Goal: Task Accomplishment & Management: Manage account settings

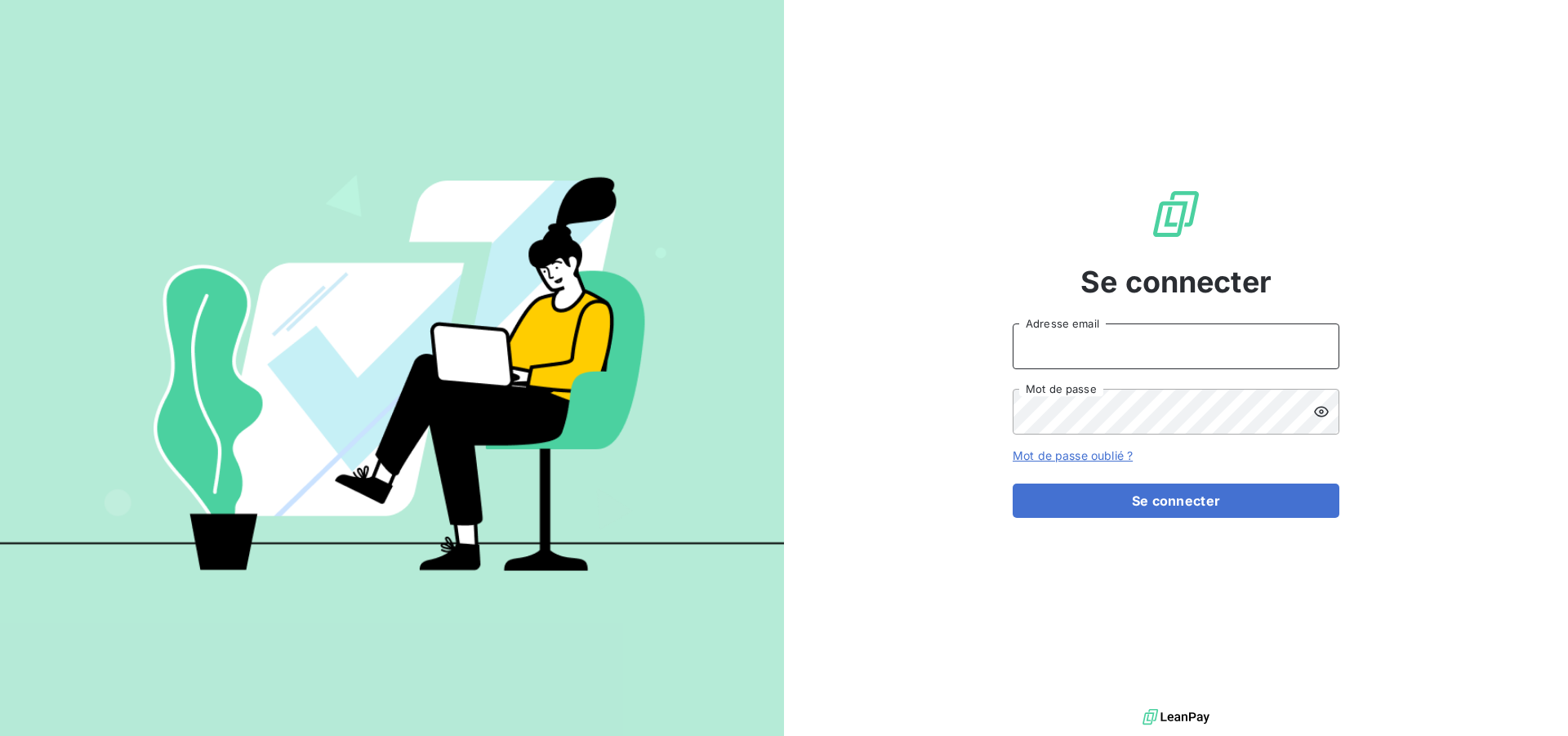
click at [1225, 356] on input "Adresse email" at bounding box center [1175, 347] width 326 height 46
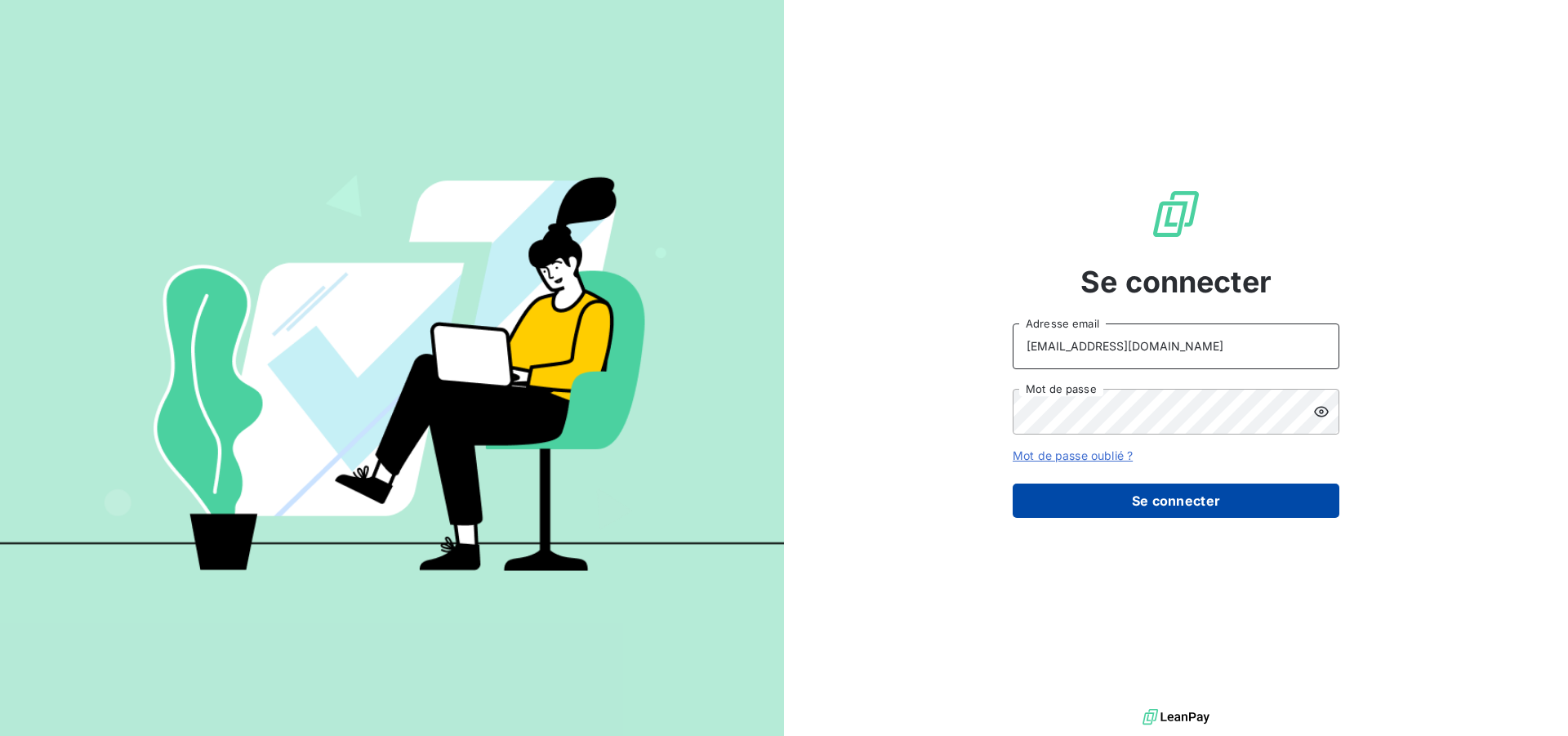
type input "[EMAIL_ADDRESS][DOMAIN_NAME]"
click at [1174, 501] on button "Se connecter" at bounding box center [1175, 500] width 326 height 34
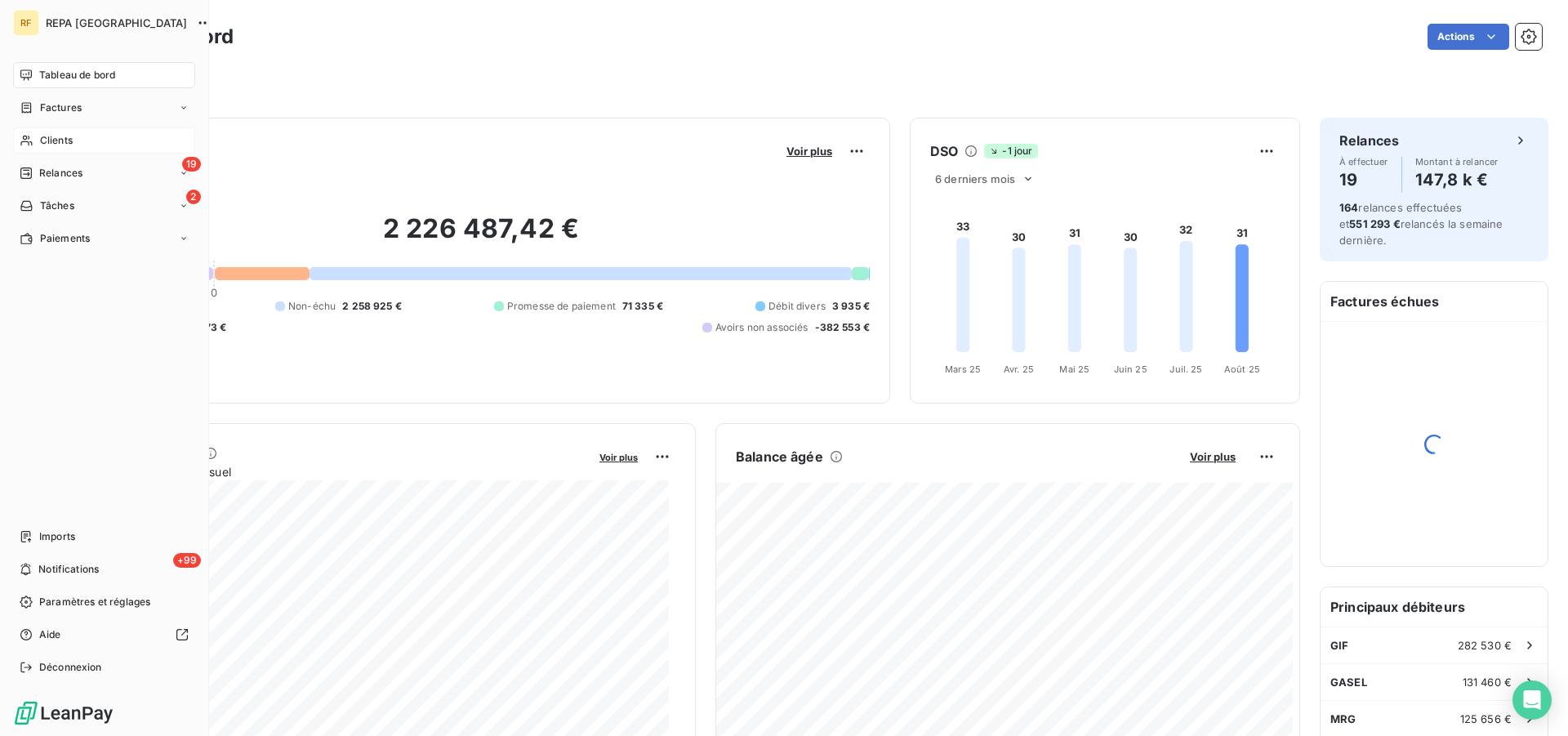
click at [51, 140] on span "Clients" at bounding box center [56, 140] width 32 height 14
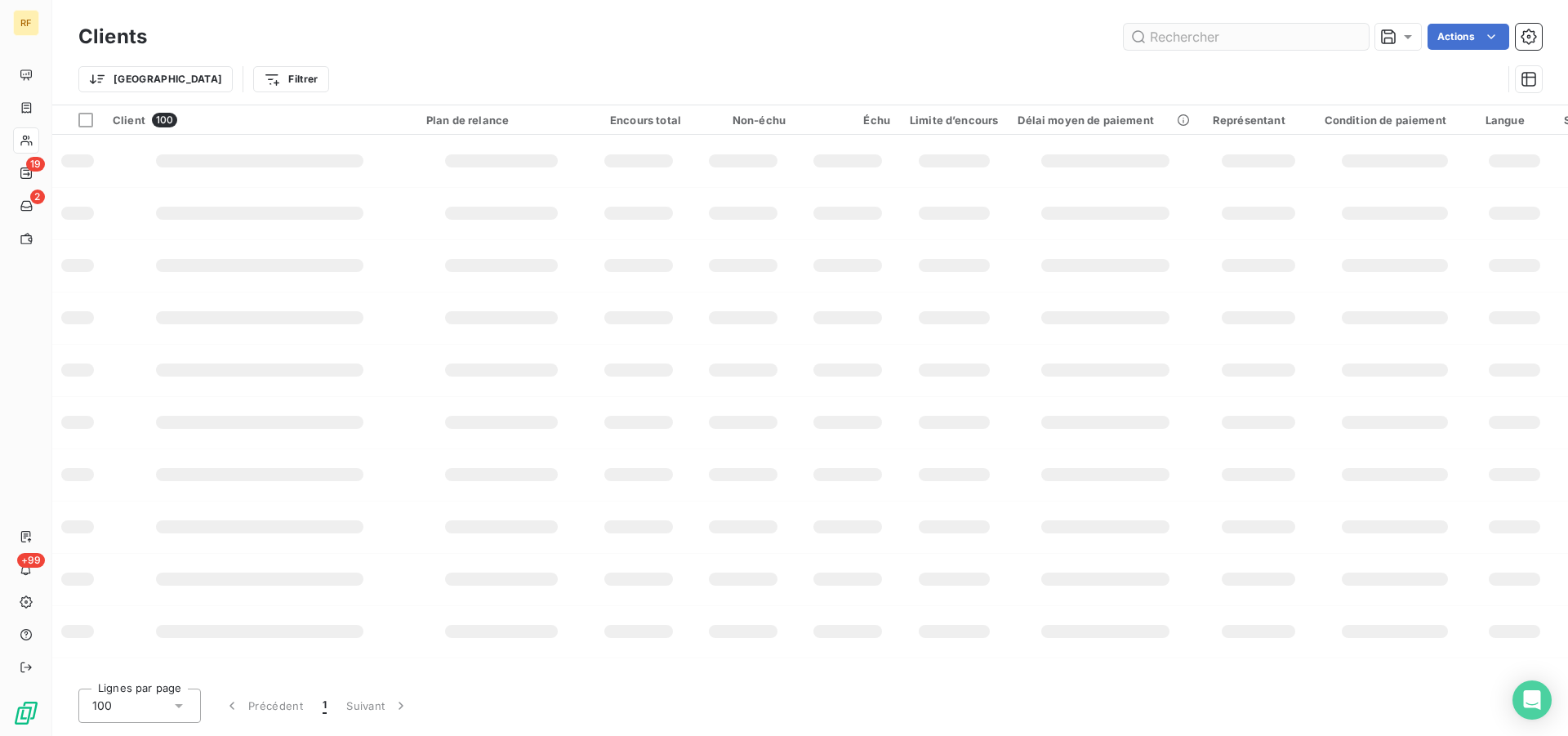
click at [1275, 41] on input "text" at bounding box center [1247, 37] width 245 height 26
type input "44141"
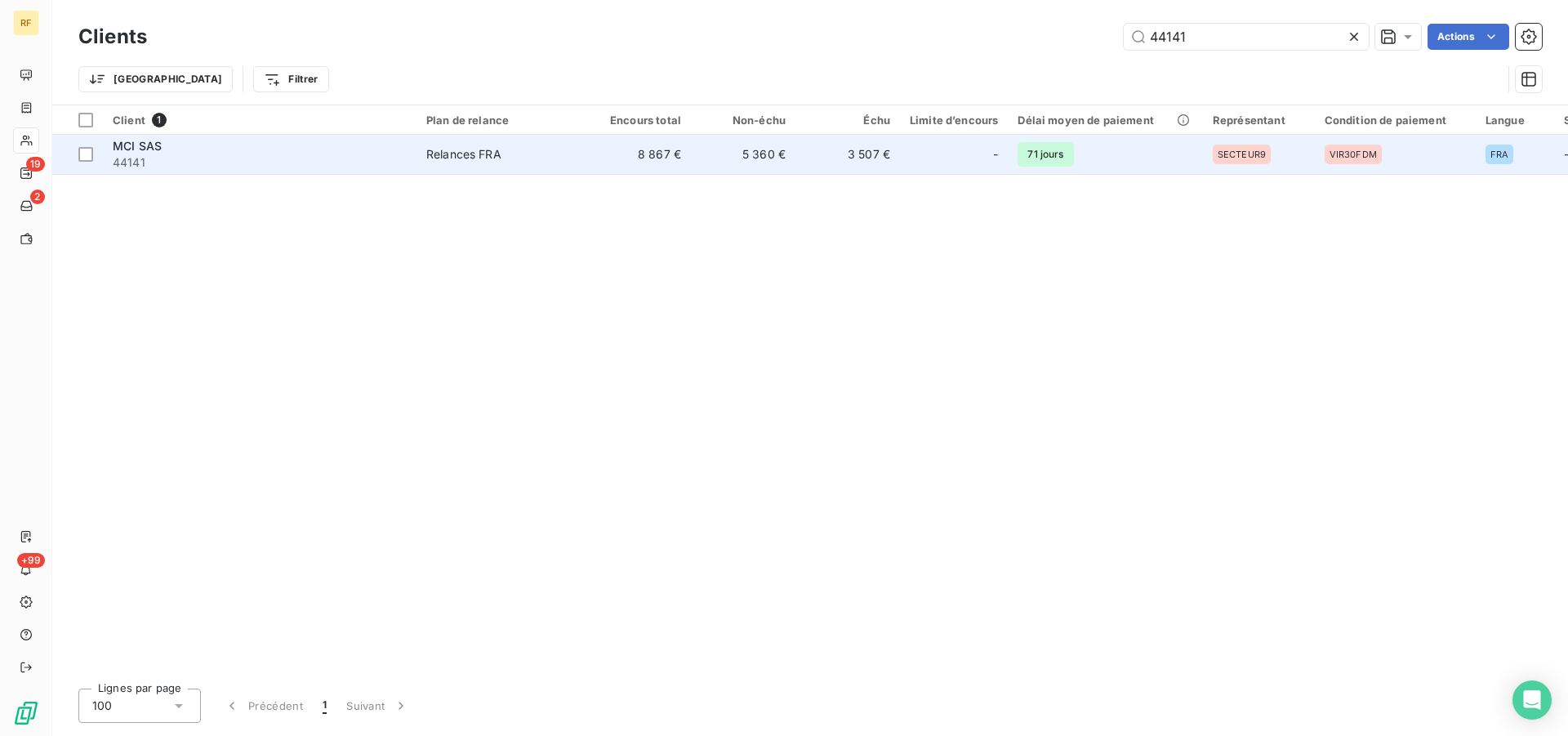
click at [477, 152] on div "Relances FRA" at bounding box center [464, 154] width 75 height 16
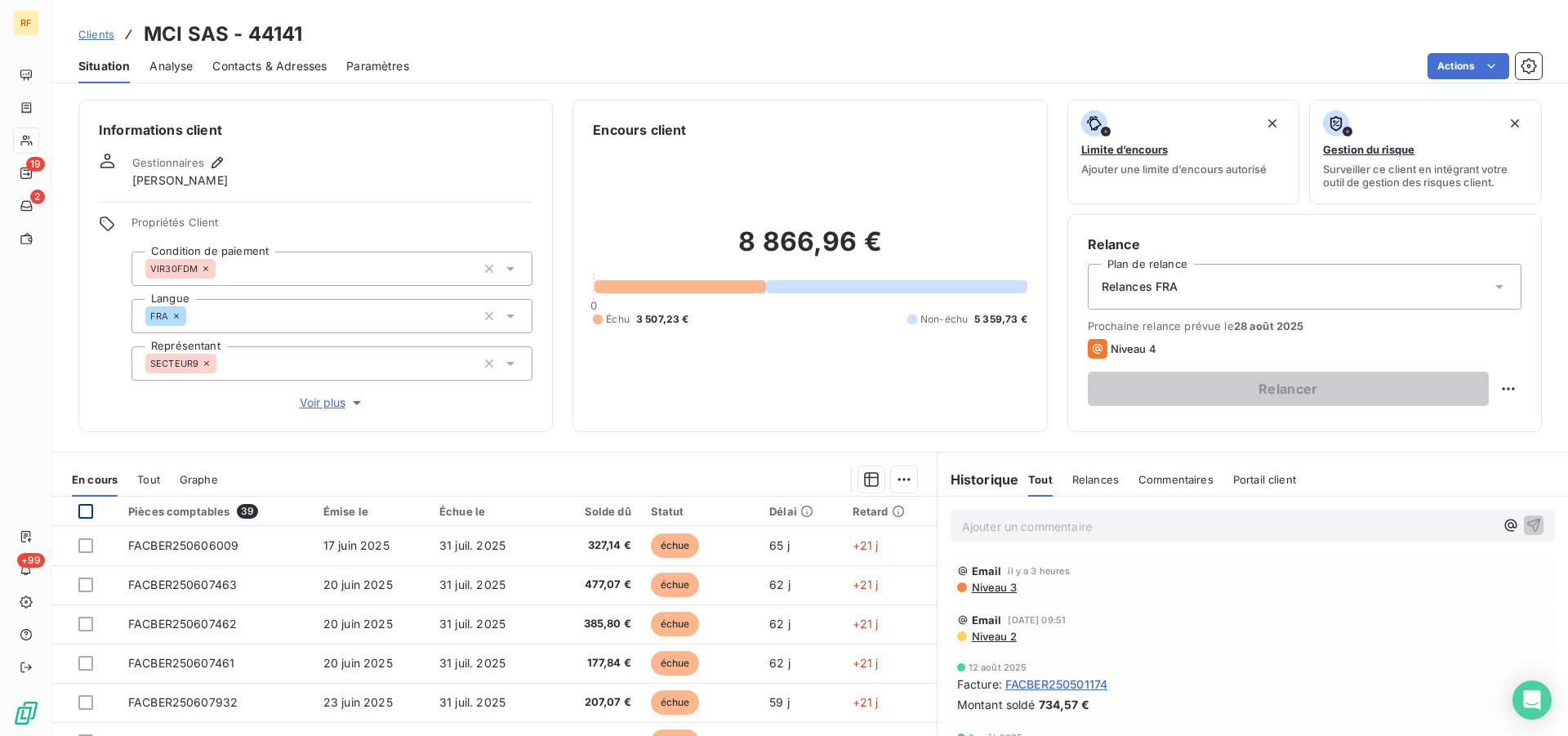
click at [82, 509] on div at bounding box center [85, 510] width 14 height 14
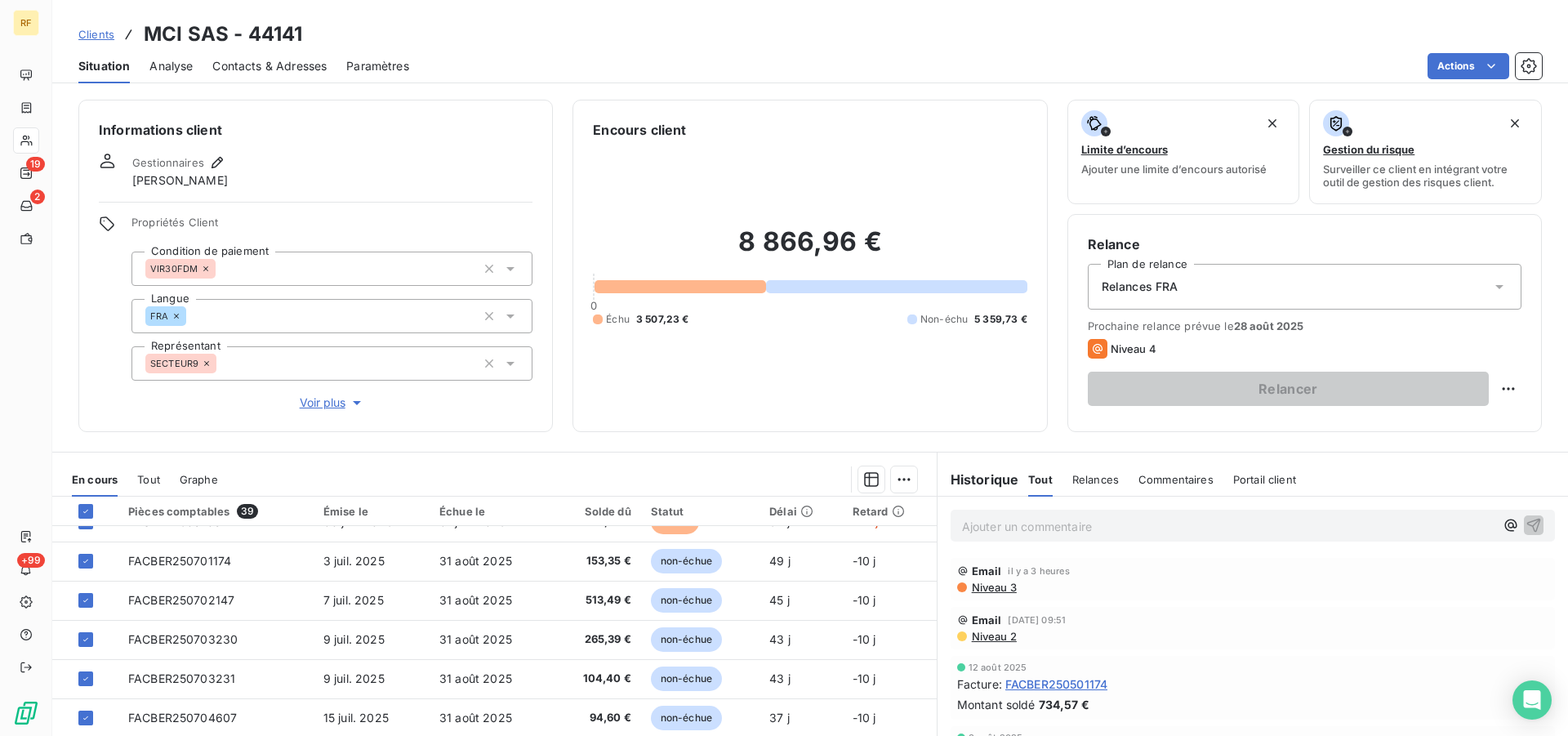
scroll to position [417, 0]
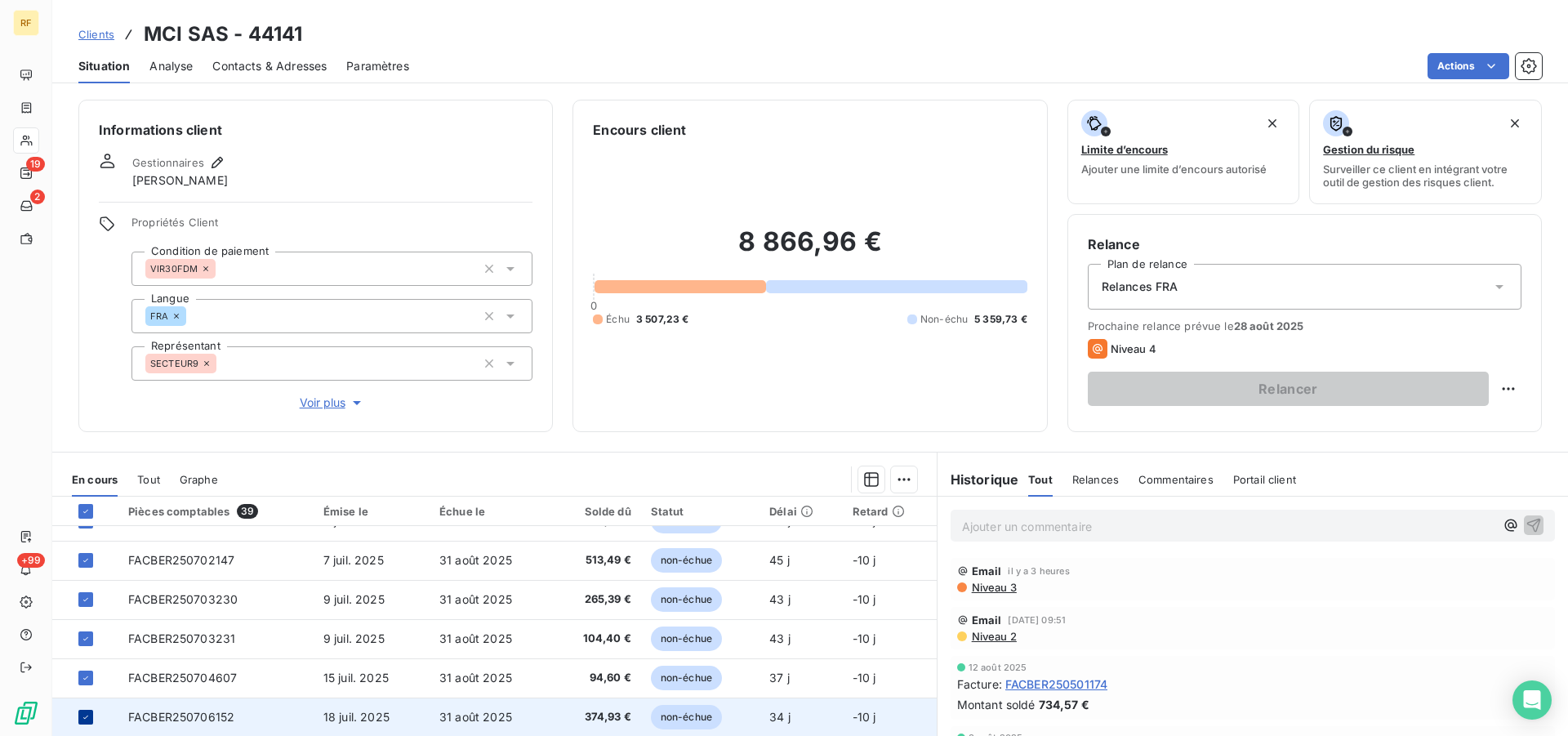
click at [84, 715] on icon at bounding box center [86, 717] width 10 height 10
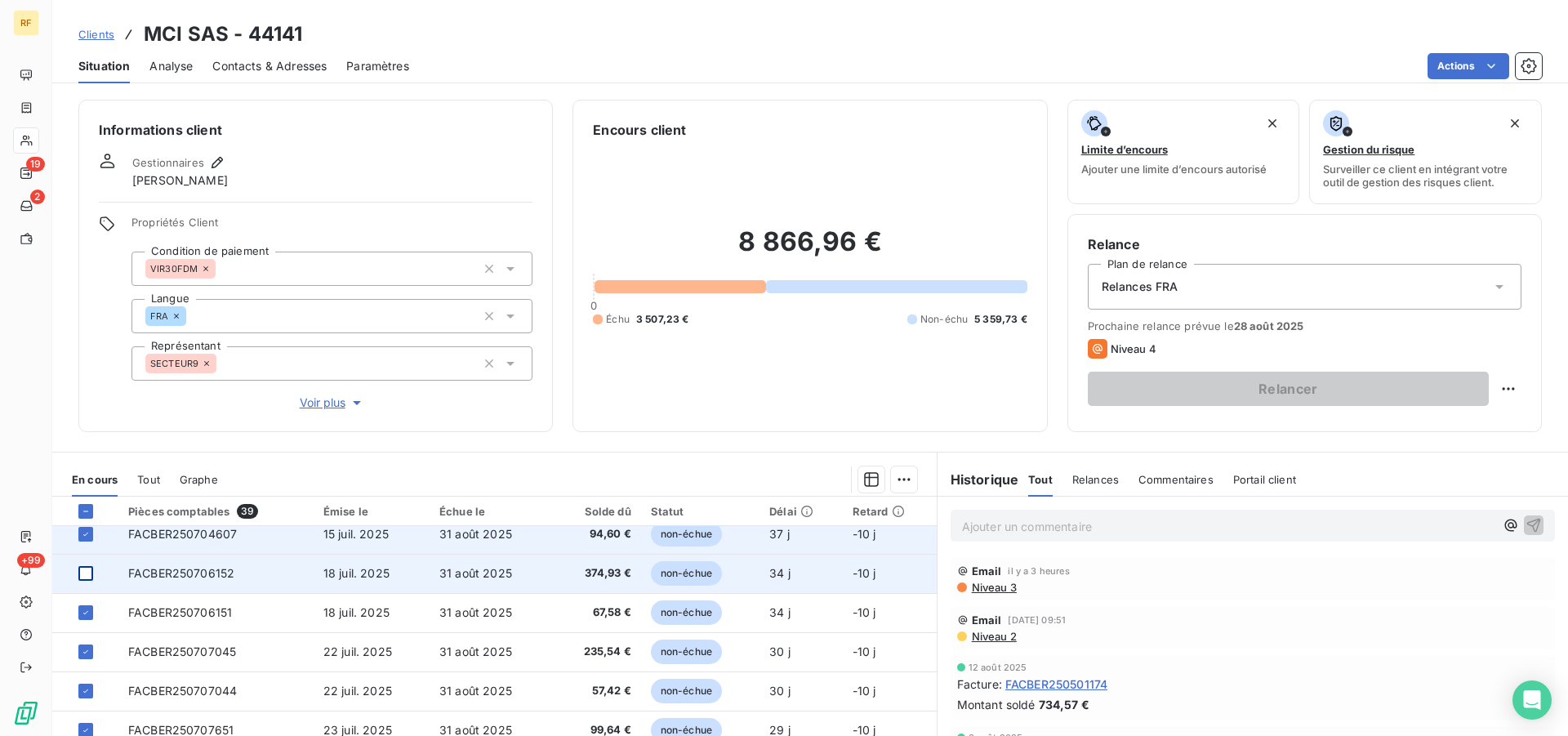
scroll to position [583, 0]
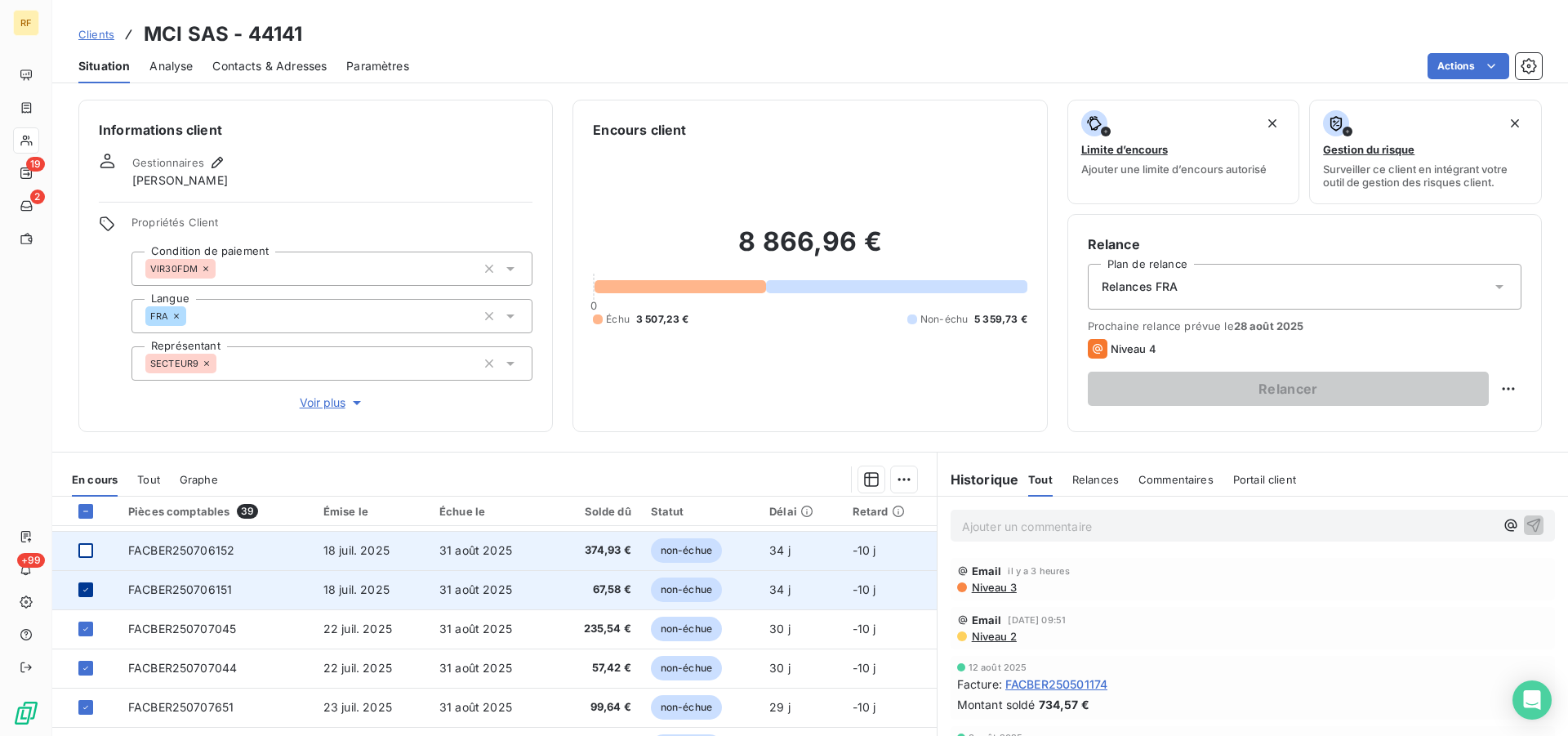
click at [86, 591] on icon at bounding box center [86, 589] width 10 height 10
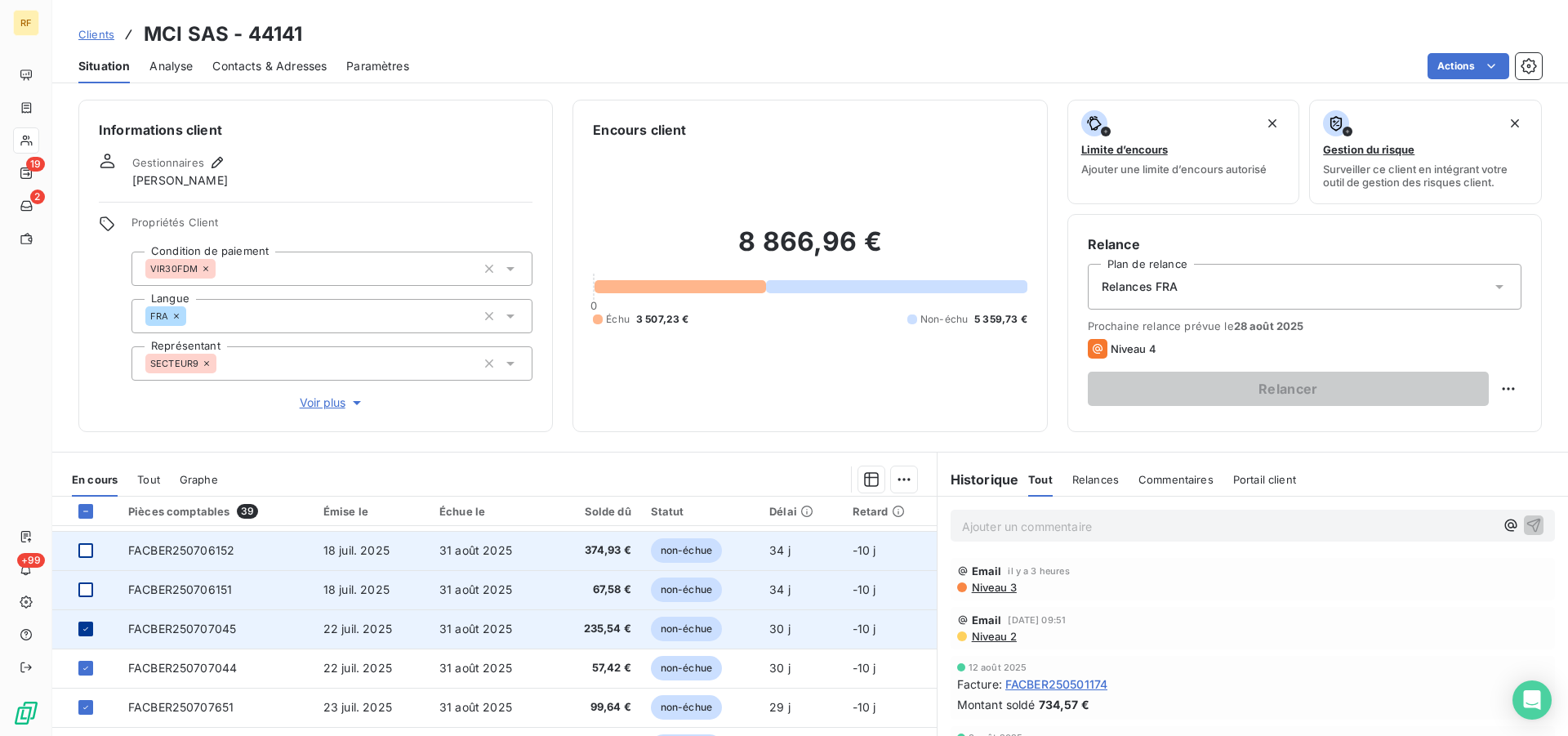
click at [86, 630] on icon at bounding box center [86, 629] width 5 height 3
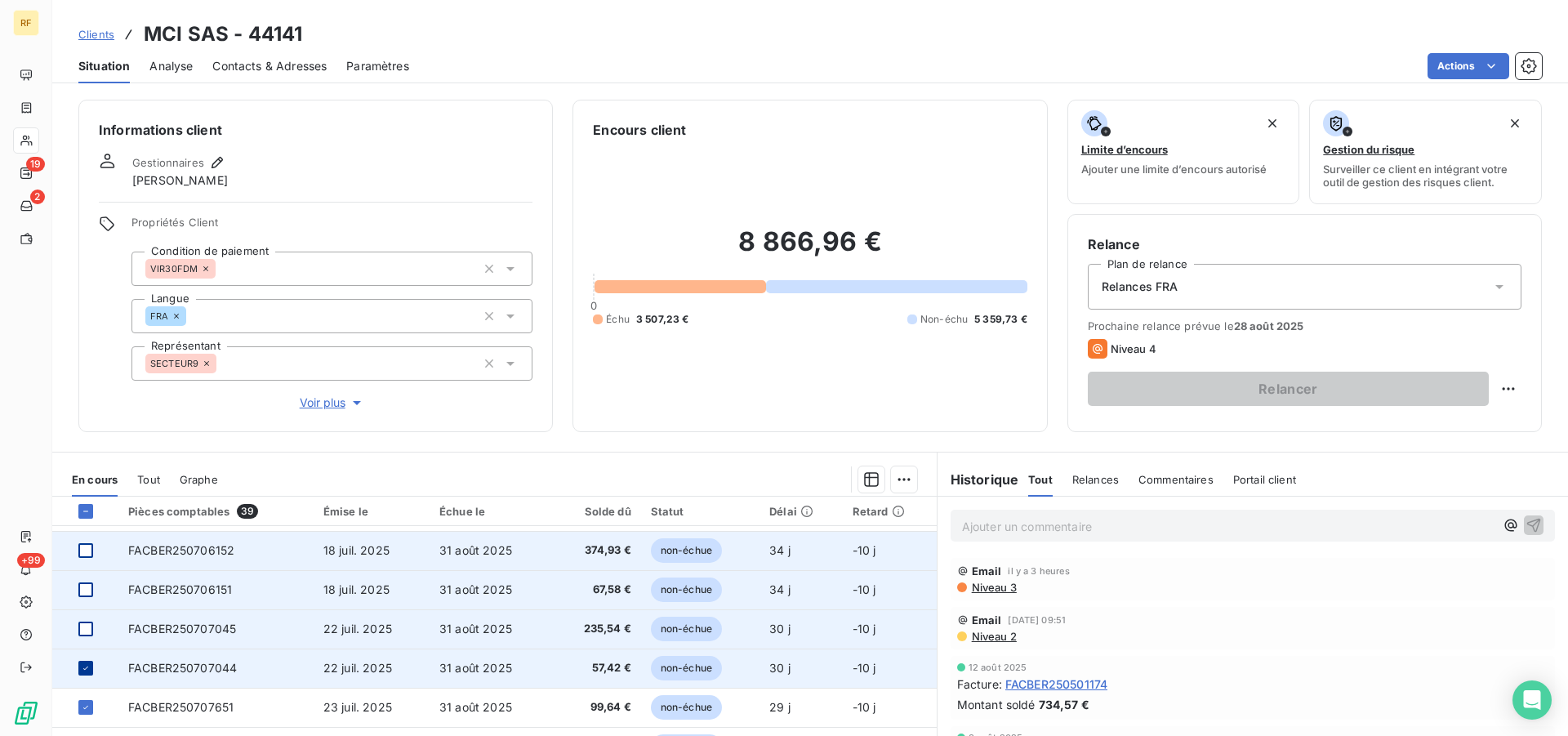
click at [89, 669] on icon at bounding box center [86, 668] width 10 height 10
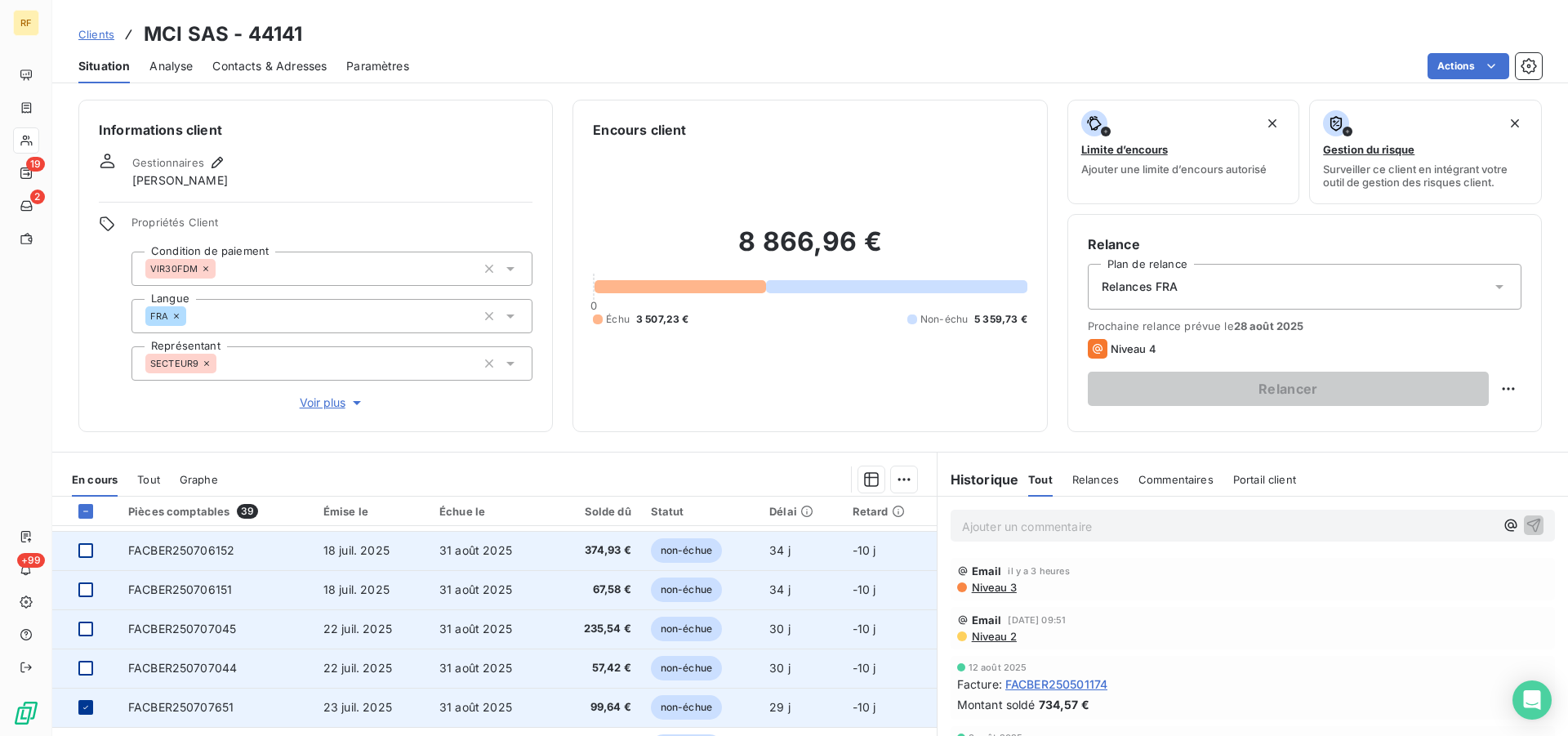
click at [84, 704] on icon at bounding box center [86, 707] width 10 height 10
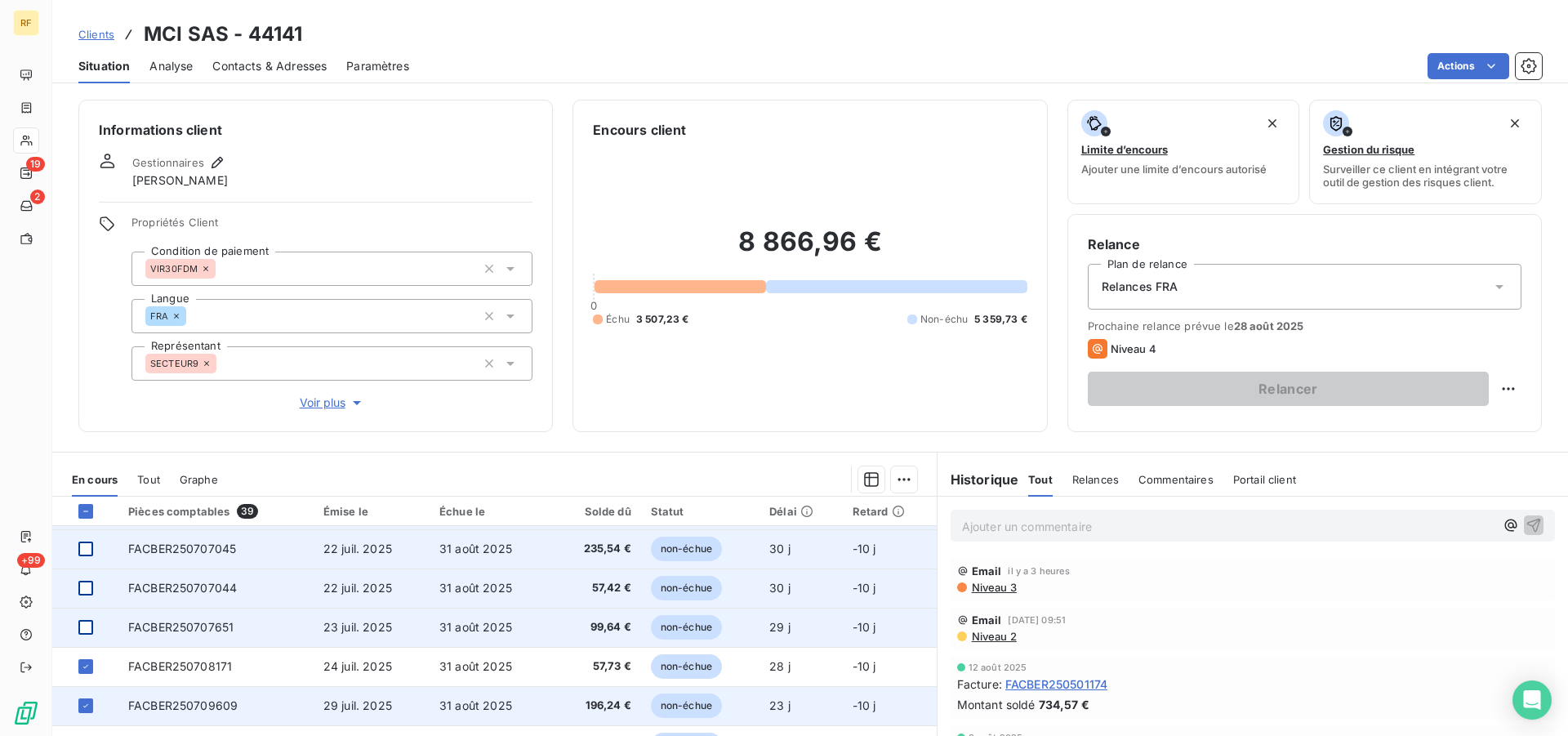
scroll to position [696, 0]
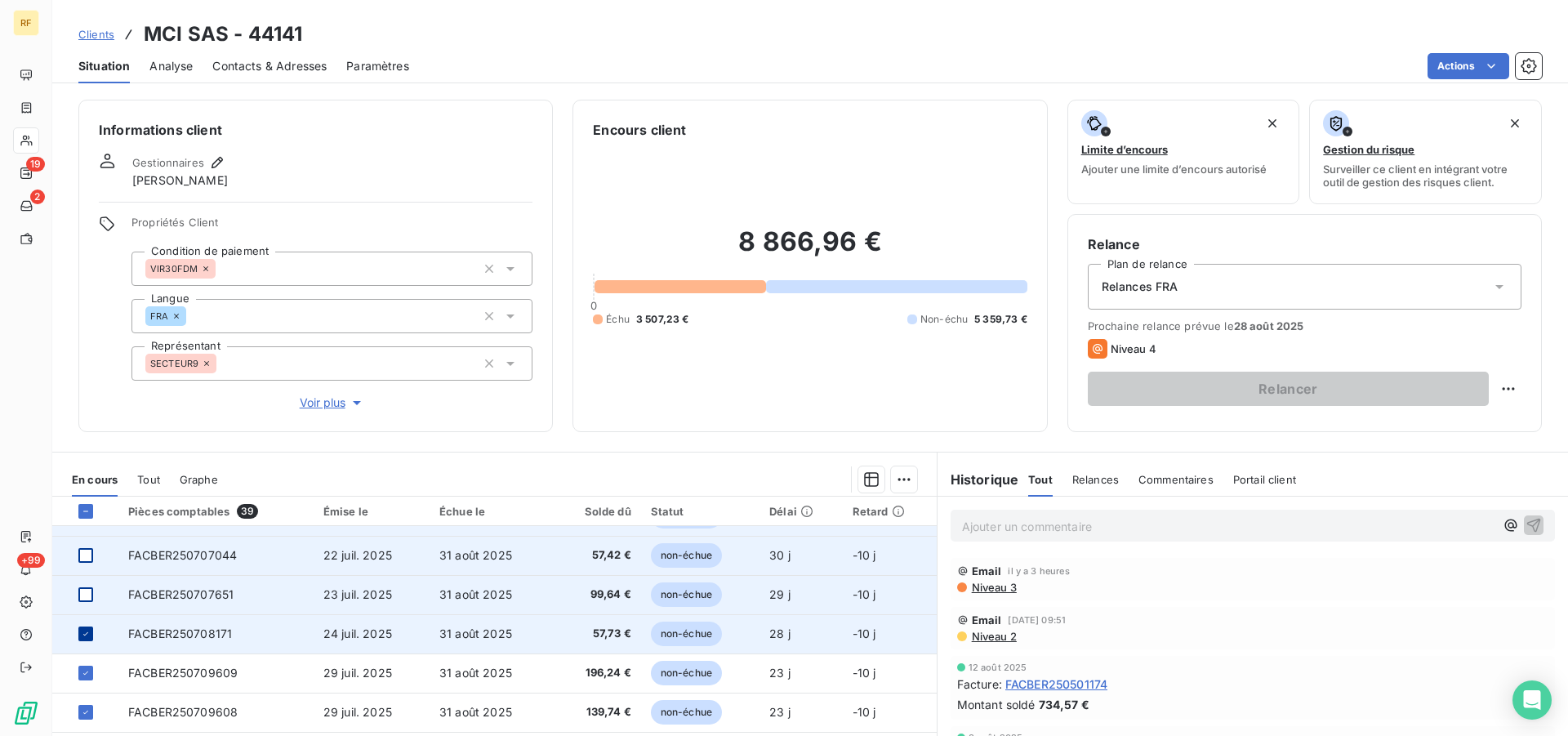
click at [85, 632] on icon at bounding box center [86, 634] width 10 height 10
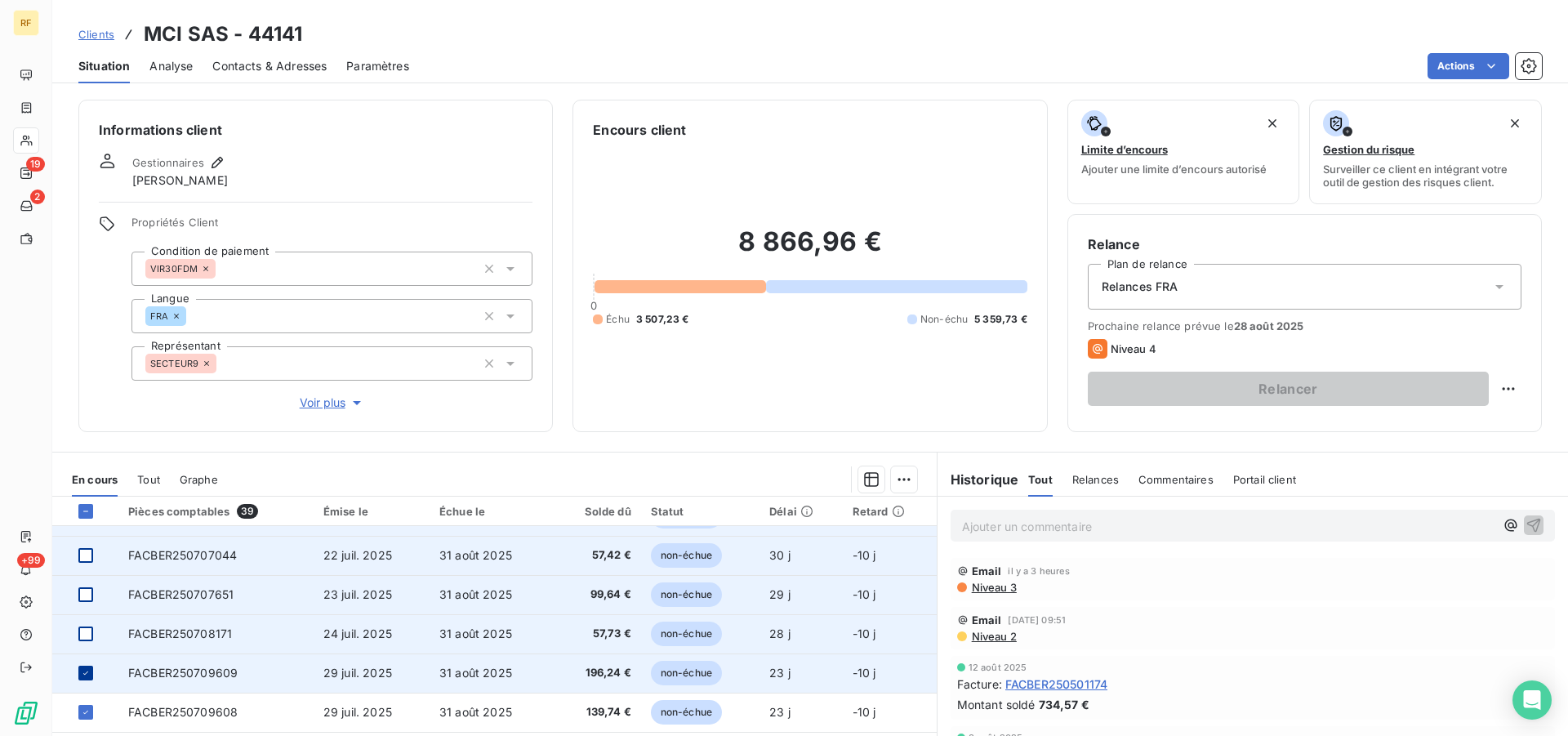
click at [85, 672] on icon at bounding box center [86, 673] width 10 height 10
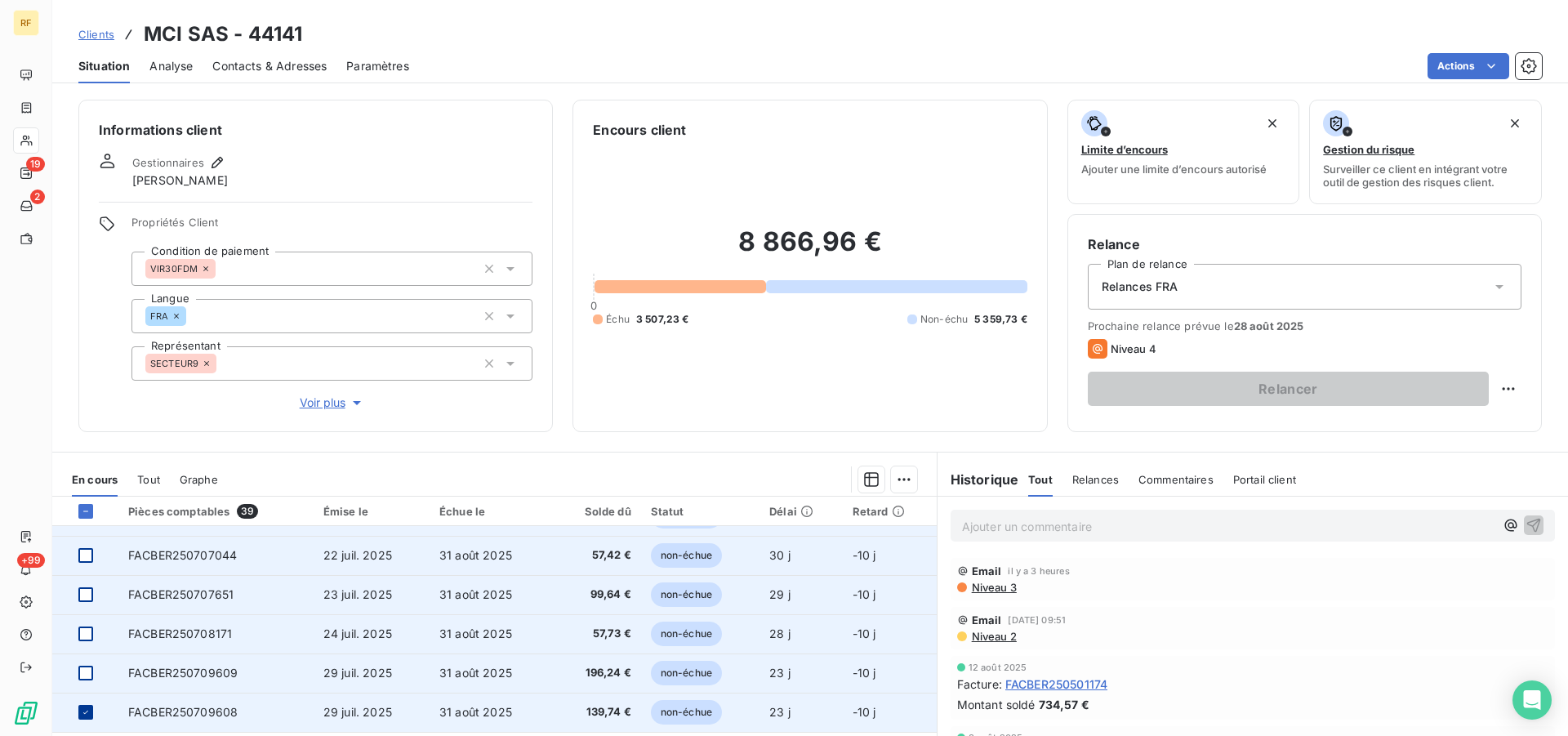
click at [85, 710] on icon at bounding box center [86, 712] width 10 height 10
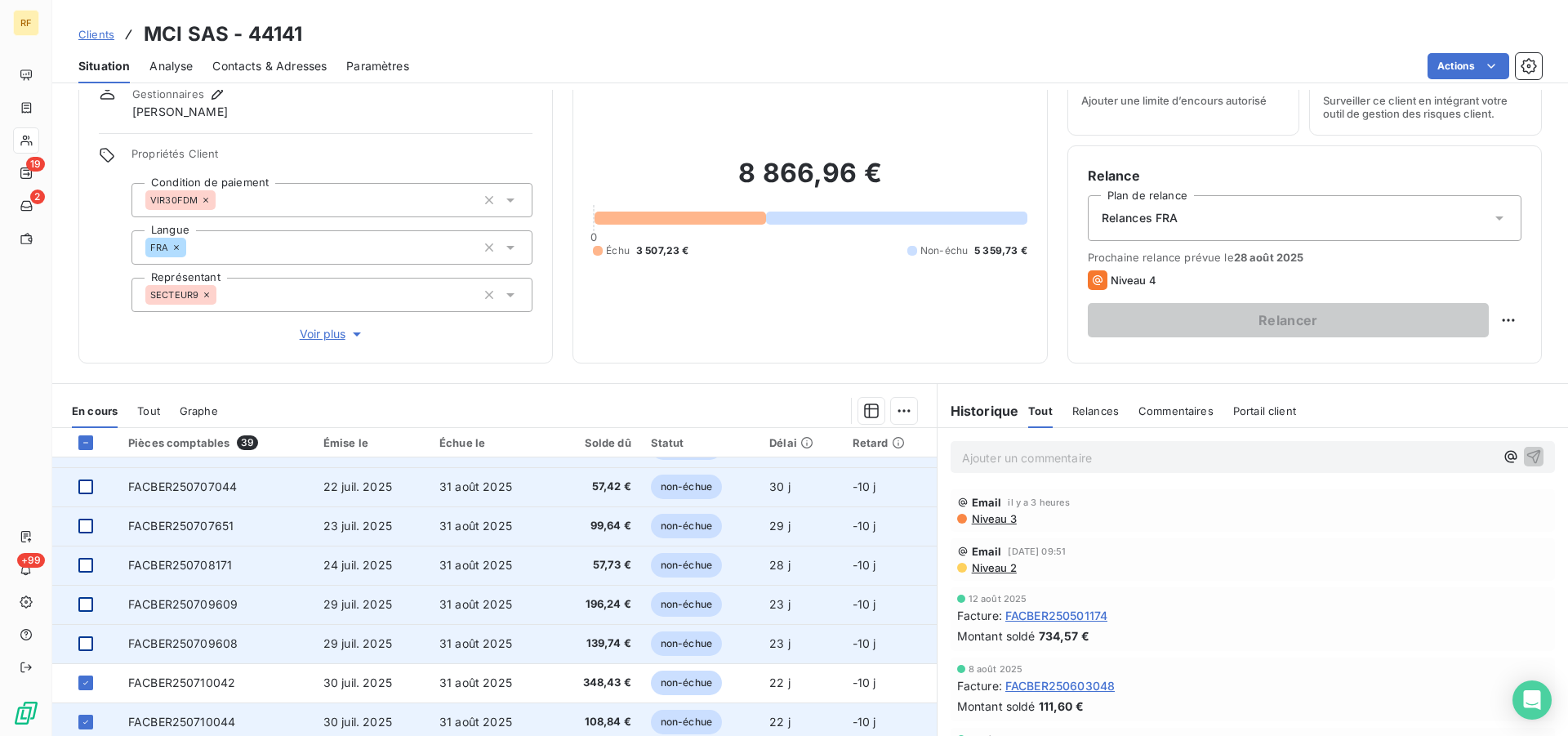
scroll to position [124, 0]
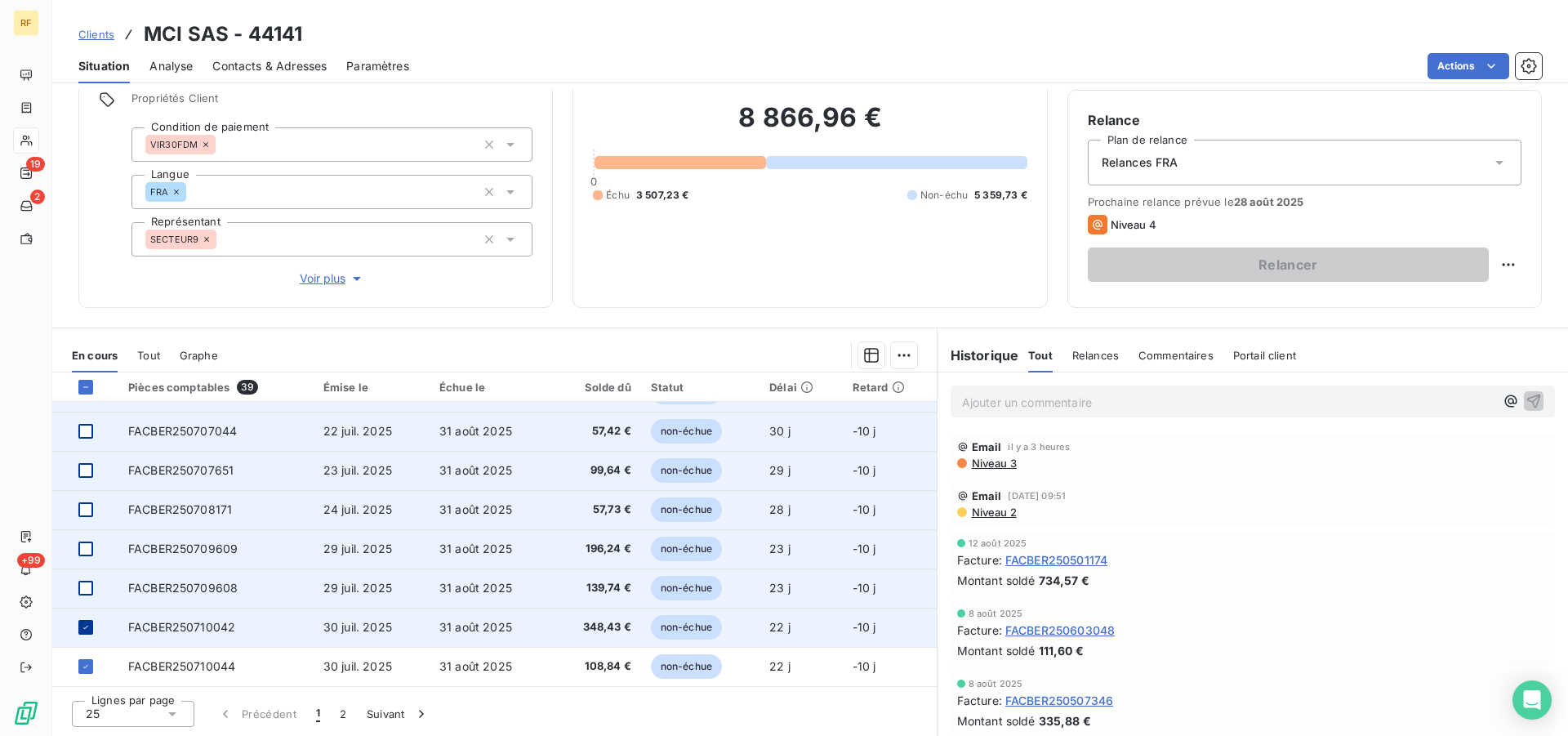
click at [83, 626] on icon at bounding box center [86, 627] width 10 height 10
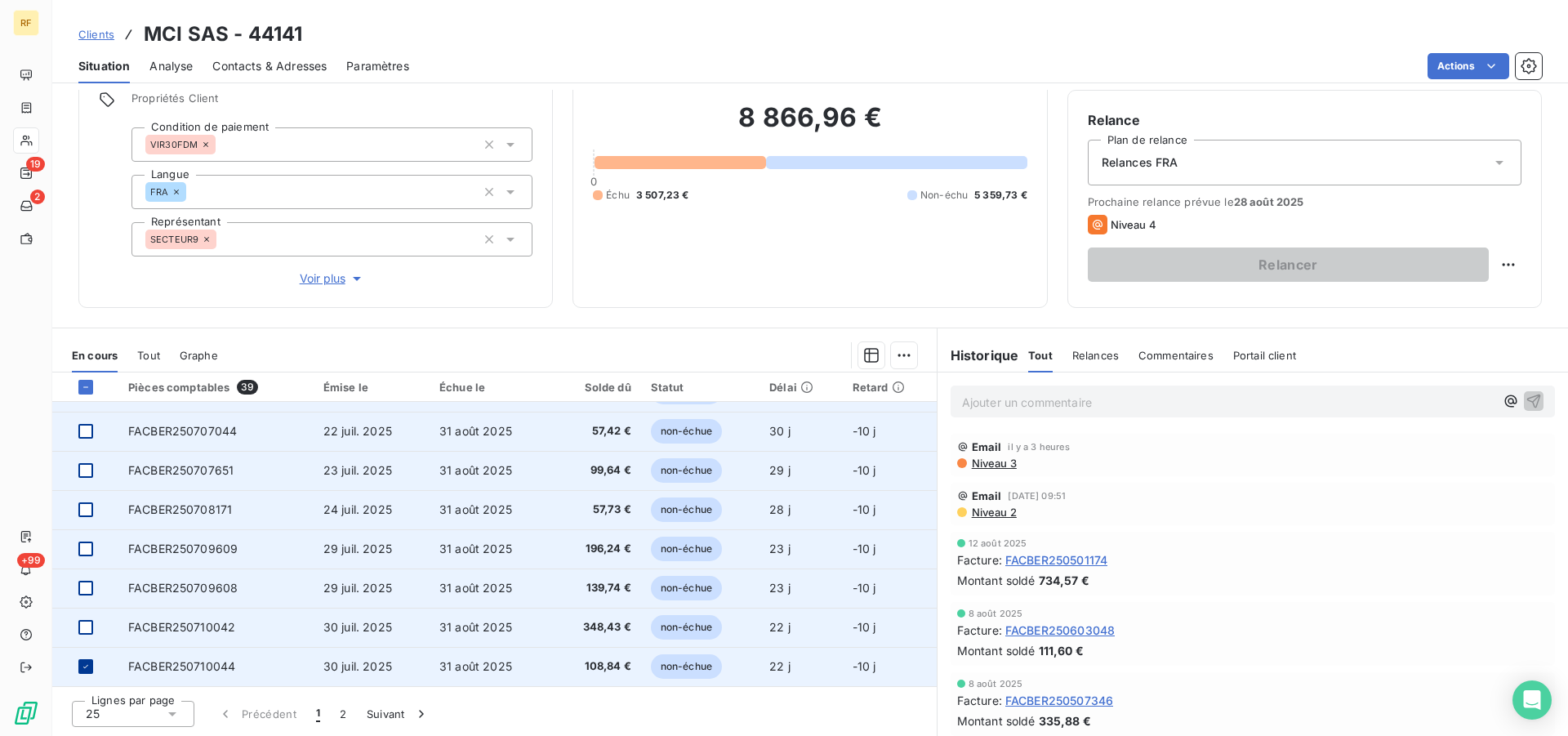
click at [84, 667] on icon at bounding box center [86, 666] width 5 height 3
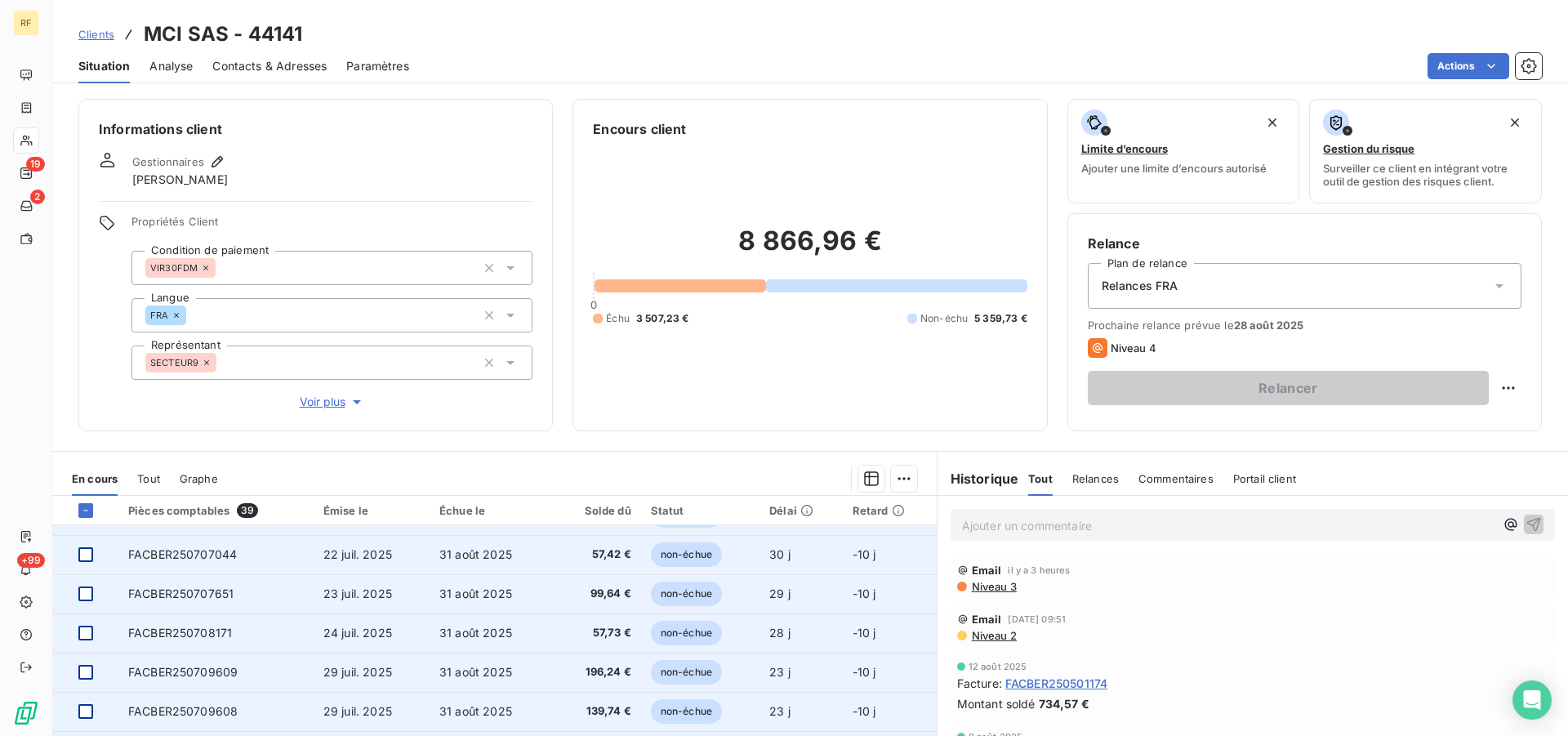
scroll to position [0, 0]
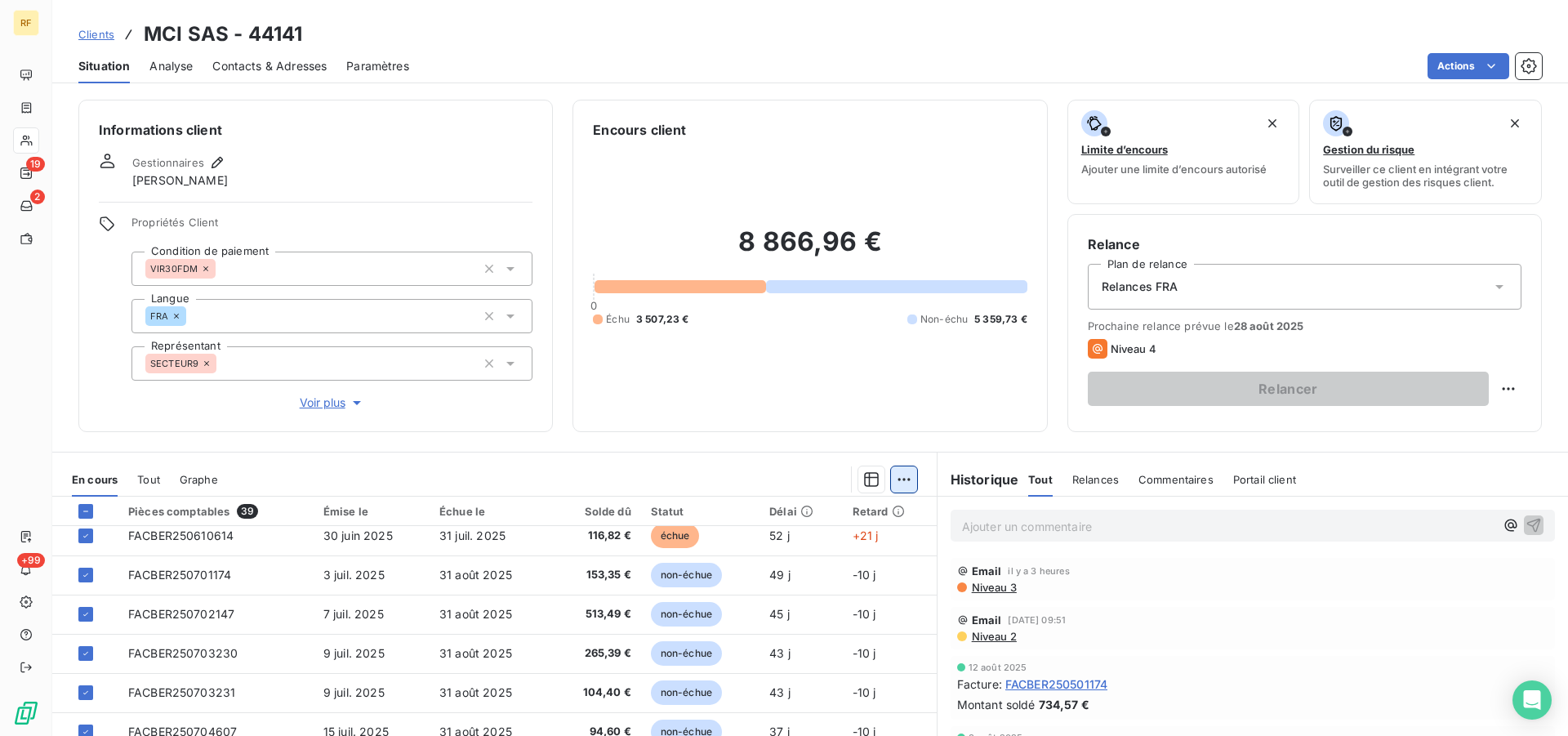
click at [893, 479] on html "RF 19 2 +99 Clients MCI SAS - 44141 Situation Analyse Contacts & Adresses Param…" at bounding box center [784, 368] width 1568 height 736
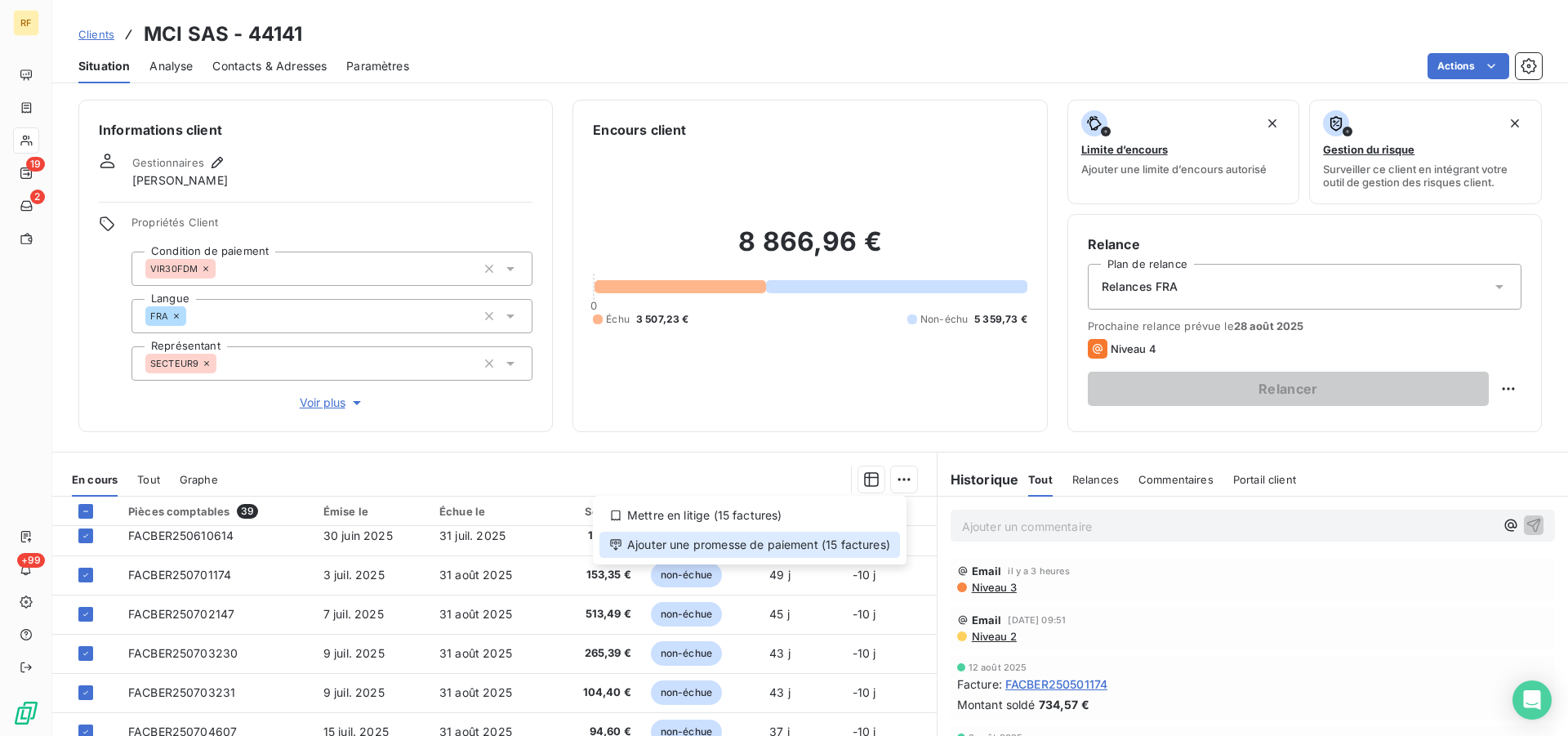
click at [783, 546] on div "Ajouter une promesse de paiement (15 factures)" at bounding box center [749, 544] width 301 height 26
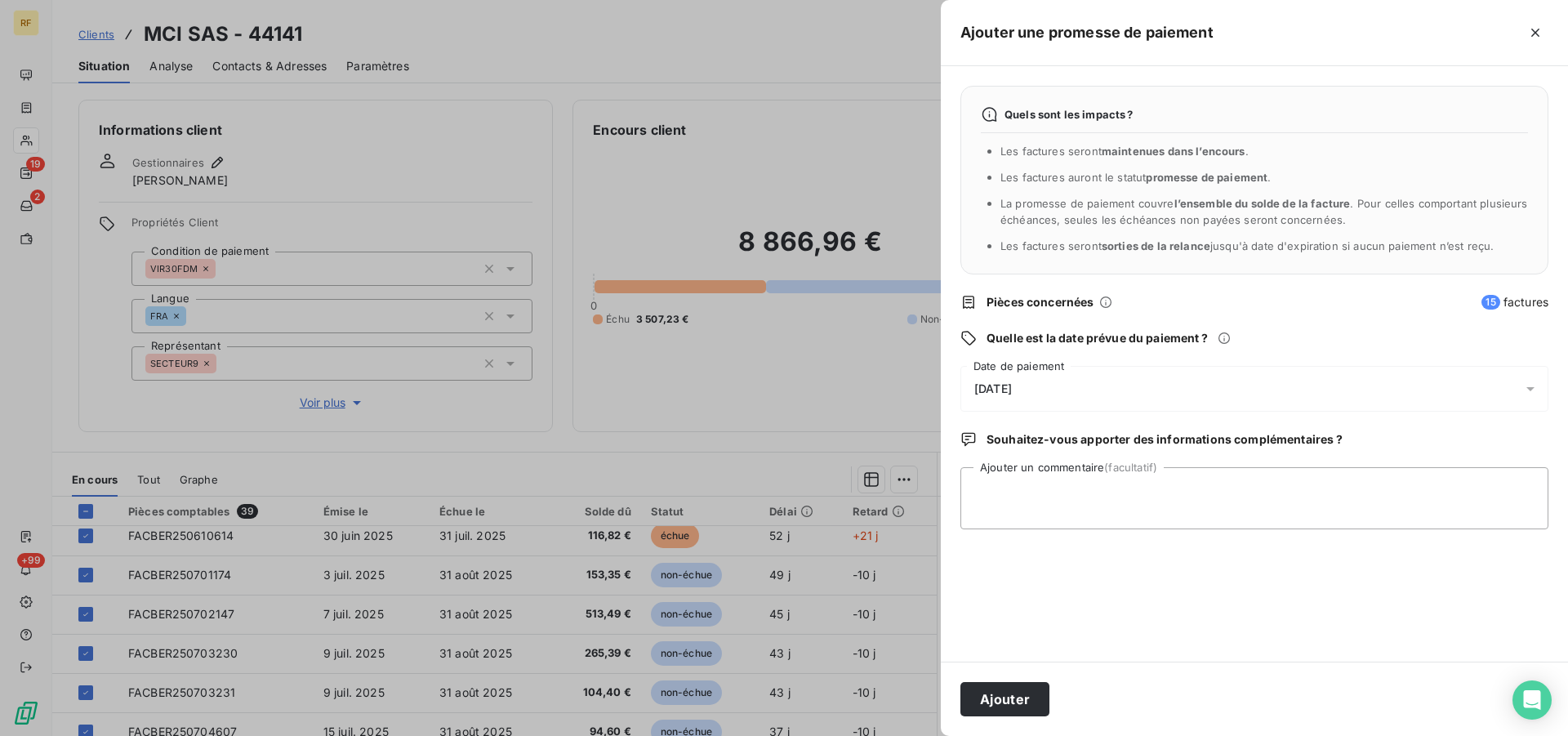
click at [1013, 382] on div "[DATE]" at bounding box center [1254, 388] width 588 height 46
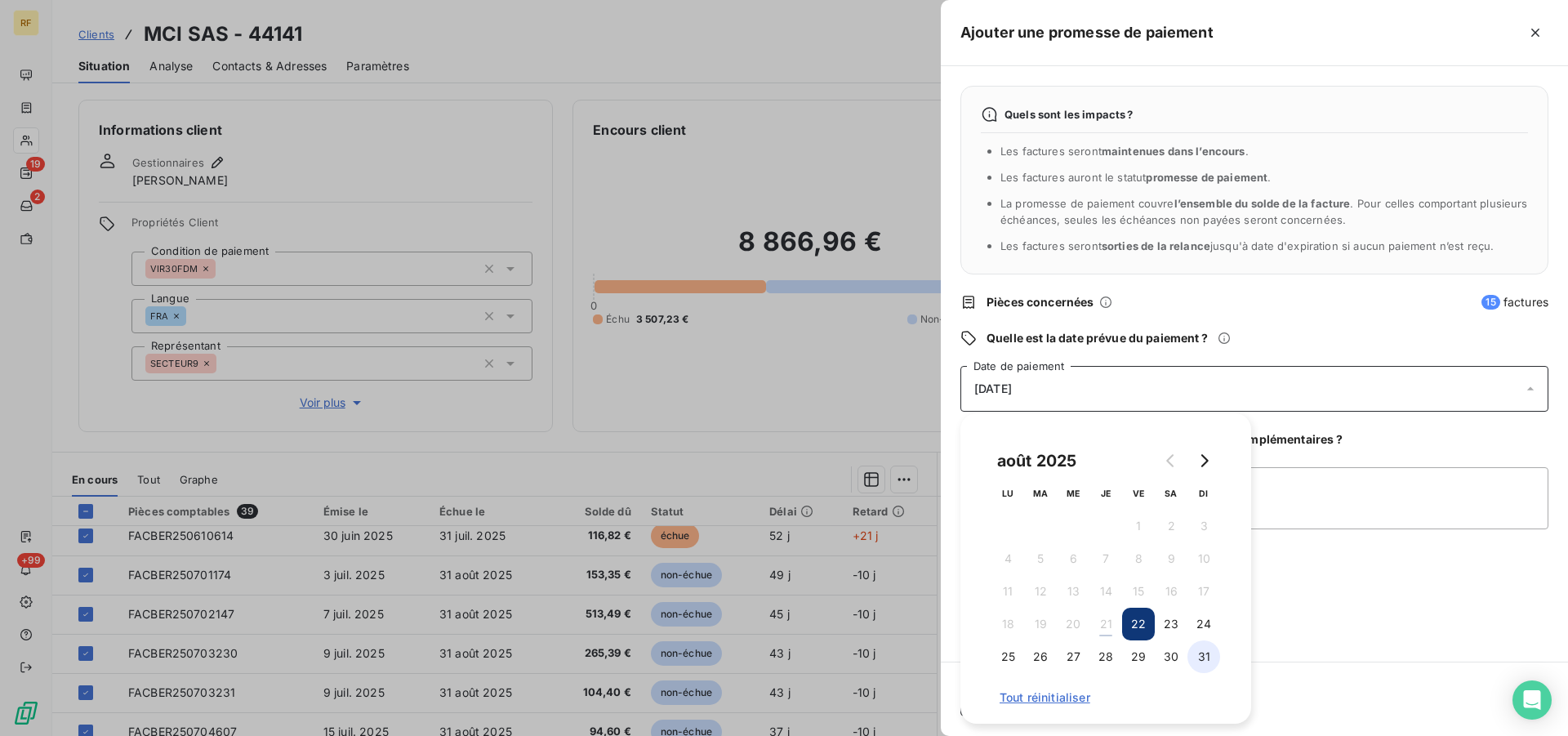
click at [1208, 656] on button "31" at bounding box center [1204, 656] width 32 height 32
click at [1288, 497] on textarea "Ajouter un commentaire (facultatif)" at bounding box center [1254, 497] width 588 height 62
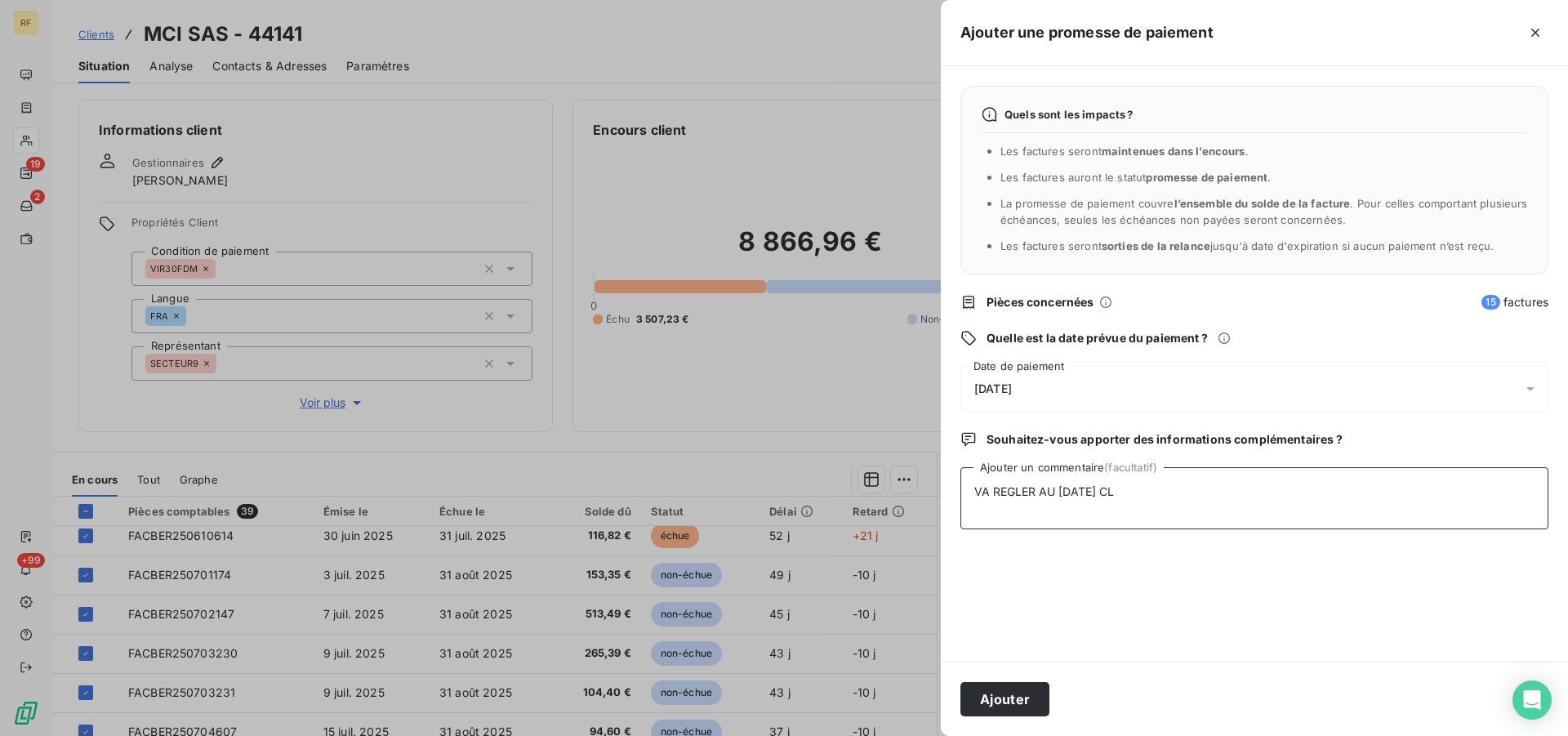
type textarea "VA REGLER AU 31/08/25 CL"
click at [1012, 388] on span "31/08/2025" at bounding box center [993, 388] width 37 height 13
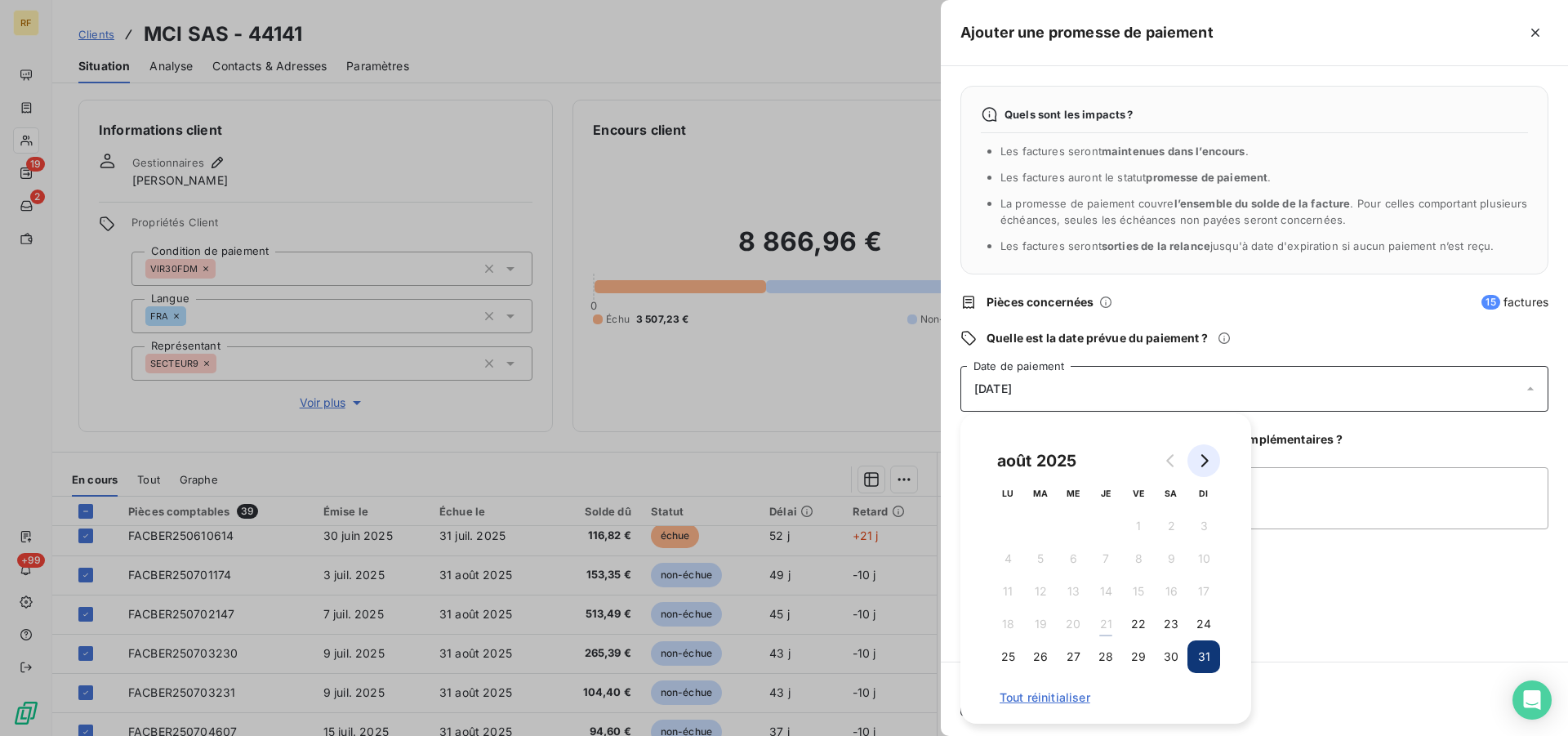
click at [1208, 463] on icon "Go to next month" at bounding box center [1203, 460] width 13 height 13
click at [1046, 520] on button "2" at bounding box center [1041, 526] width 32 height 32
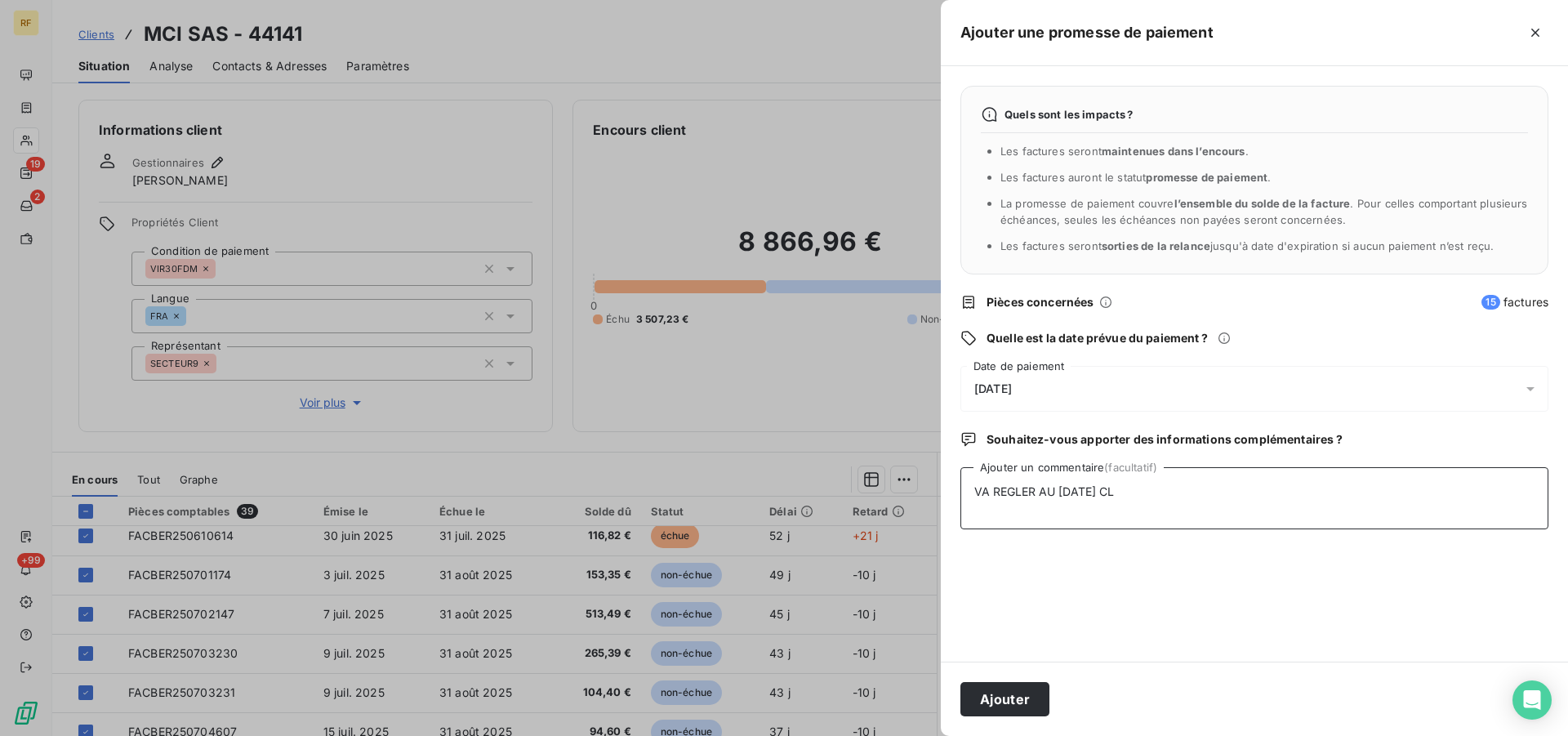
click at [1355, 493] on textarea "VA REGLER AU 31/08/25 CL" at bounding box center [1254, 497] width 588 height 62
click at [1014, 697] on button "Ajouter" at bounding box center [1005, 699] width 89 height 34
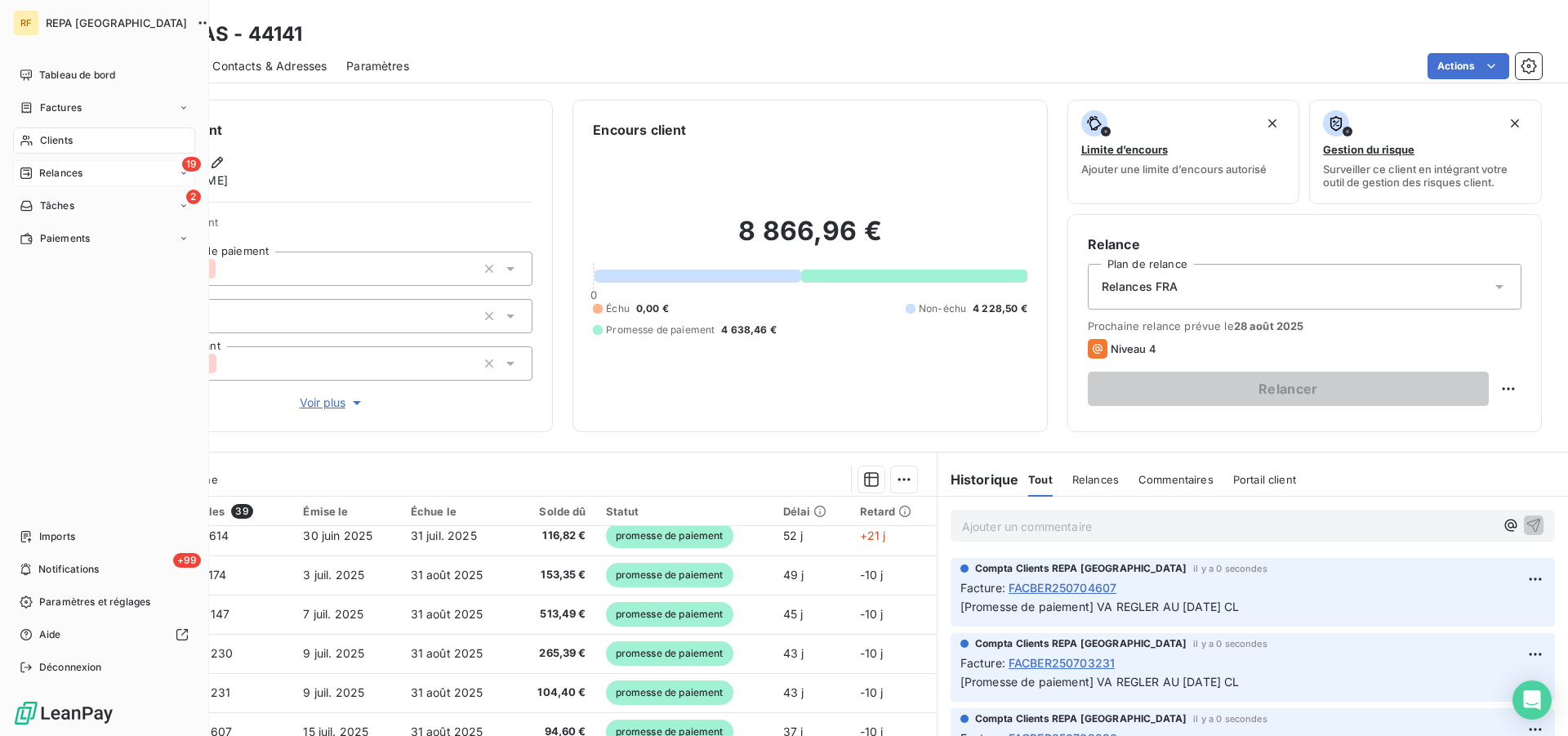
click at [56, 176] on span "Relances" at bounding box center [61, 173] width 43 height 14
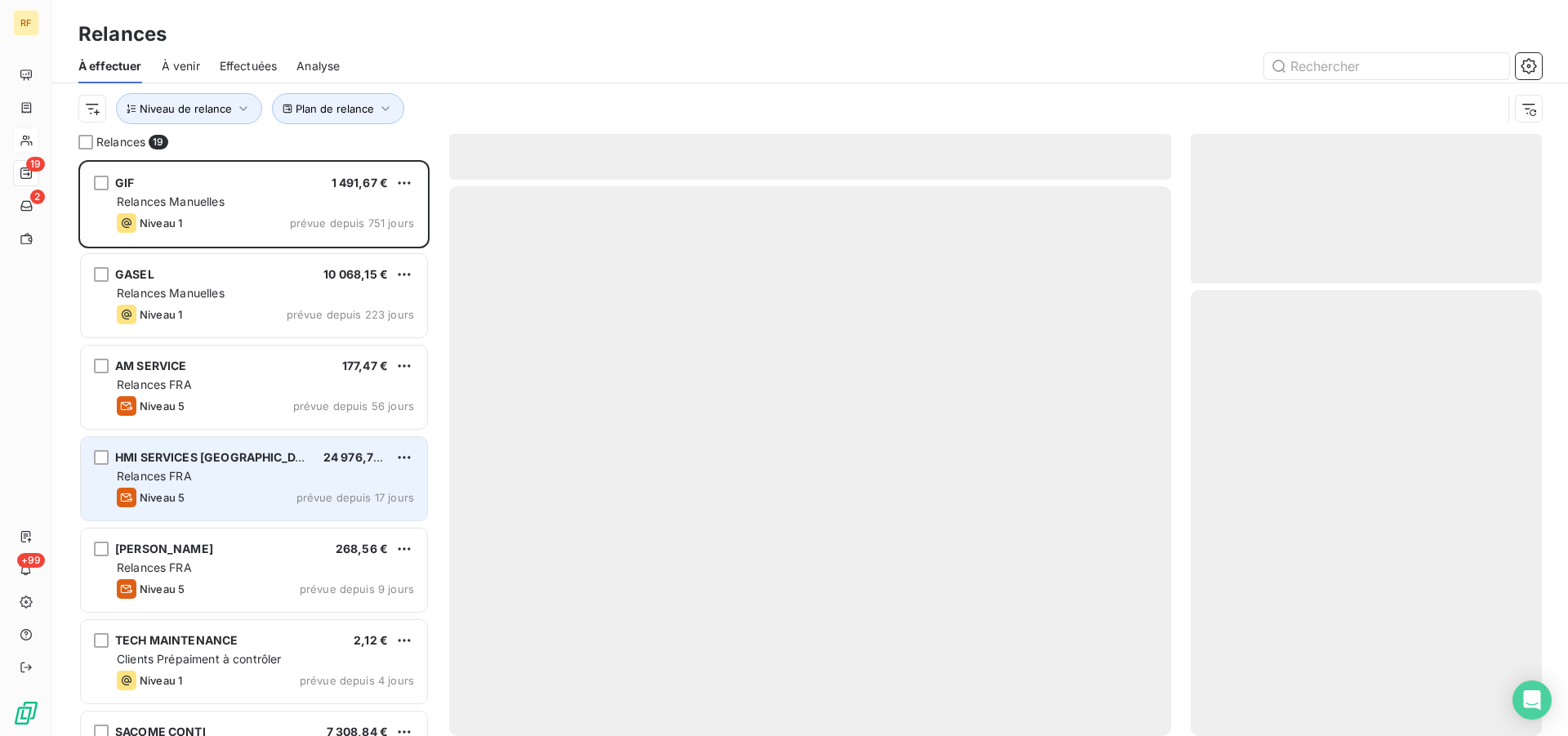
scroll to position [561, 337]
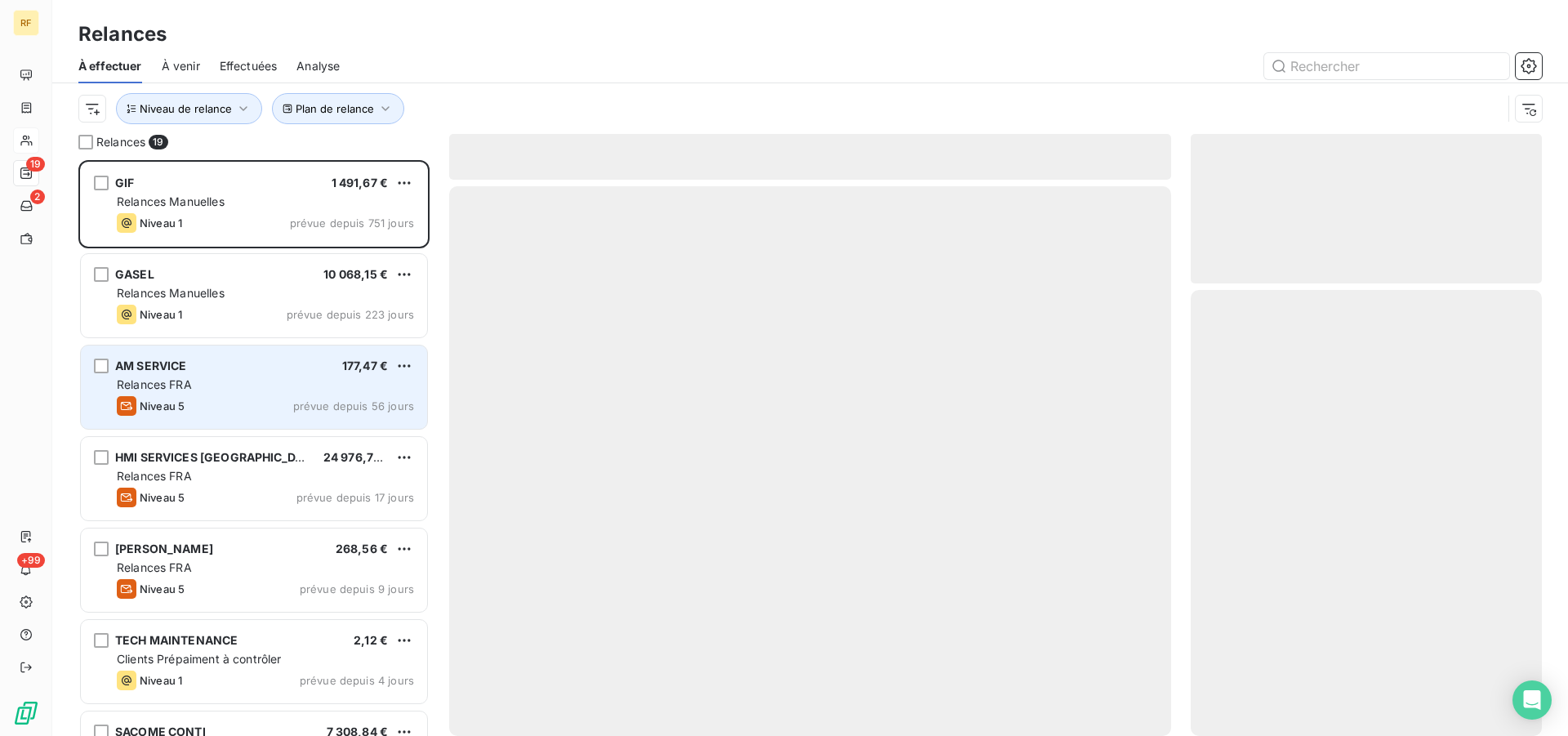
click at [240, 399] on div "Niveau 5 prévue depuis 56 jours" at bounding box center [265, 405] width 297 height 20
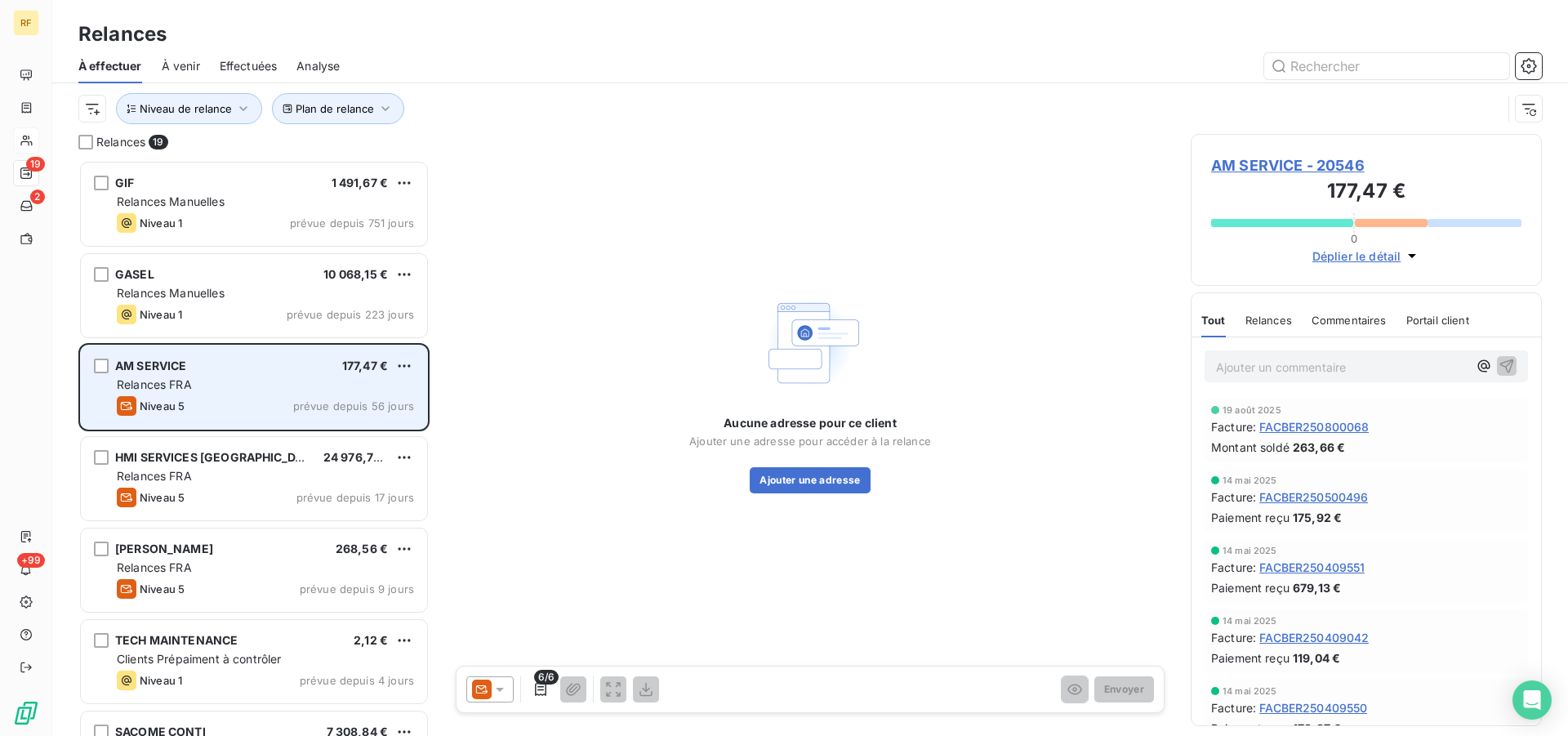
click at [240, 398] on div "Niveau 5 prévue depuis 56 jours" at bounding box center [265, 405] width 297 height 20
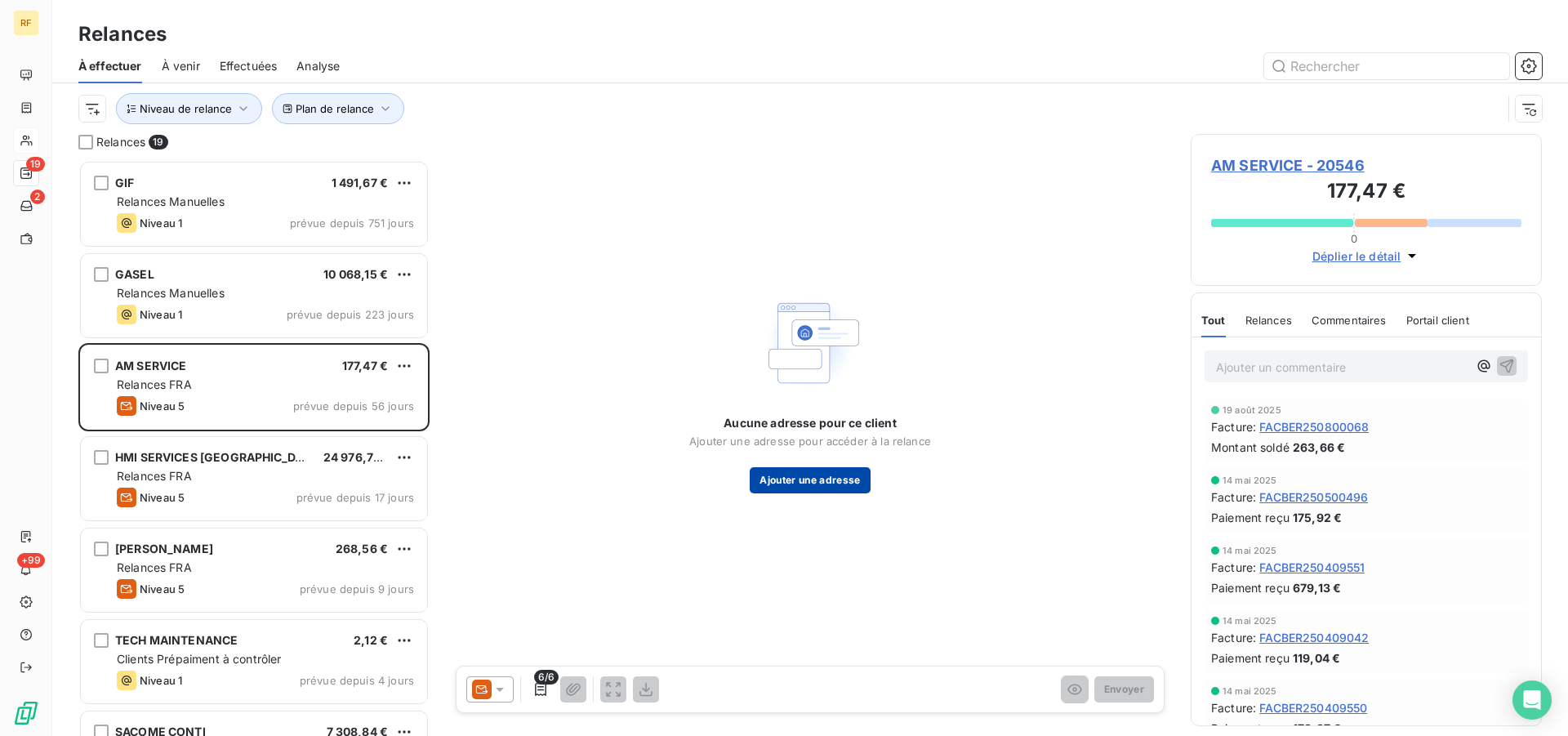
click at [788, 479] on button "Ajouter une adresse" at bounding box center [810, 480] width 120 height 26
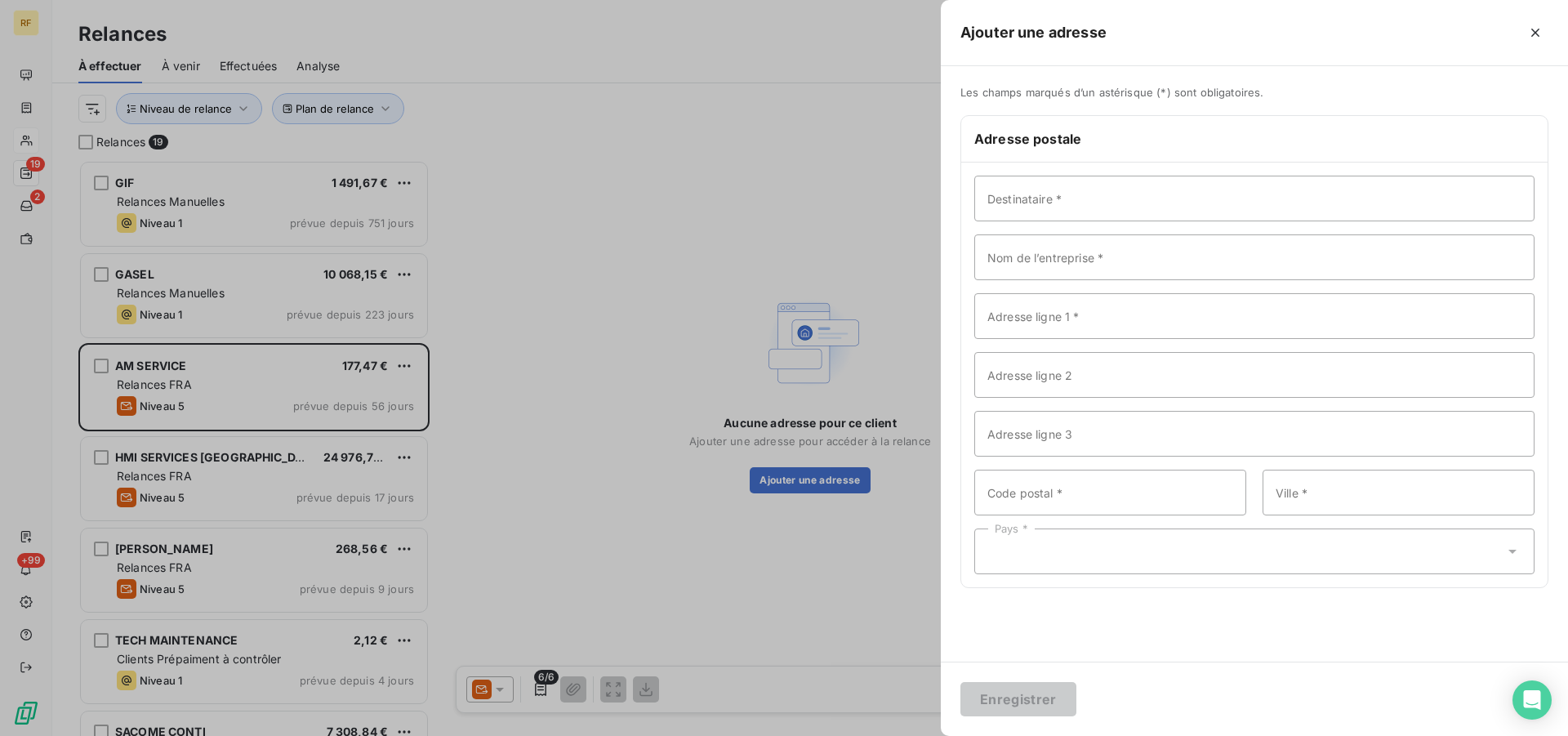
click at [244, 380] on div at bounding box center [784, 368] width 1568 height 736
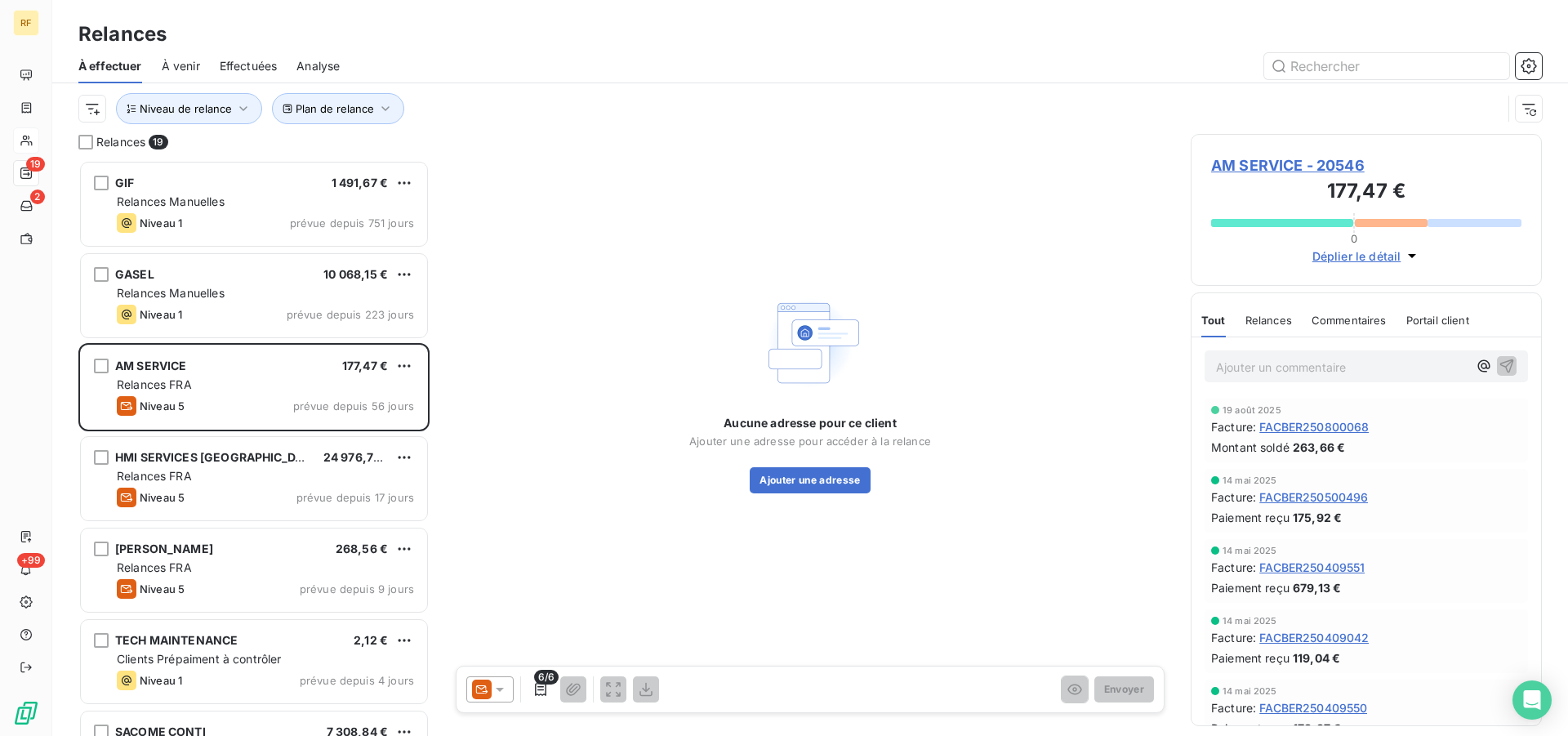
click at [505, 686] on icon at bounding box center [499, 688] width 16 height 16
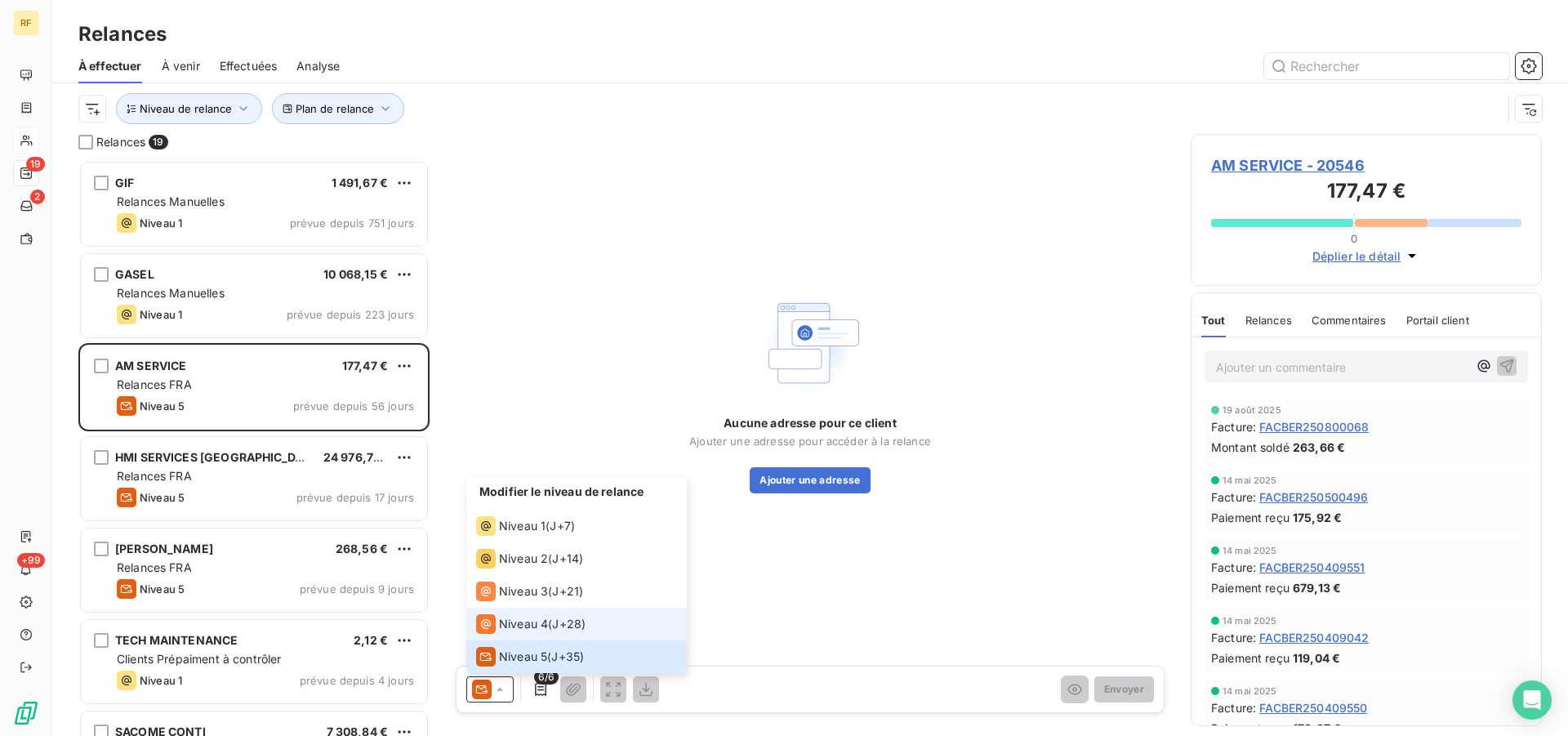
click at [516, 618] on span "Niveau 4" at bounding box center [524, 624] width 49 height 16
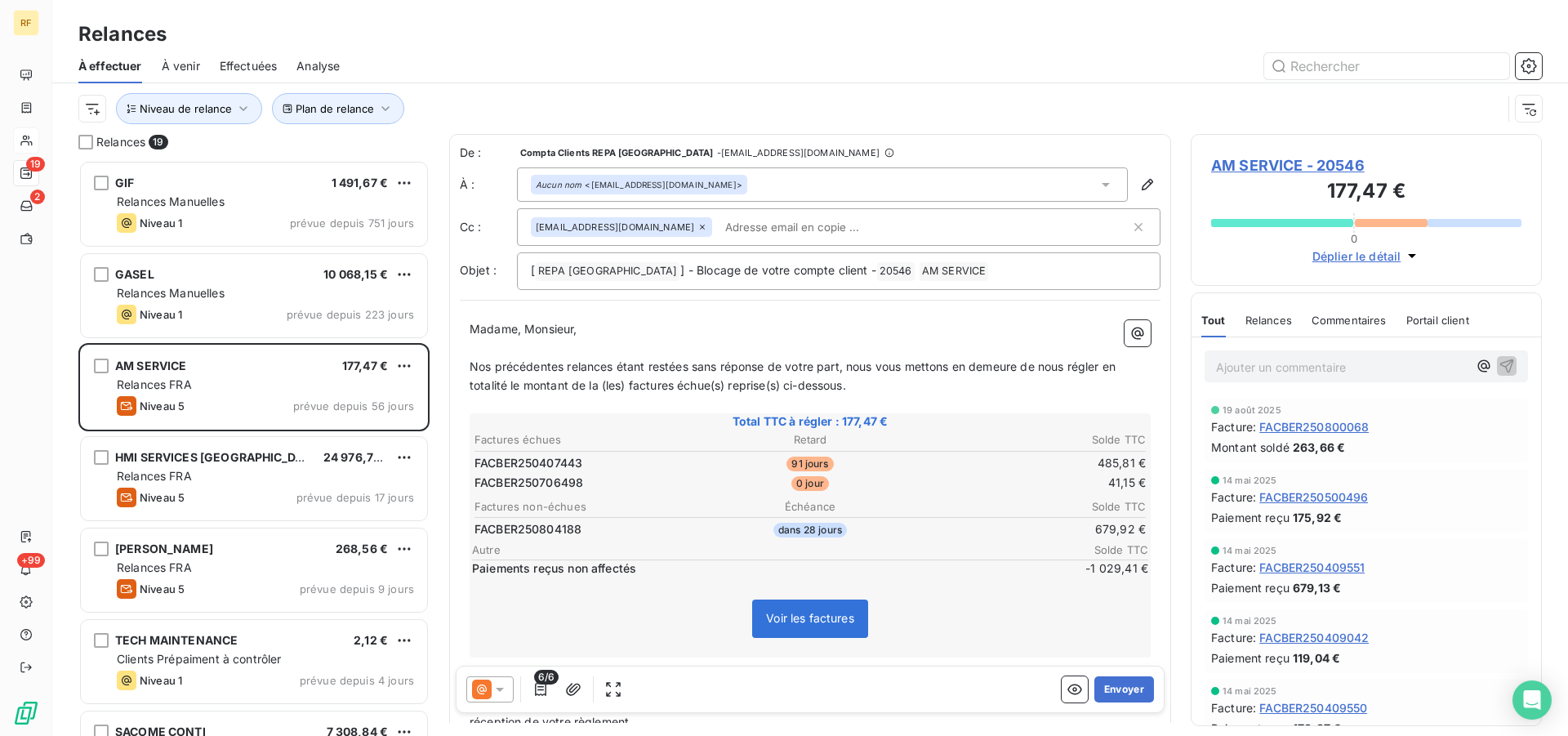
click at [1312, 365] on p "Ajouter un commentaire ﻿" at bounding box center [1341, 367] width 251 height 20
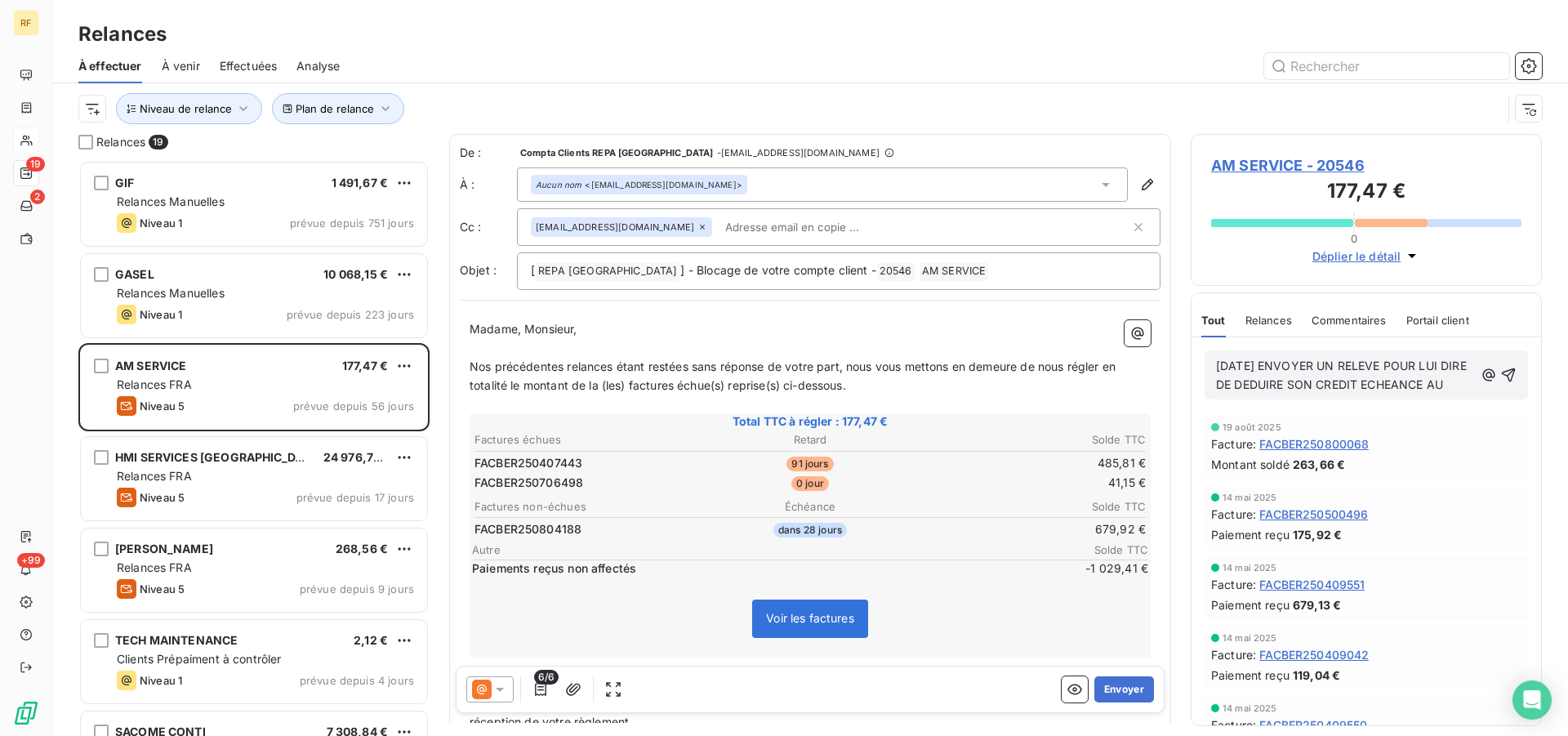
click at [1326, 394] on p "21/08/25 ENVOYER UN RELEVE POUR LUI DIRE DE DEDUIRE SON CREDIT ECHEANCE AU" at bounding box center [1345, 376] width 258 height 37
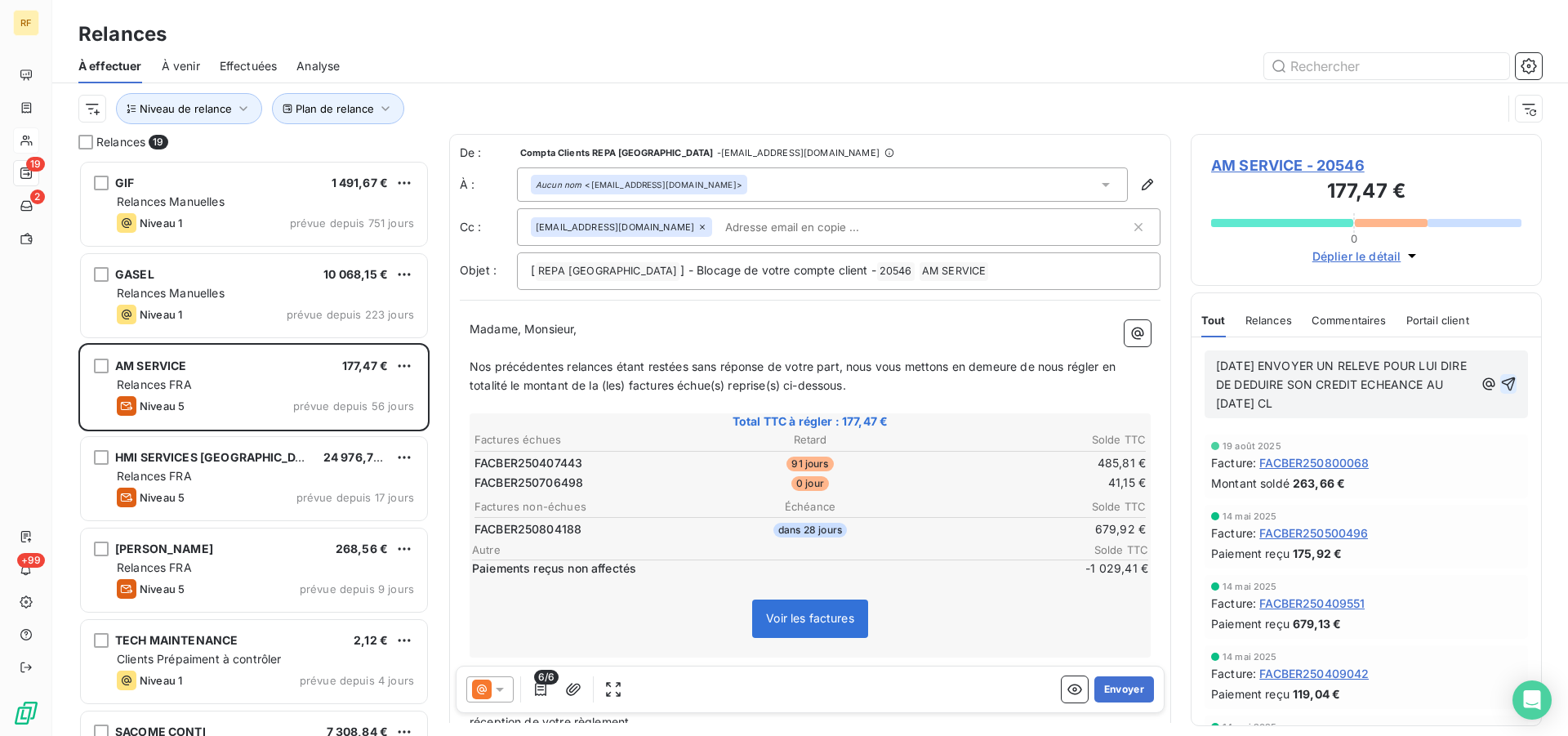
click at [1501, 385] on icon "button" at bounding box center [1508, 383] width 16 height 16
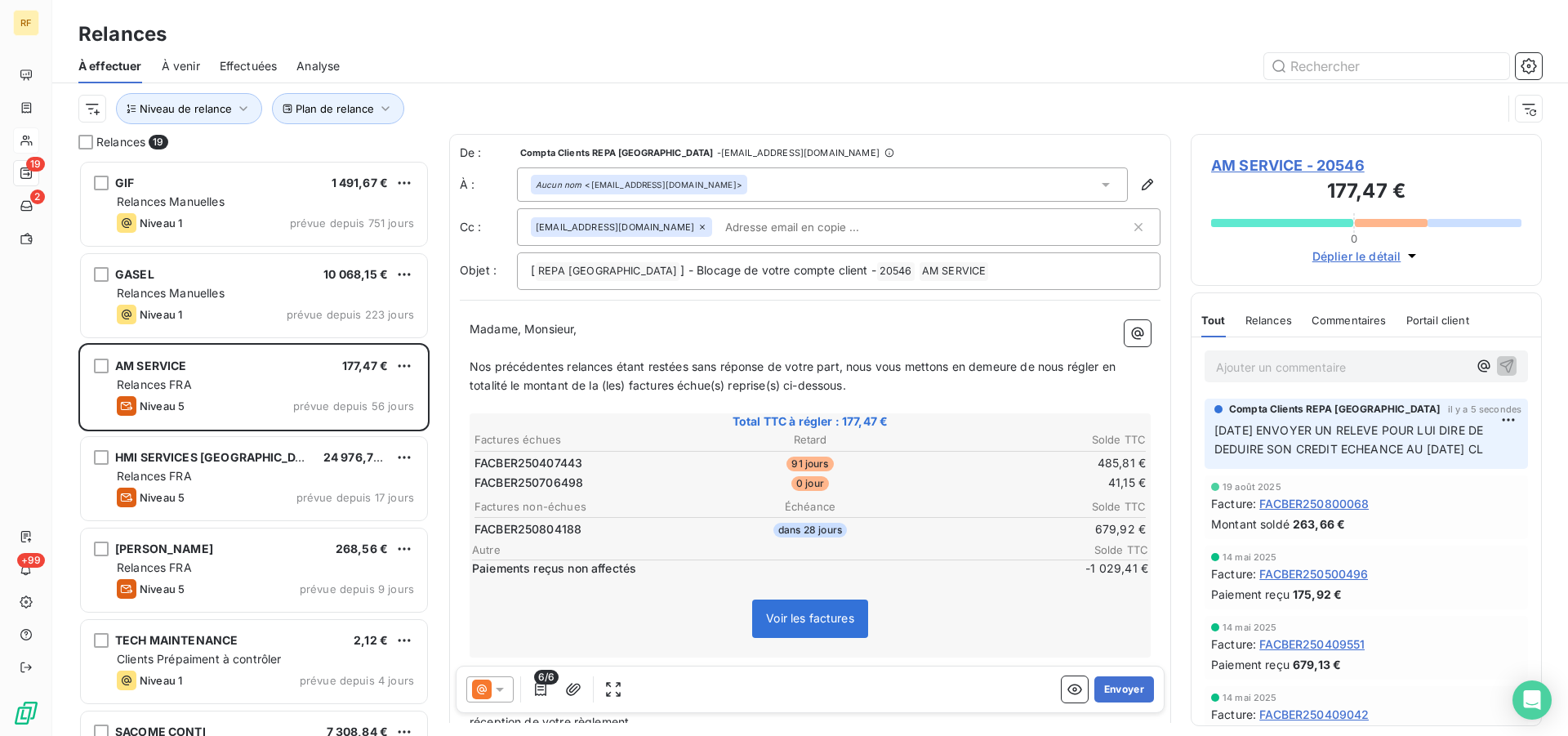
click at [506, 691] on icon at bounding box center [499, 688] width 16 height 16
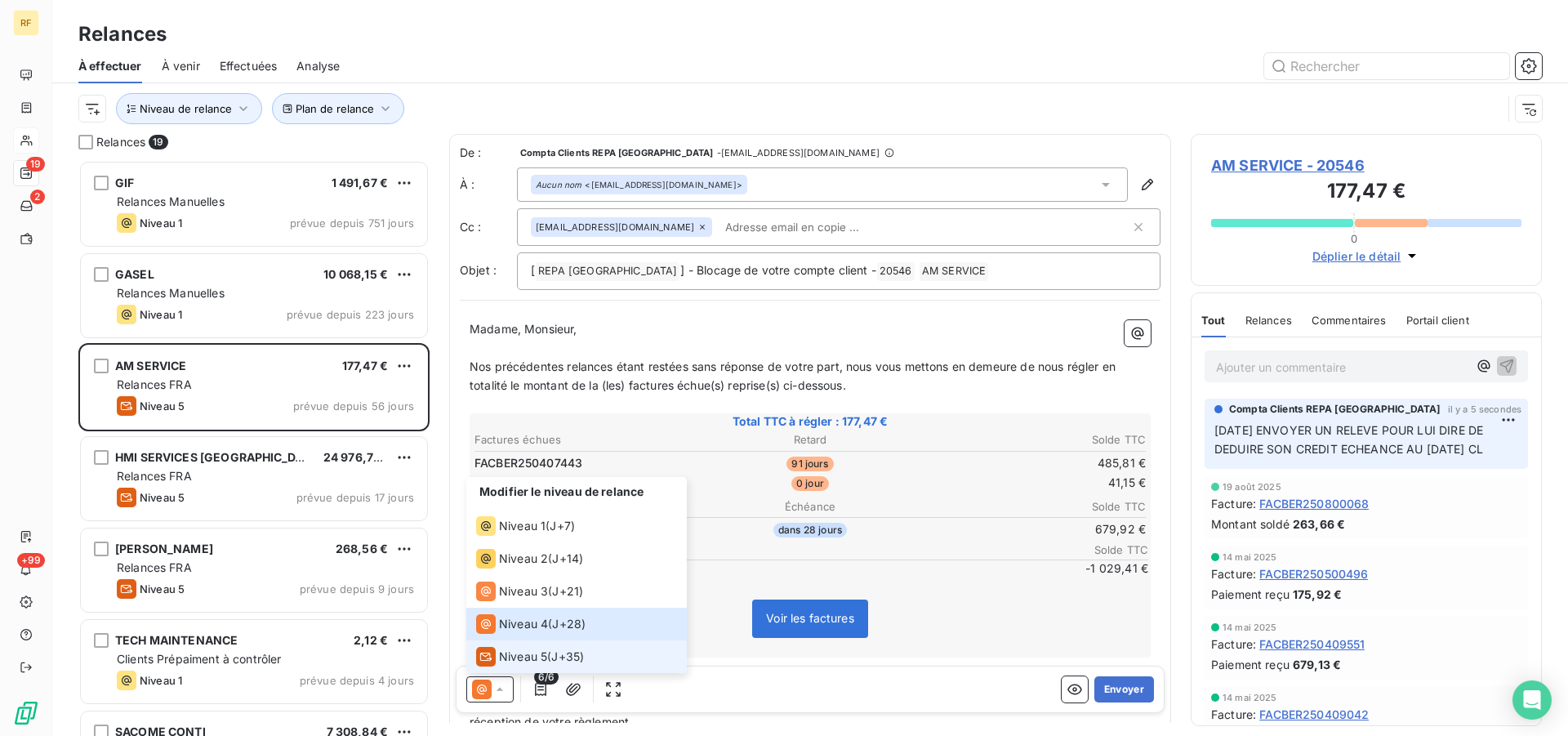
click at [515, 660] on span "Niveau 5" at bounding box center [523, 656] width 49 height 16
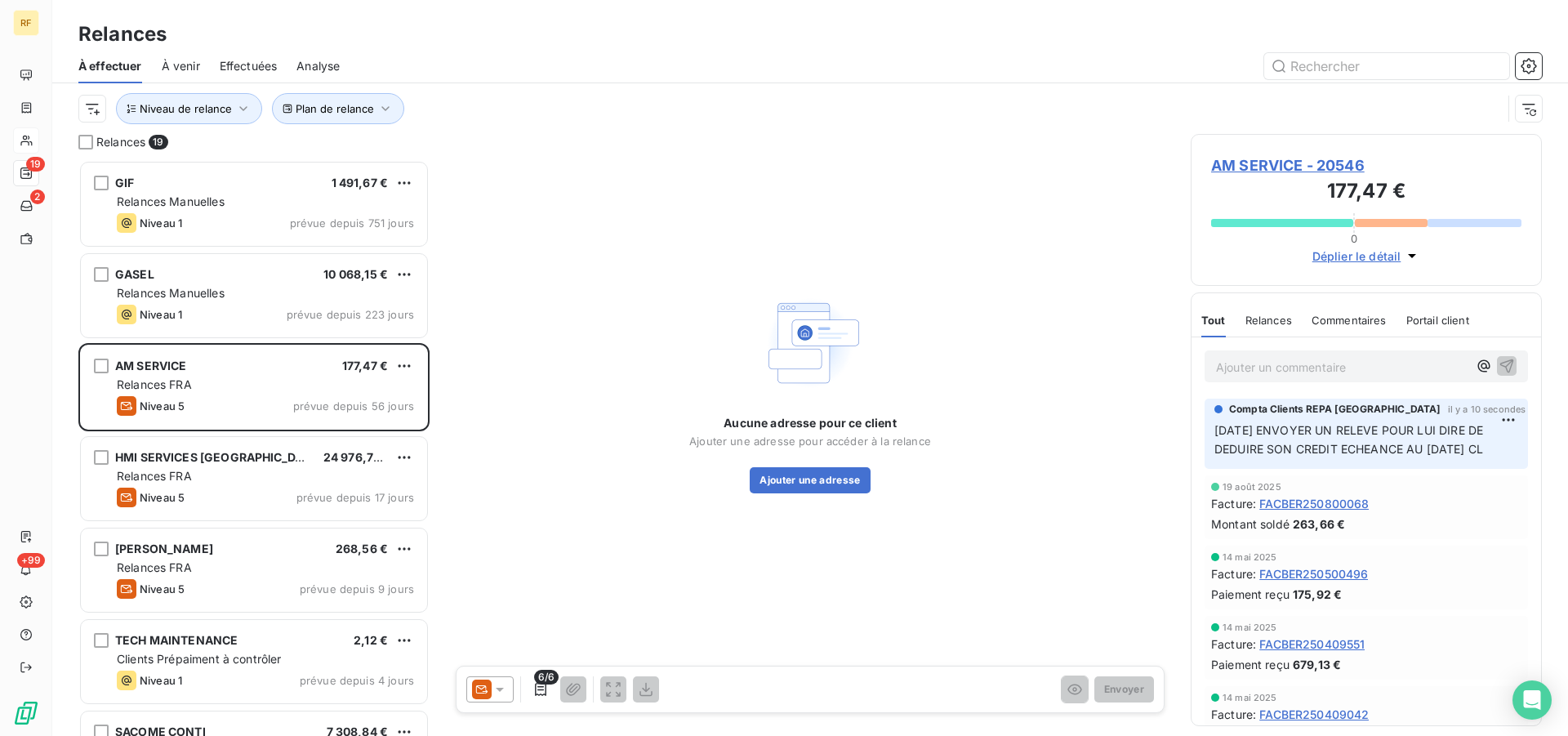
click at [1310, 169] on span "AM SERVICE - 20546" at bounding box center [1366, 165] width 310 height 22
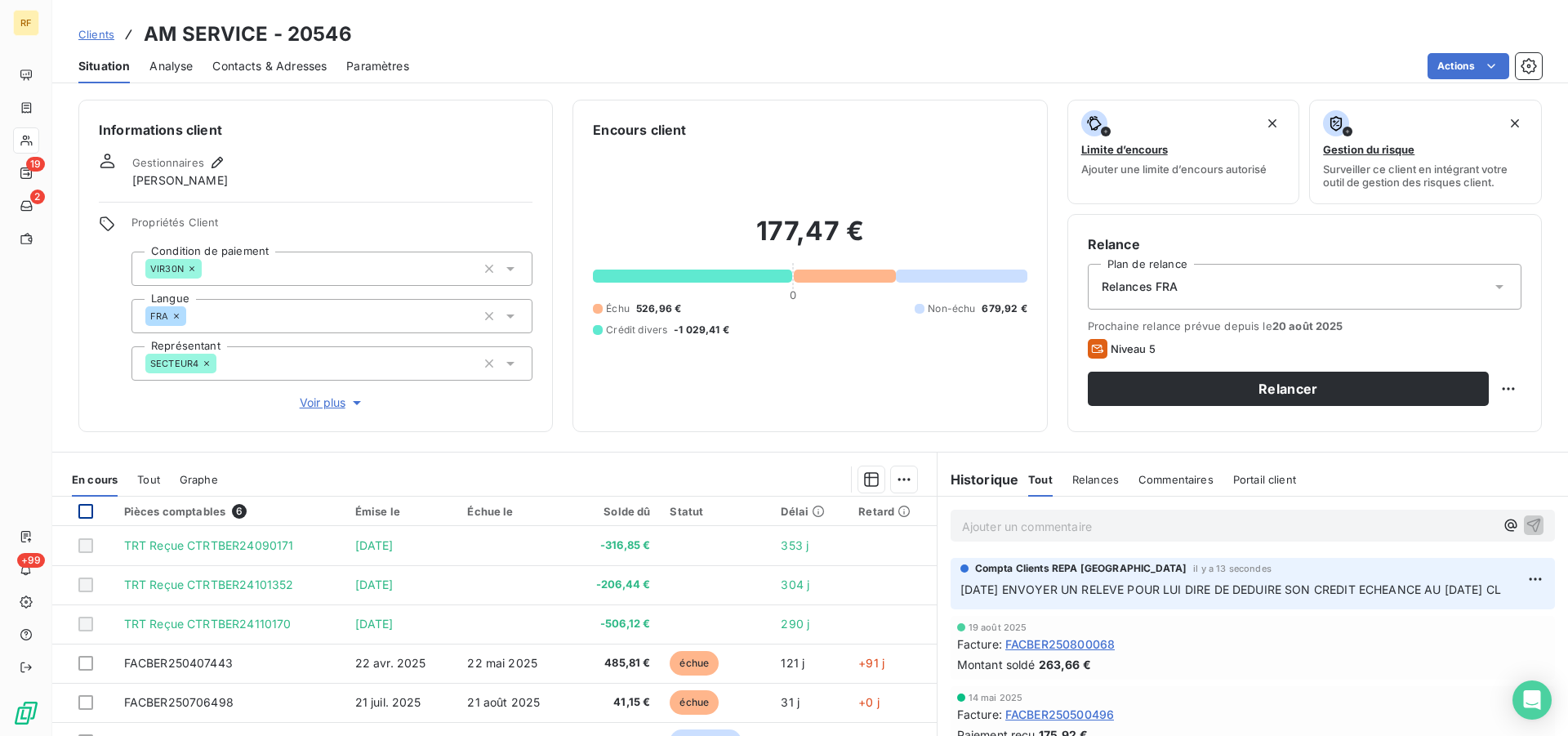
click at [81, 512] on div at bounding box center [85, 510] width 14 height 14
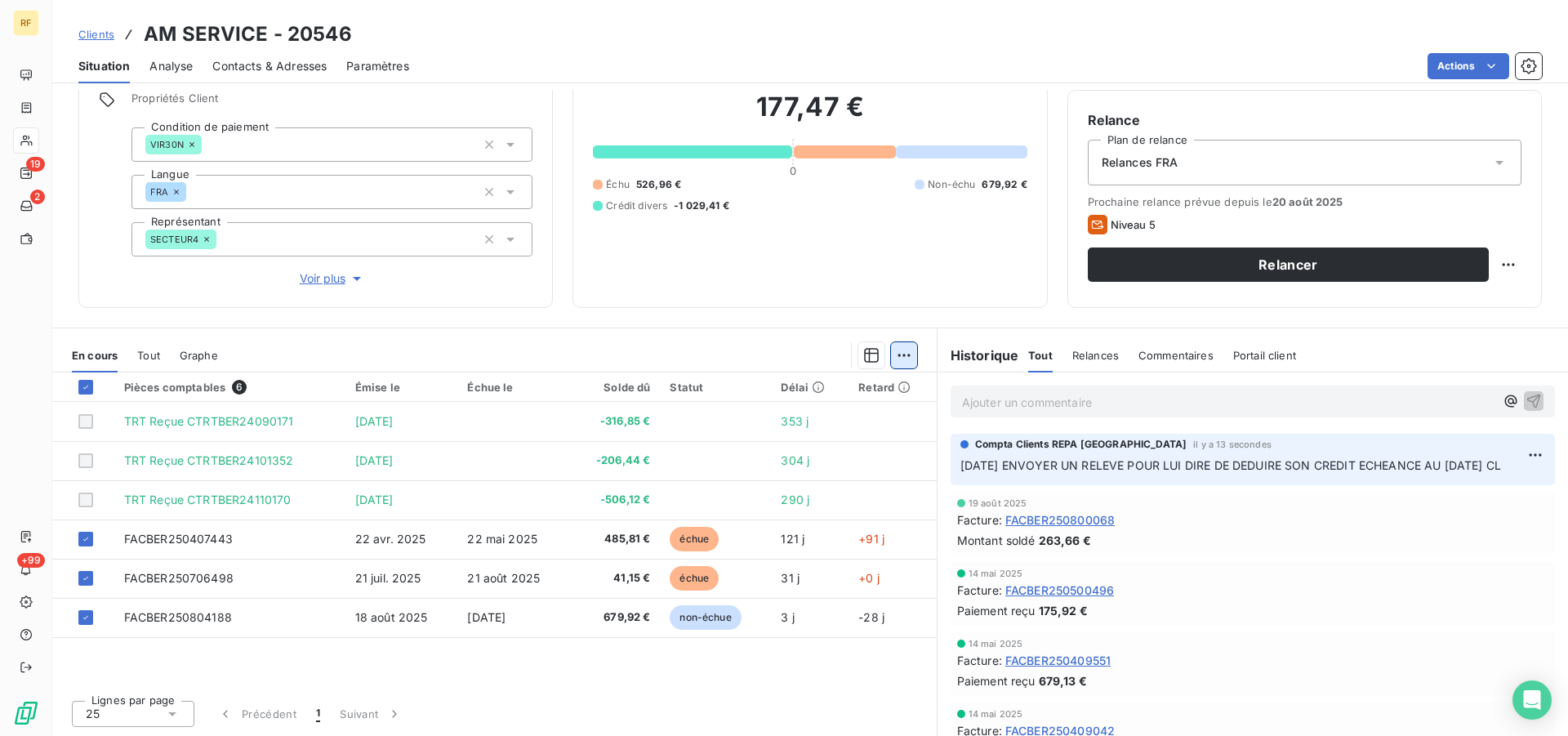
click at [889, 359] on html "RF 19 2 +99 Clients AM SERVICE - 20546 Situation Analyse Contacts & Adresses Pa…" at bounding box center [784, 368] width 1568 height 736
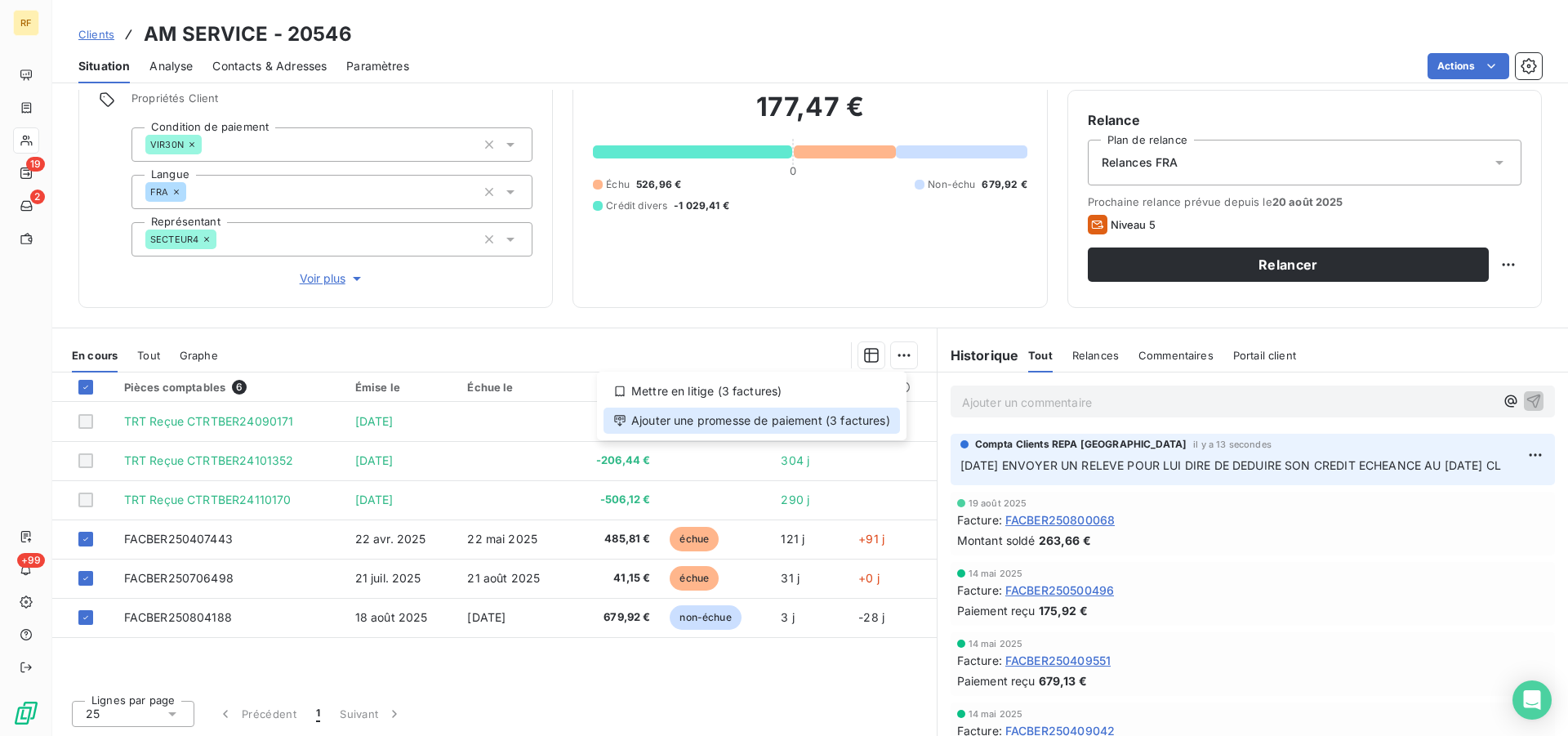
click at [854, 423] on div "Ajouter une promesse de paiement (3 factures)" at bounding box center [752, 420] width 297 height 26
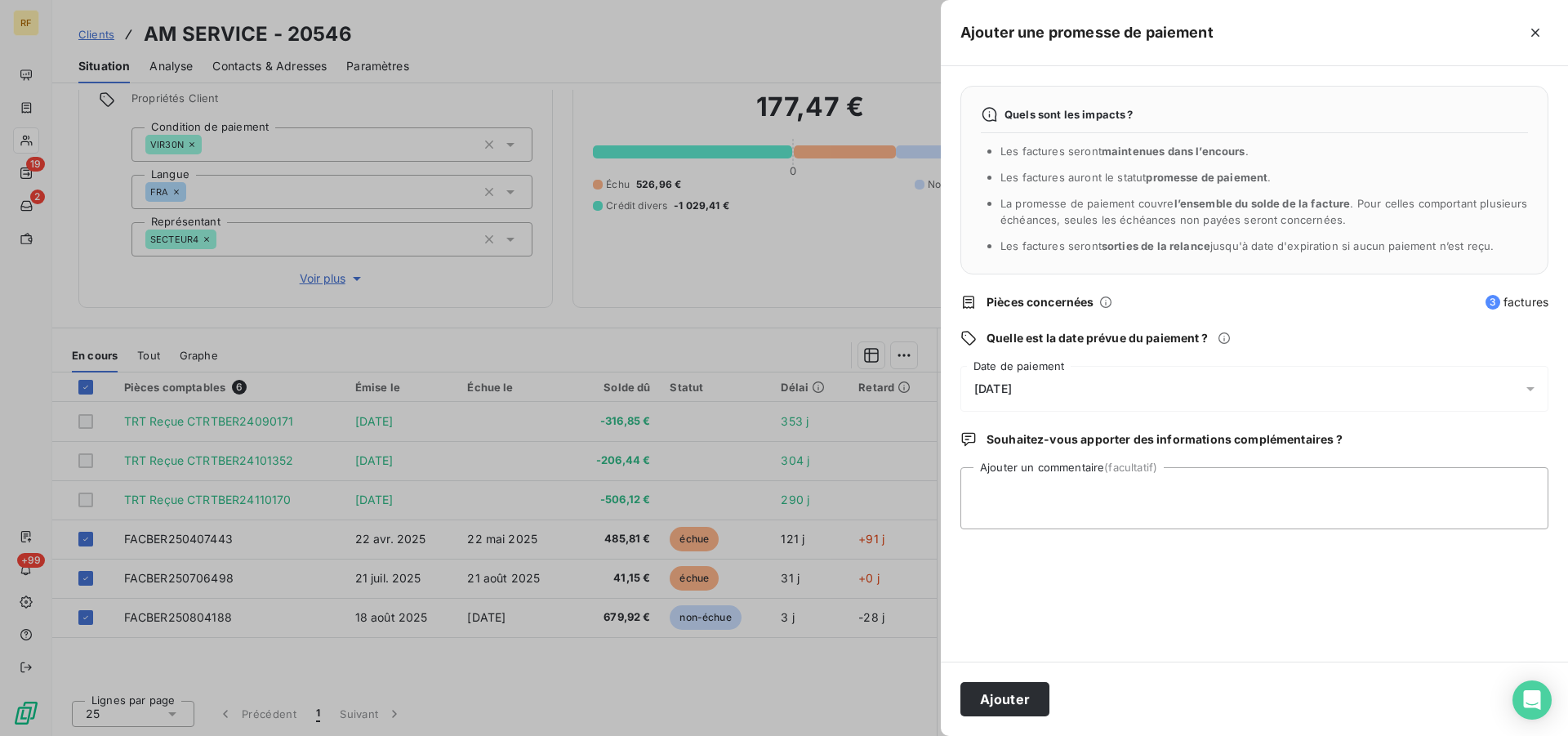
click at [1012, 383] on span "[DATE]" at bounding box center [993, 388] width 37 height 13
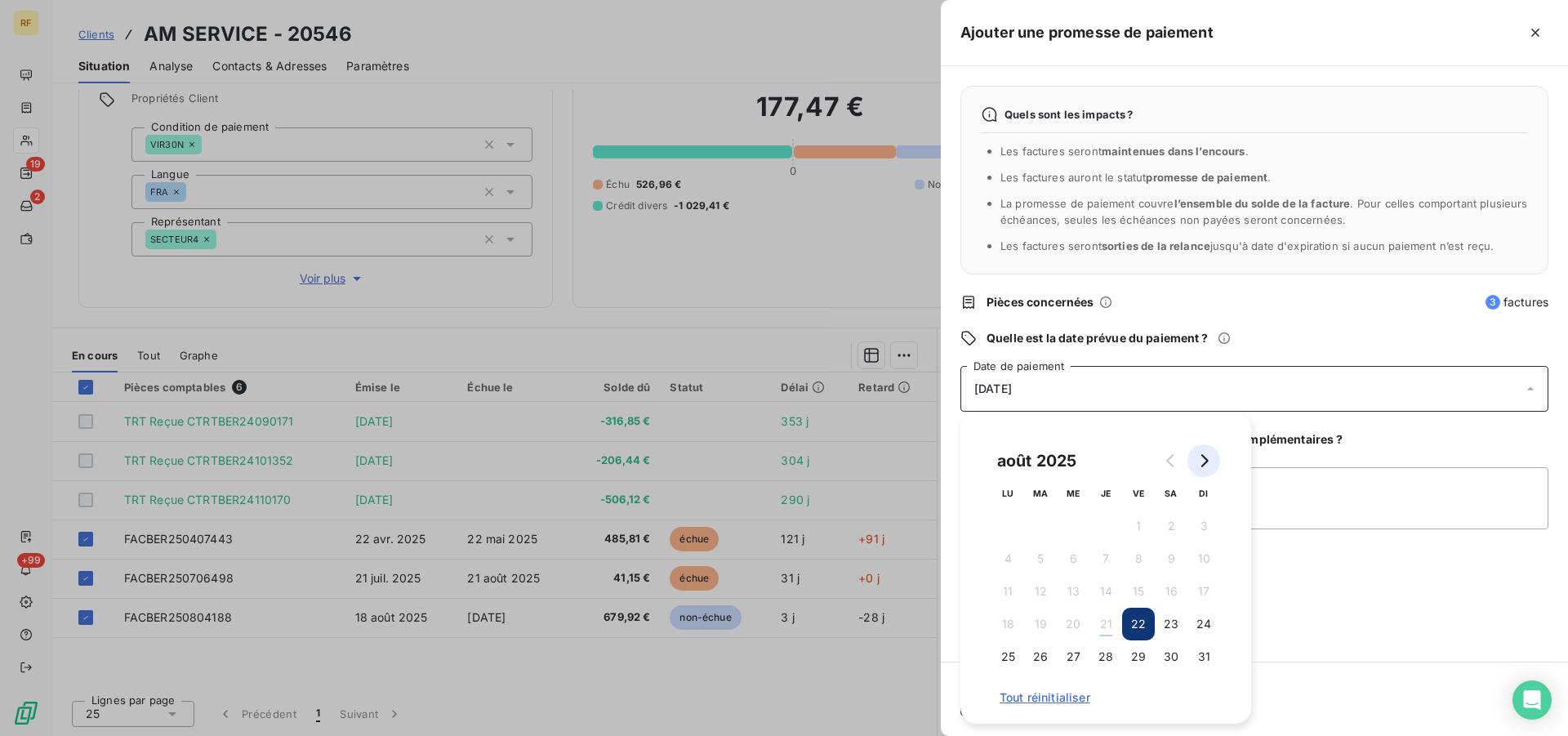
click at [1197, 463] on icon "Go to next month" at bounding box center [1203, 460] width 13 height 13
click at [1104, 596] on button "18" at bounding box center [1105, 591] width 32 height 32
click at [1363, 504] on textarea "Ajouter un commentaire (facultatif)" at bounding box center [1254, 497] width 588 height 62
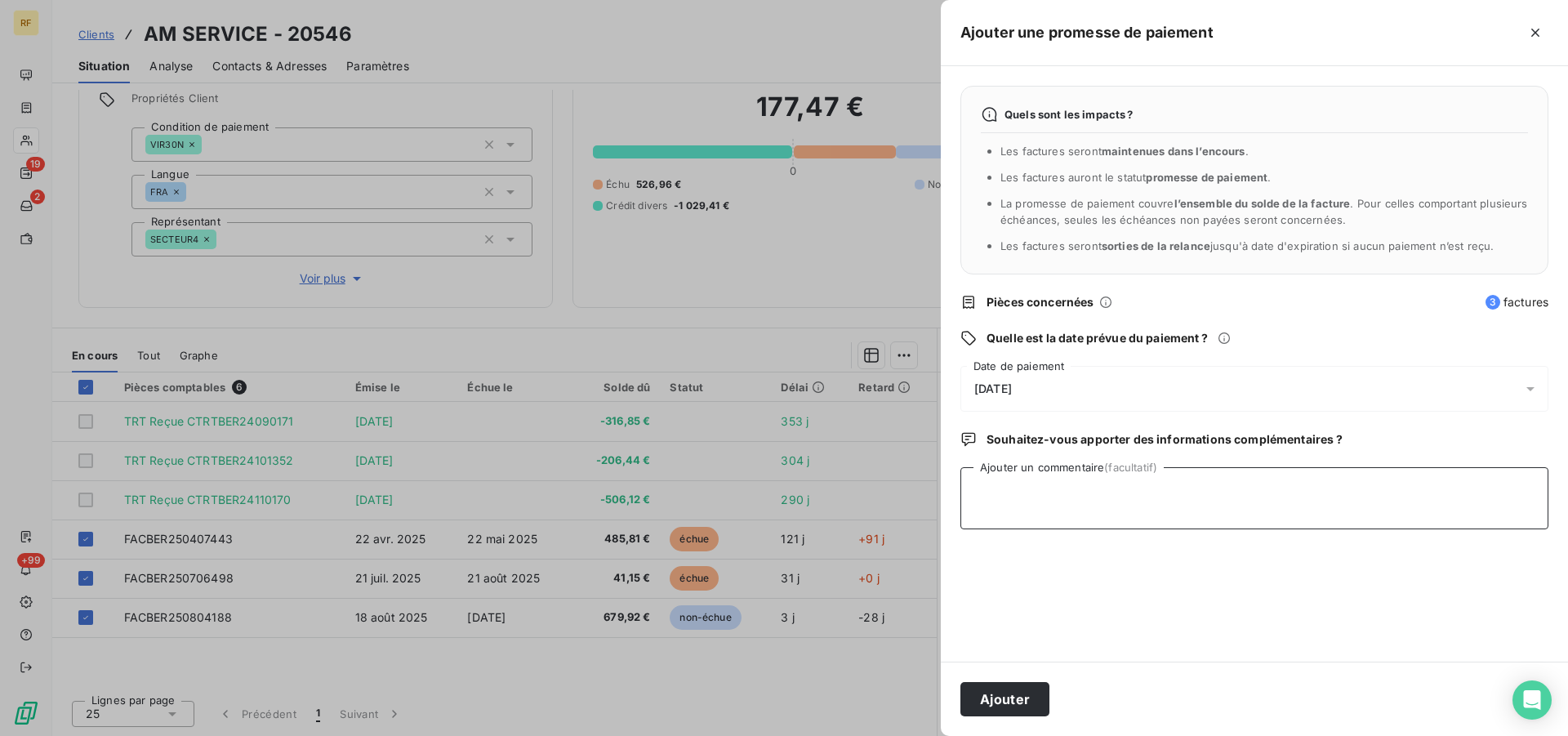
click at [1109, 493] on textarea "Ajouter un commentaire (facultatif)" at bounding box center [1254, 497] width 588 height 62
type textarea "CREDIT AU 18/09/25 CL"
click at [1032, 683] on button "Ajouter" at bounding box center [1005, 699] width 89 height 34
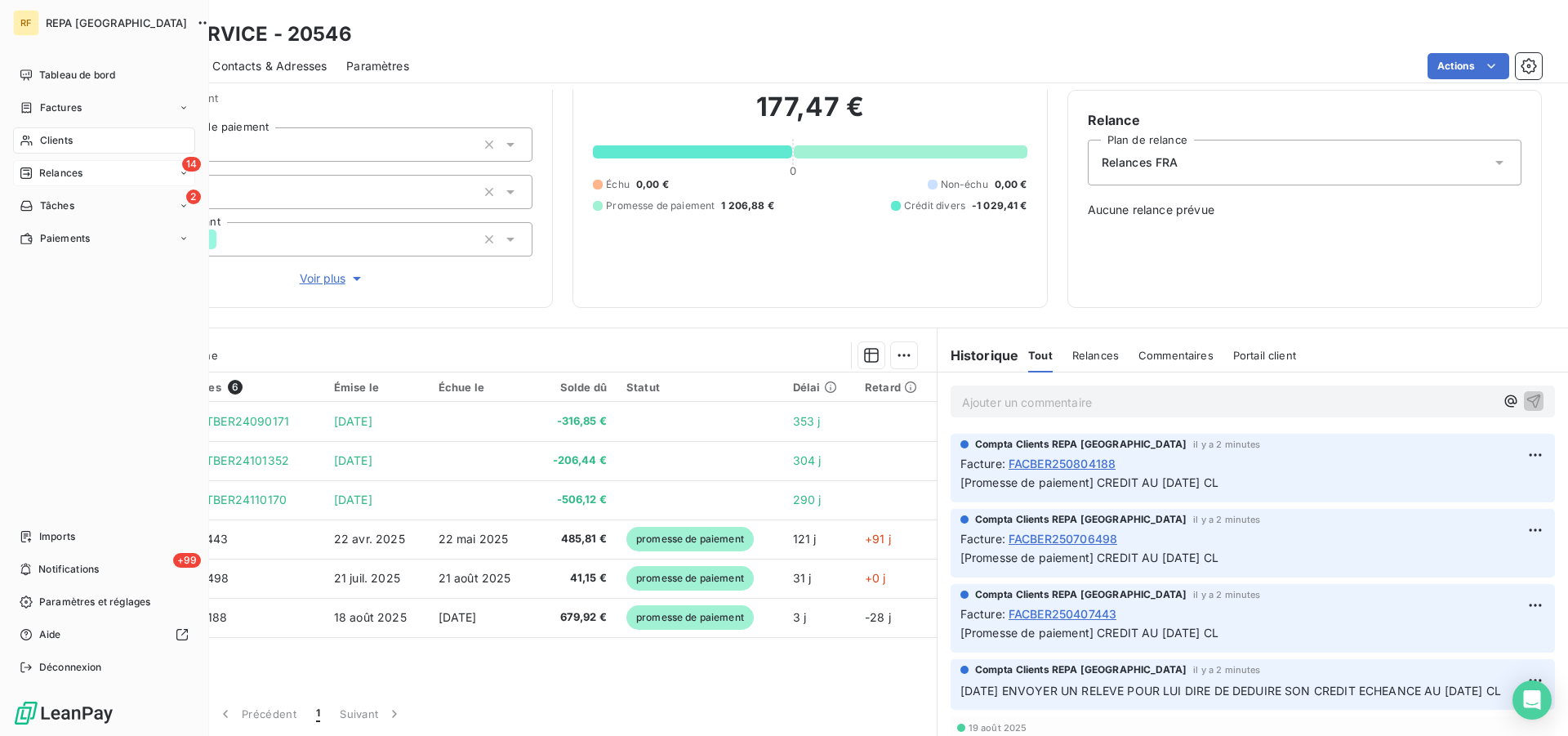
click at [44, 167] on span "Relances" at bounding box center [61, 173] width 43 height 14
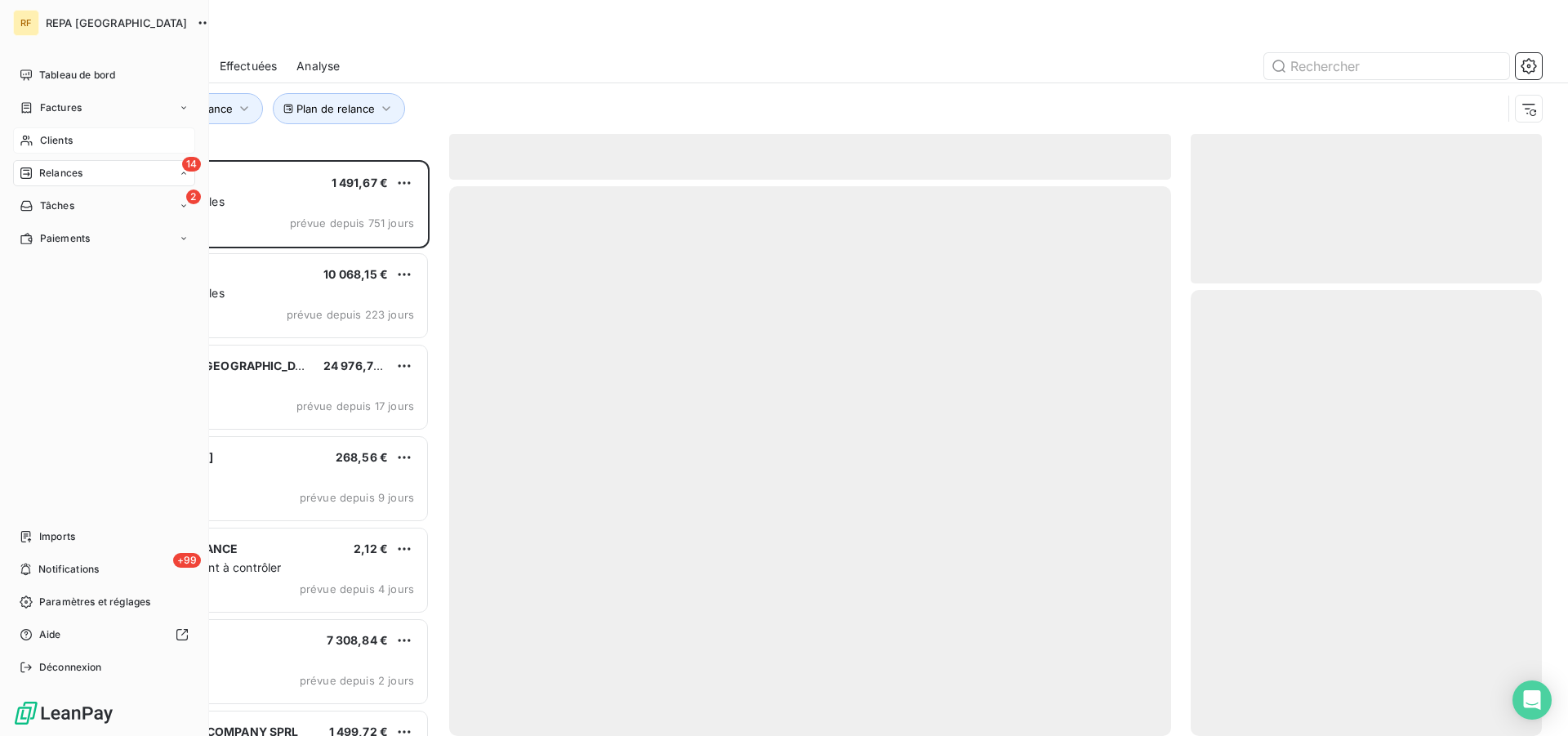
scroll to position [561, 337]
click at [45, 170] on span "Relances" at bounding box center [61, 173] width 43 height 14
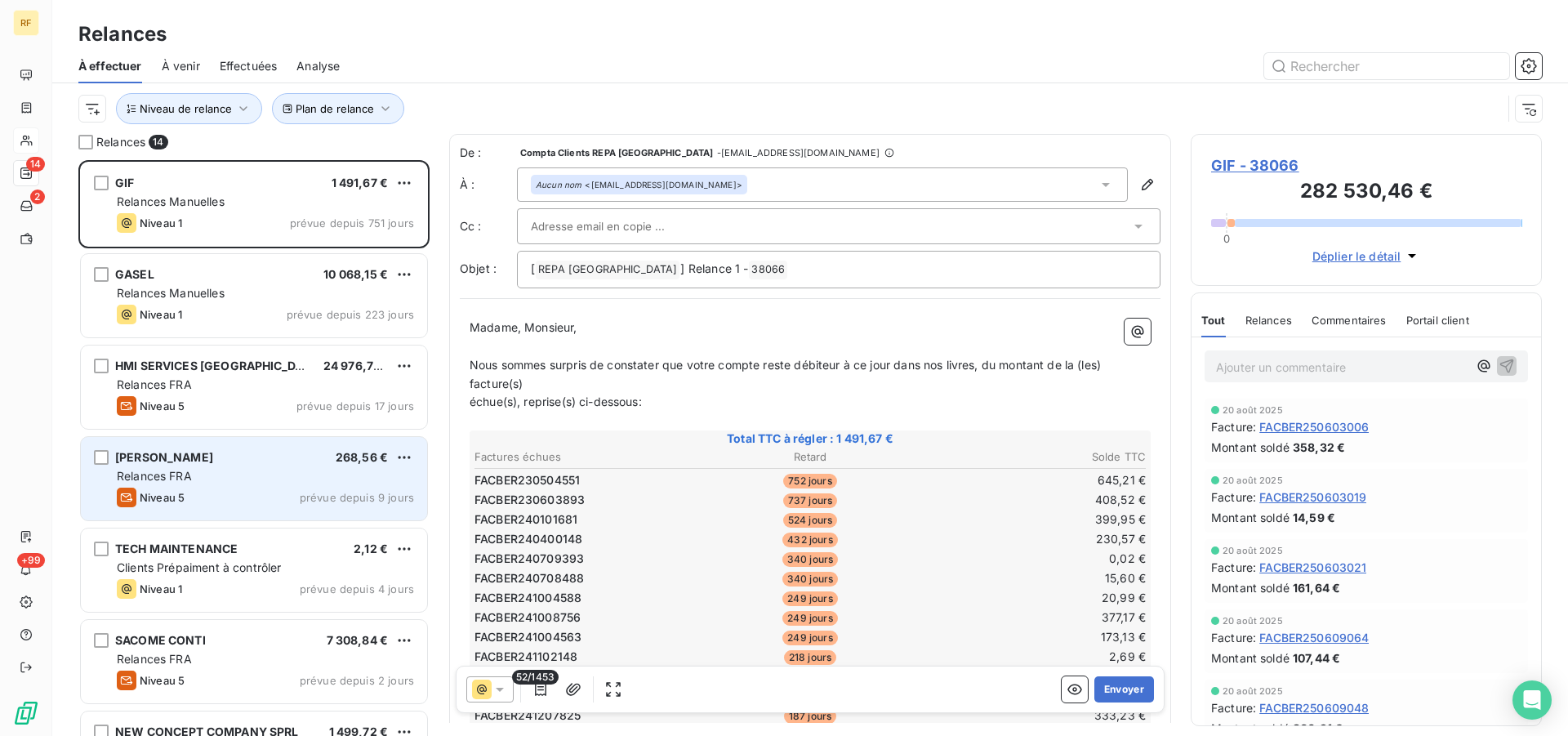
click at [279, 494] on div "Niveau 5 prévue depuis 9 jours" at bounding box center [265, 497] width 297 height 20
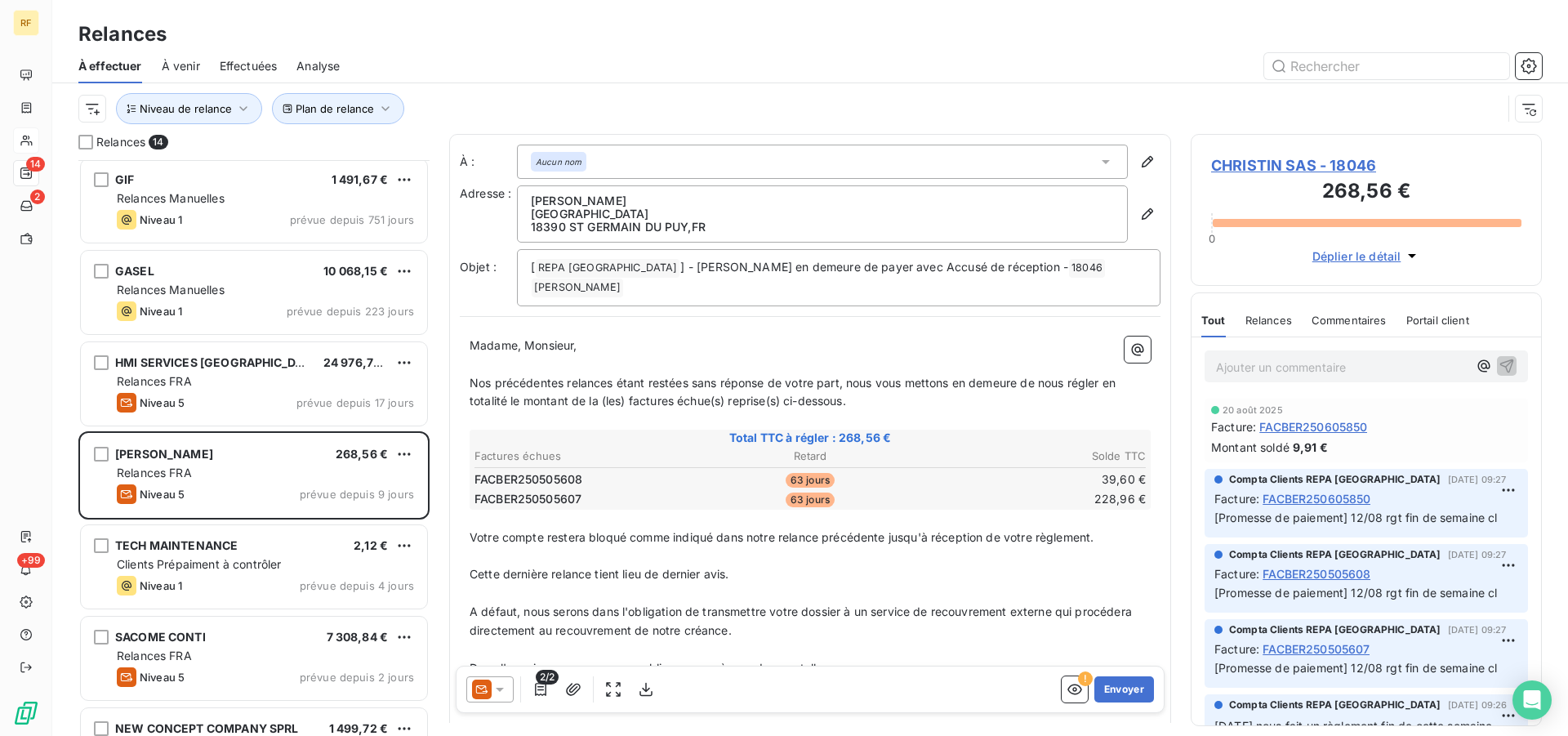
scroll to position [1, 0]
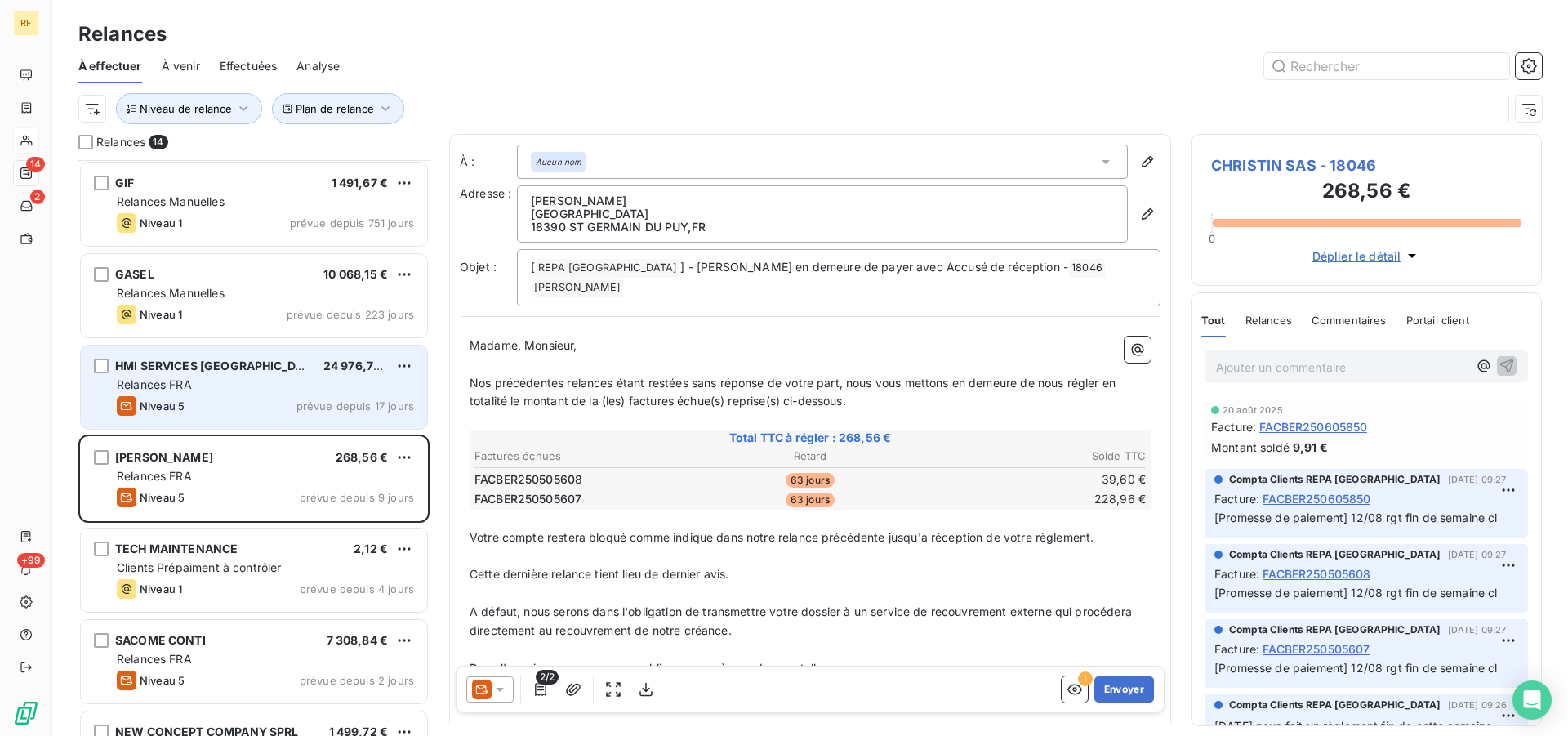
click at [255, 402] on div "Niveau 5 prévue depuis 17 jours" at bounding box center [265, 405] width 297 height 20
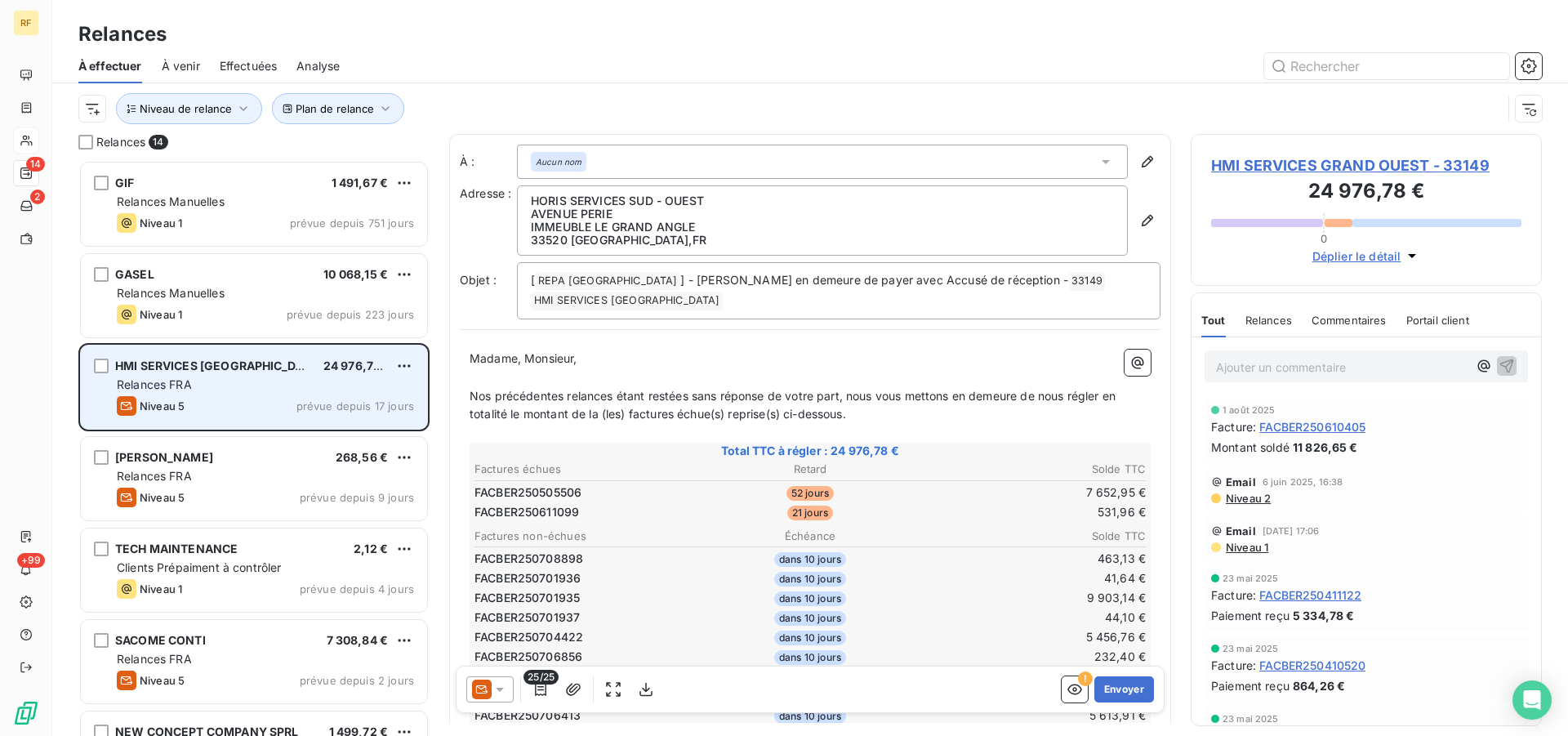
click at [199, 388] on div "Relances FRA" at bounding box center [265, 384] width 297 height 16
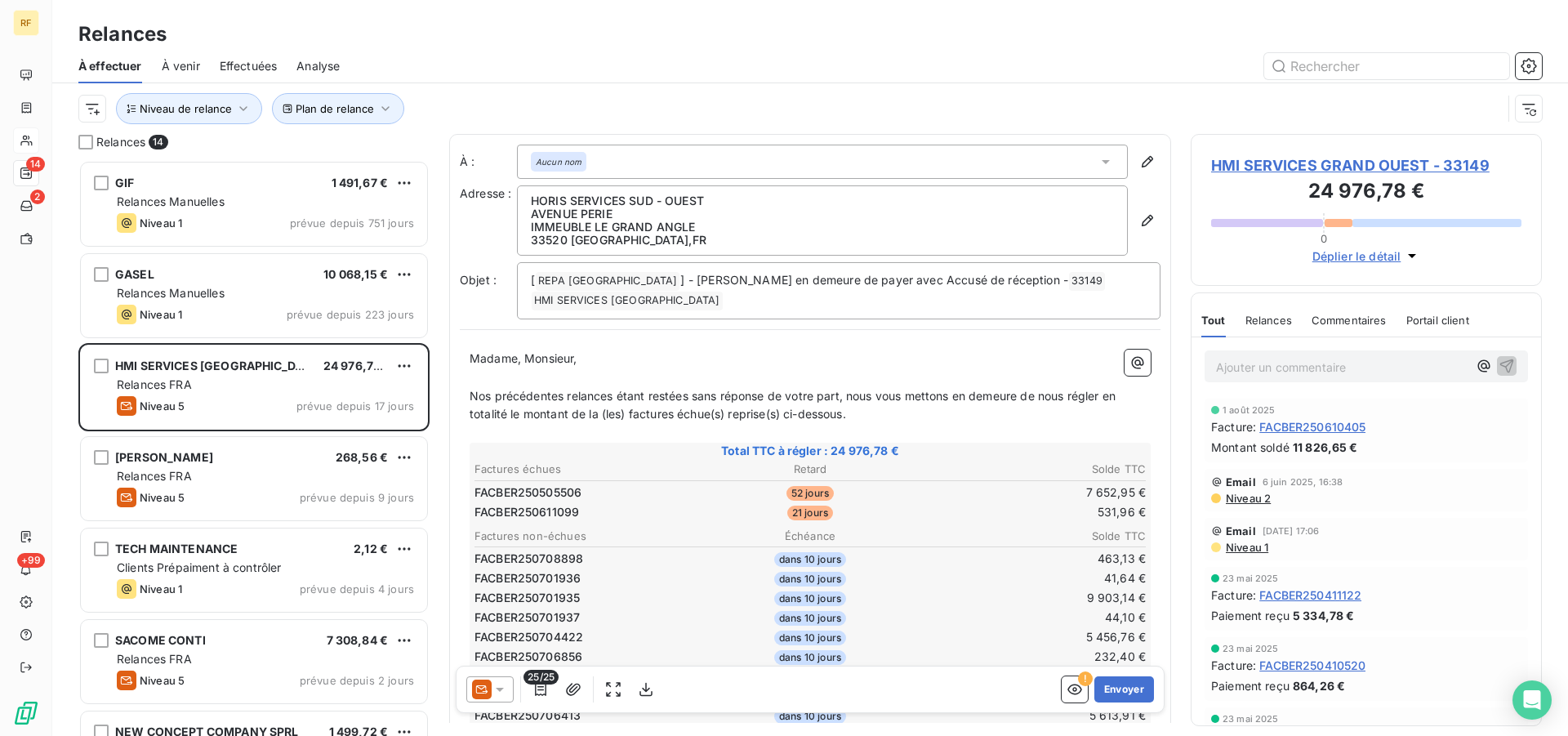
click at [1248, 167] on span "HMI SERVICES GRAND OUEST - 33149" at bounding box center [1366, 165] width 310 height 22
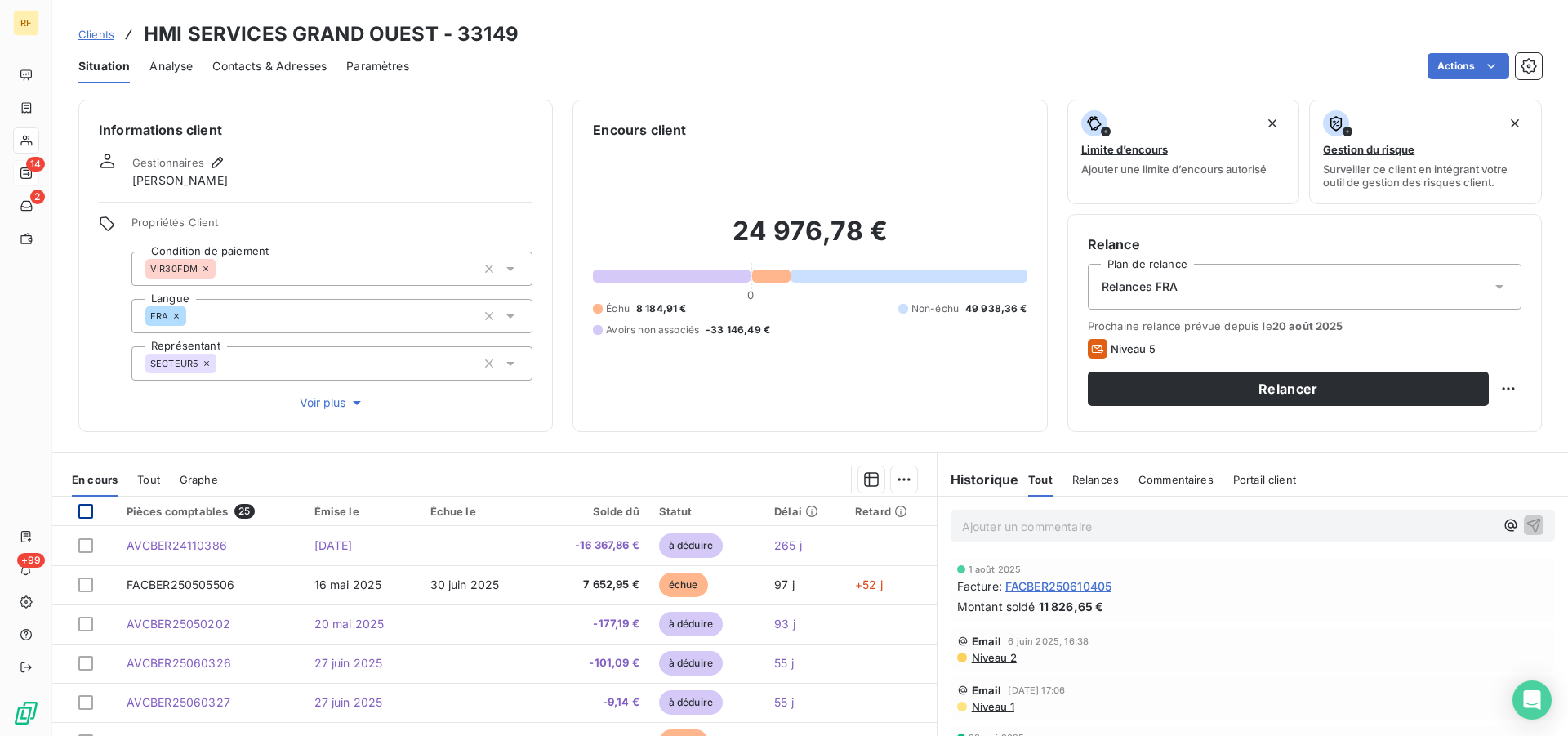
click at [89, 515] on div at bounding box center [85, 510] width 14 height 14
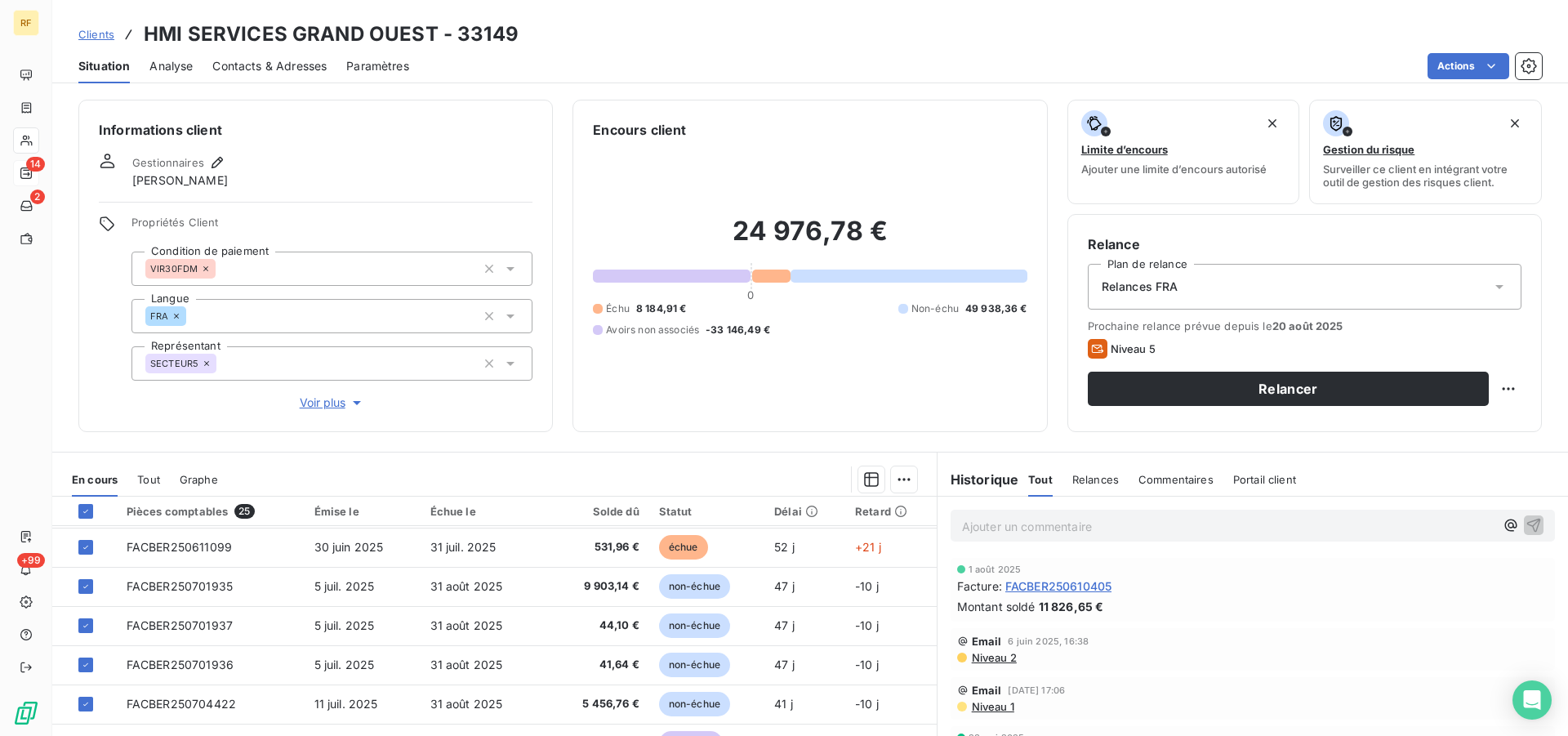
scroll to position [167, 0]
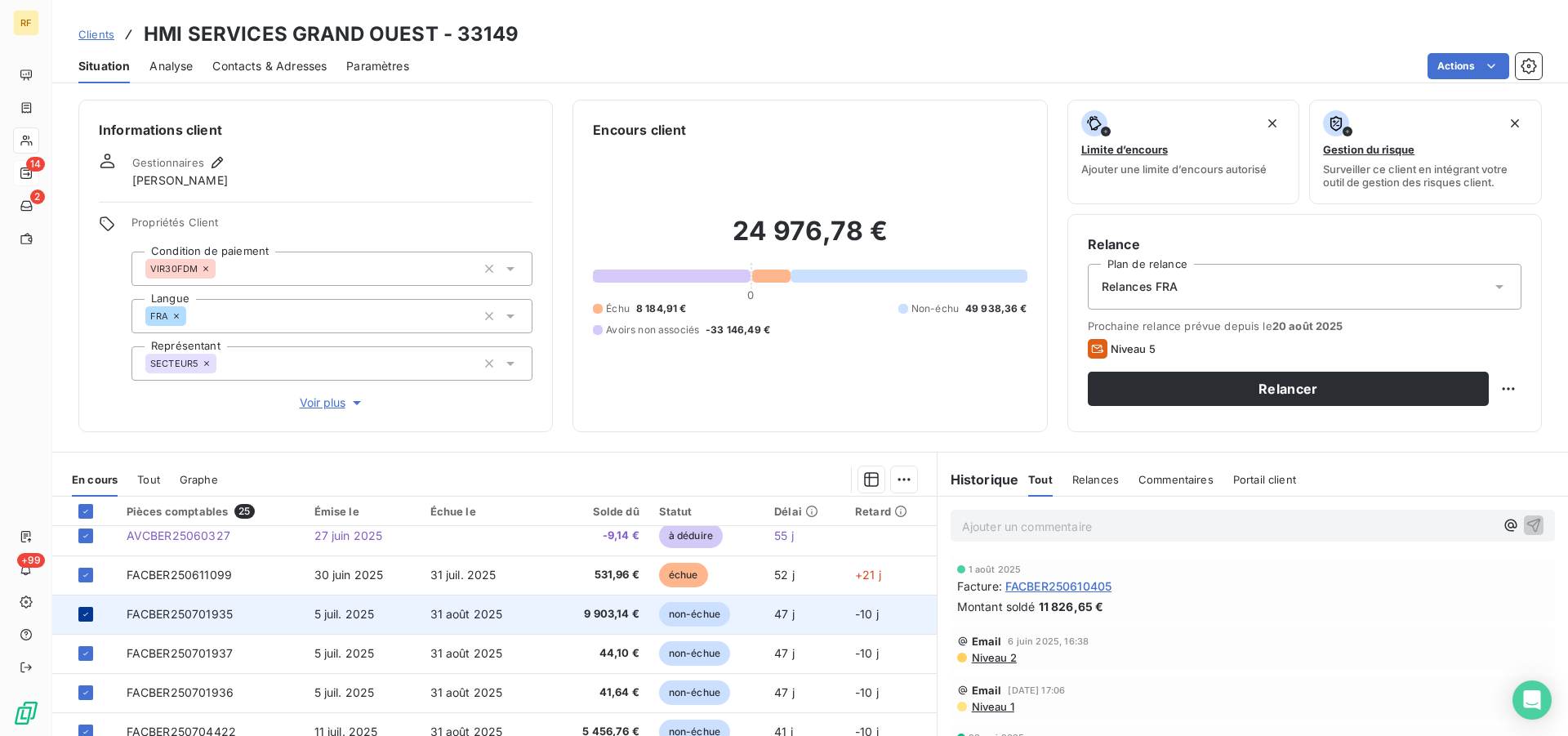
click at [88, 618] on icon at bounding box center [86, 614] width 10 height 10
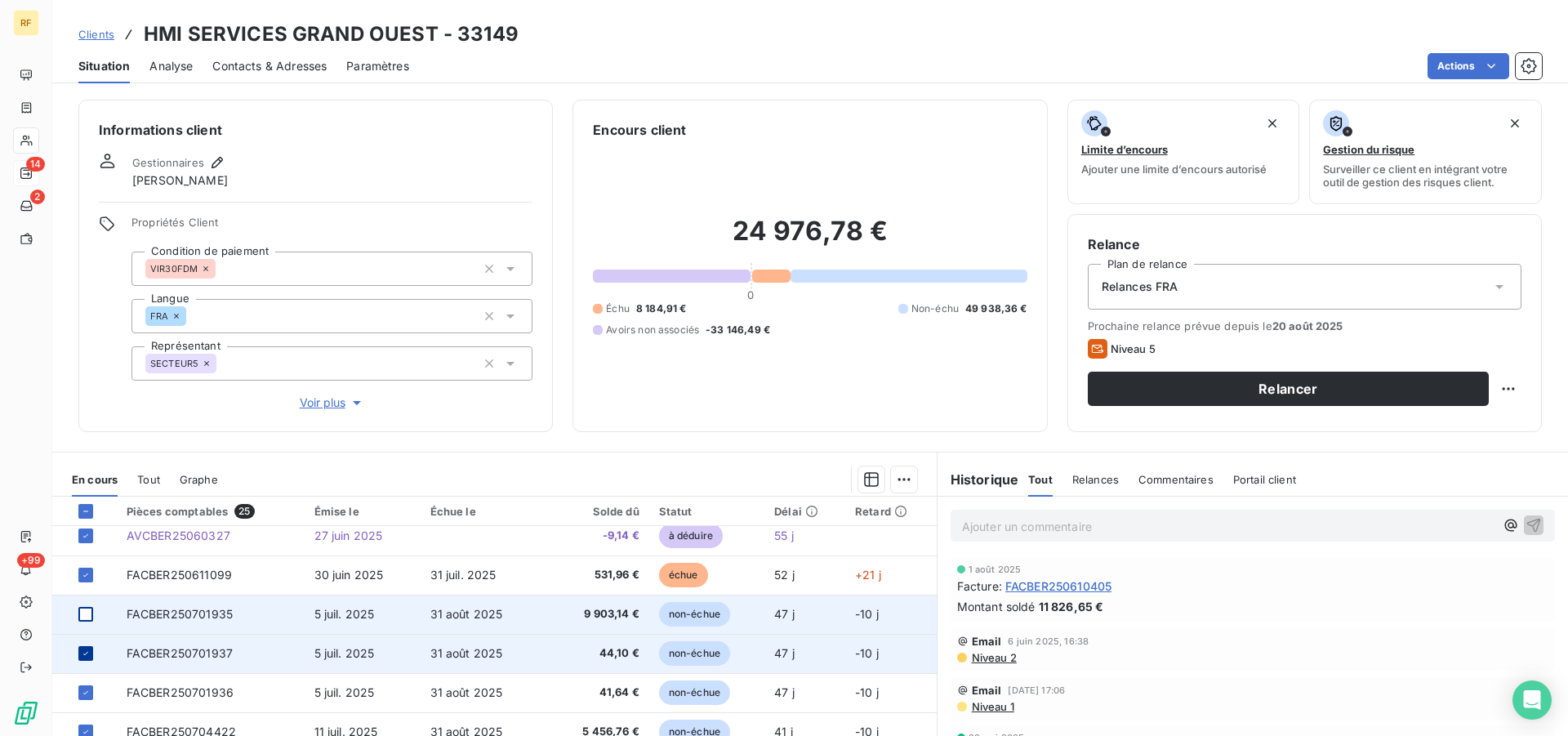
click at [86, 657] on icon at bounding box center [86, 653] width 10 height 10
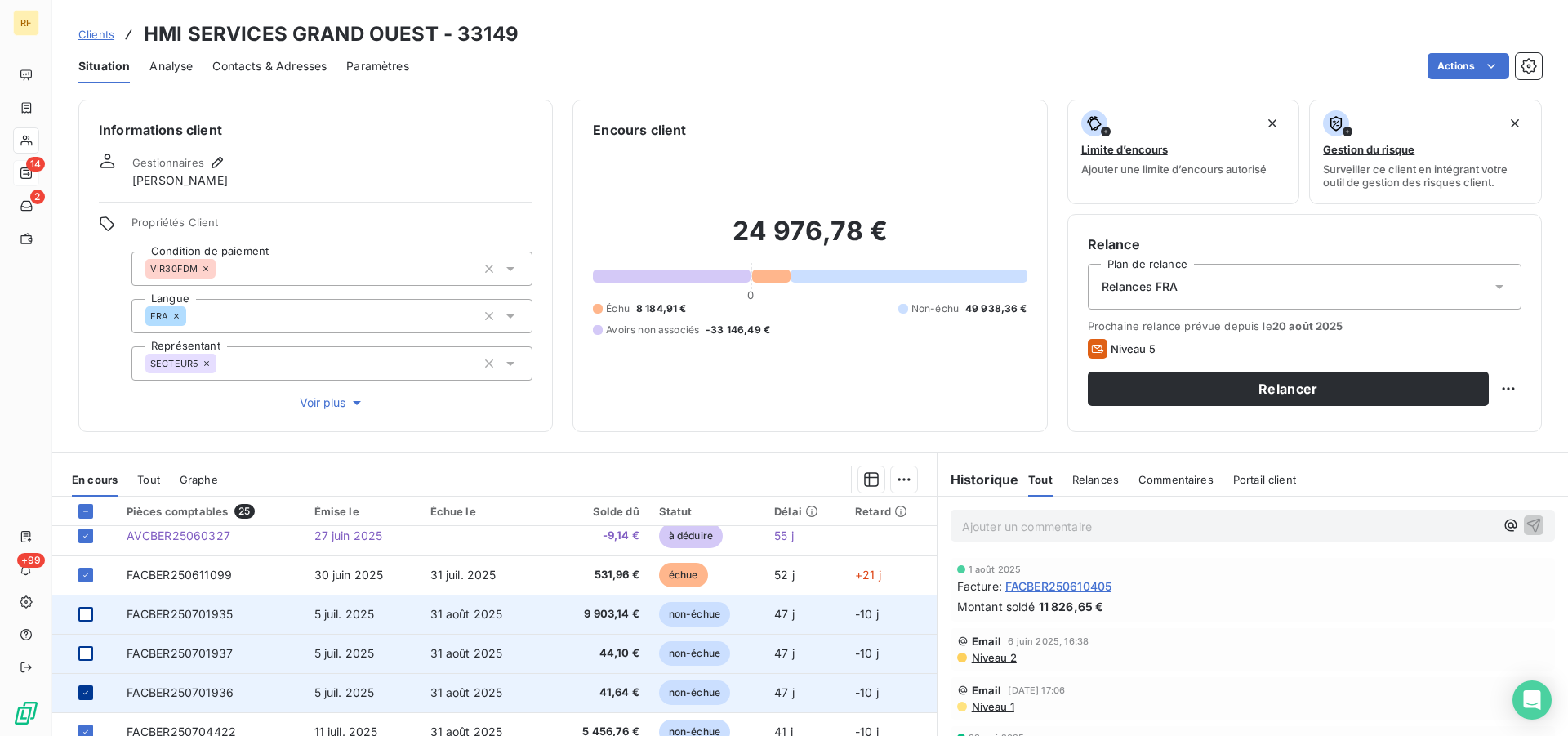
click at [88, 693] on icon at bounding box center [86, 693] width 10 height 10
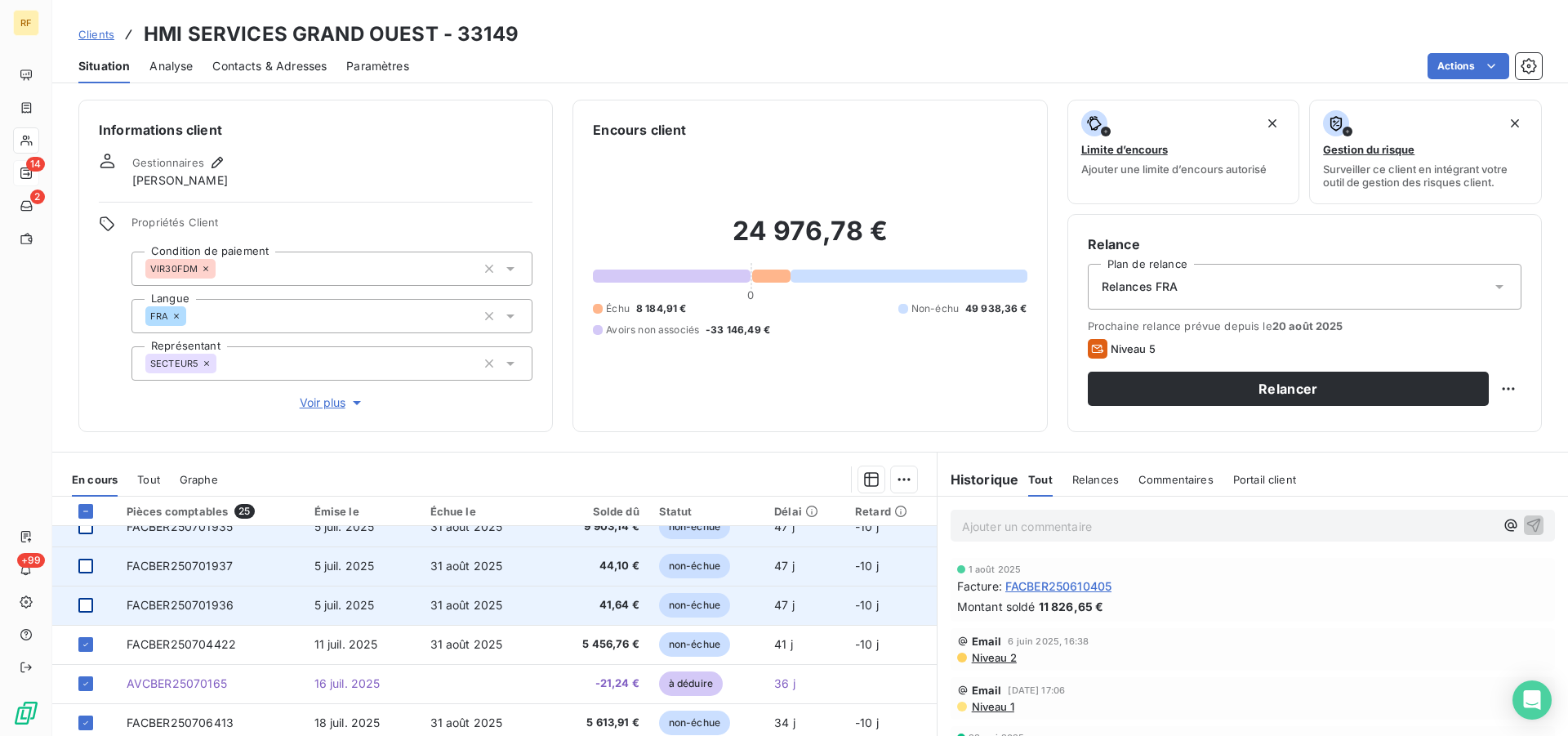
scroll to position [250, 0]
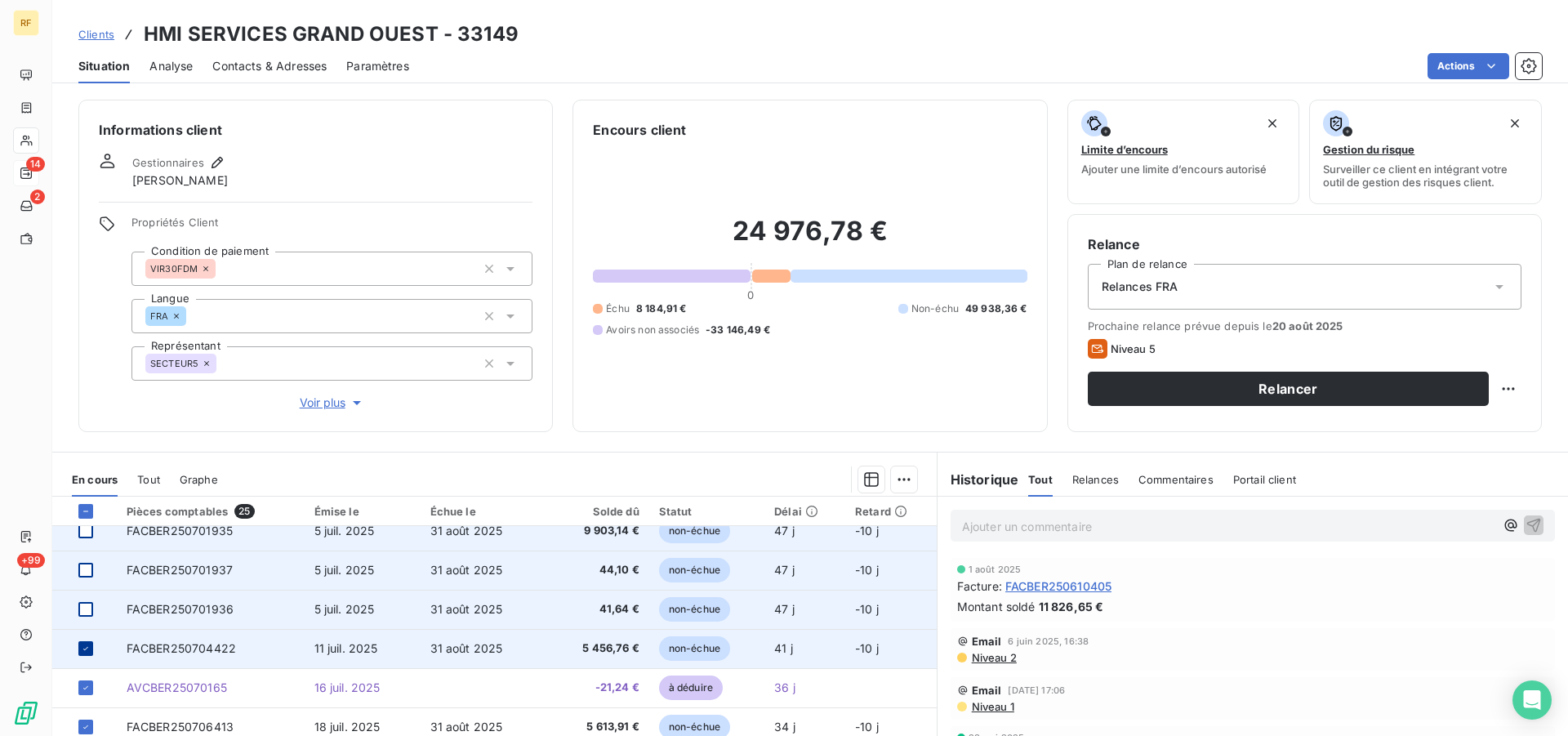
click at [84, 647] on icon at bounding box center [86, 648] width 10 height 10
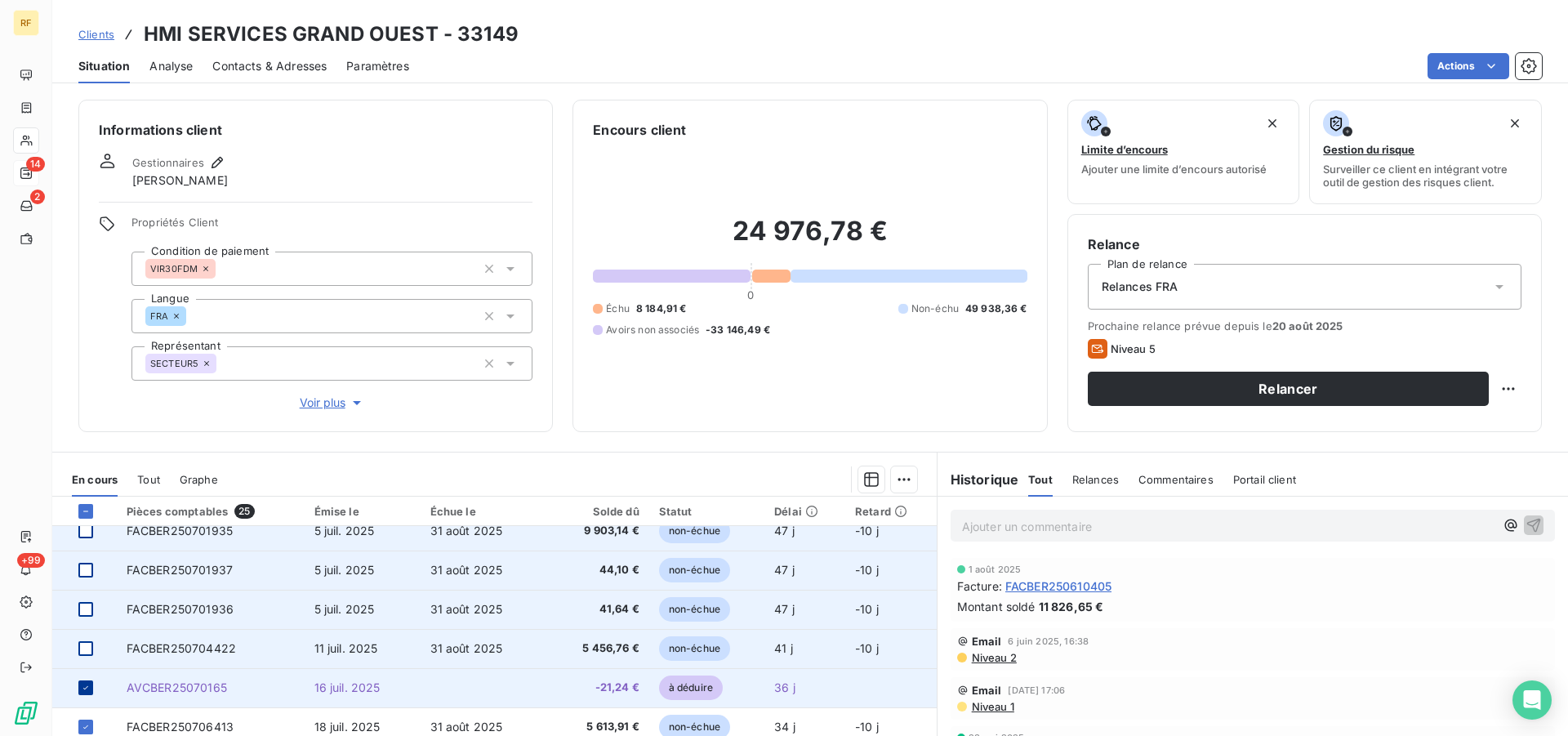
click at [85, 690] on icon at bounding box center [86, 687] width 10 height 10
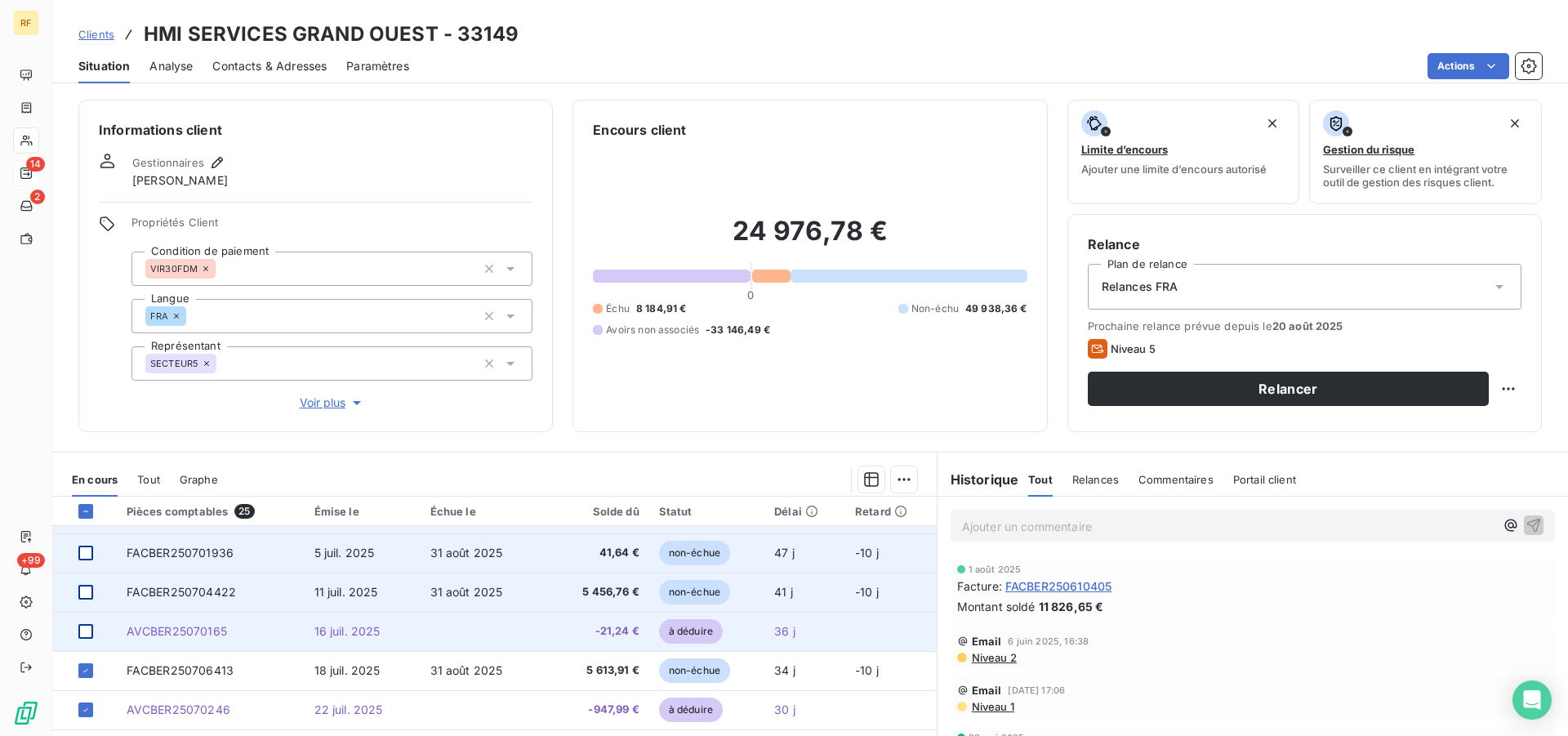
scroll to position [333, 0]
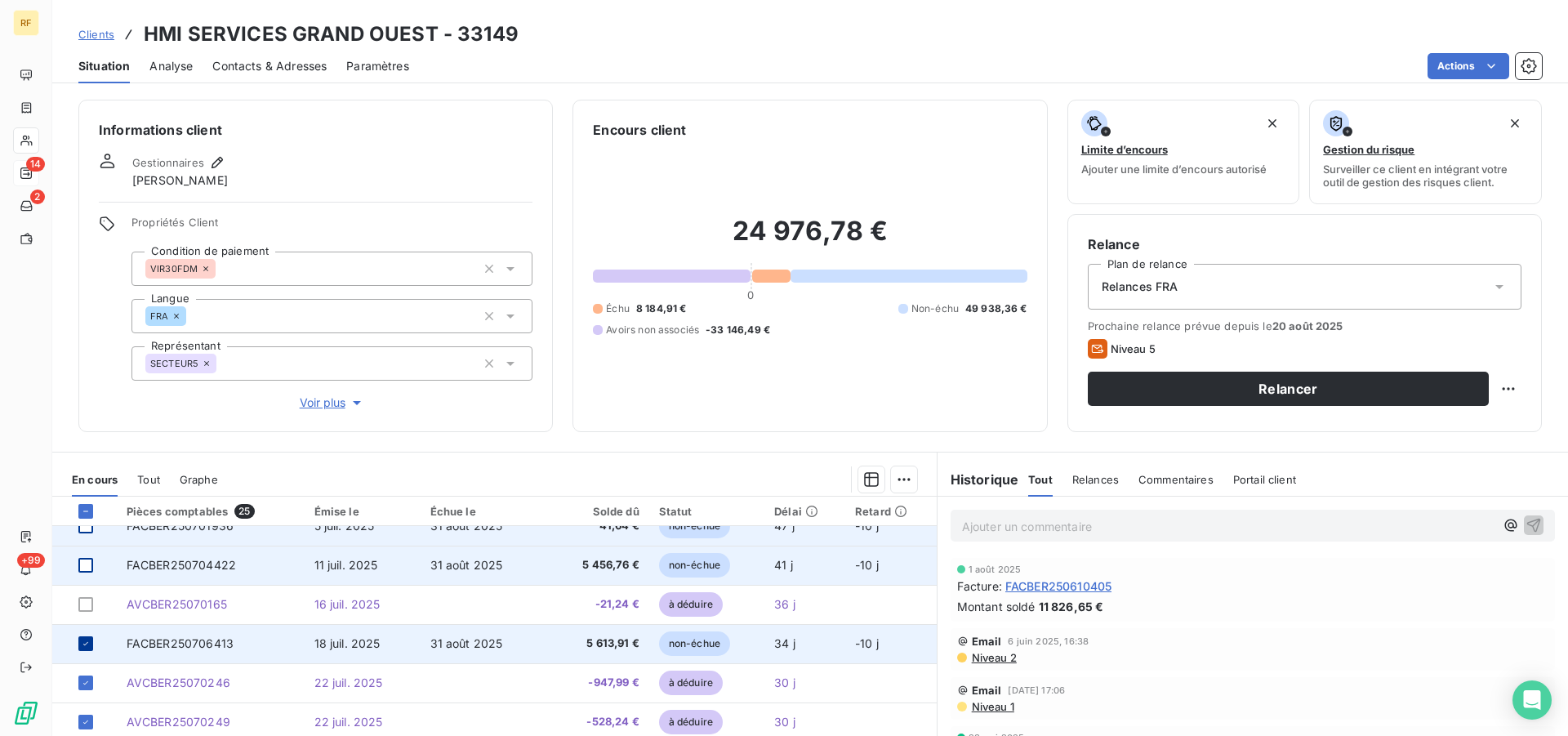
click at [82, 646] on icon at bounding box center [86, 643] width 10 height 10
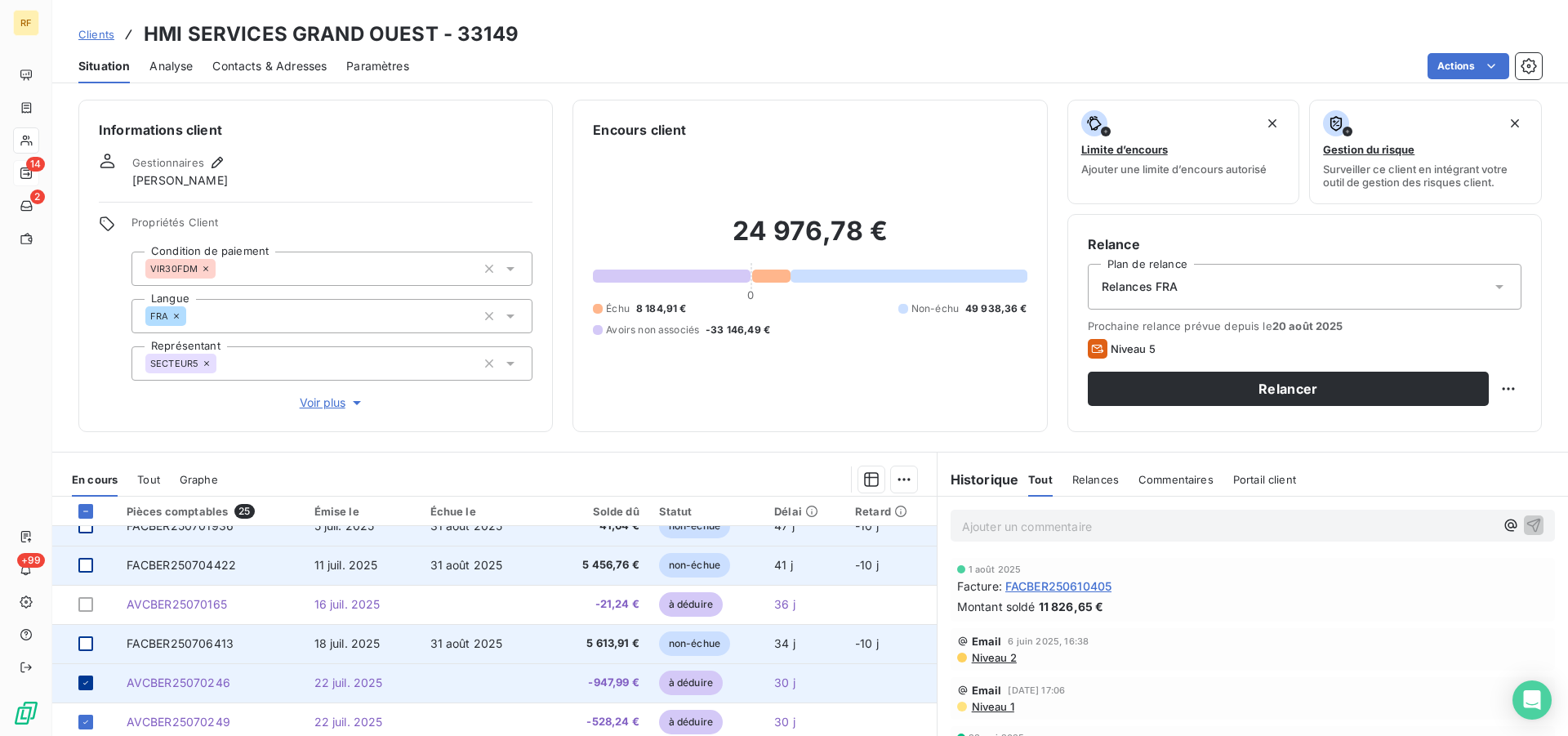
click at [84, 684] on icon at bounding box center [86, 682] width 10 height 10
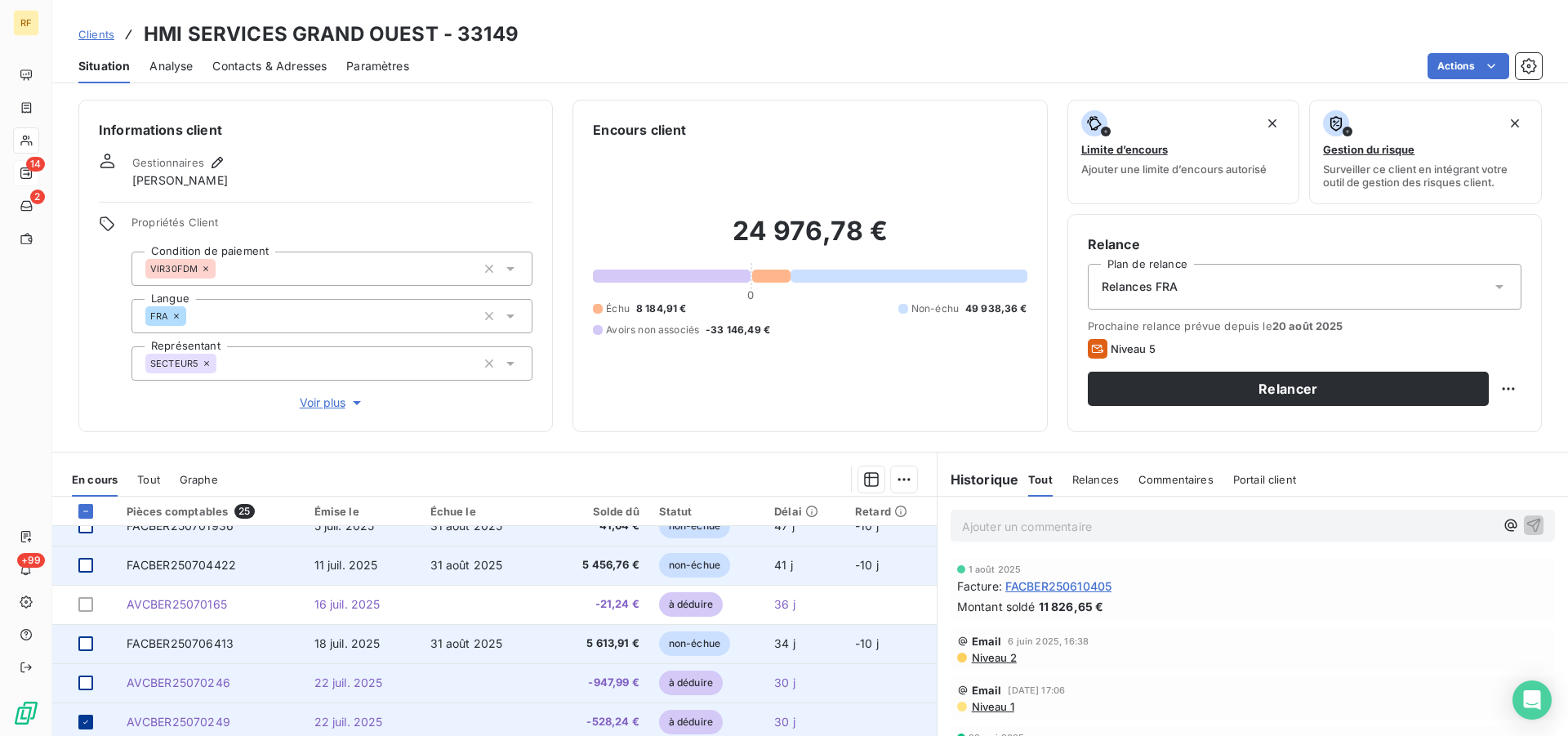
click at [84, 716] on icon at bounding box center [86, 722] width 10 height 10
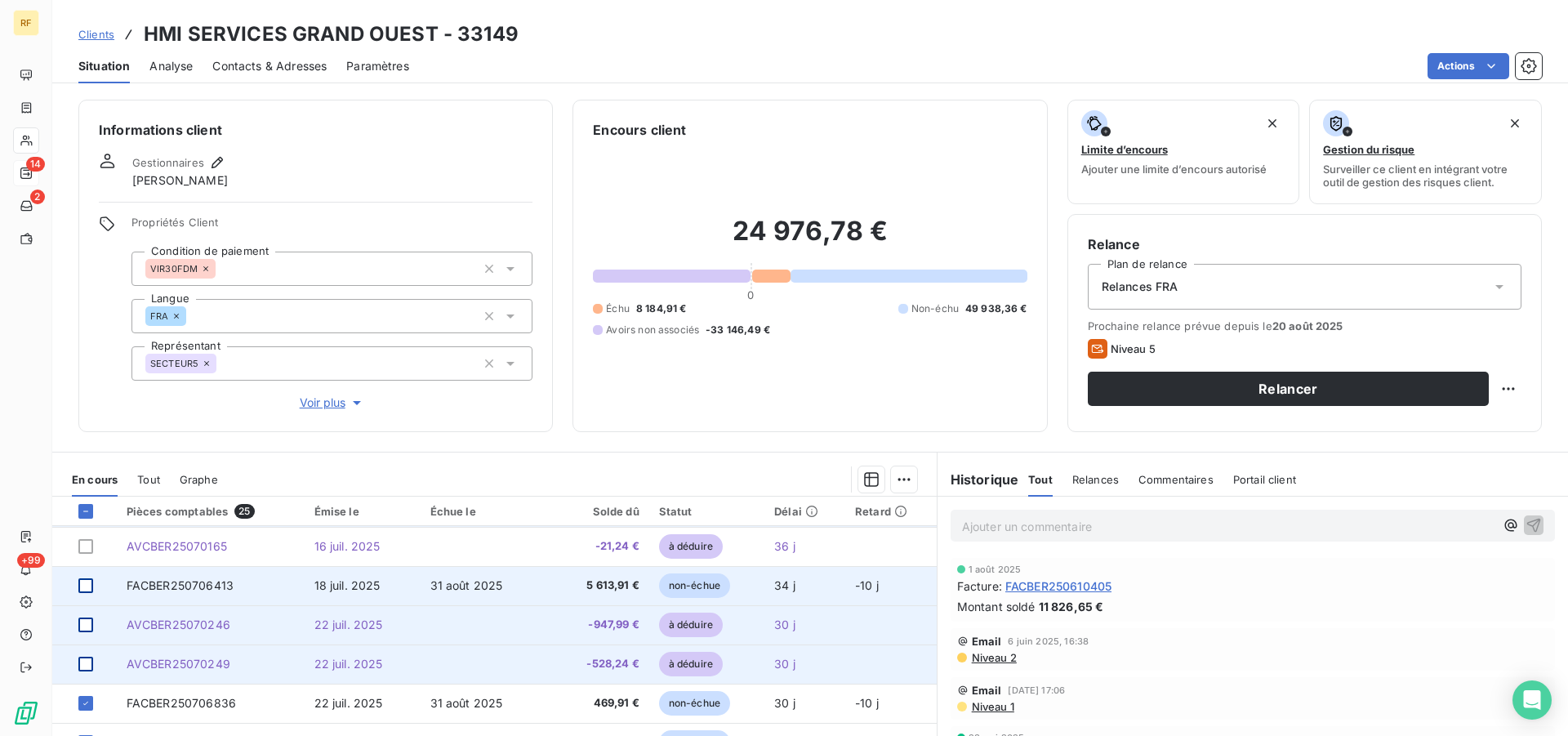
scroll to position [417, 0]
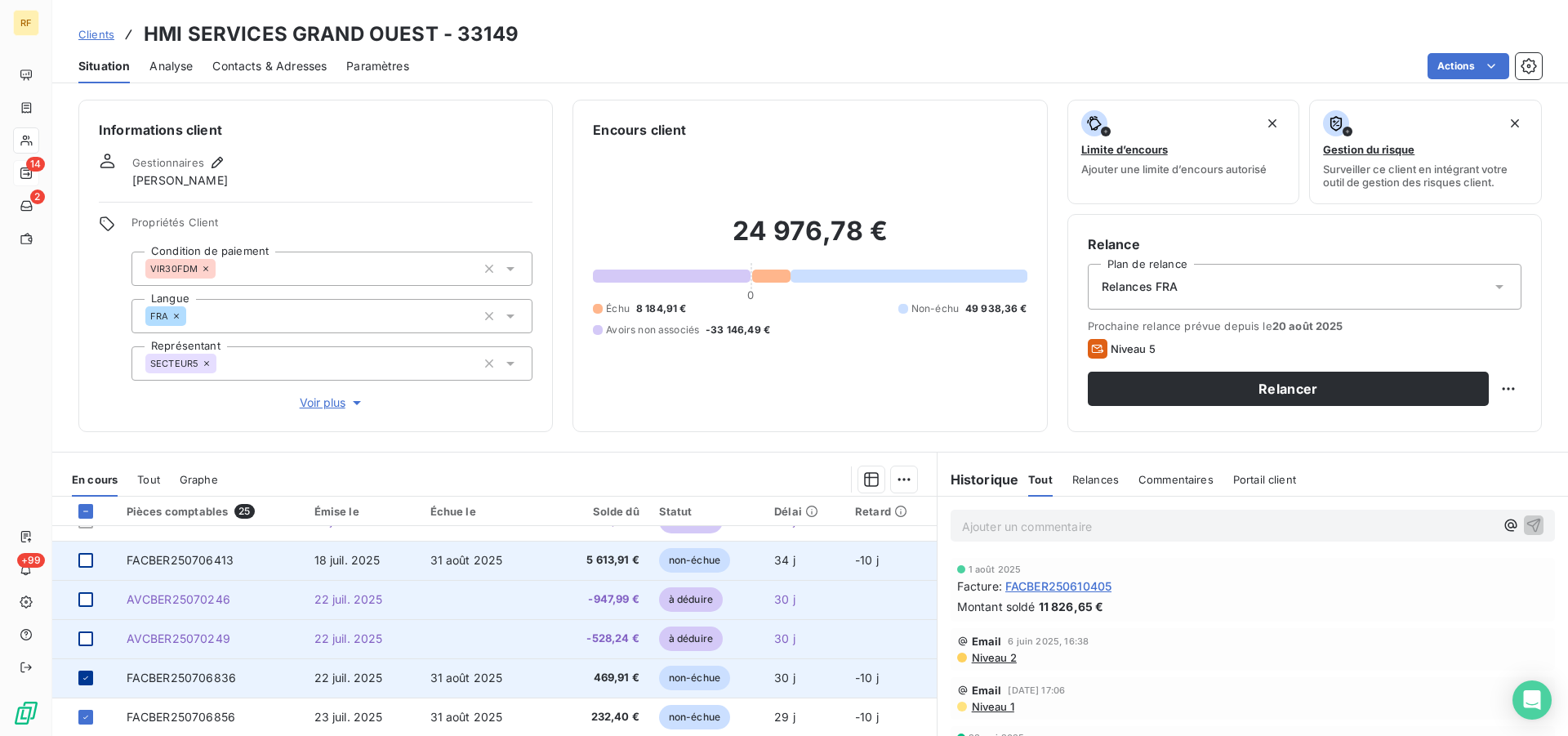
click at [88, 677] on icon at bounding box center [86, 678] width 10 height 10
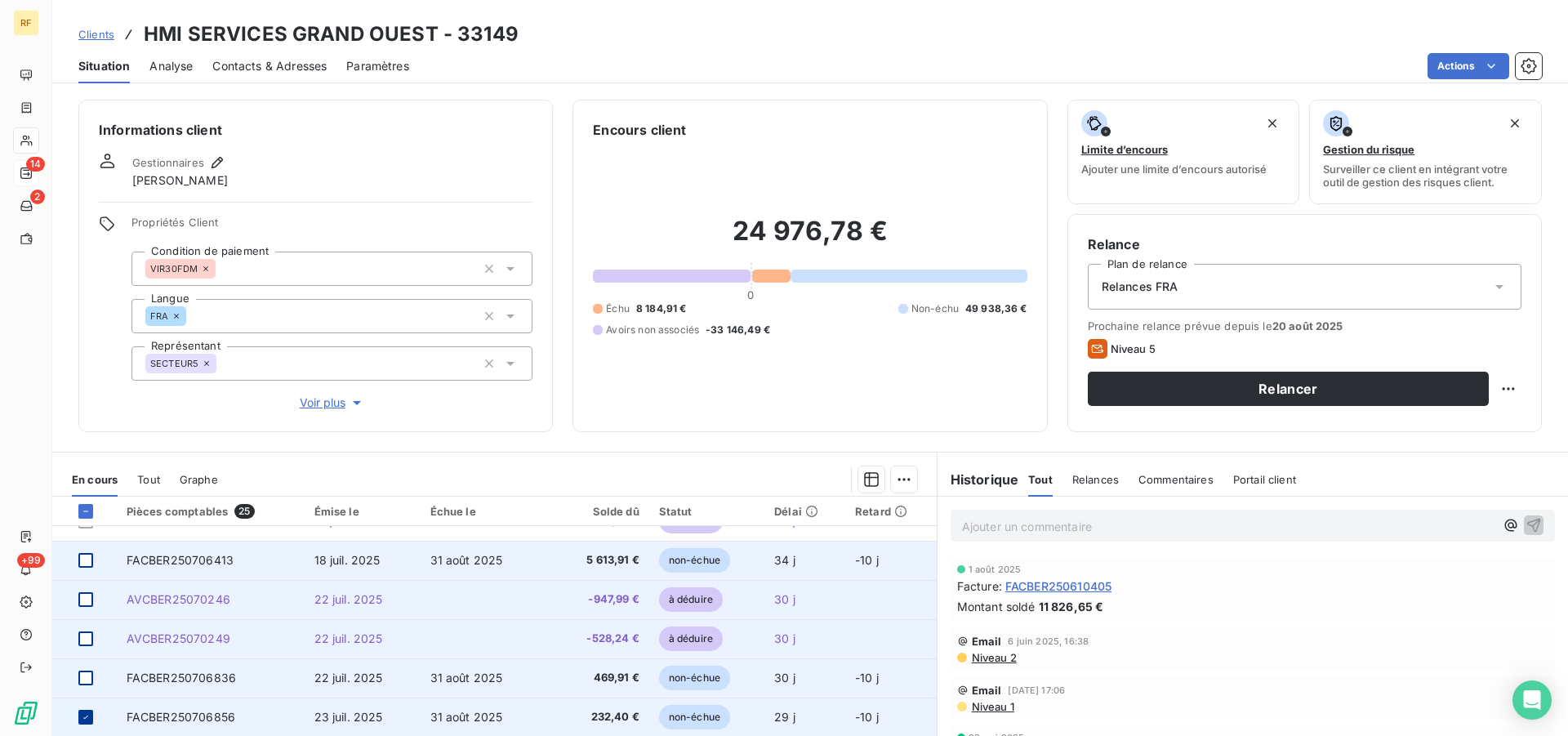
click at [87, 713] on icon at bounding box center [86, 717] width 10 height 10
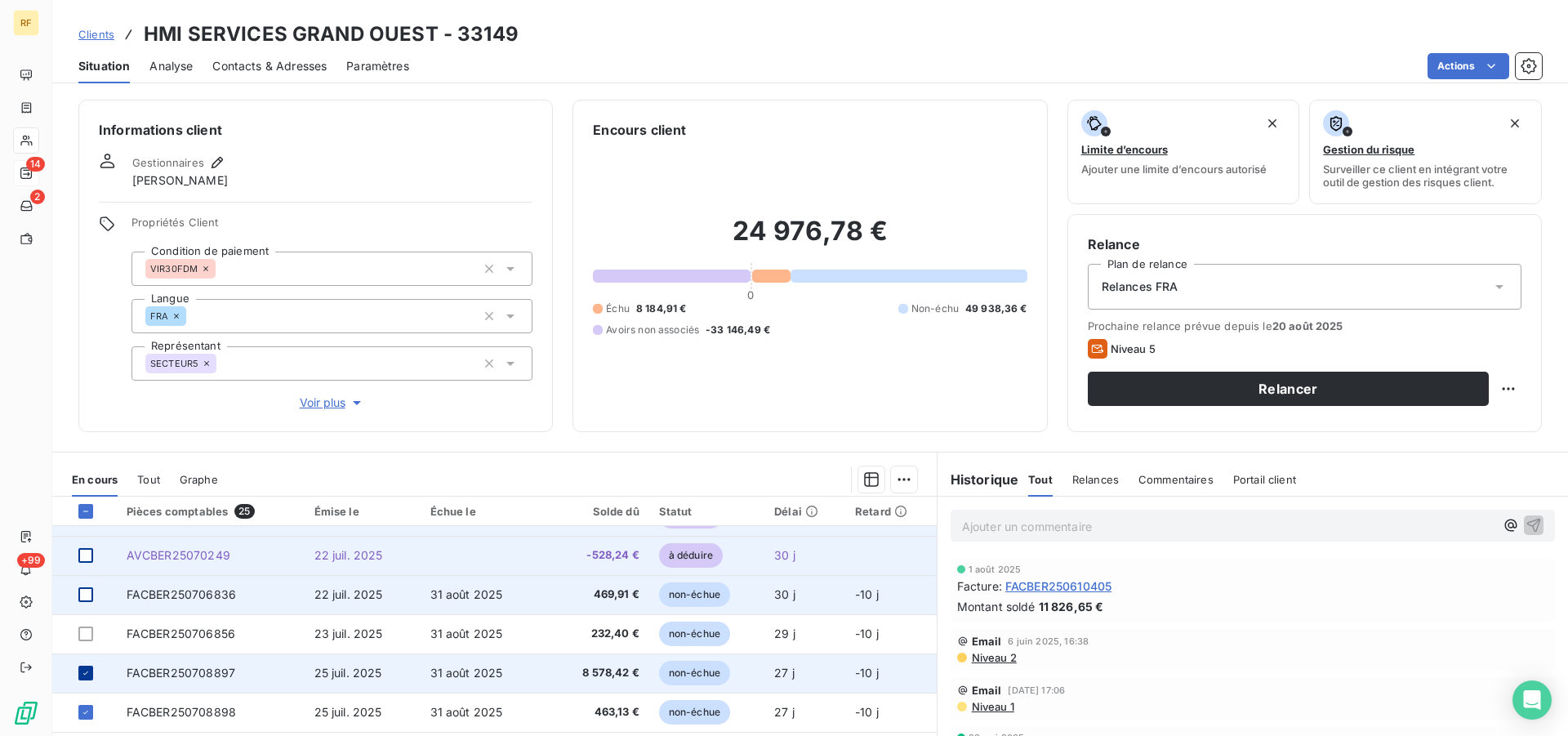
click at [86, 672] on icon at bounding box center [86, 673] width 10 height 10
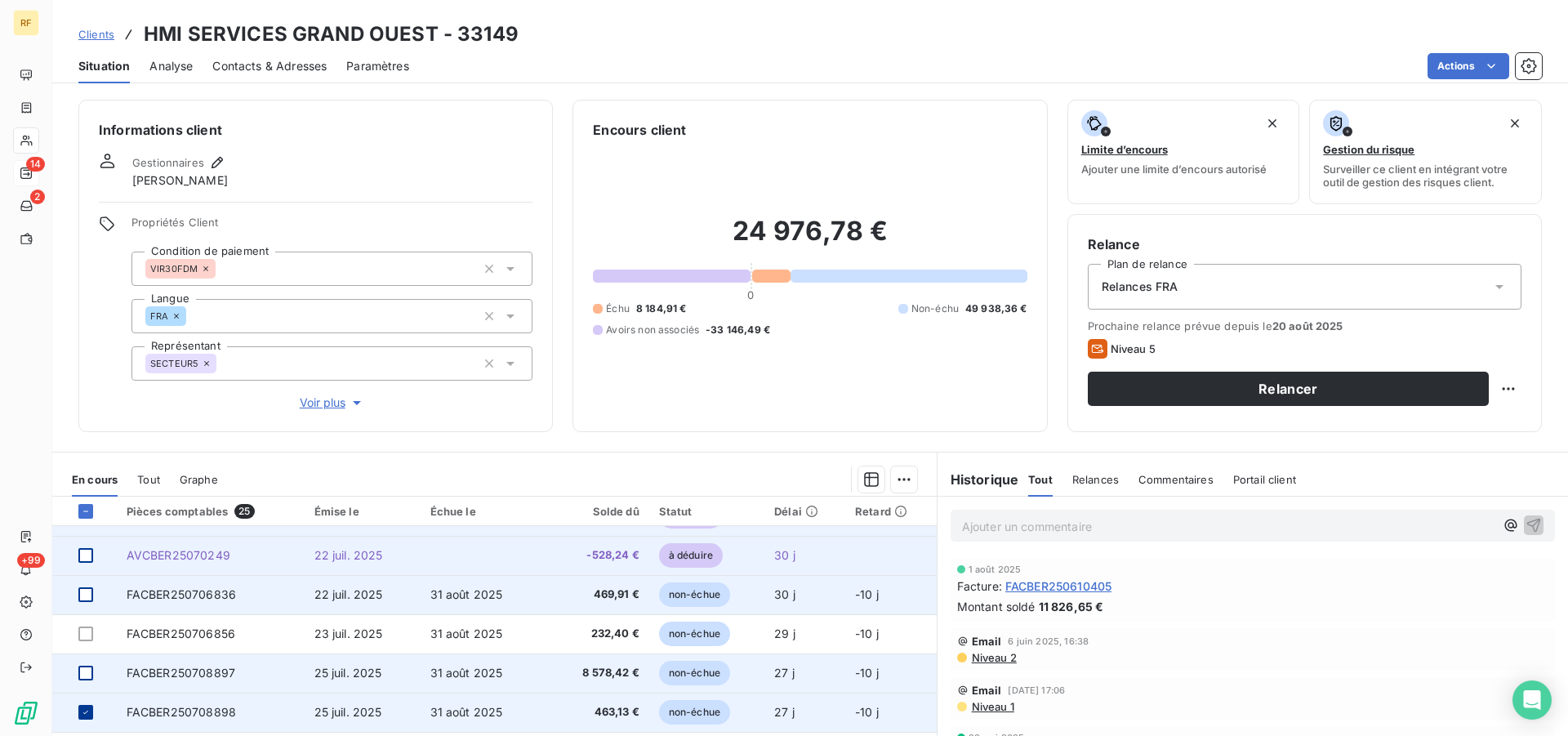
click at [85, 711] on icon at bounding box center [86, 712] width 10 height 10
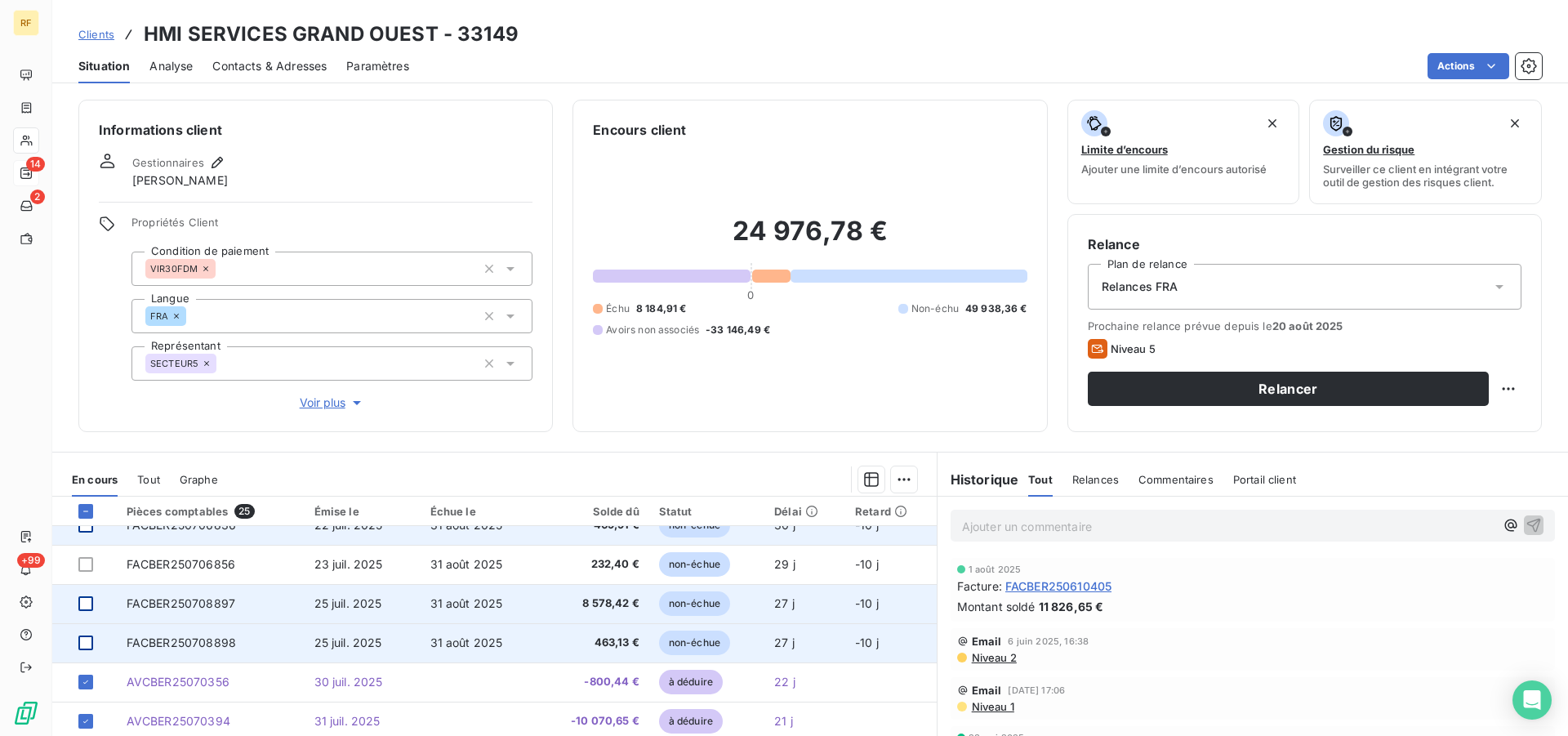
scroll to position [666, 0]
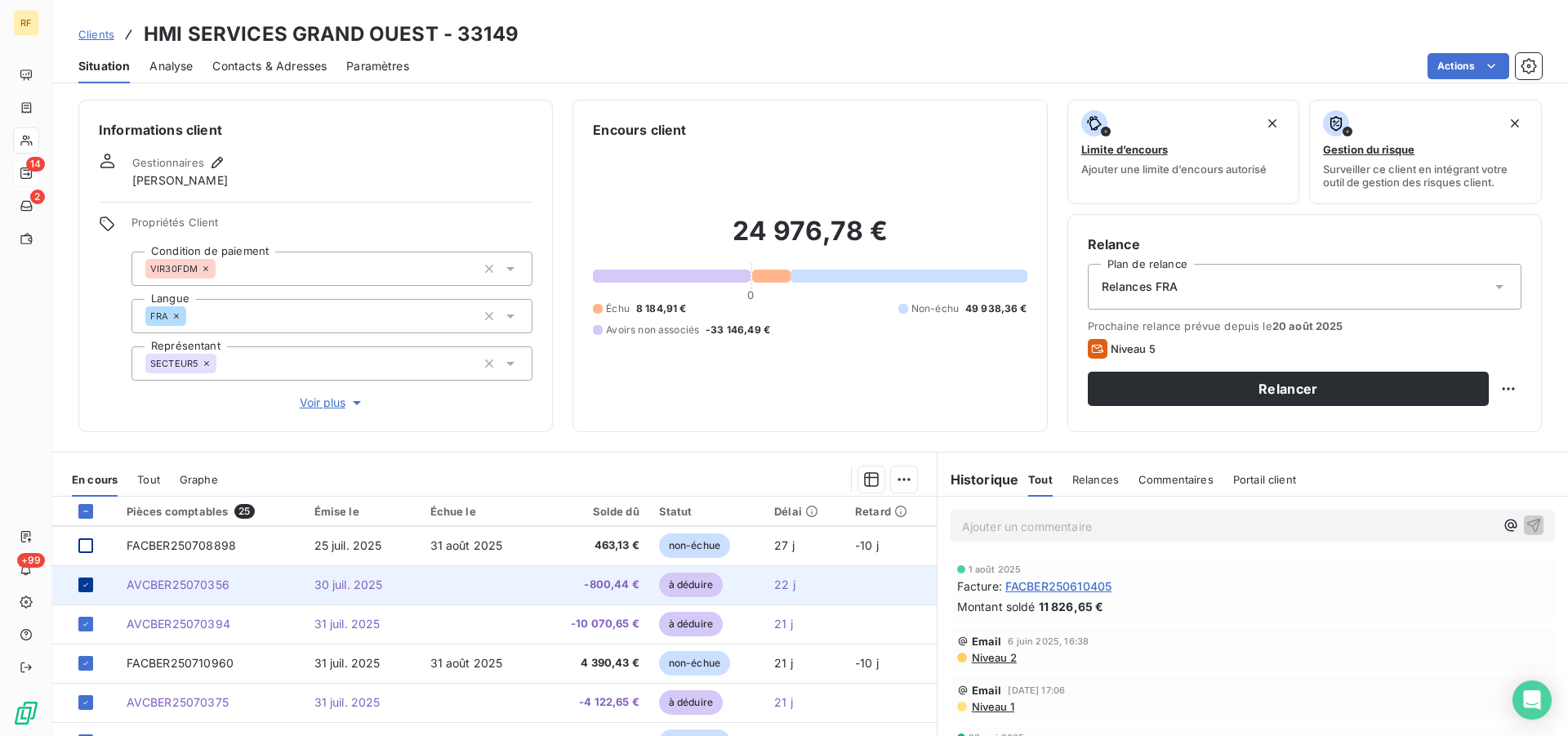
click at [83, 586] on icon at bounding box center [86, 584] width 10 height 10
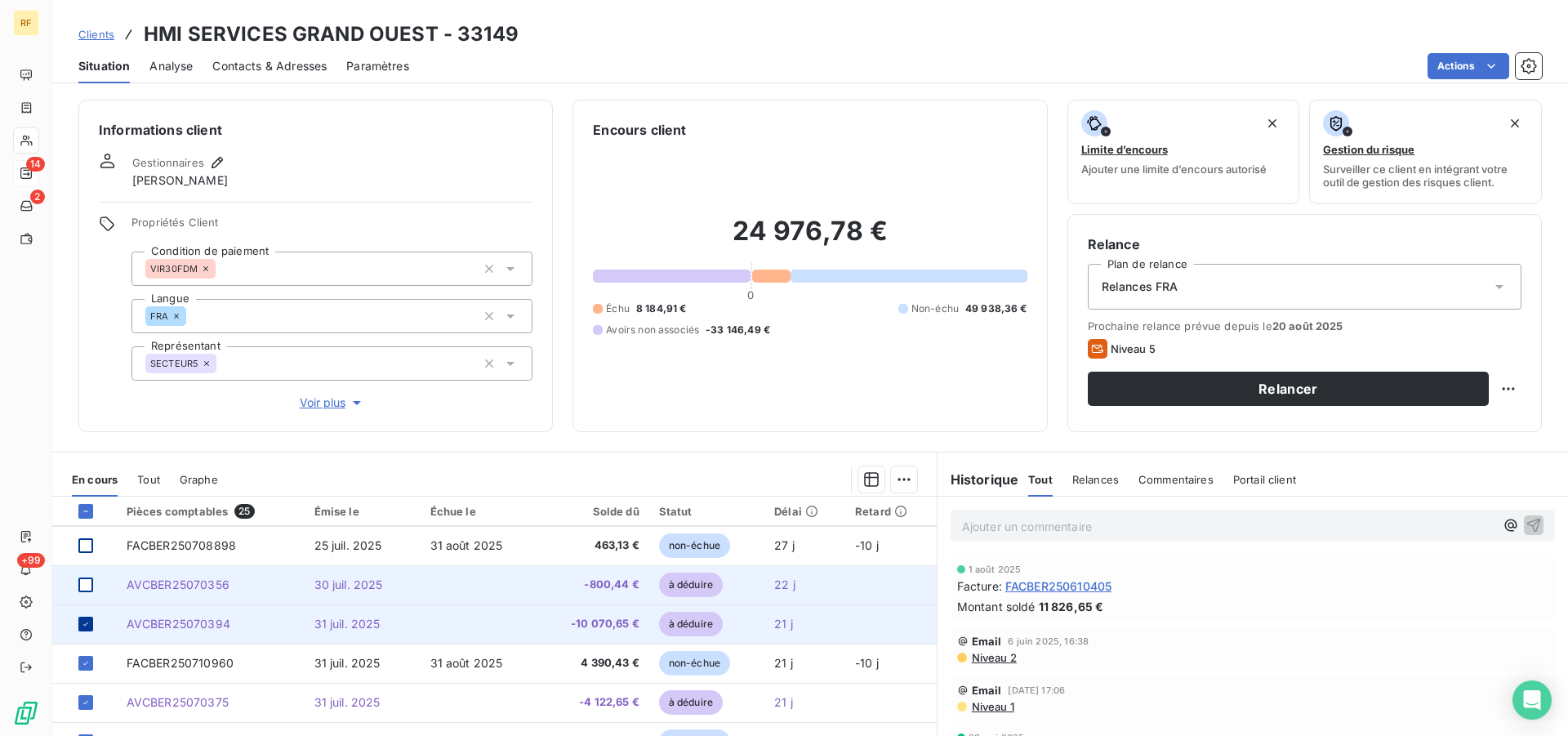
click at [87, 621] on icon at bounding box center [86, 624] width 10 height 10
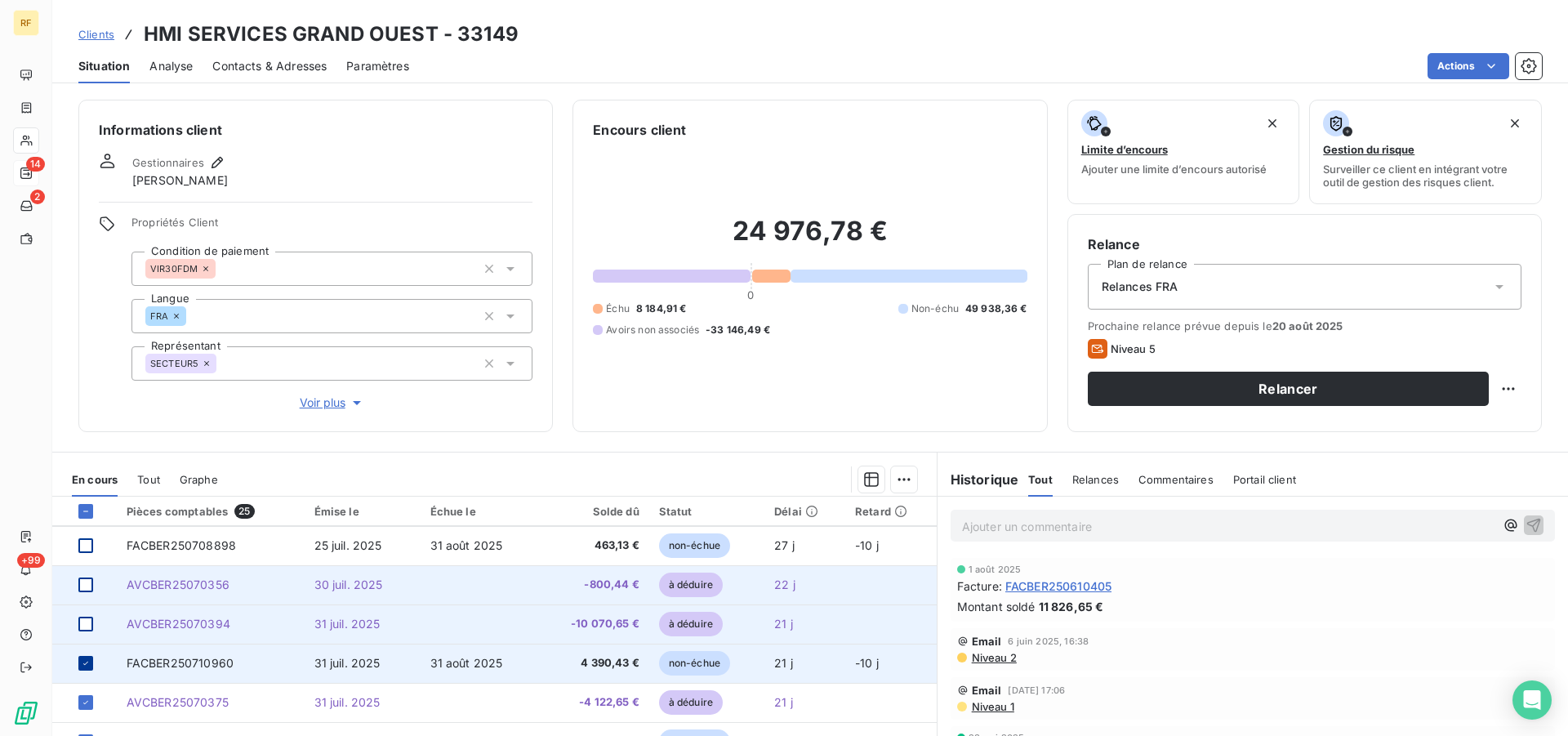
click at [85, 664] on icon at bounding box center [86, 663] width 5 height 3
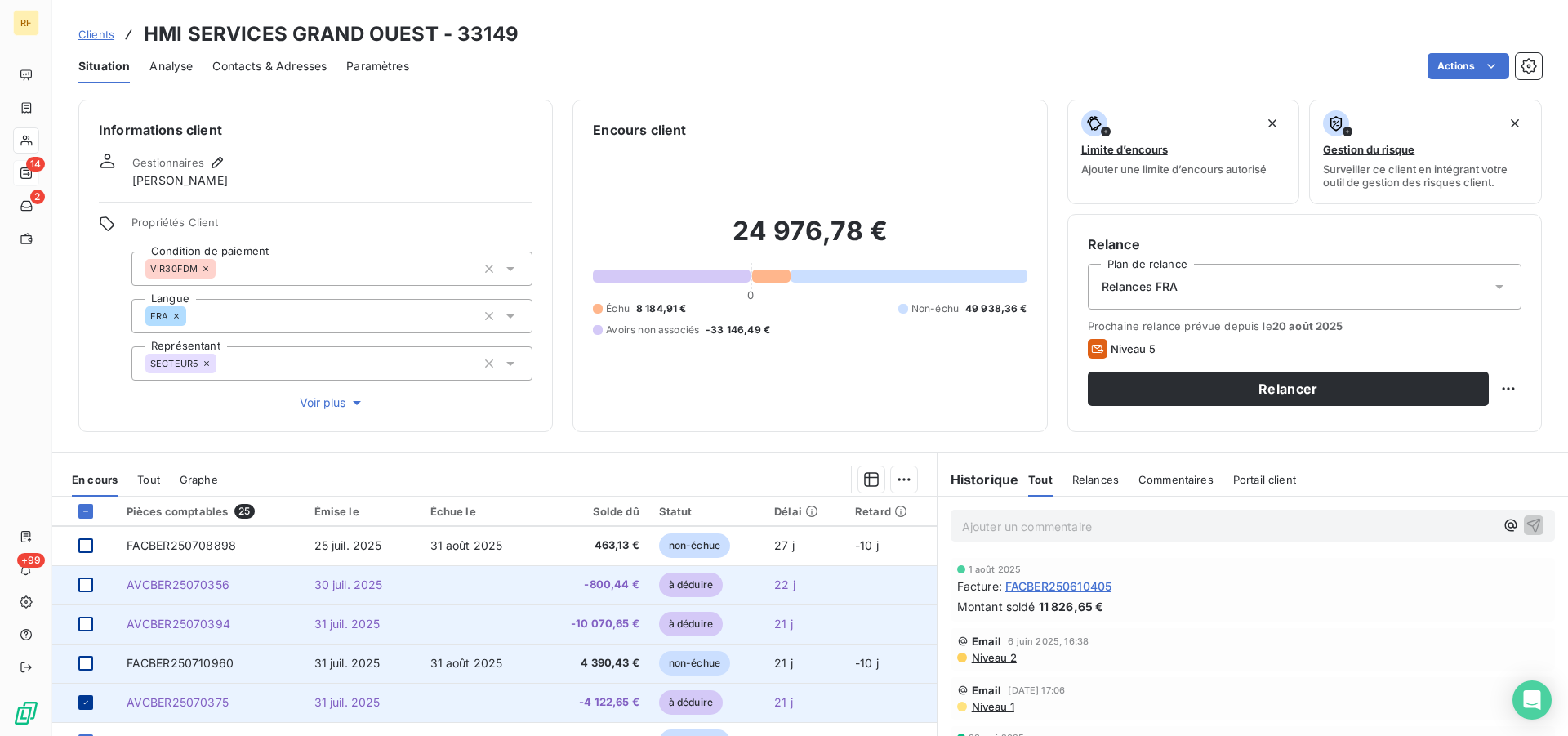
click at [85, 699] on icon at bounding box center [86, 702] width 10 height 10
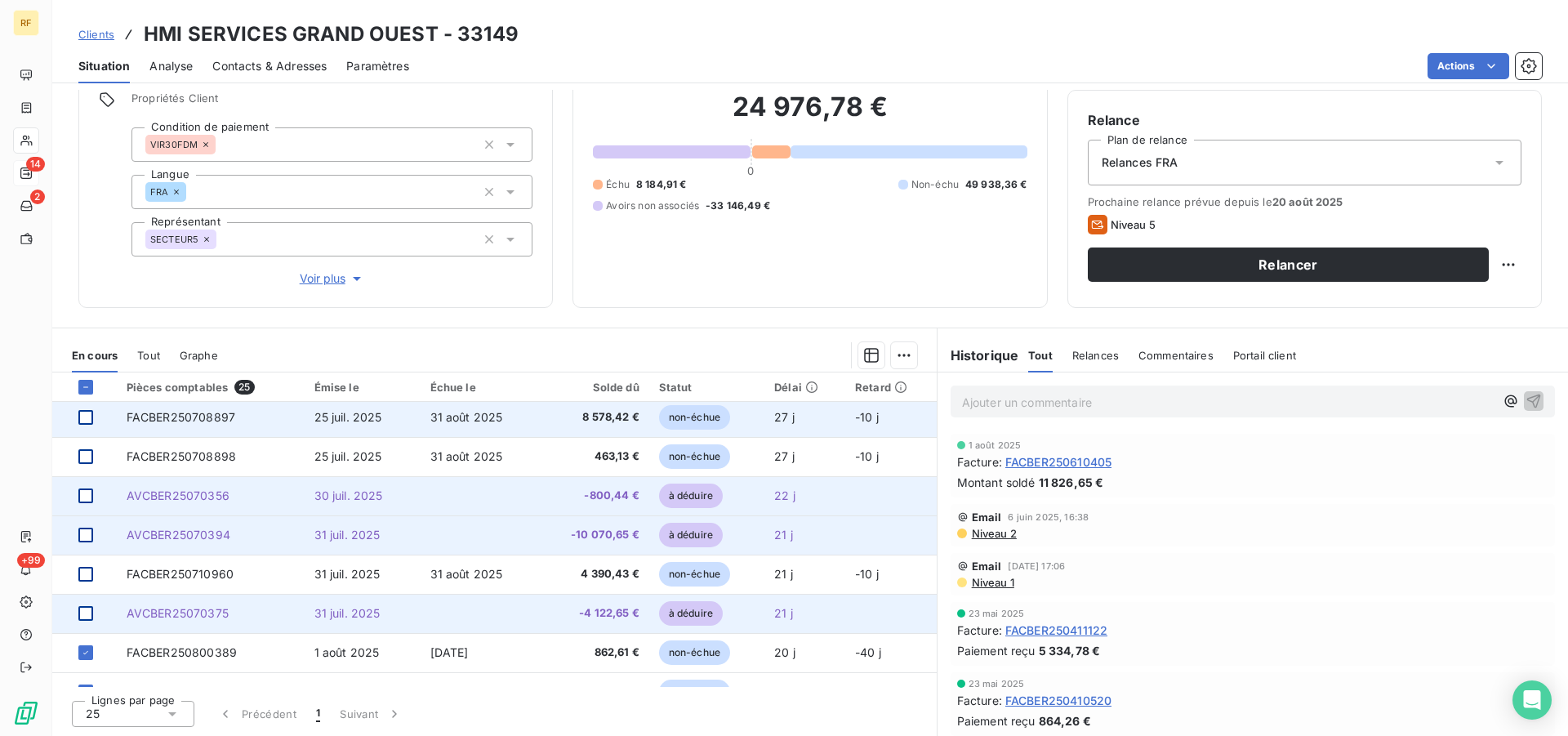
scroll to position [696, 0]
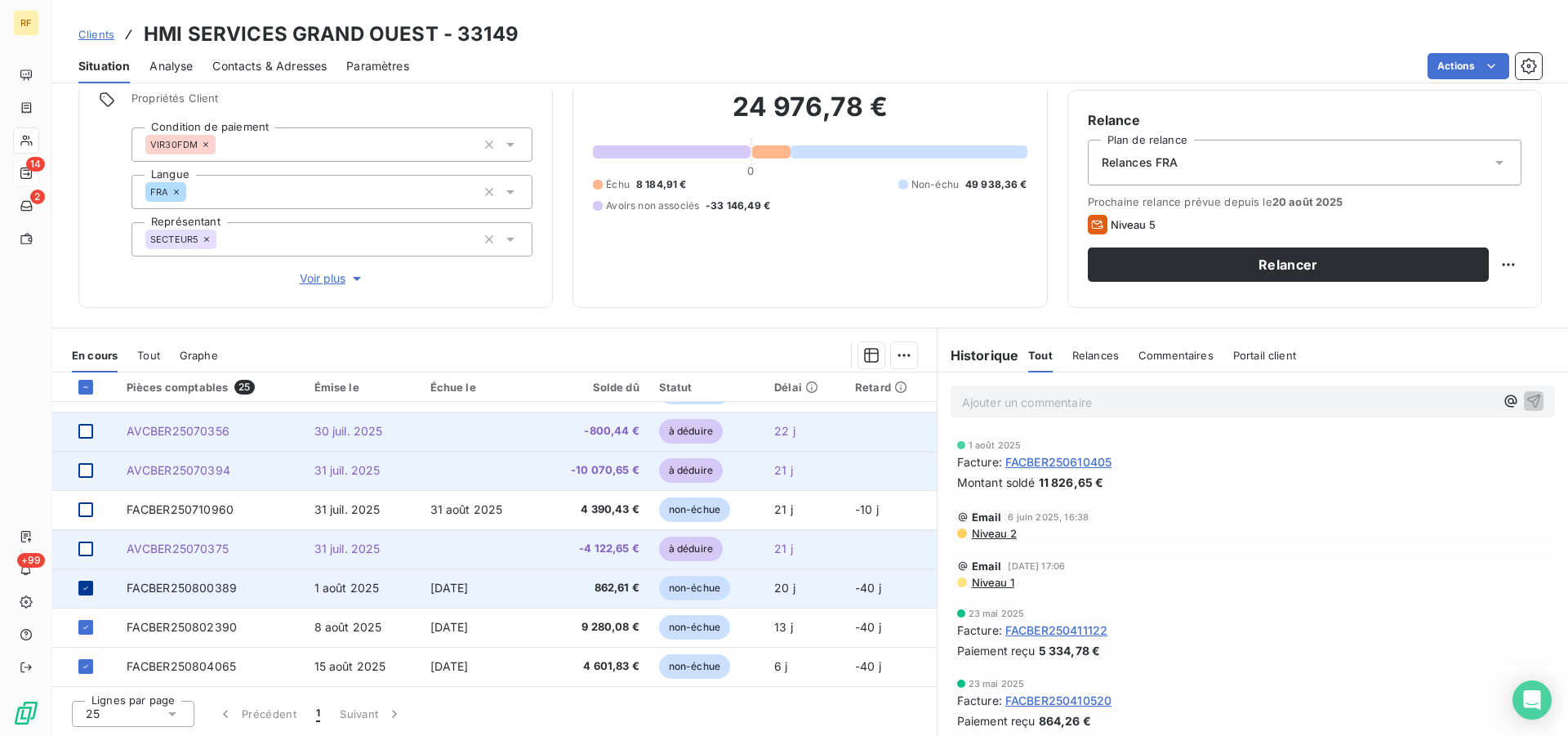
click at [84, 585] on icon at bounding box center [86, 588] width 10 height 10
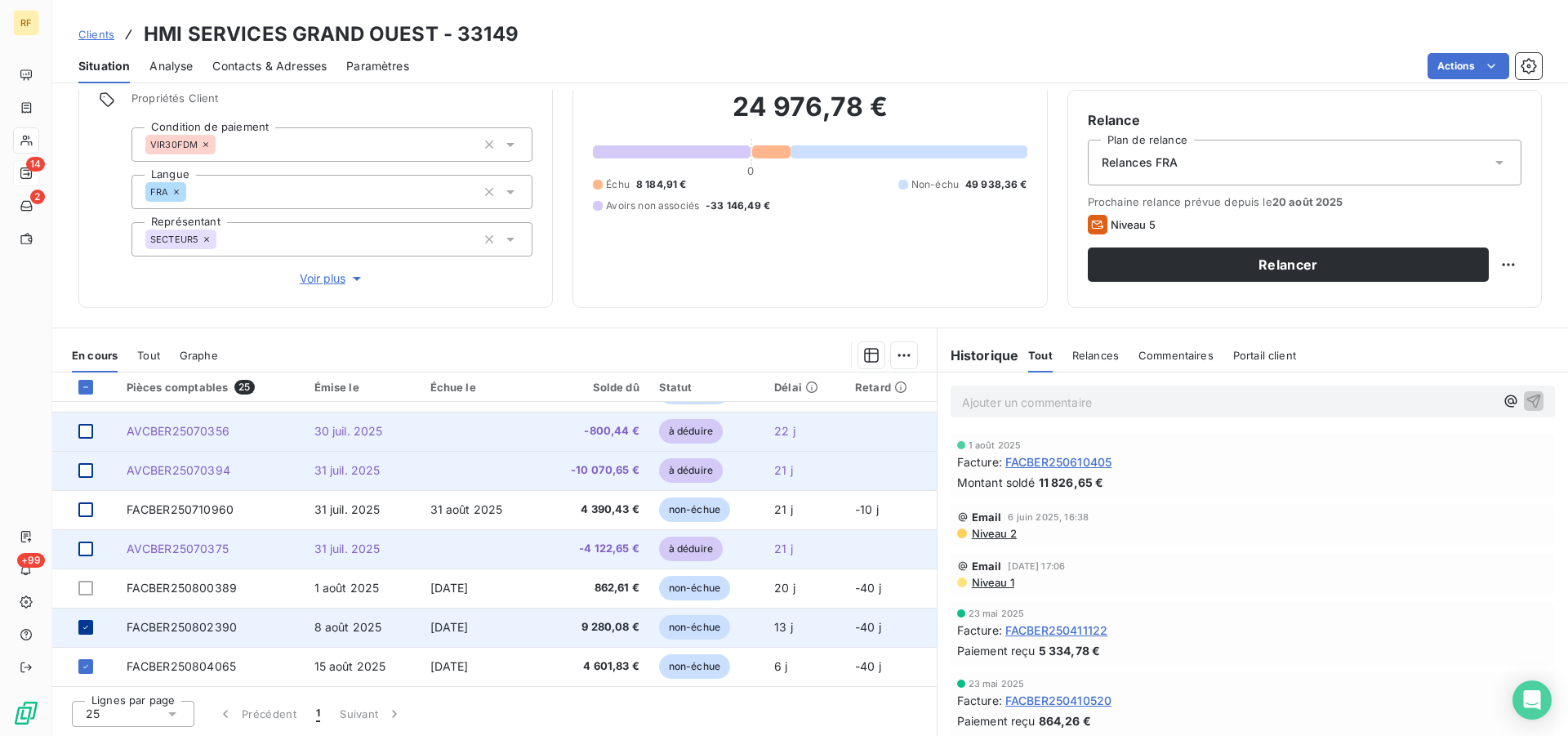
click at [86, 626] on icon at bounding box center [86, 627] width 10 height 10
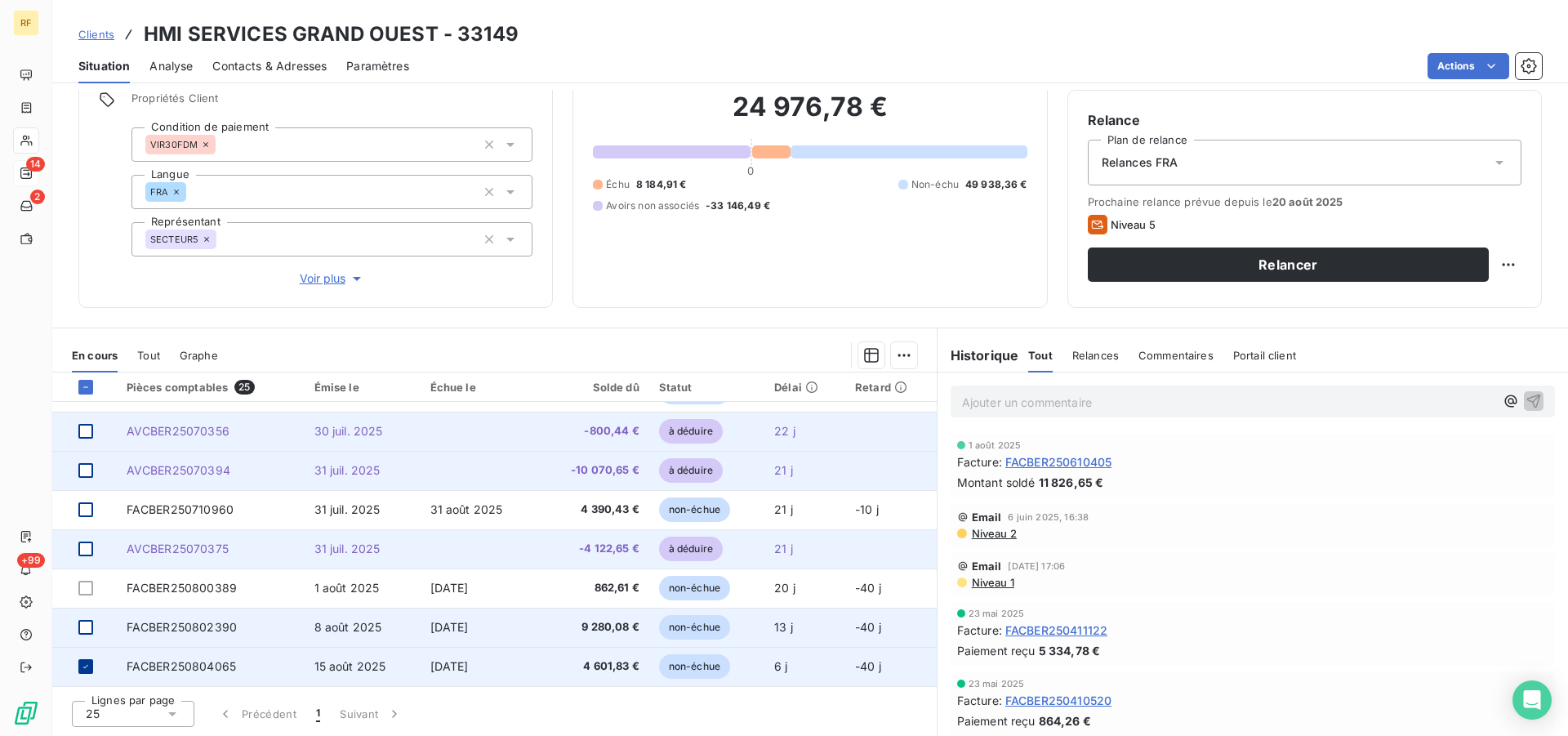
click at [85, 666] on icon at bounding box center [86, 666] width 10 height 10
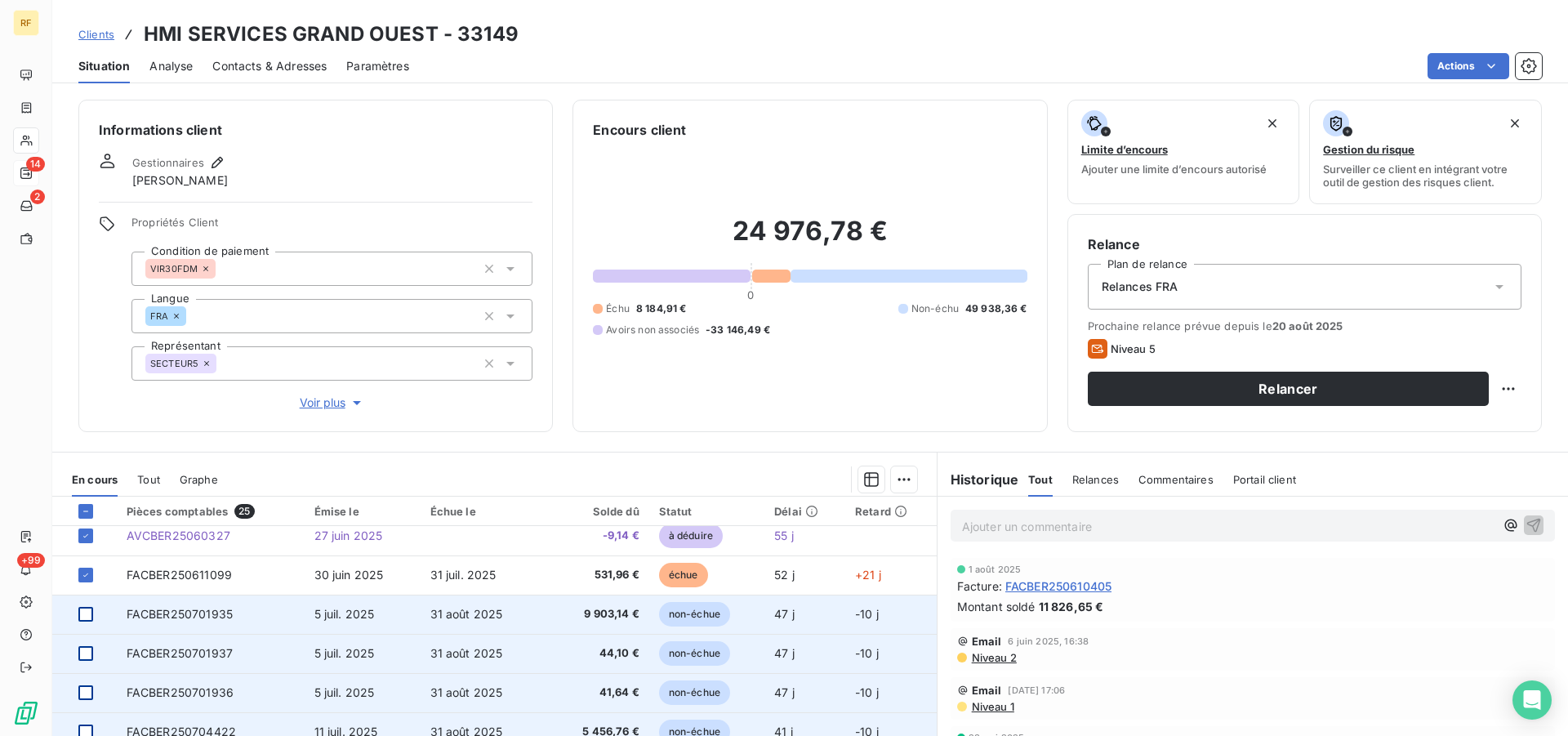
scroll to position [0, 0]
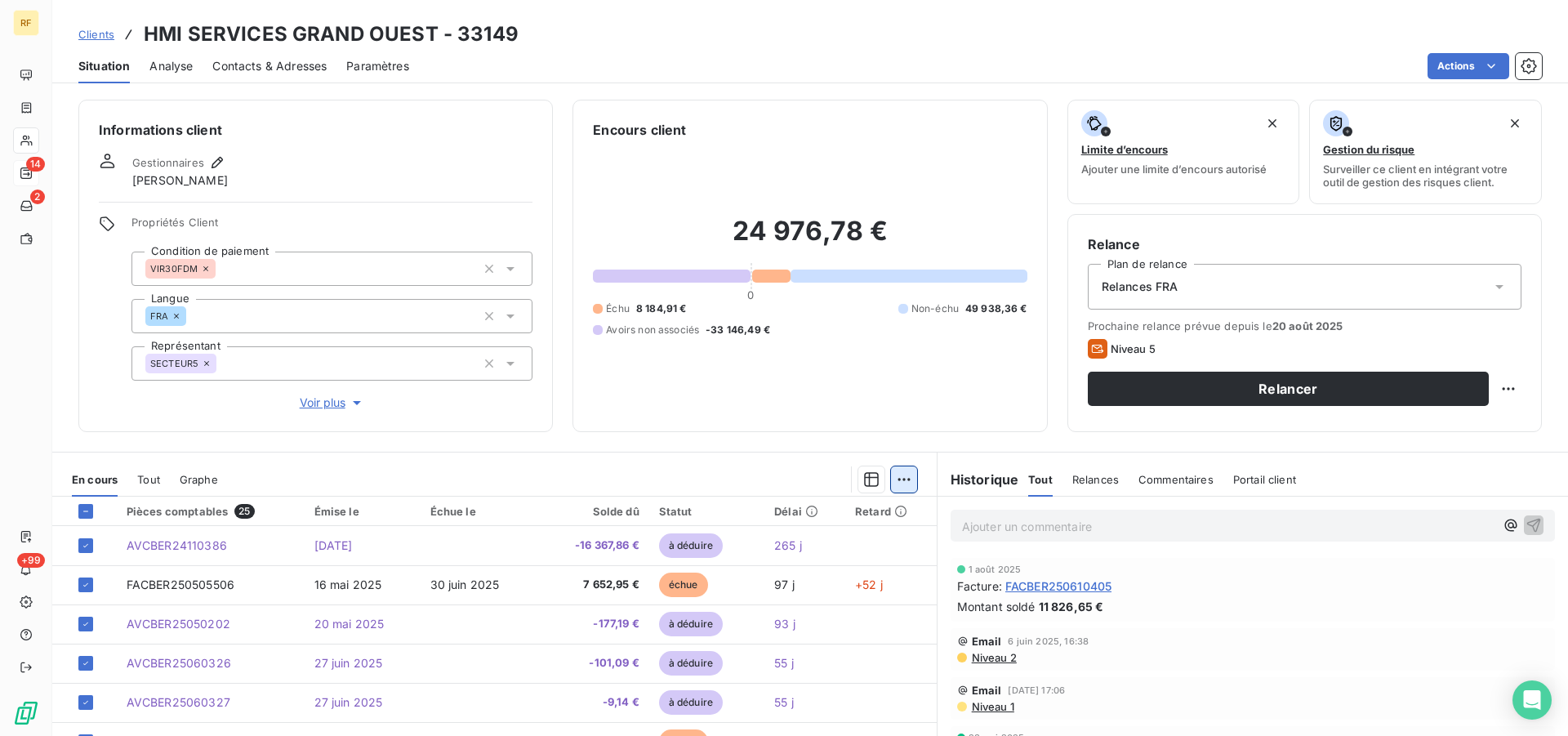
click at [899, 480] on html "RF 14 2 +99 Clients HMI SERVICES GRAND OUEST - 33149 Situation Analyse Contacts…" at bounding box center [784, 368] width 1568 height 736
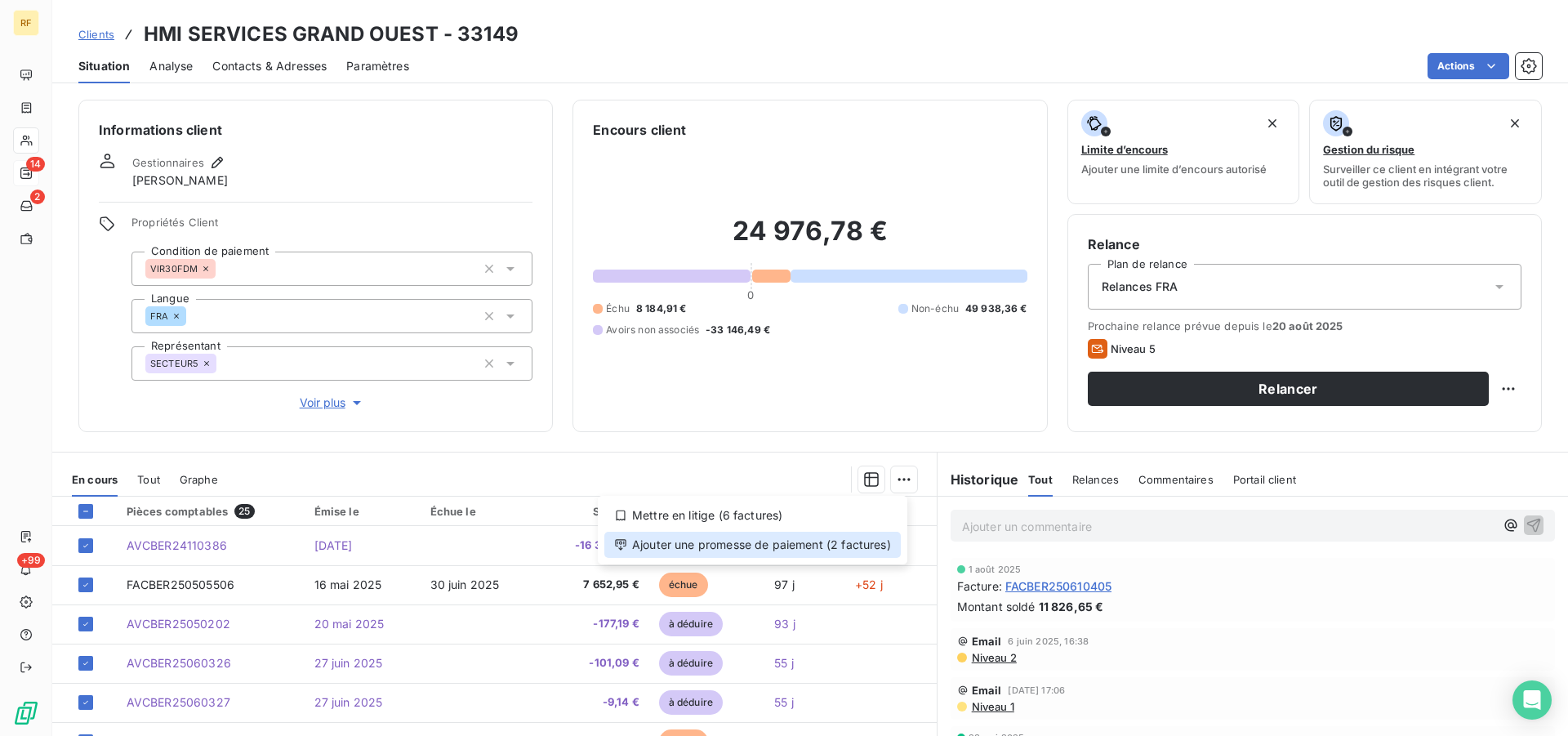
click at [768, 549] on div "Ajouter une promesse de paiement (2 factures)" at bounding box center [752, 544] width 297 height 26
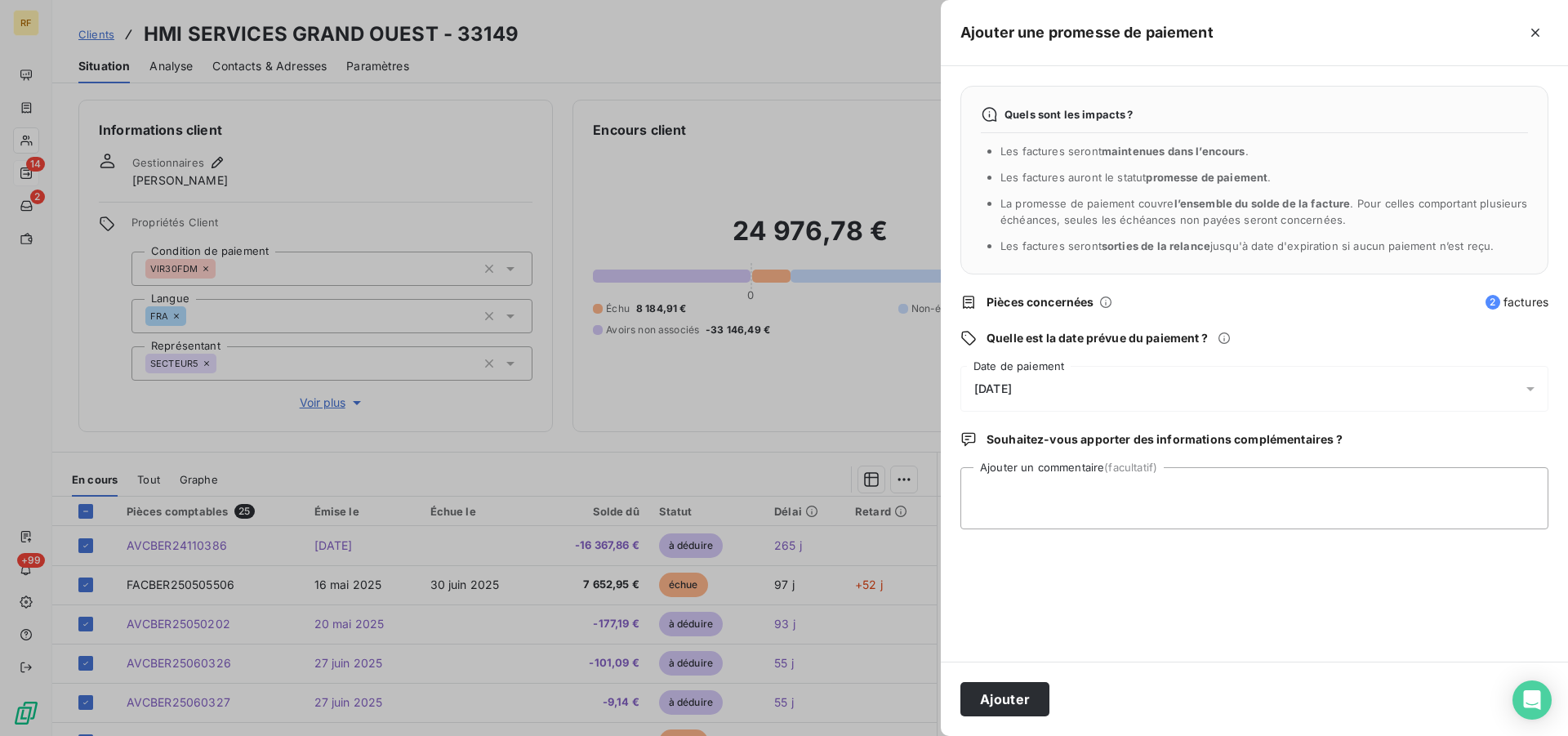
drag, startPoint x: 989, startPoint y: 388, endPoint x: 989, endPoint y: 410, distance: 22.0
click at [989, 390] on span "[DATE]" at bounding box center [993, 388] width 37 height 13
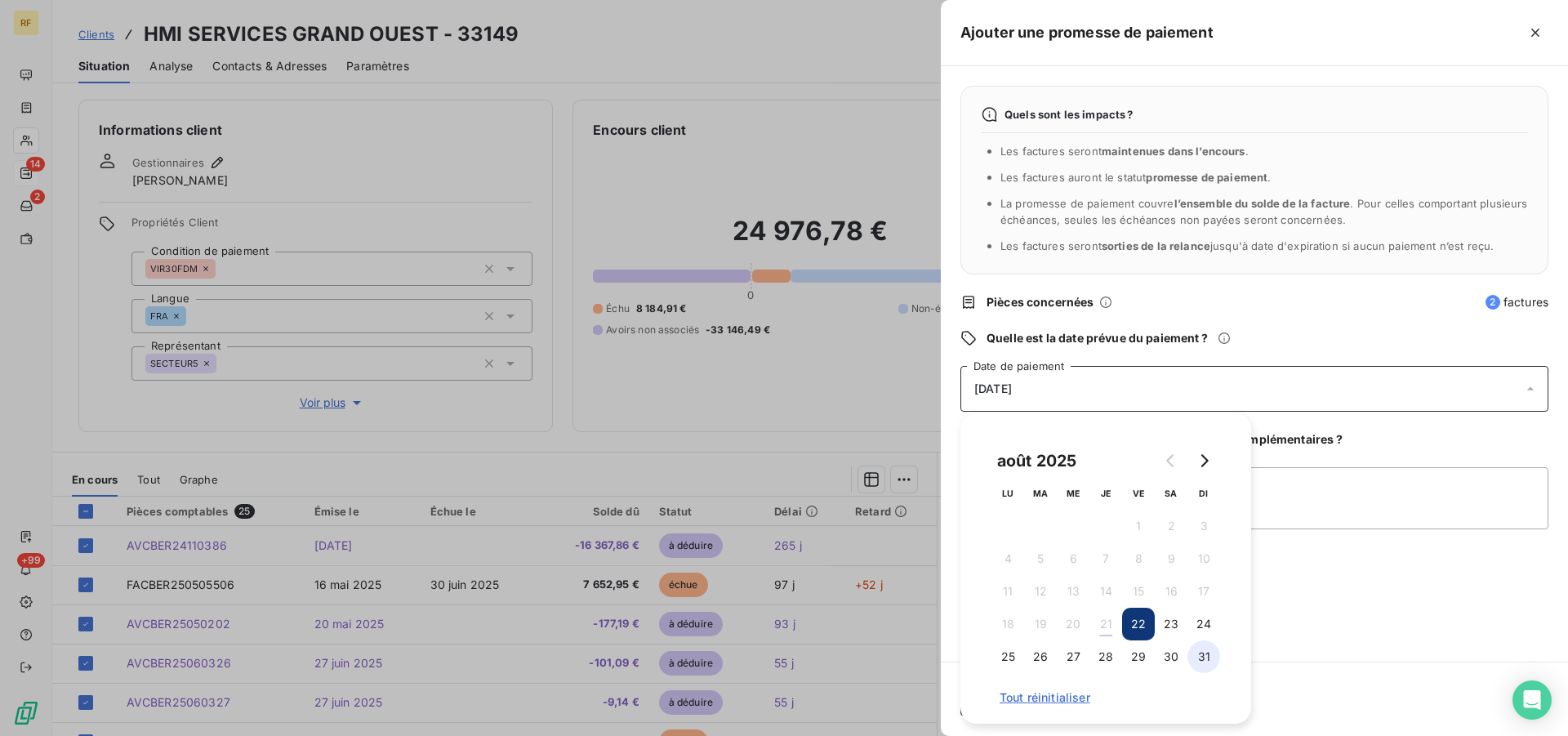
click at [1202, 657] on button "31" at bounding box center [1204, 656] width 32 height 32
click at [1203, 462] on icon "Go to next month" at bounding box center [1203, 460] width 13 height 13
click at [1038, 520] on button "2" at bounding box center [1041, 526] width 32 height 32
click at [1346, 501] on textarea "Ajouter un commentaire (facultatif)" at bounding box center [1254, 497] width 588 height 62
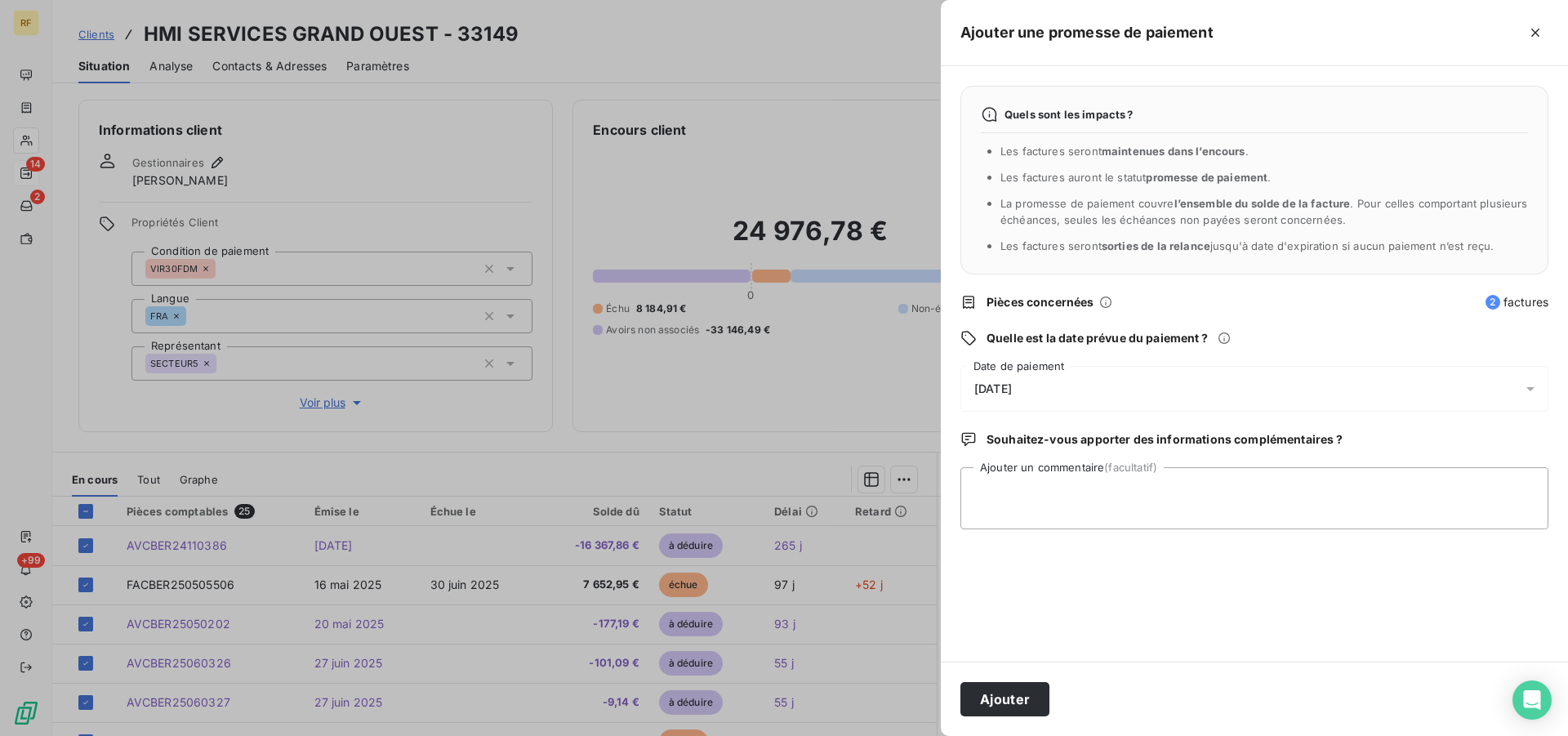
click at [1012, 394] on span "02/09/2025" at bounding box center [993, 388] width 37 height 13
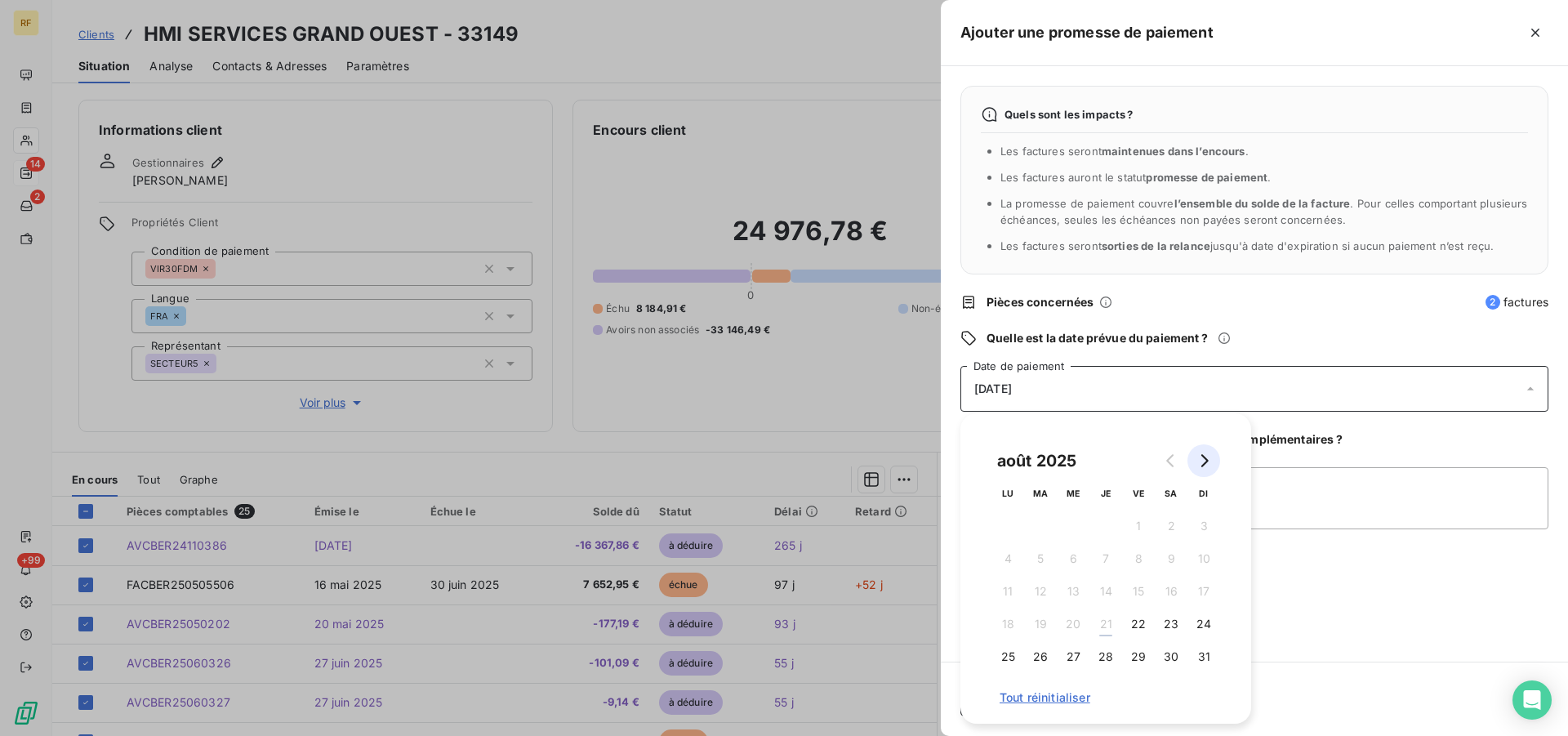
click at [1208, 469] on button "Go to next month" at bounding box center [1204, 460] width 32 height 32
click at [1001, 526] on button "1" at bounding box center [1007, 526] width 32 height 32
click at [1038, 528] on button "2" at bounding box center [1041, 526] width 32 height 32
click at [1041, 523] on button "2" at bounding box center [1041, 526] width 32 height 32
click at [1046, 526] on button "2" at bounding box center [1041, 526] width 32 height 32
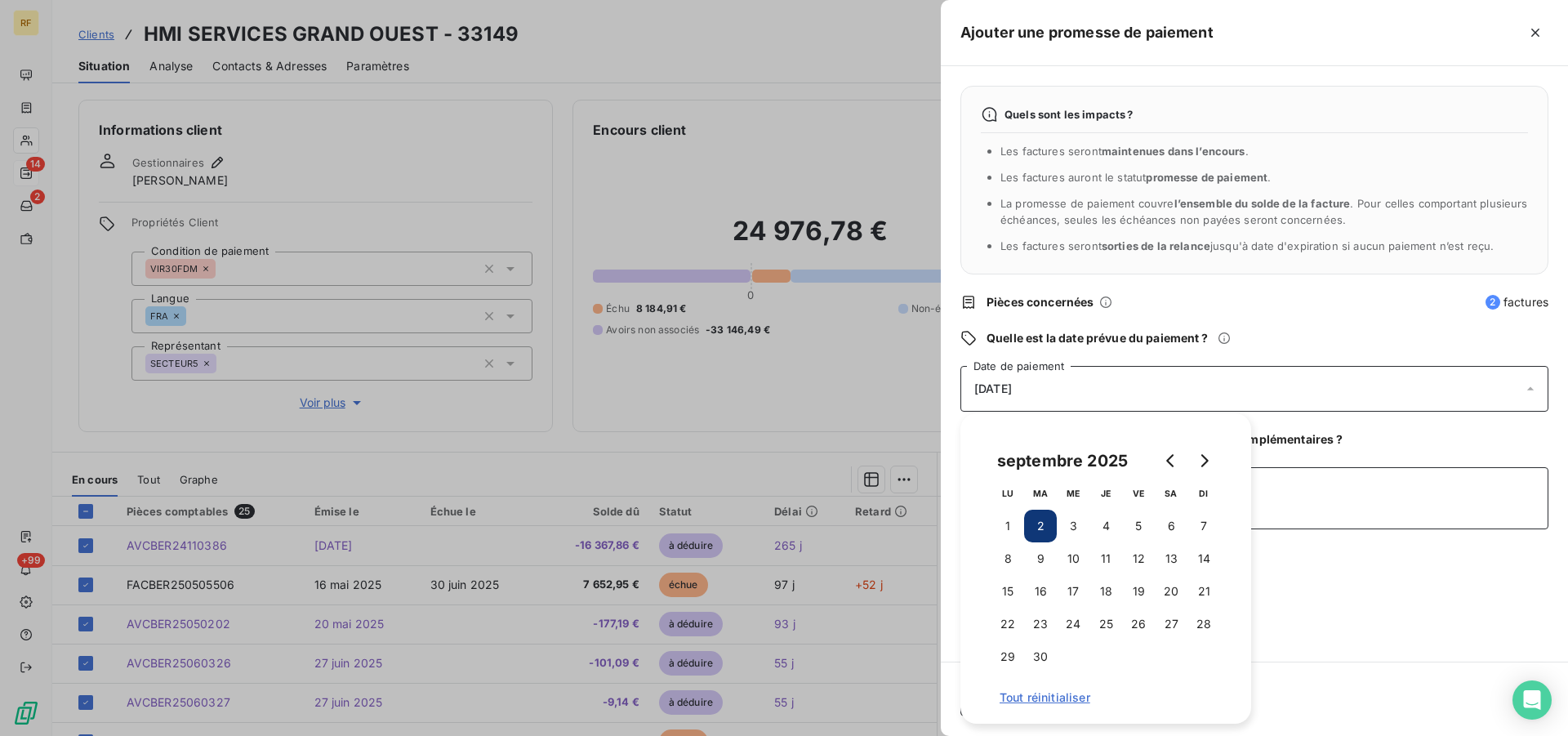
click at [1298, 509] on textarea "Ajouter un commentaire (facultatif)" at bounding box center [1254, 497] width 588 height 62
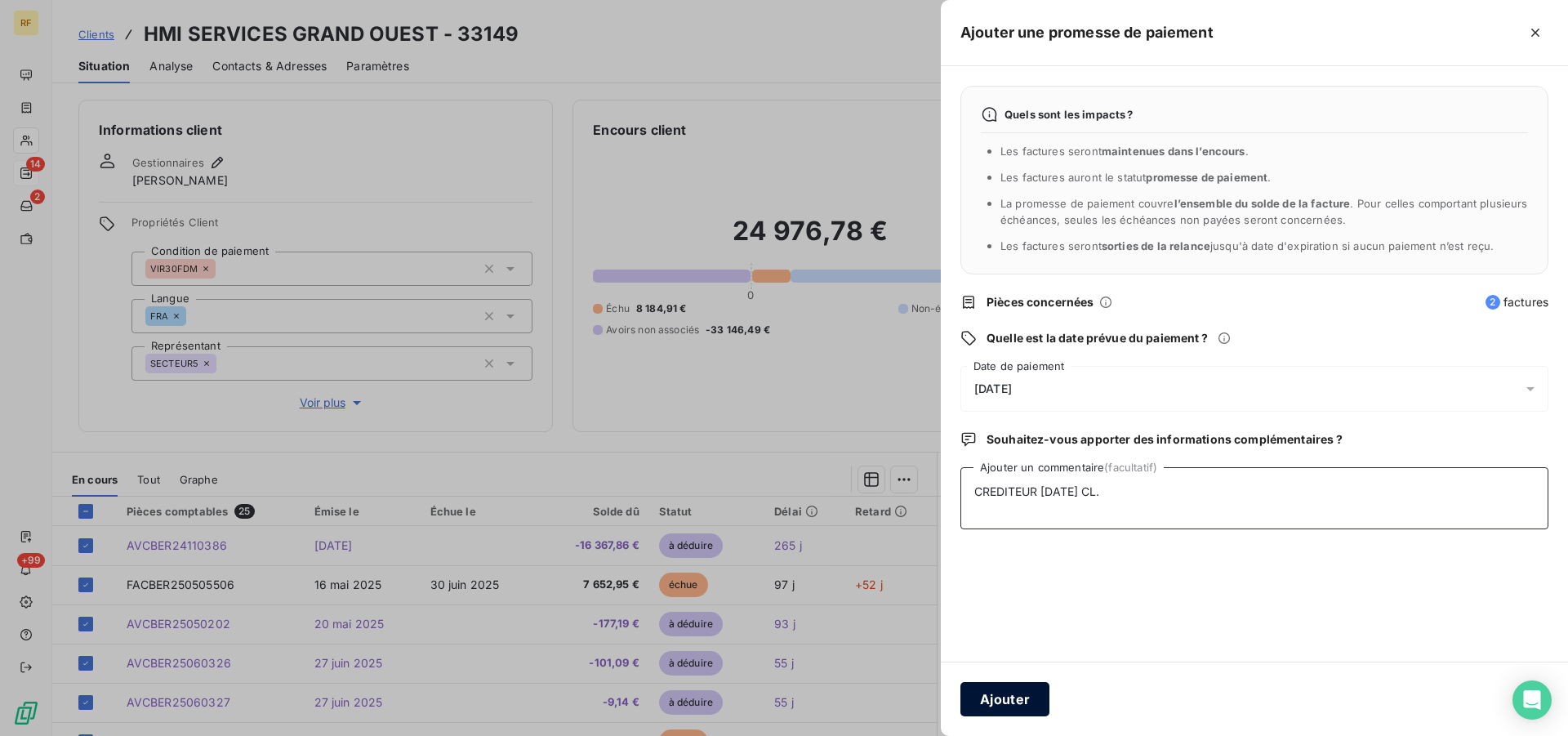
type textarea "CREDITEUR 30/08/2025 CL."
click at [1022, 698] on button "Ajouter" at bounding box center [1005, 699] width 89 height 34
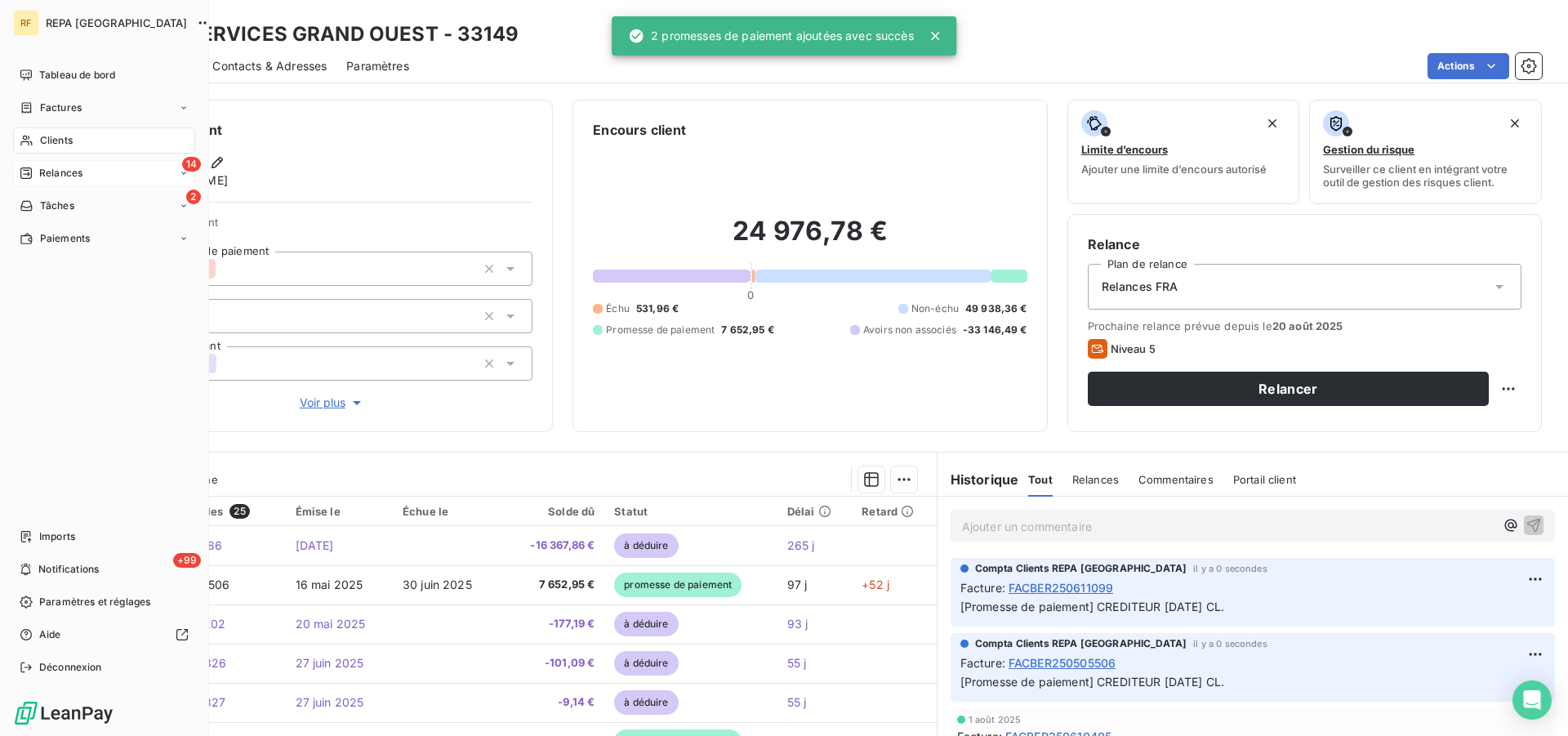
click at [49, 175] on span "Relances" at bounding box center [61, 173] width 43 height 14
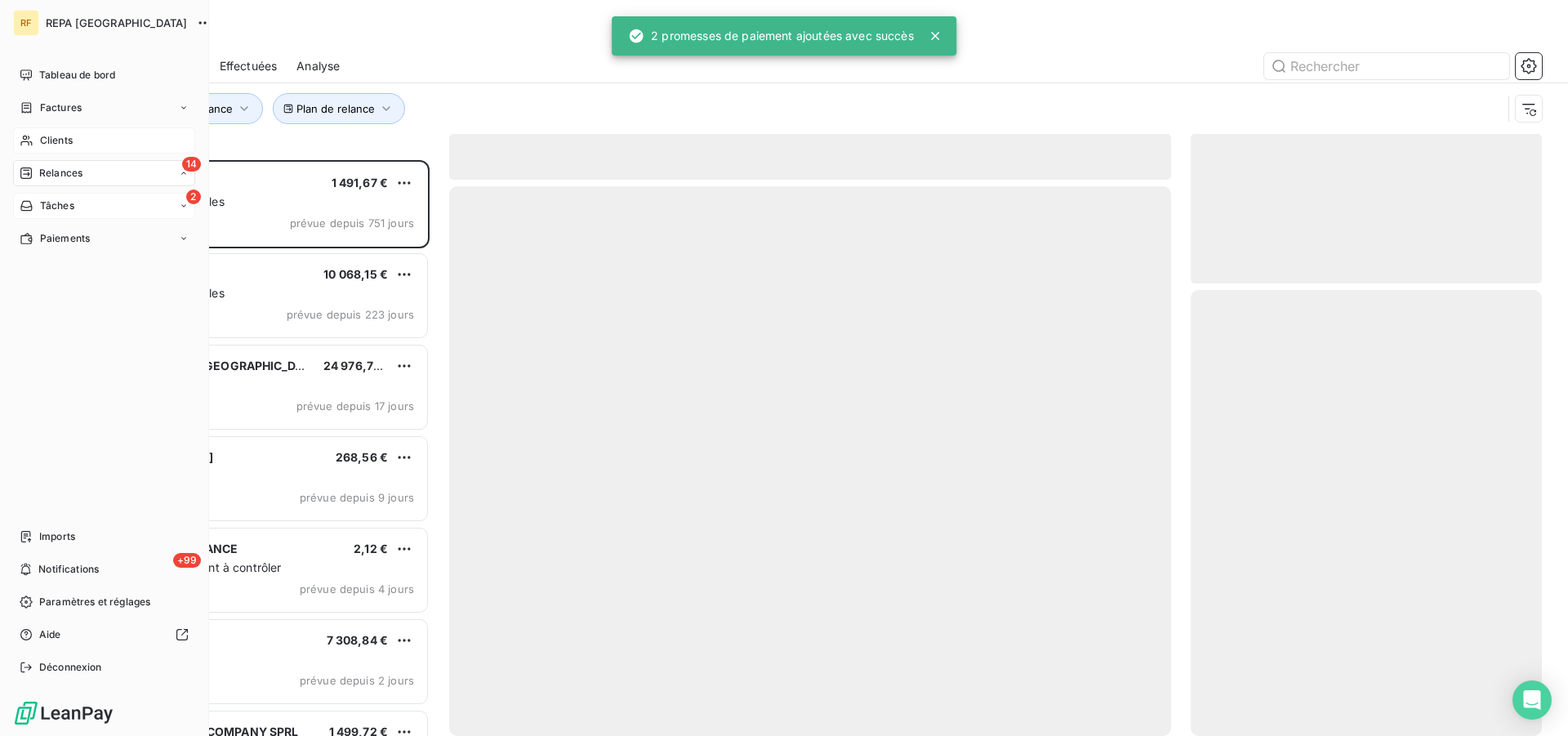
scroll to position [561, 337]
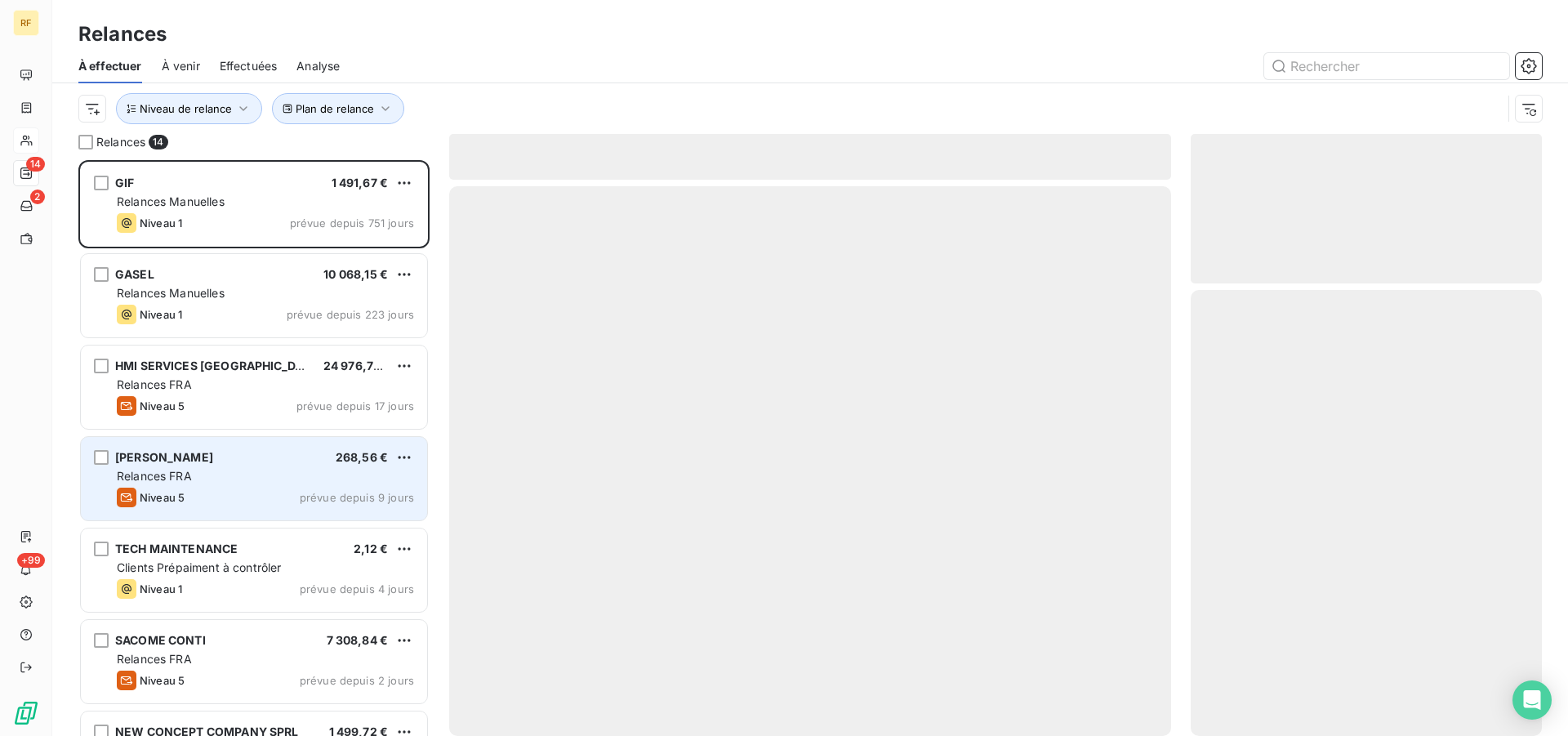
click at [238, 473] on div "Relances FRA" at bounding box center [265, 475] width 297 height 16
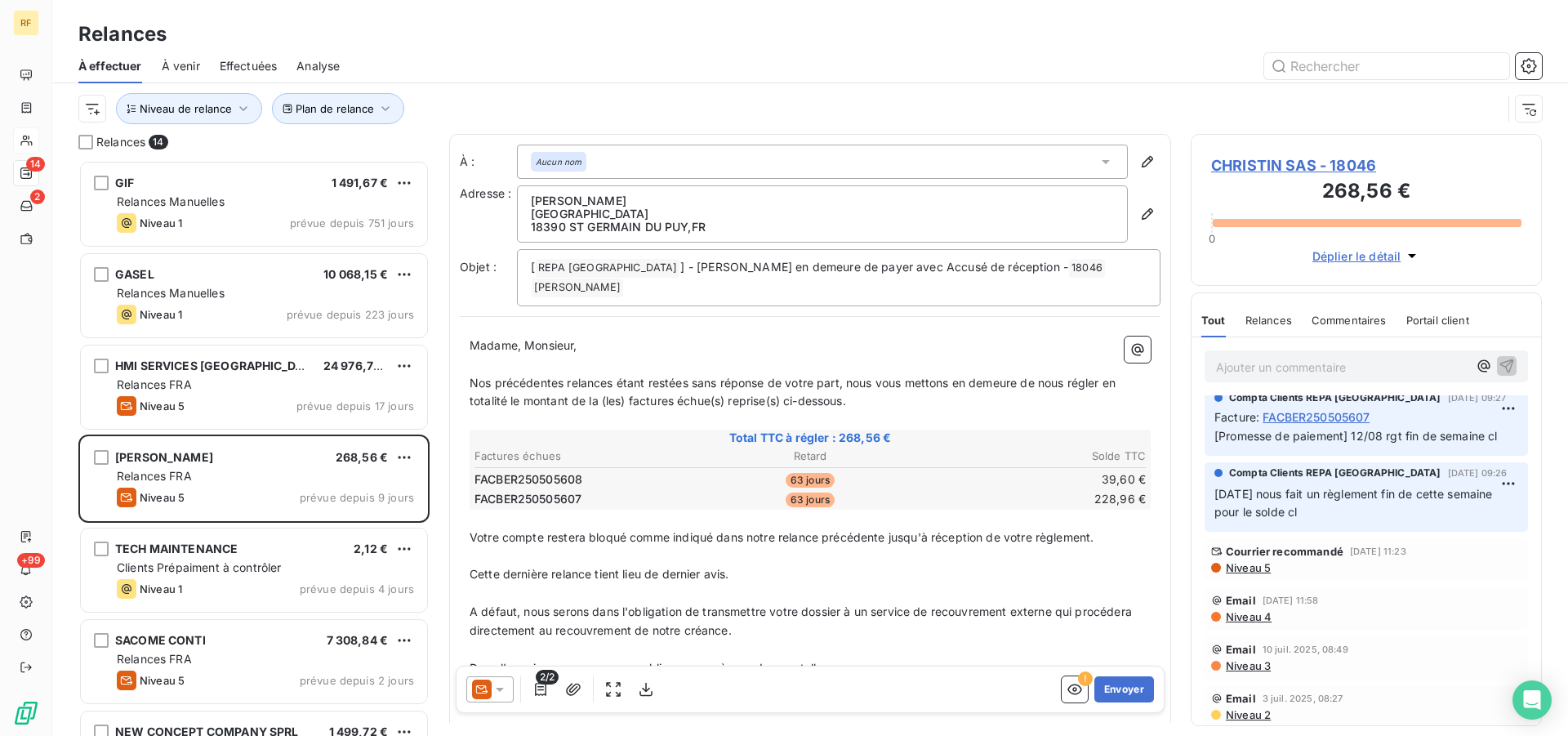
scroll to position [238, 0]
click at [1245, 565] on span "Niveau 5" at bounding box center [1248, 561] width 47 height 13
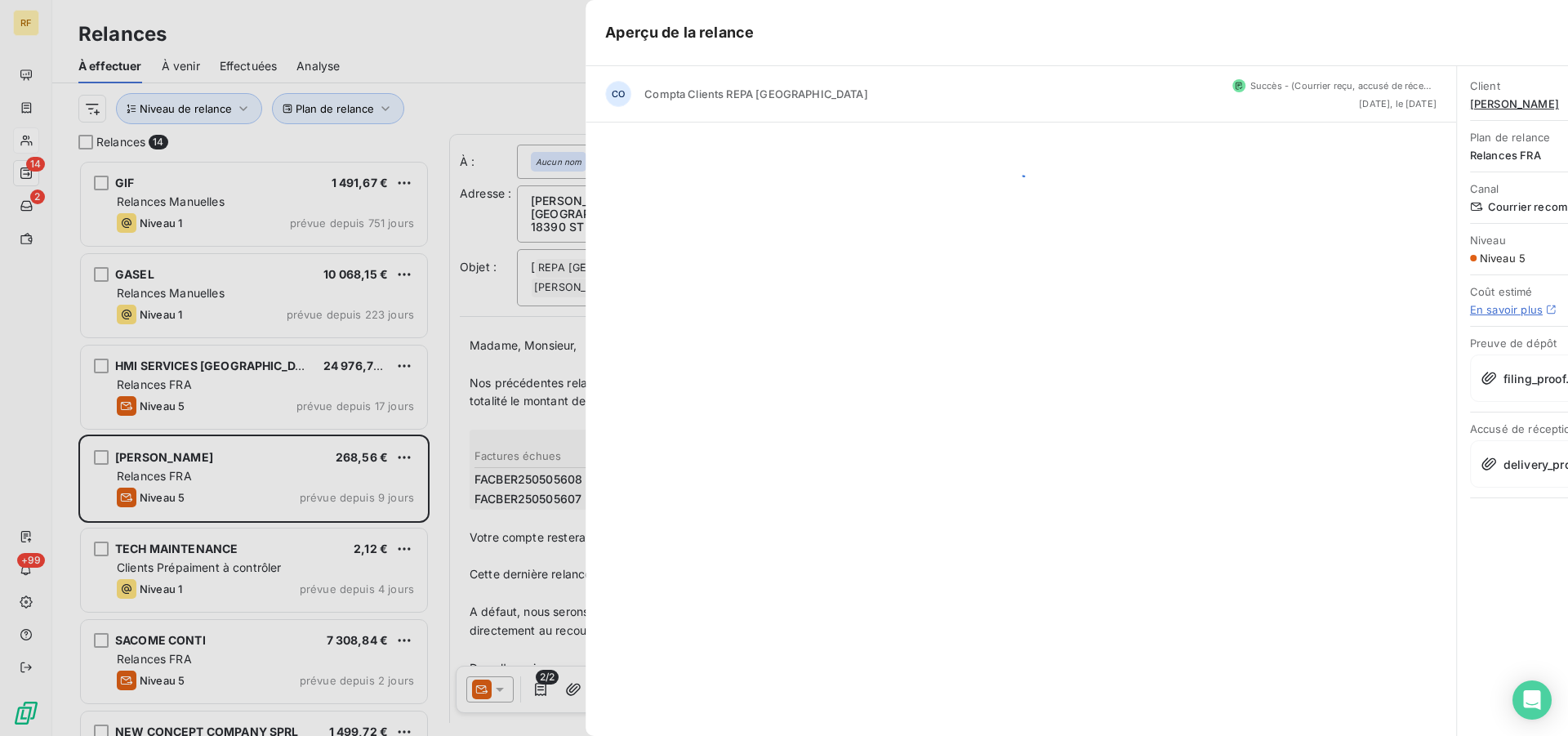
scroll to position [561, 337]
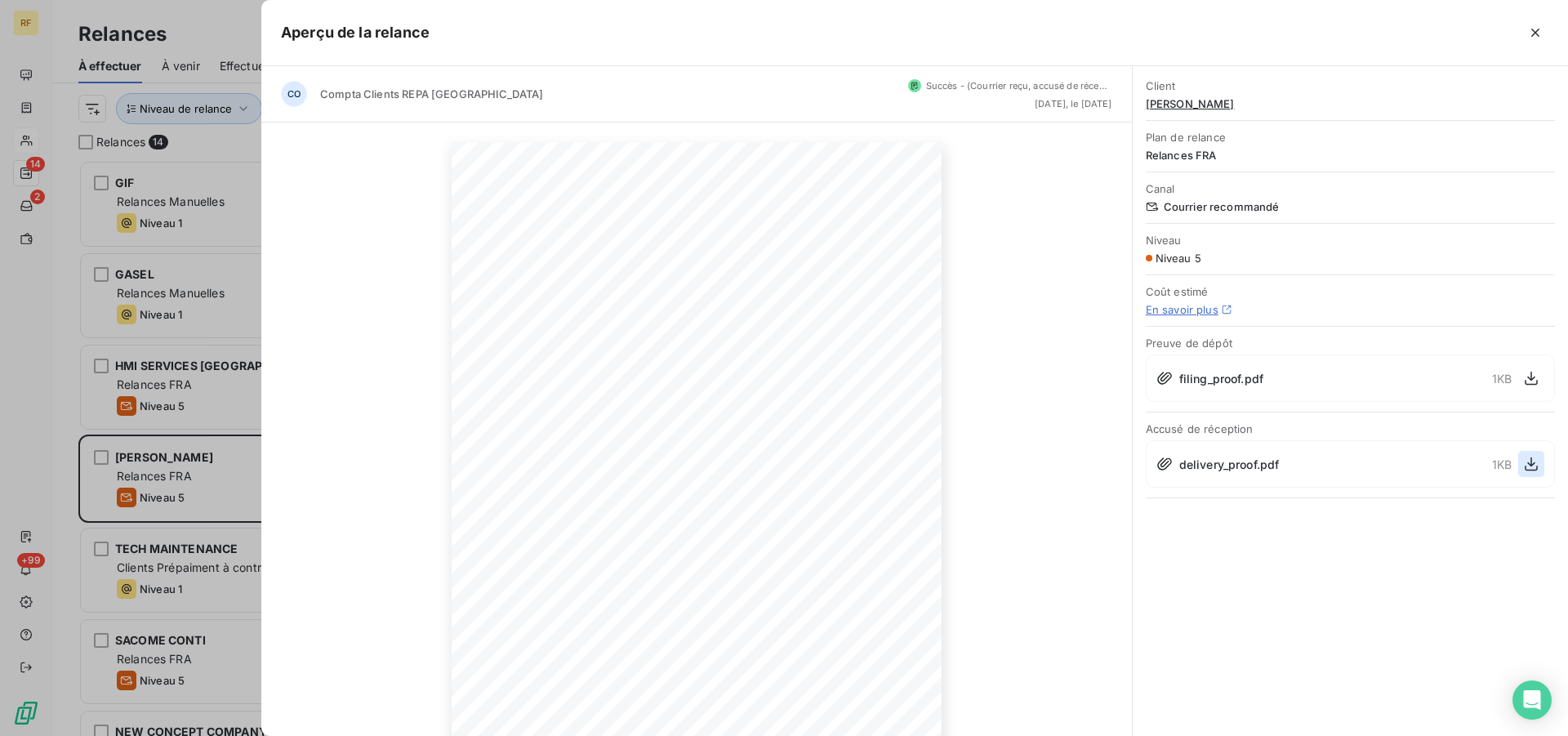
click at [1531, 466] on icon "button" at bounding box center [1531, 463] width 16 height 16
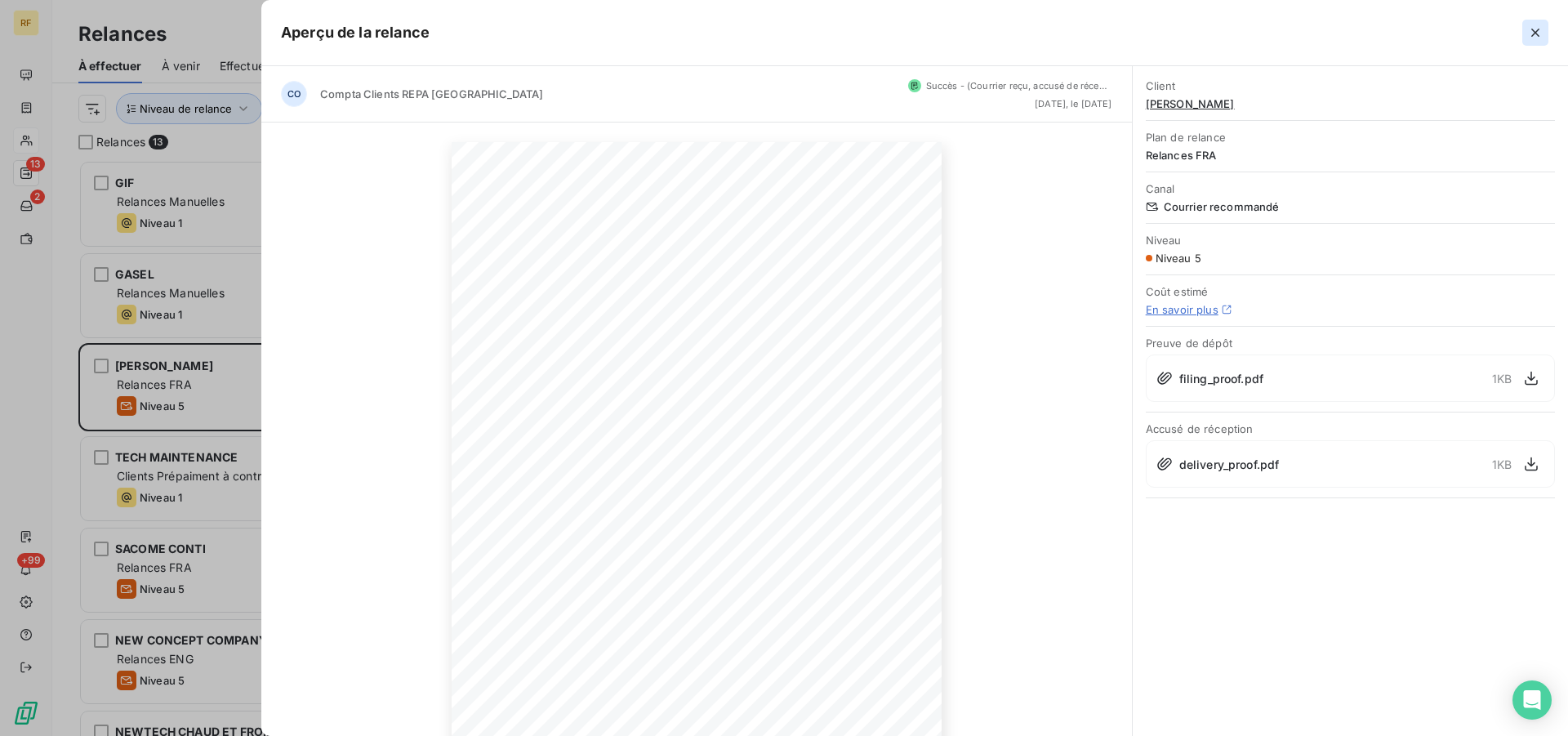
click at [1539, 28] on icon "button" at bounding box center [1535, 32] width 16 height 16
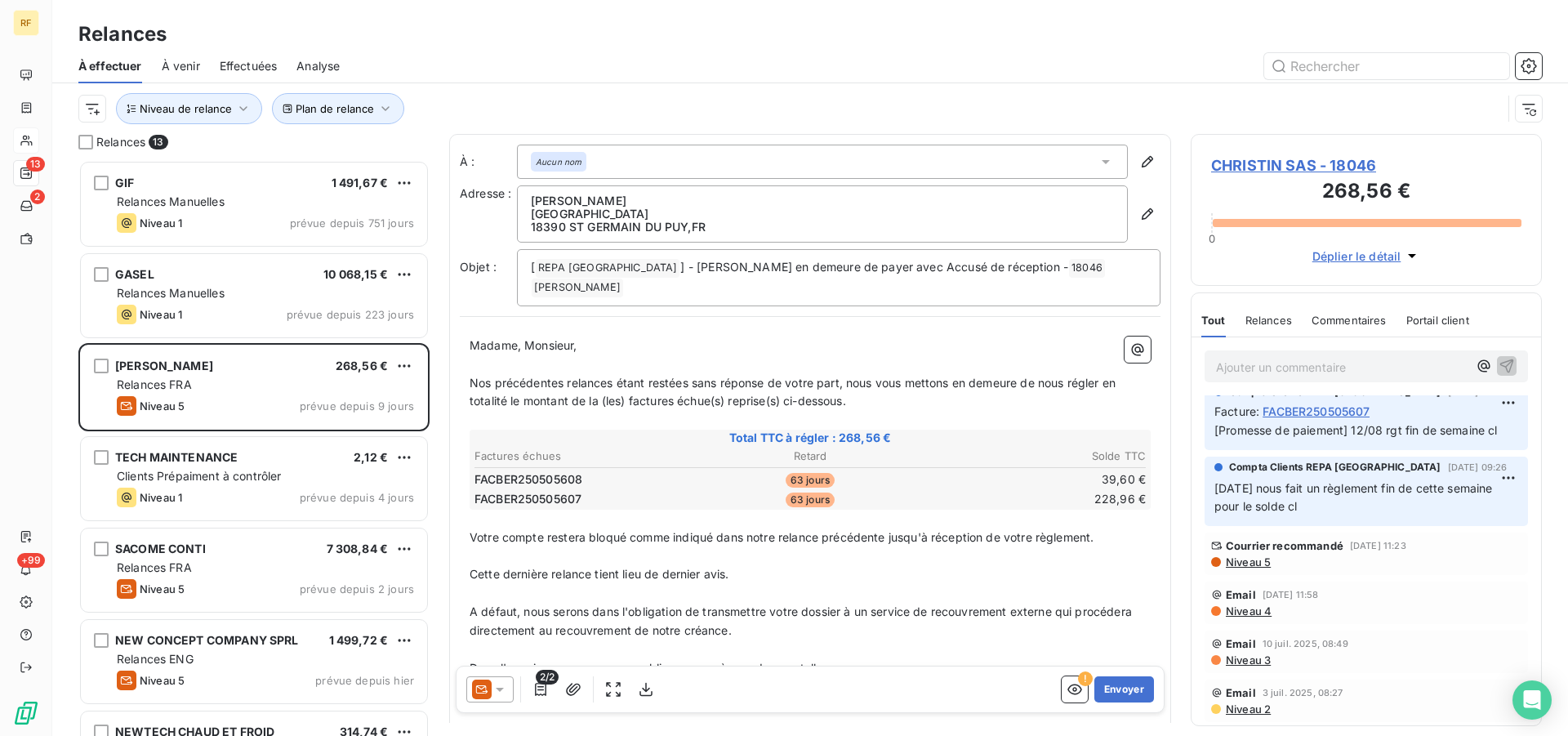
click at [1327, 366] on p "Ajouter un commentaire ﻿" at bounding box center [1341, 367] width 251 height 20
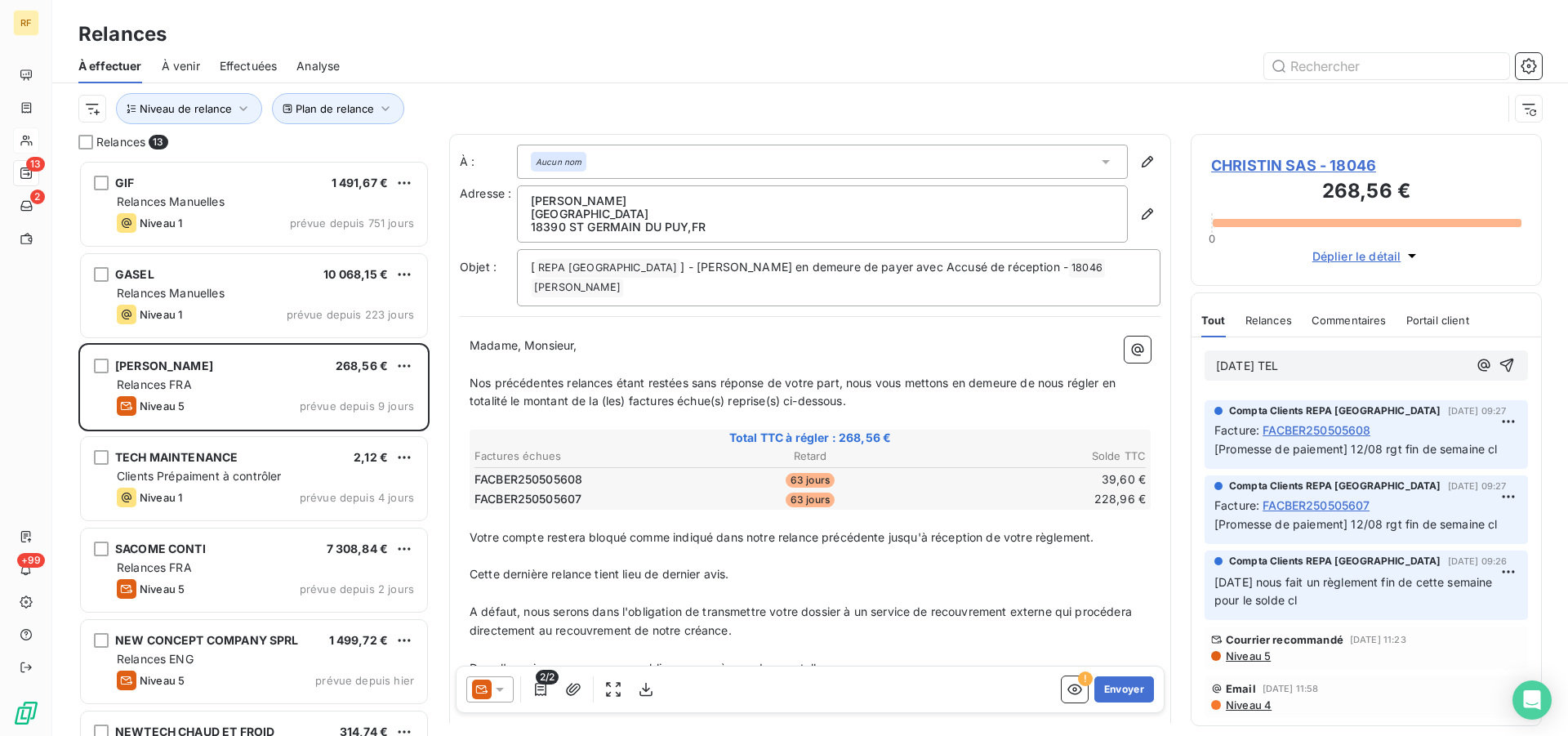
scroll to position [59, 0]
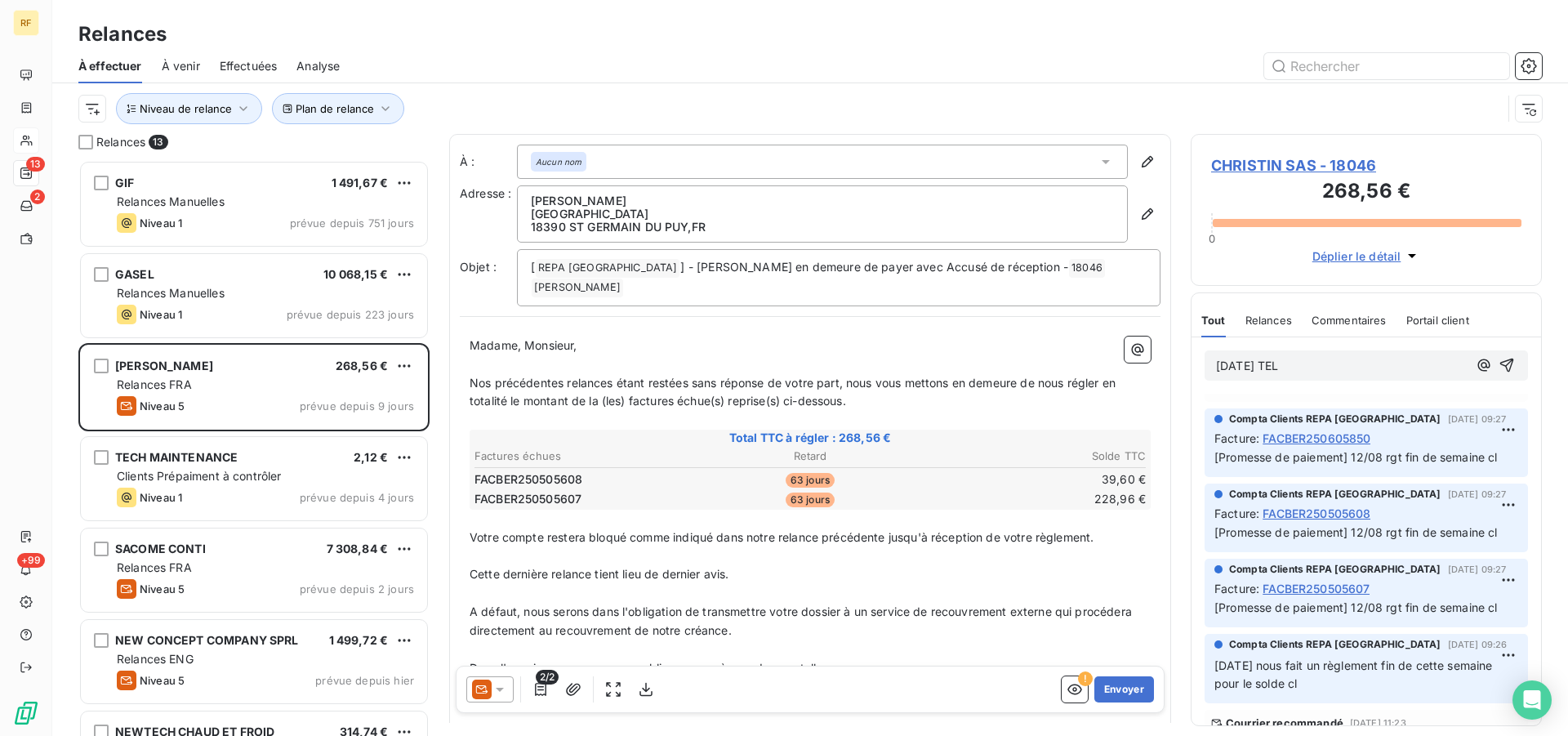
click at [1332, 365] on p "21/08/25 TEL" at bounding box center [1341, 366] width 251 height 19
click at [1501, 372] on icon "button" at bounding box center [1508, 374] width 16 height 16
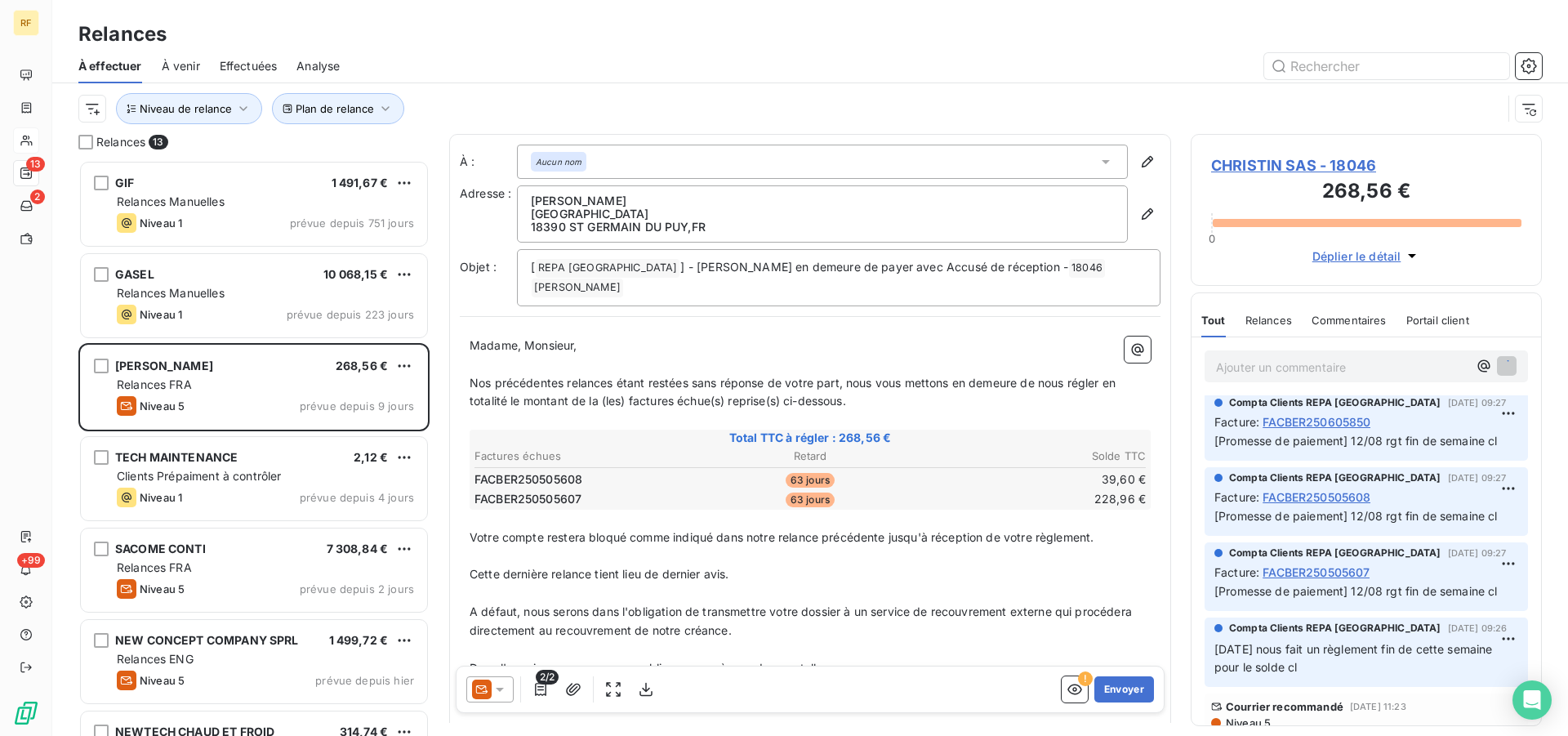
scroll to position [60, 0]
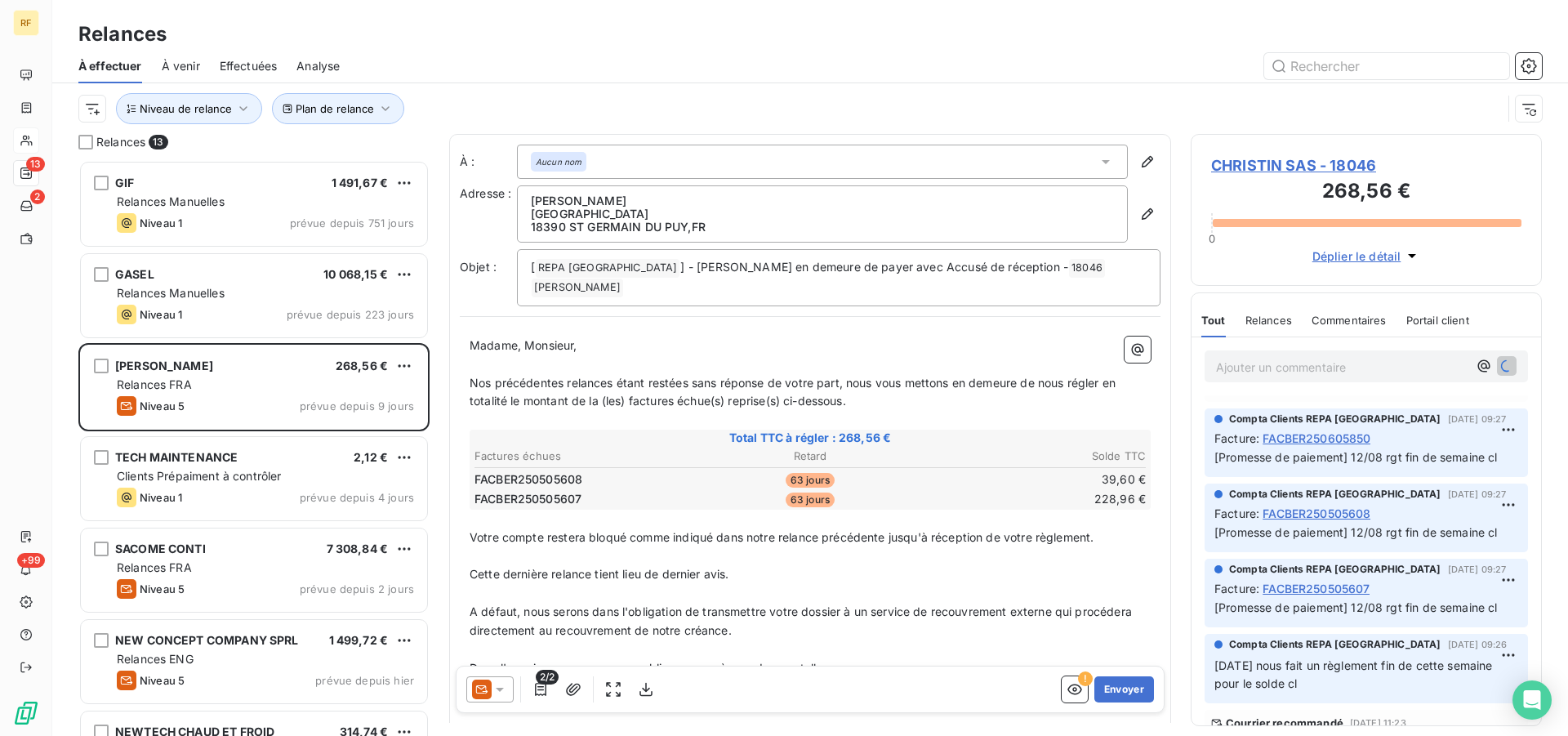
click at [1237, 167] on span "CHRISTIN SAS - 18046" at bounding box center [1366, 165] width 310 height 22
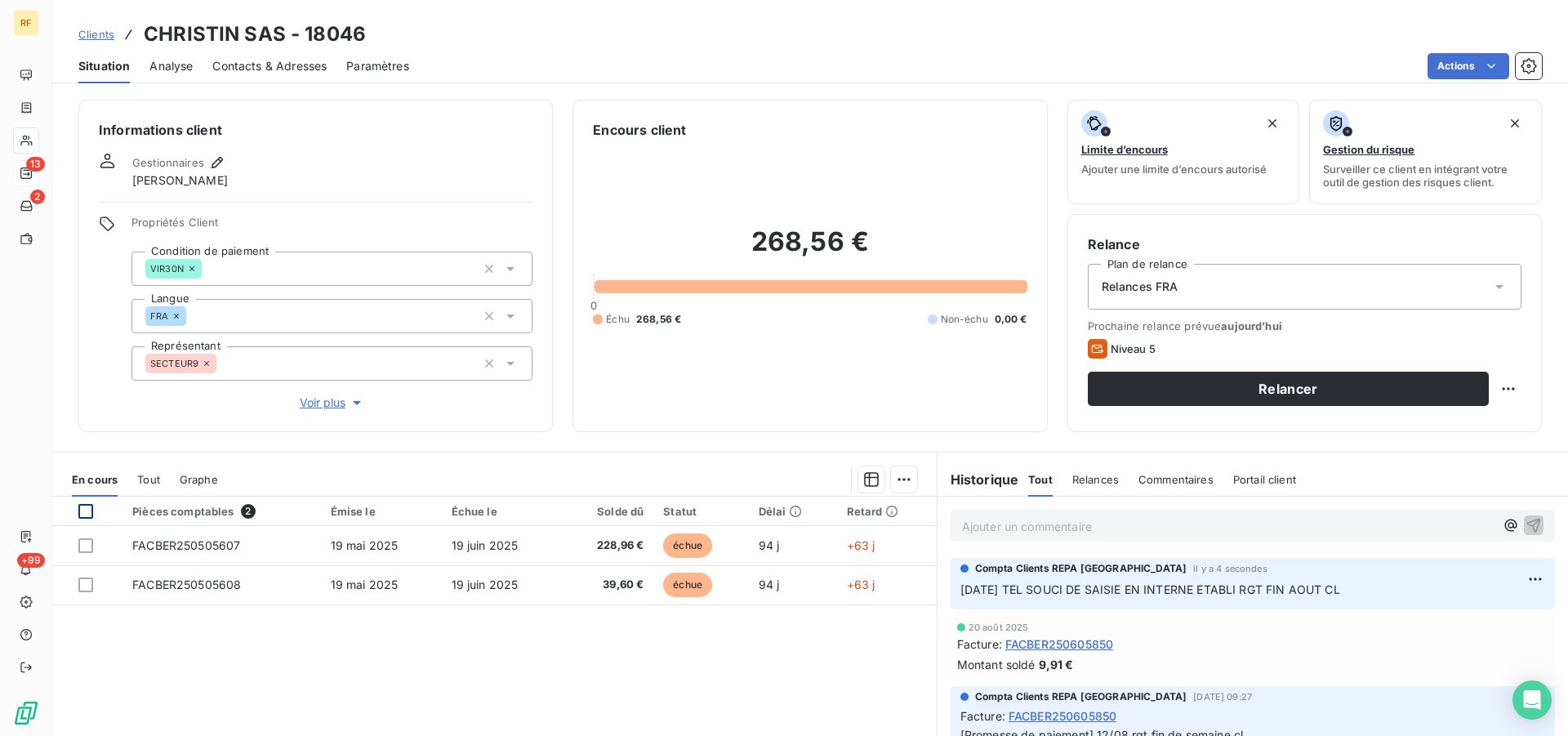
click at [83, 506] on div at bounding box center [85, 510] width 14 height 14
click at [897, 476] on html "RF 13 2 +99 Clients CHRISTIN SAS - 18046 Situation Analyse Contacts & Adresses …" at bounding box center [784, 368] width 1568 height 736
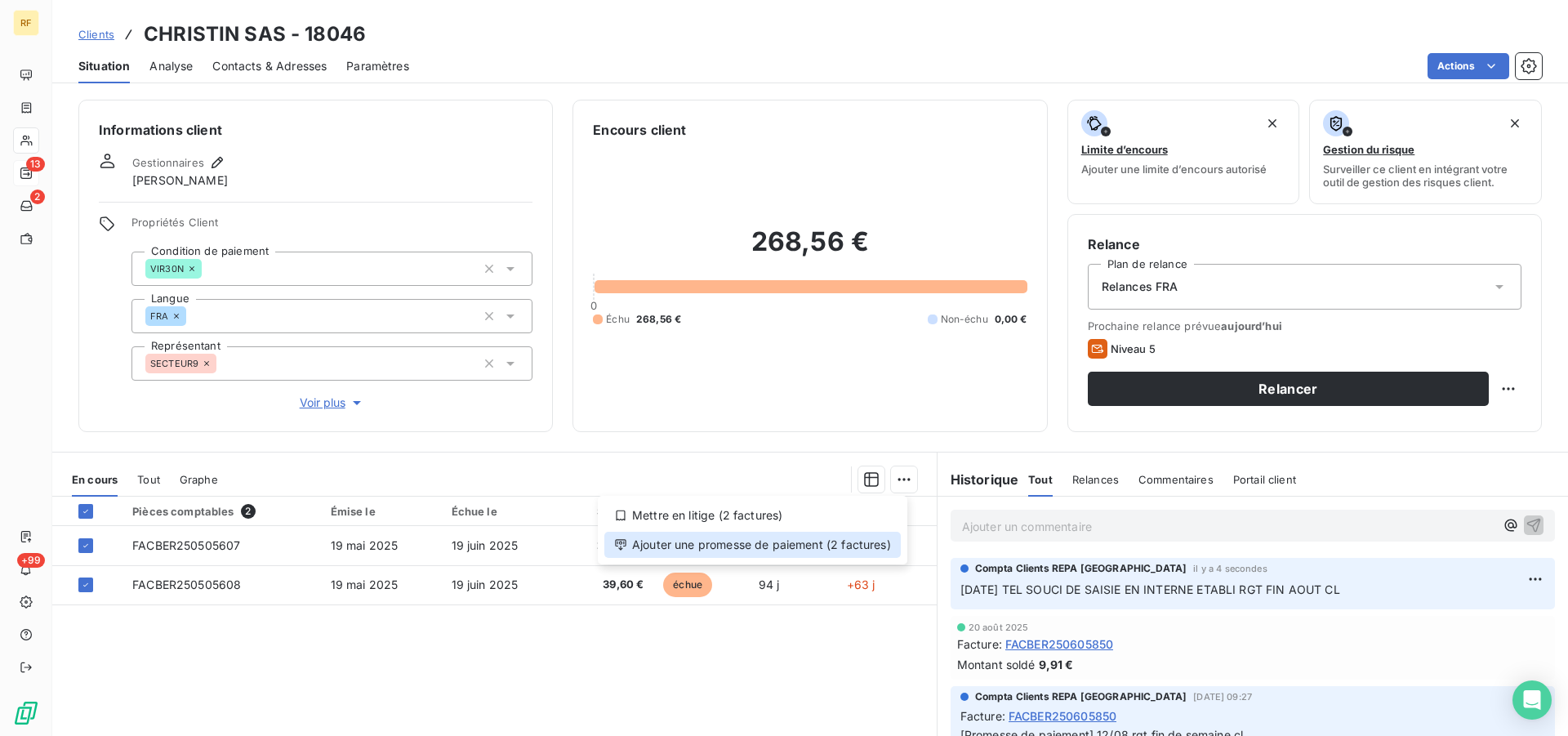
click at [785, 553] on div "Ajouter une promesse de paiement (2 factures)" at bounding box center [752, 544] width 297 height 26
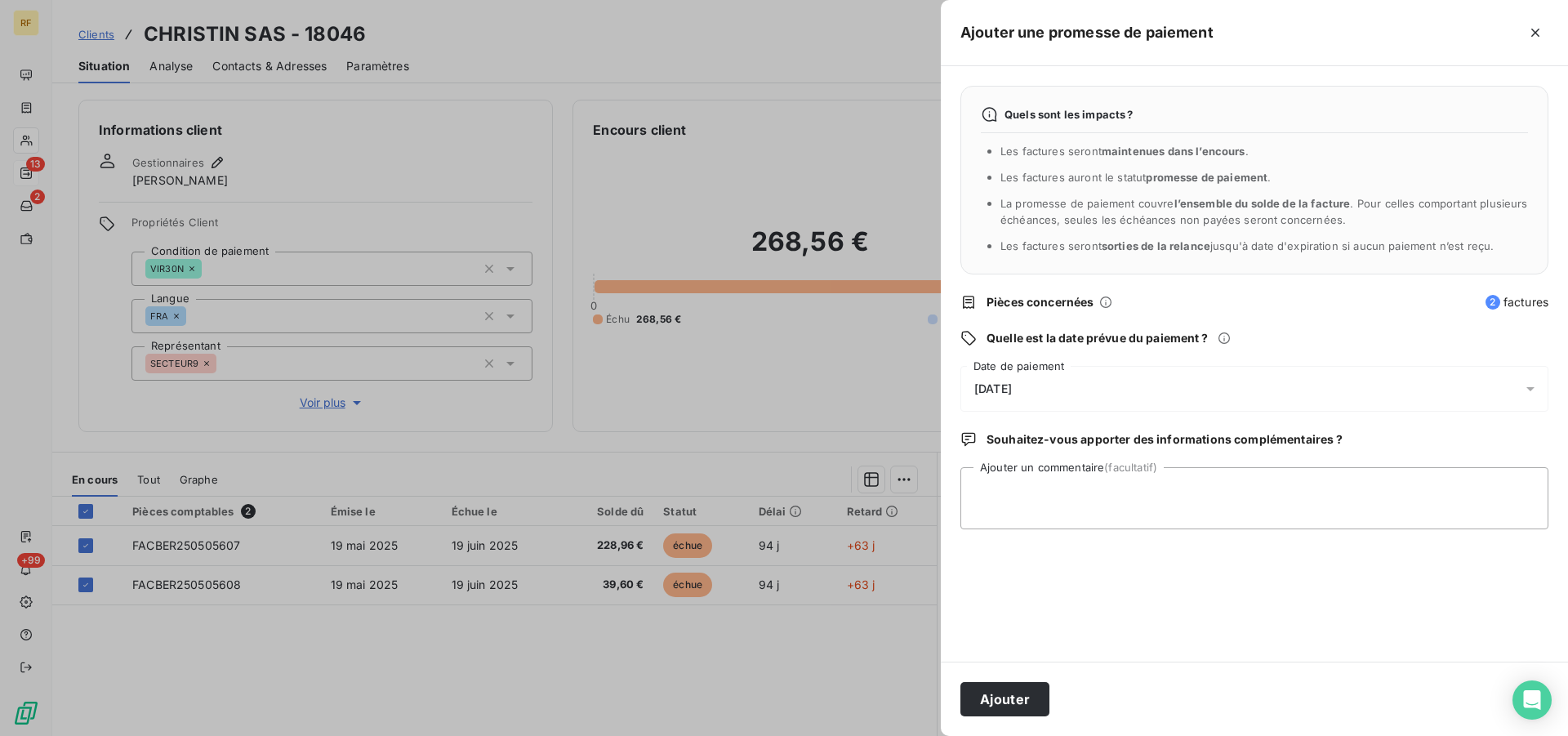
click at [1009, 390] on span "[DATE]" at bounding box center [993, 388] width 37 height 13
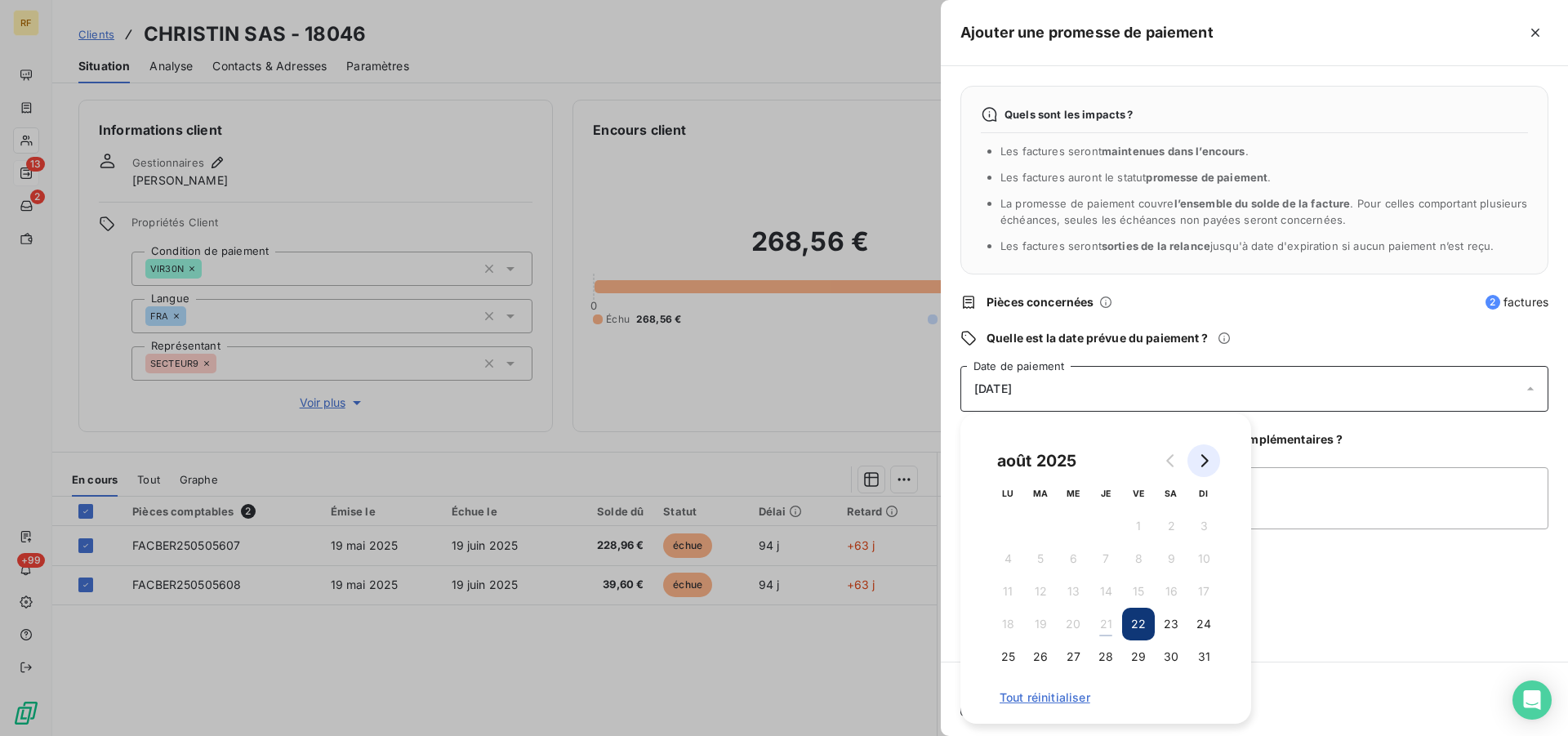
click at [1207, 457] on icon "Go to next month" at bounding box center [1203, 460] width 13 height 13
click at [1047, 526] on button "2" at bounding box center [1041, 526] width 32 height 32
click at [1295, 500] on textarea "Ajouter un commentaire (facultatif)" at bounding box center [1254, 497] width 588 height 62
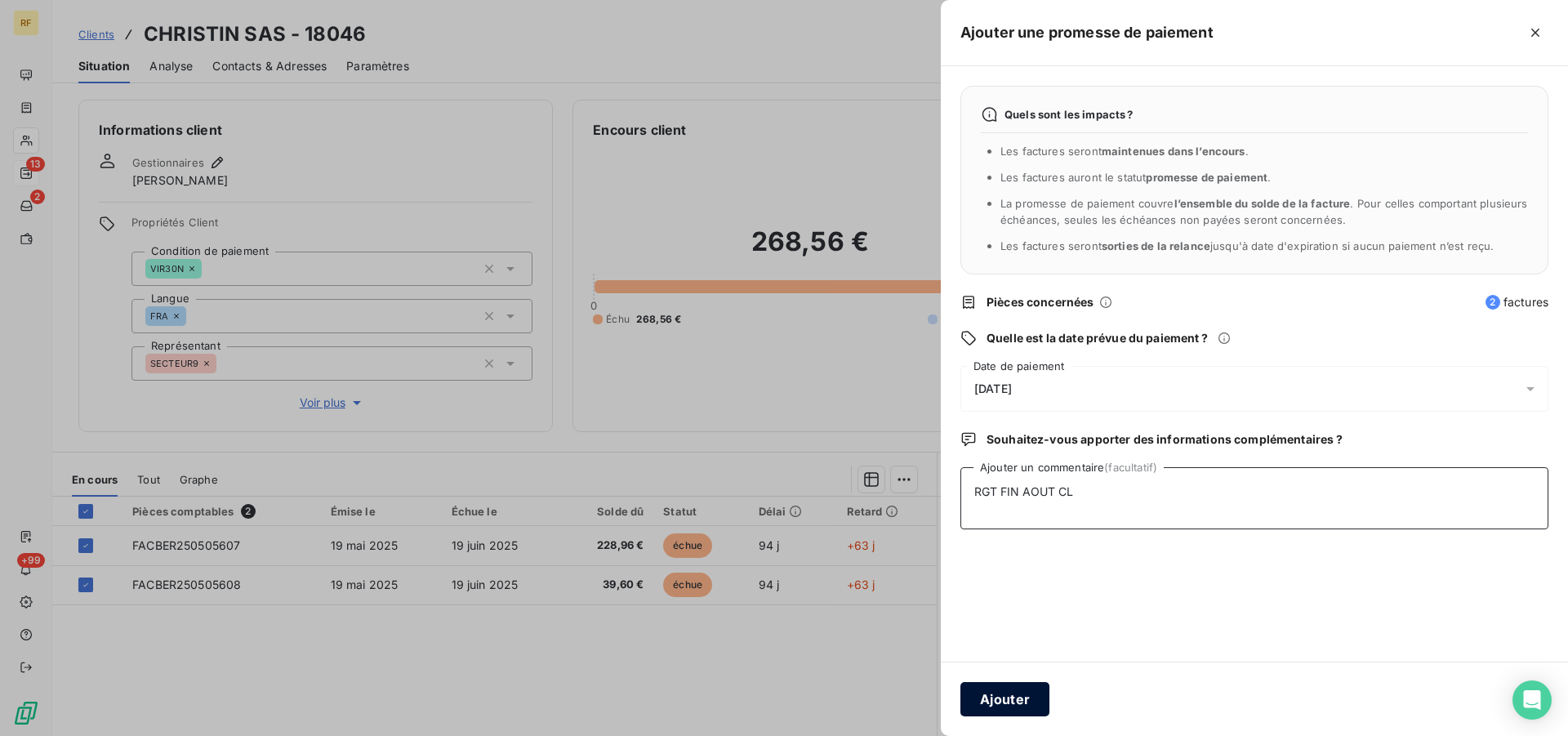
type textarea "RGT FIN AOUT CL"
click at [1006, 700] on button "Ajouter" at bounding box center [1005, 699] width 89 height 34
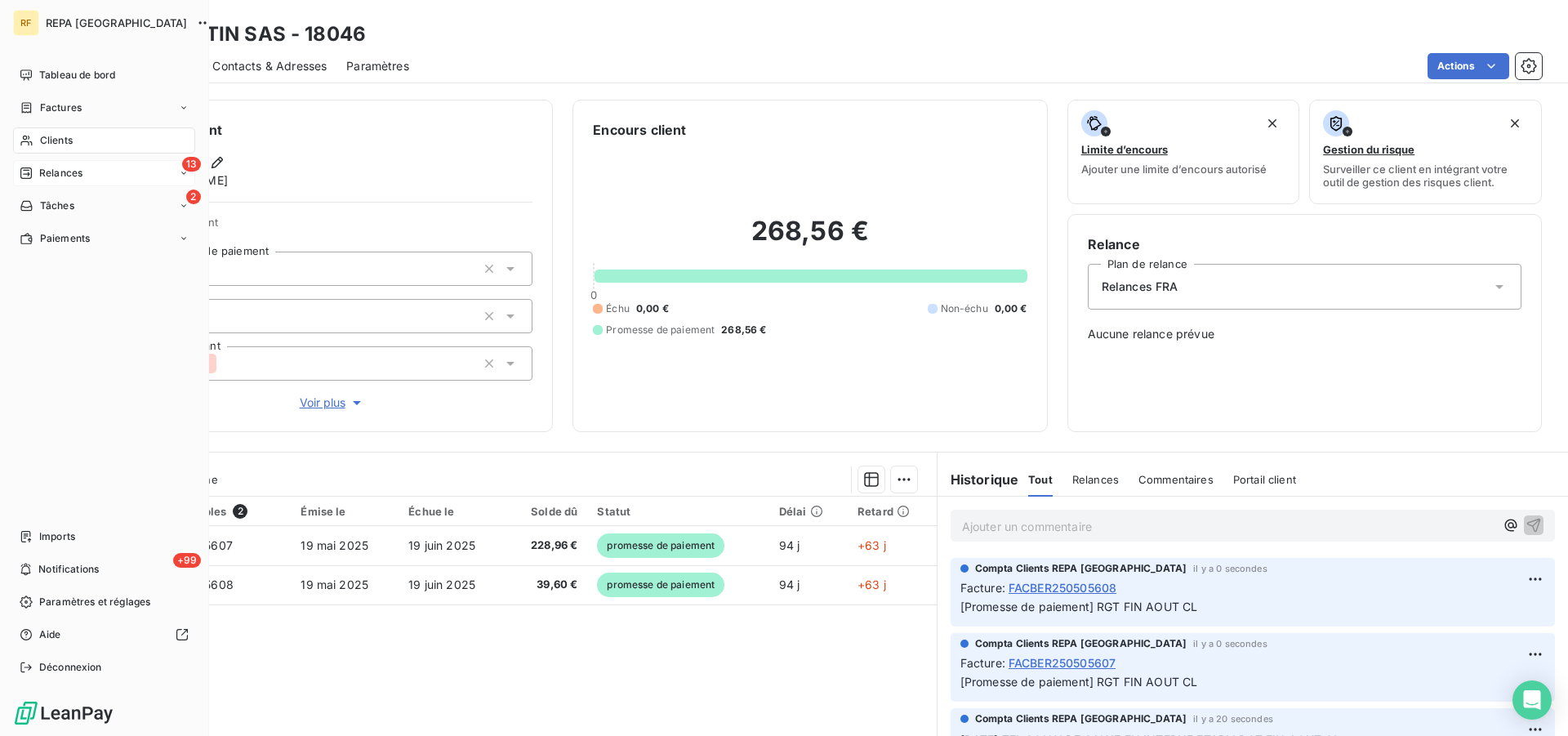
click at [46, 174] on span "Relances" at bounding box center [61, 173] width 43 height 14
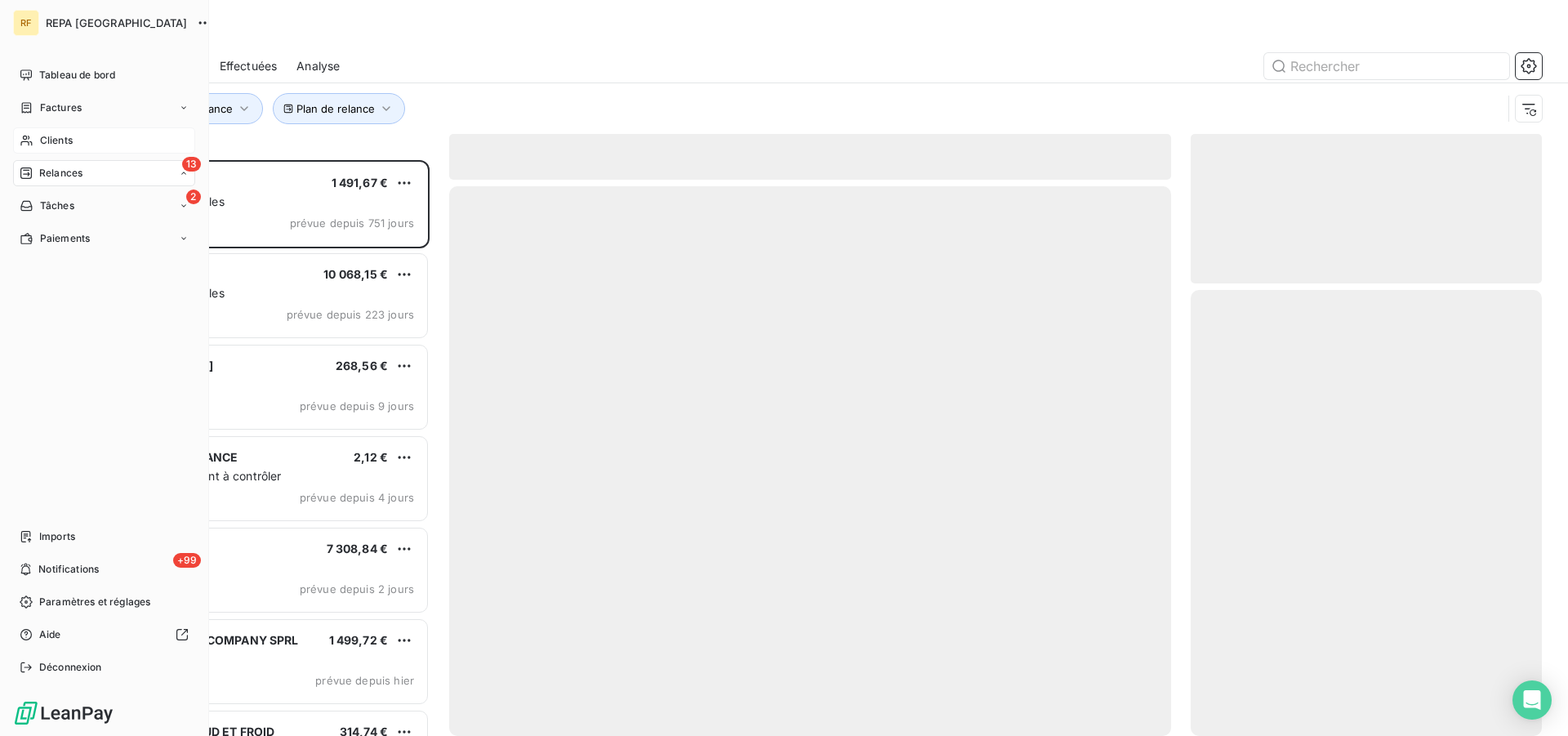
scroll to position [561, 337]
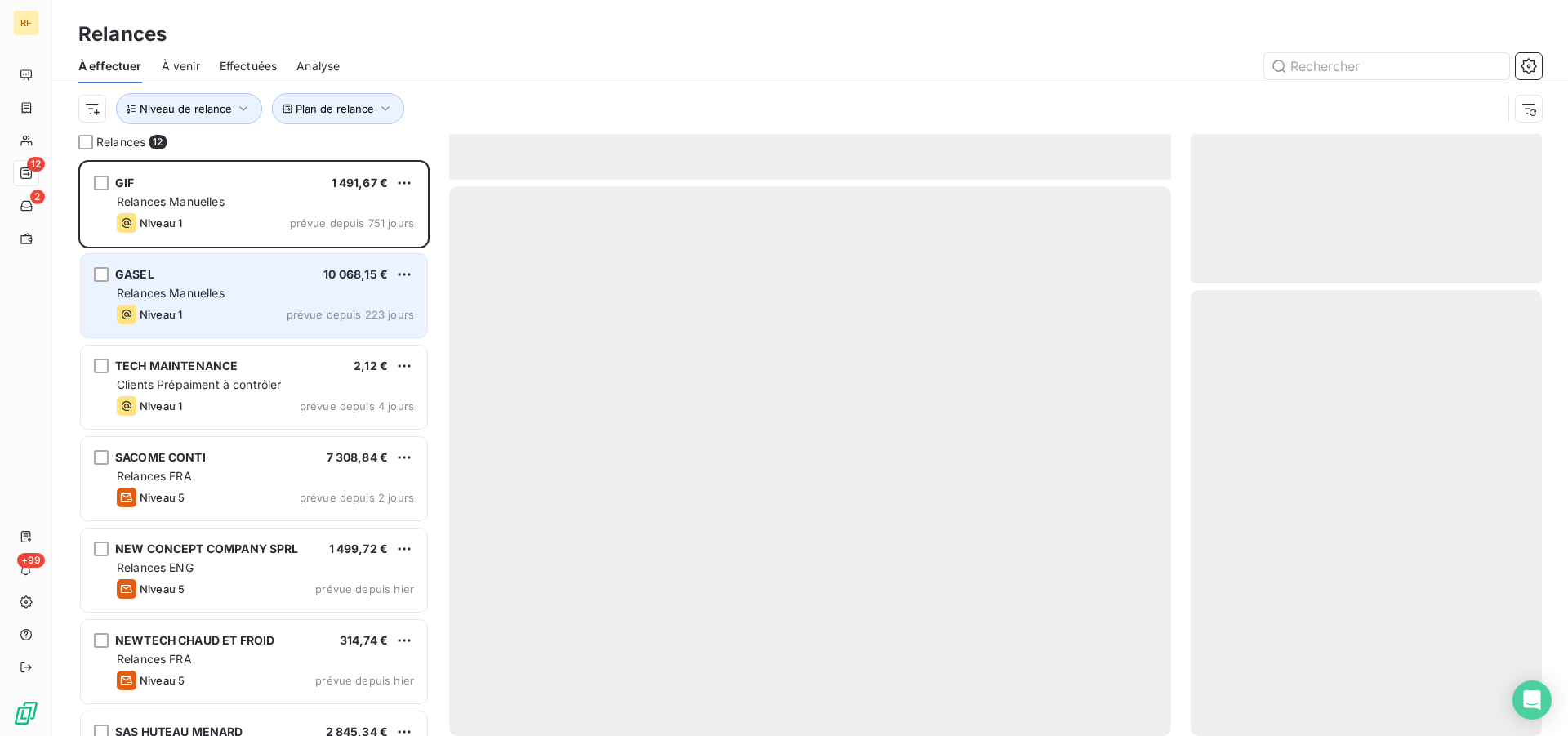
scroll to position [561, 337]
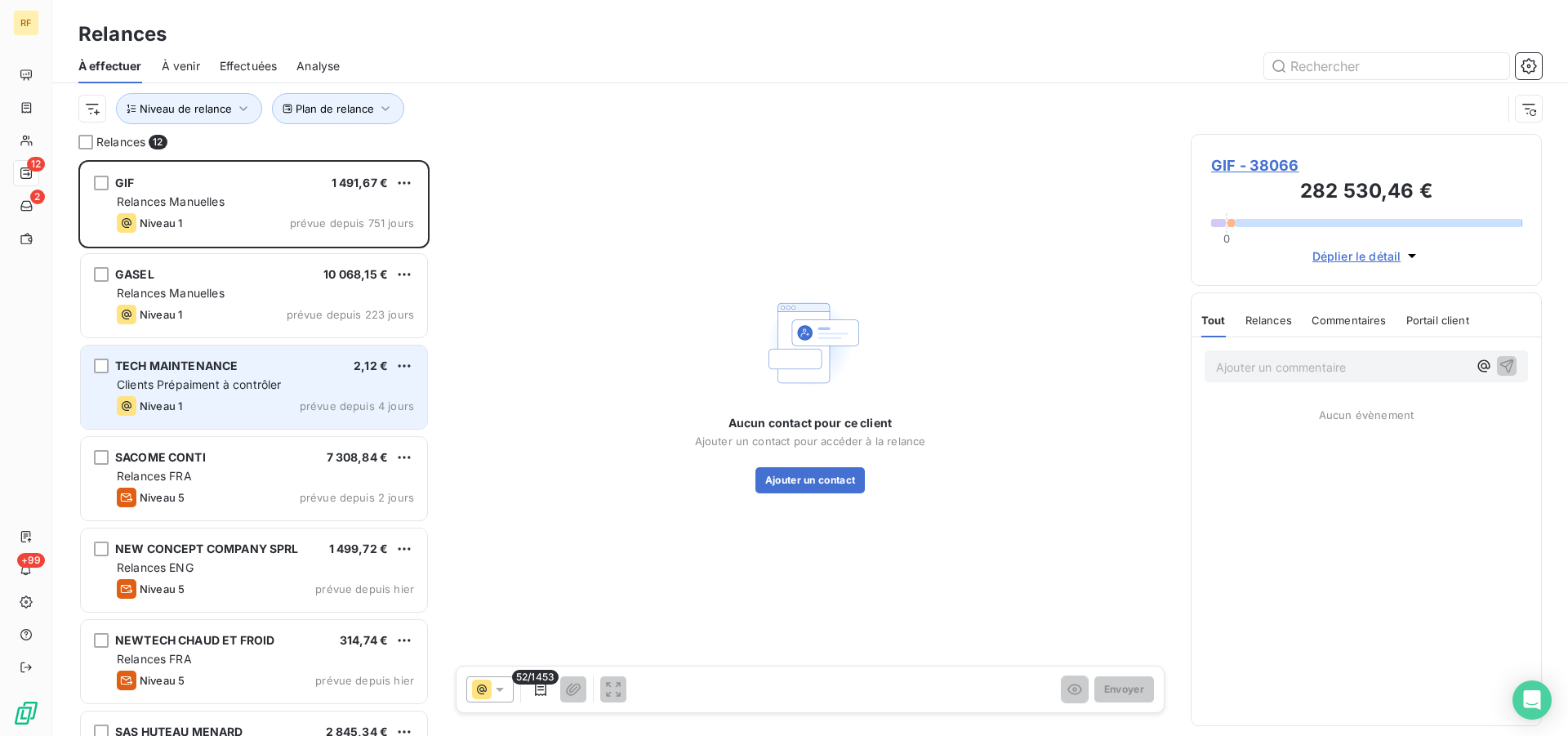
click at [233, 391] on span "Clients Prépaiment à contrôler" at bounding box center [199, 384] width 165 height 14
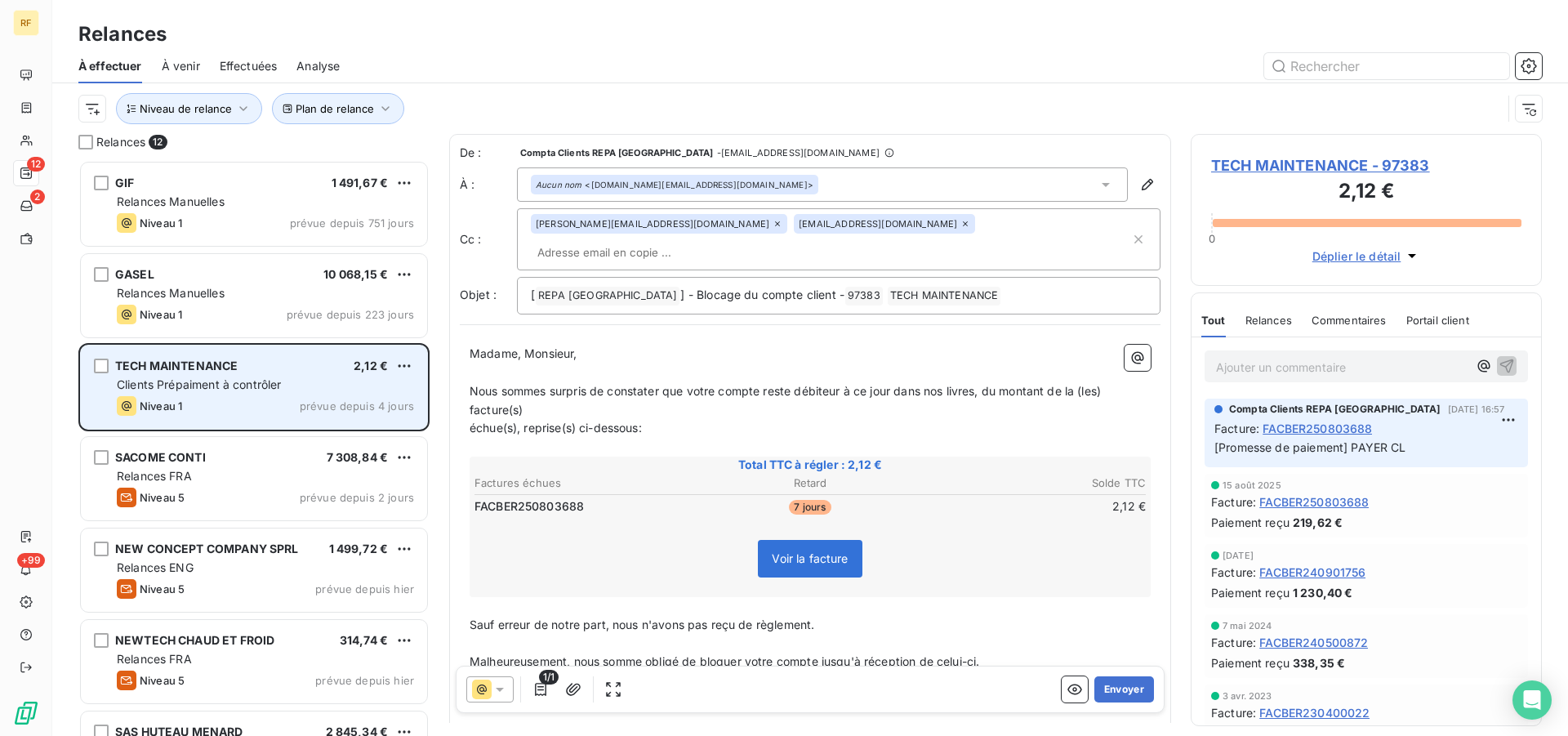
click at [203, 390] on span "Clients Prépaiment à contrôler" at bounding box center [199, 384] width 165 height 14
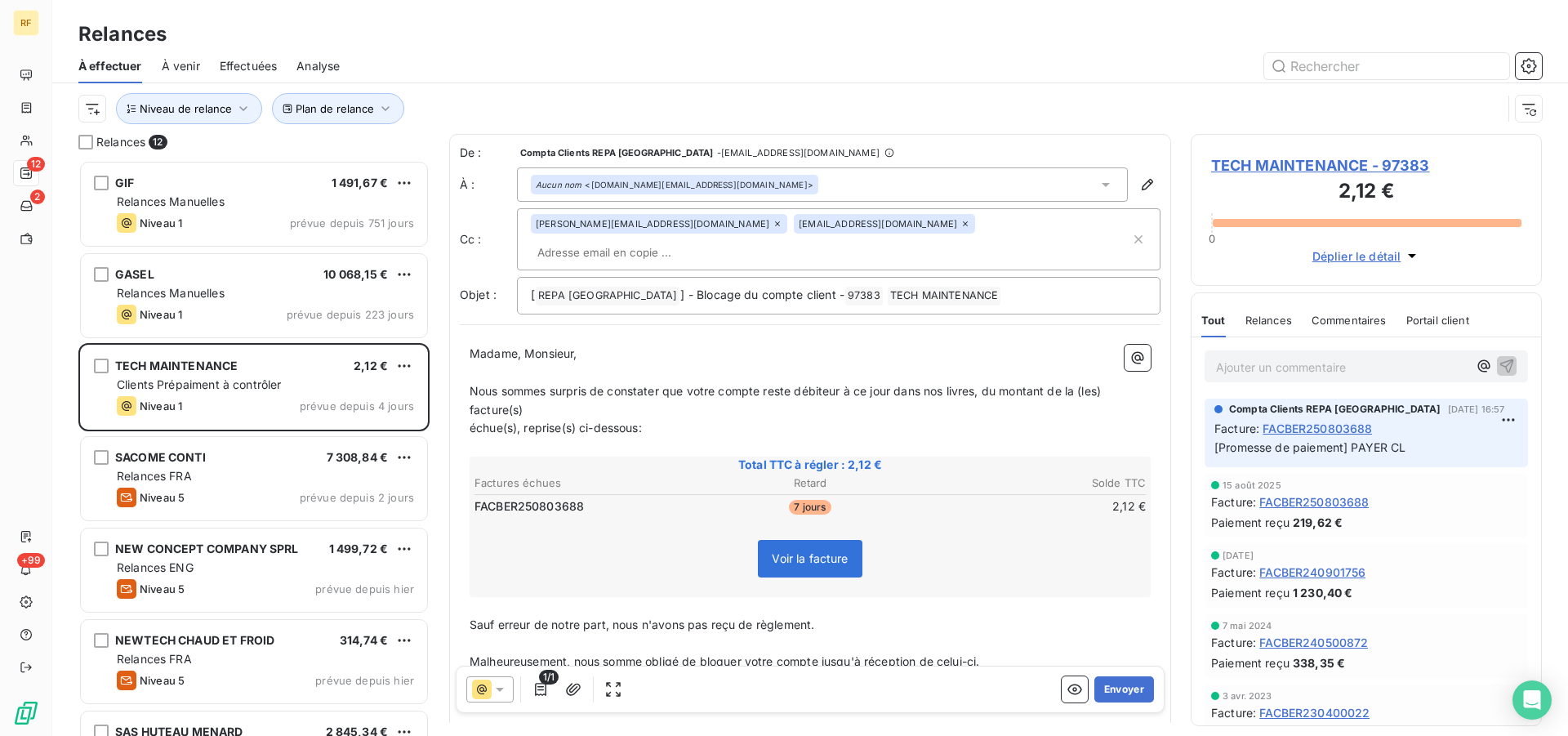
click at [1296, 171] on span "TECH MAINTENANCE - 97383" at bounding box center [1366, 165] width 310 height 22
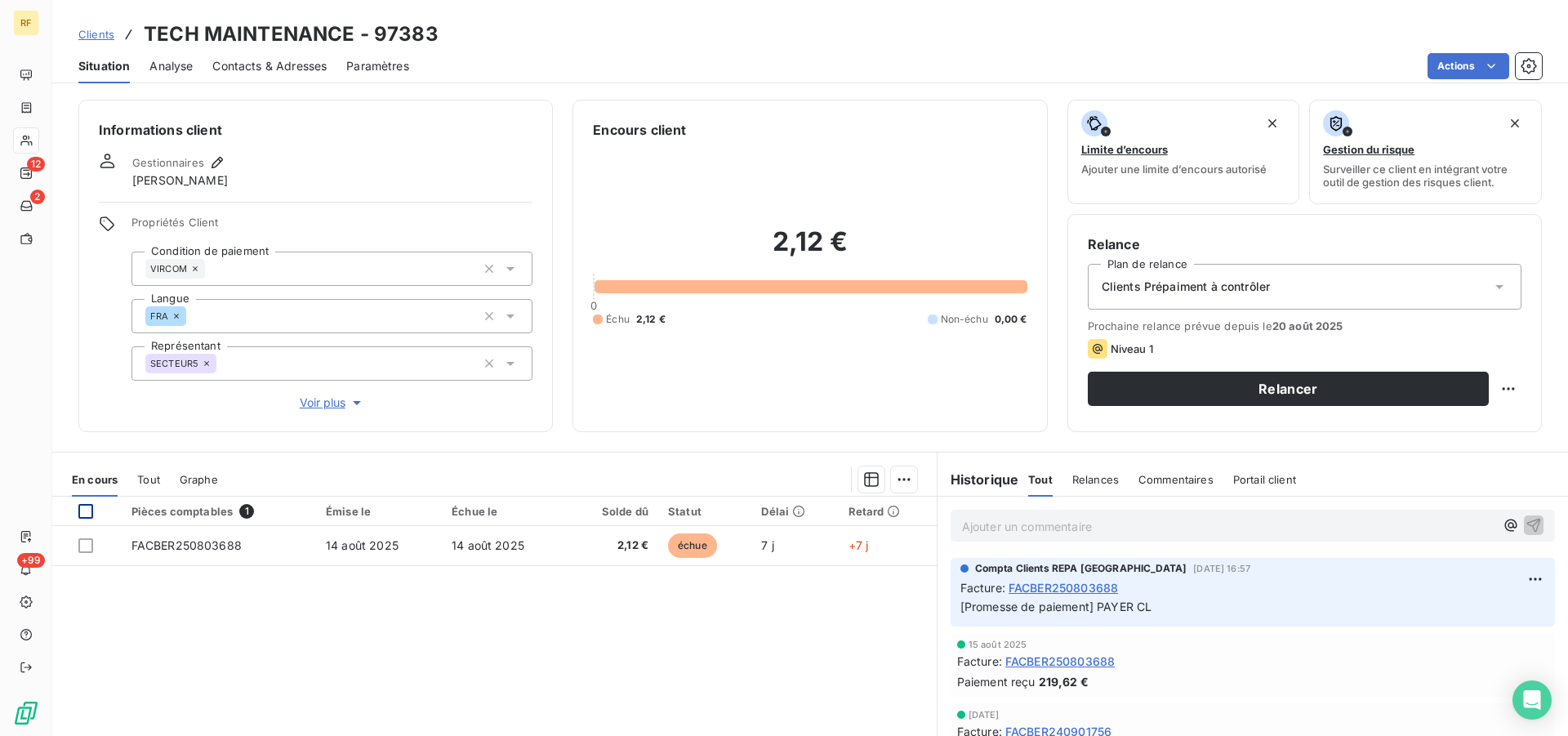
click at [89, 515] on div at bounding box center [85, 510] width 14 height 14
click at [901, 479] on html "RF 12 2 +99 Clients TECH MAINTENANCE - 97383 Situation Analyse Contacts & Adres…" at bounding box center [784, 368] width 1568 height 736
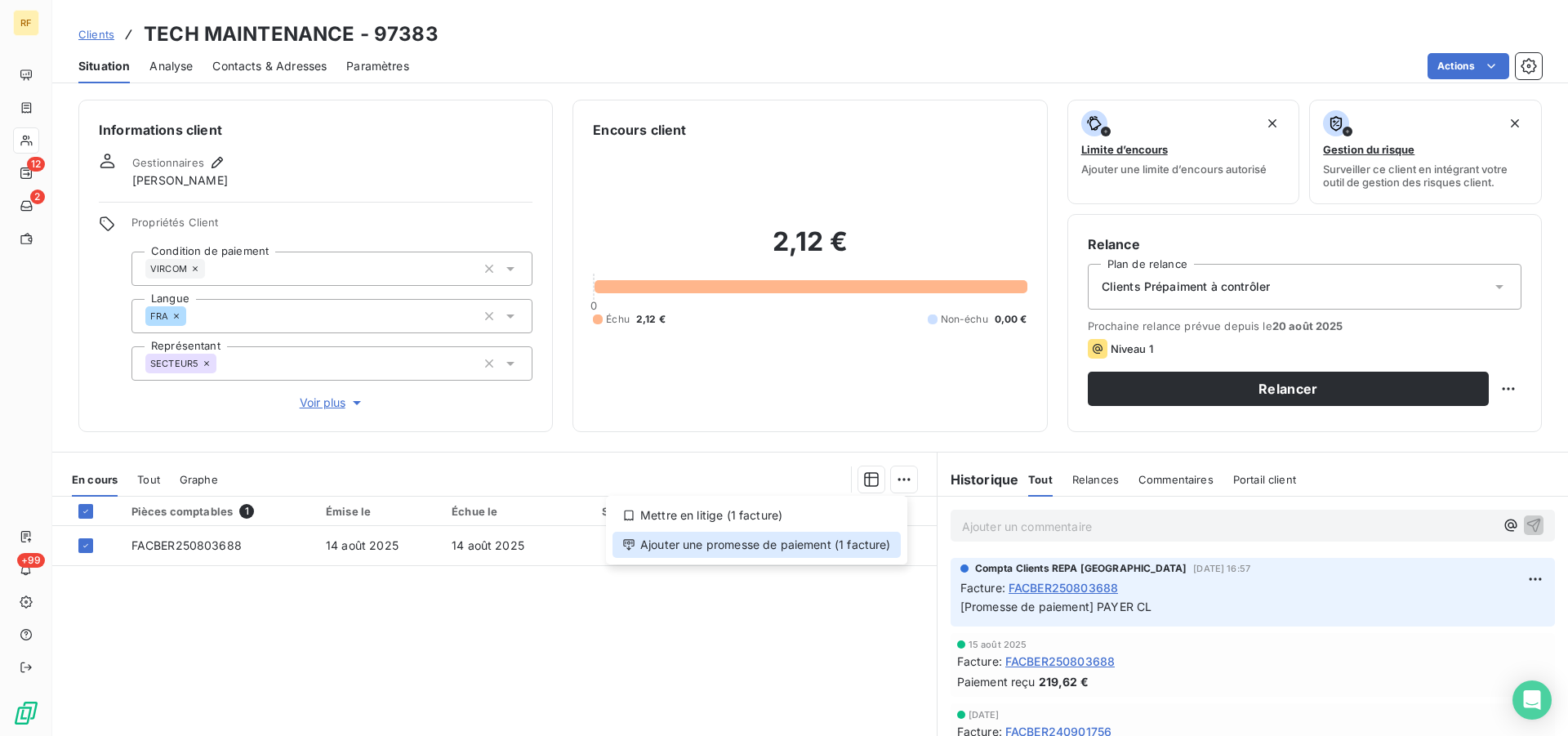
click at [850, 550] on div "Ajouter une promesse de paiement (1 facture)" at bounding box center [757, 544] width 288 height 26
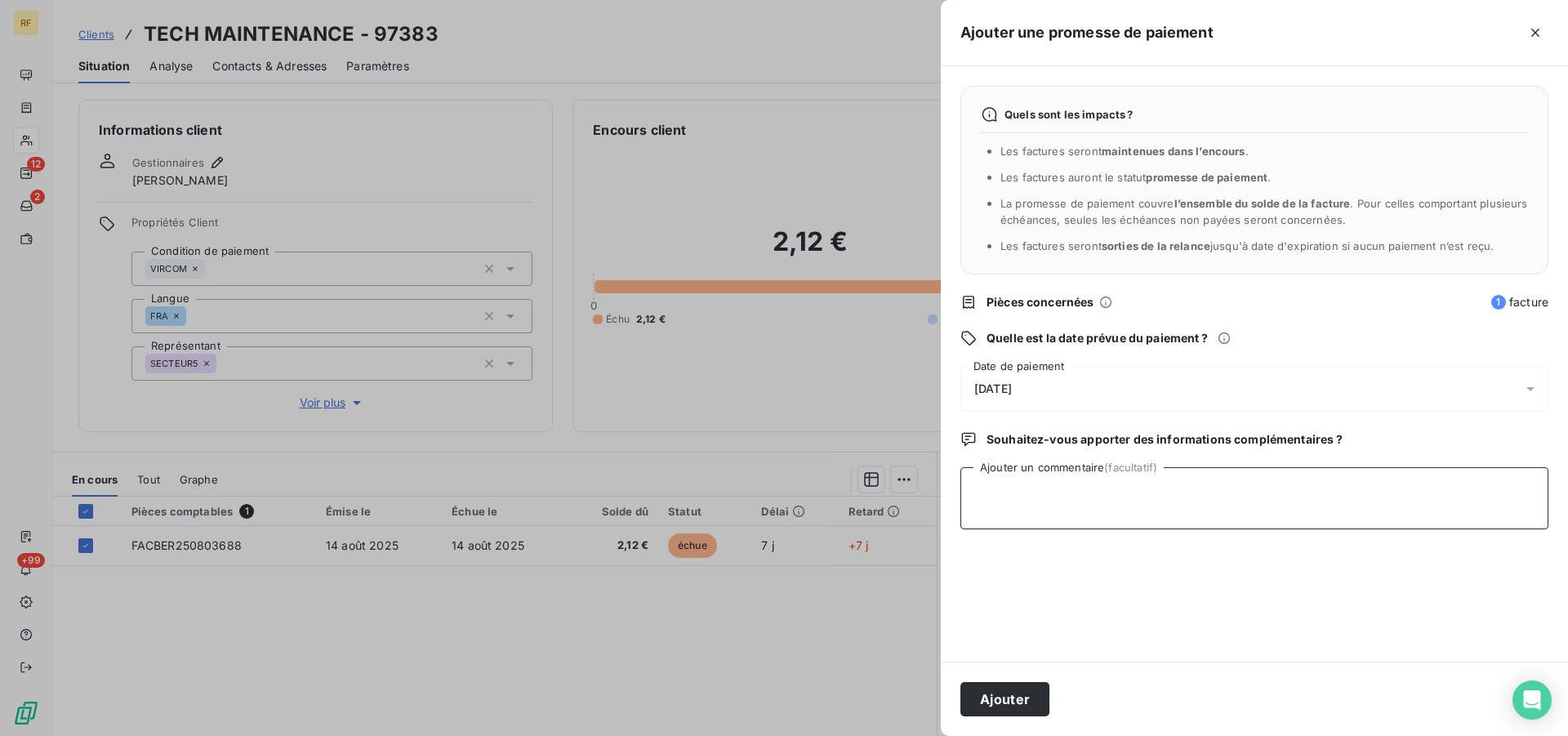
click at [1060, 518] on textarea "Ajouter un commentaire (facultatif)" at bounding box center [1254, 497] width 588 height 62
type textarea "REGUL CE JOUR CL"
click at [991, 700] on button "Ajouter" at bounding box center [1005, 699] width 89 height 34
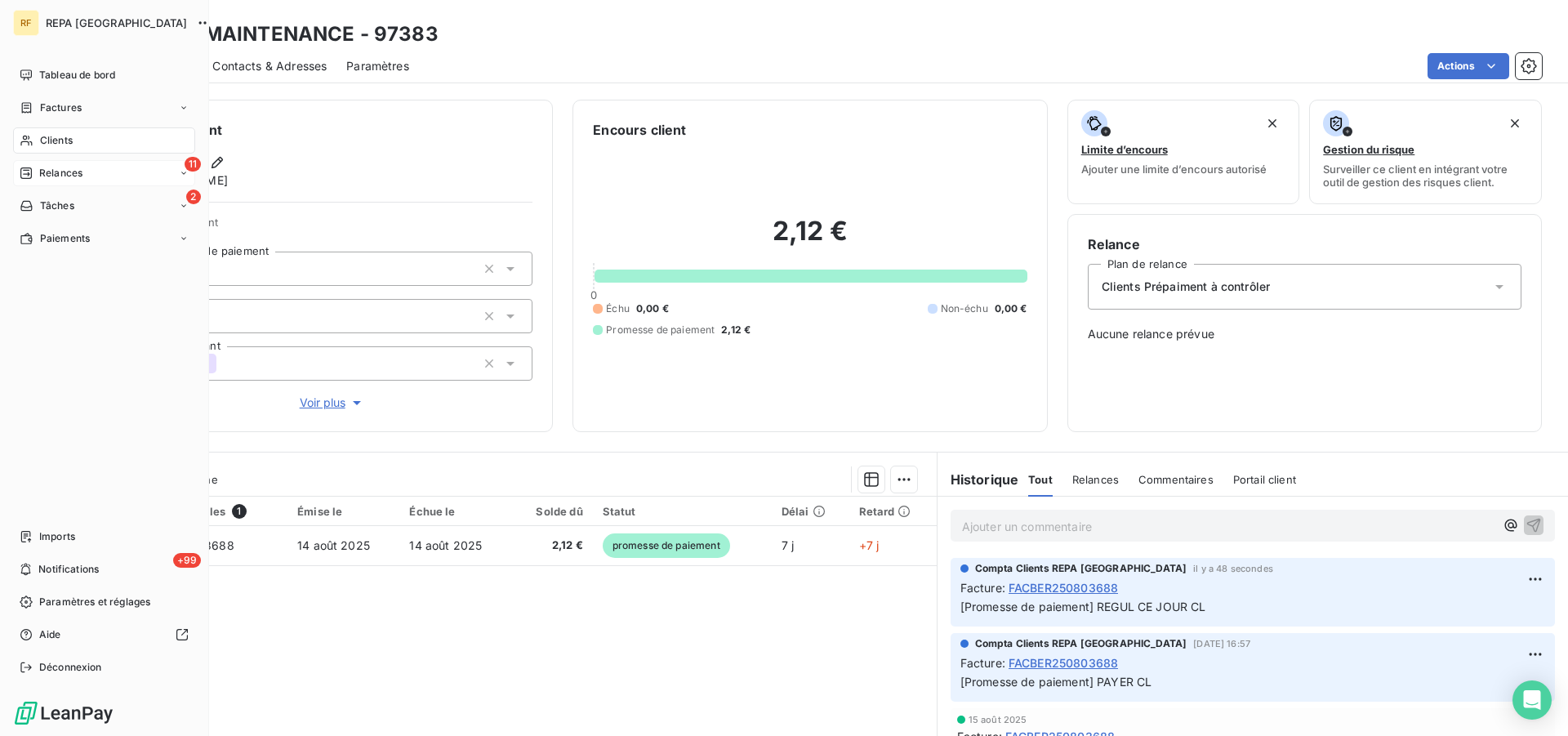
click at [46, 167] on span "Relances" at bounding box center [61, 173] width 43 height 14
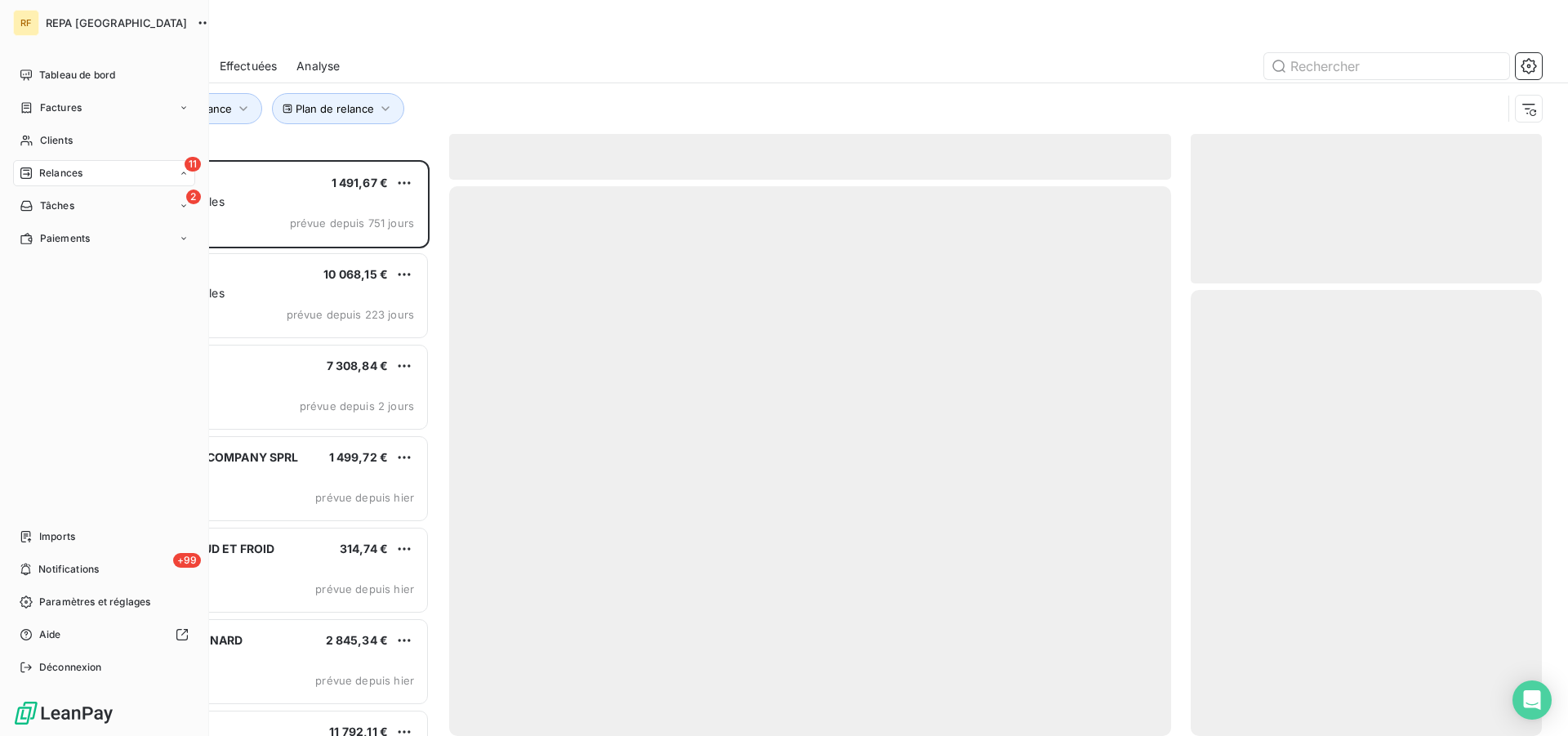
scroll to position [561, 337]
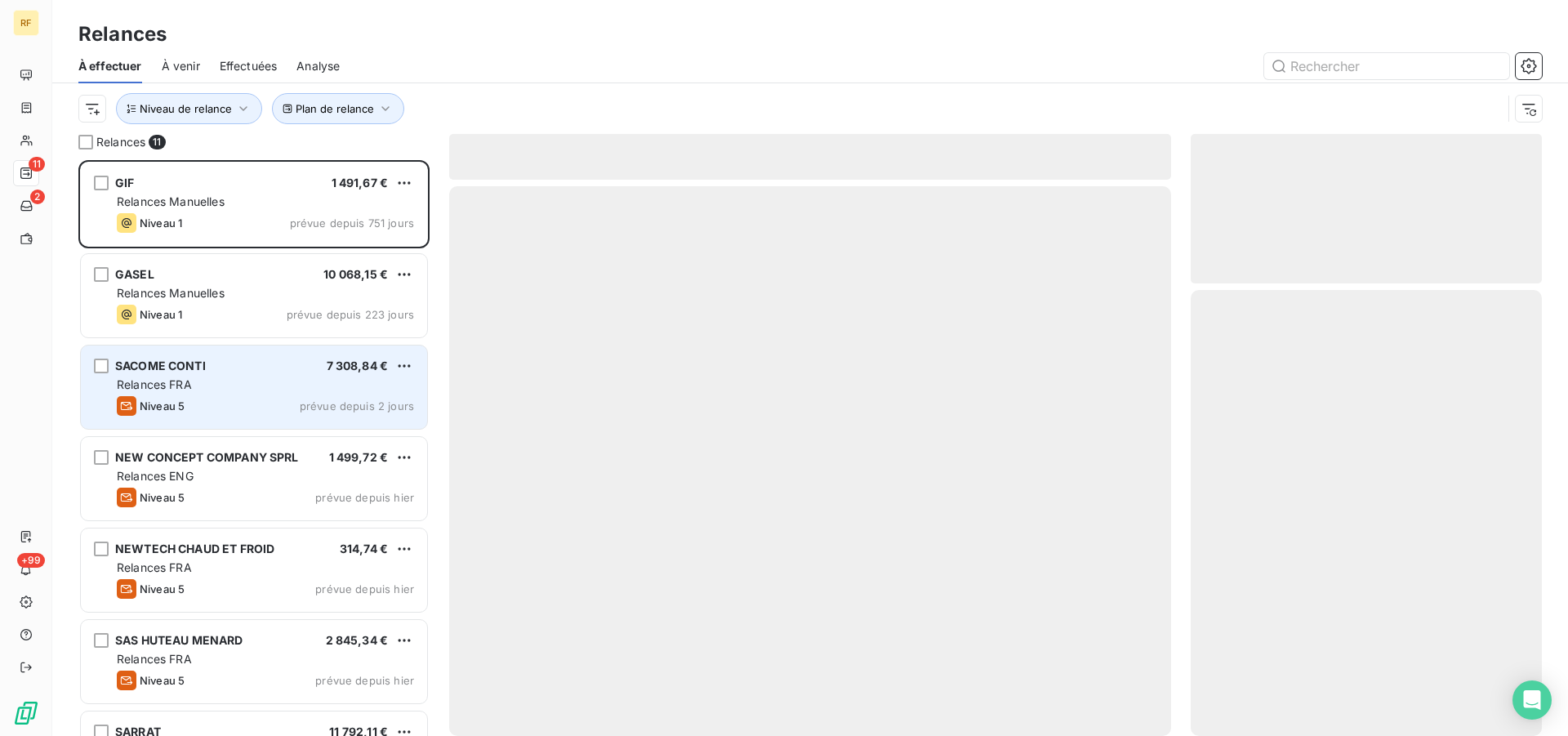
click at [240, 389] on div "Relances FRA" at bounding box center [265, 384] width 297 height 16
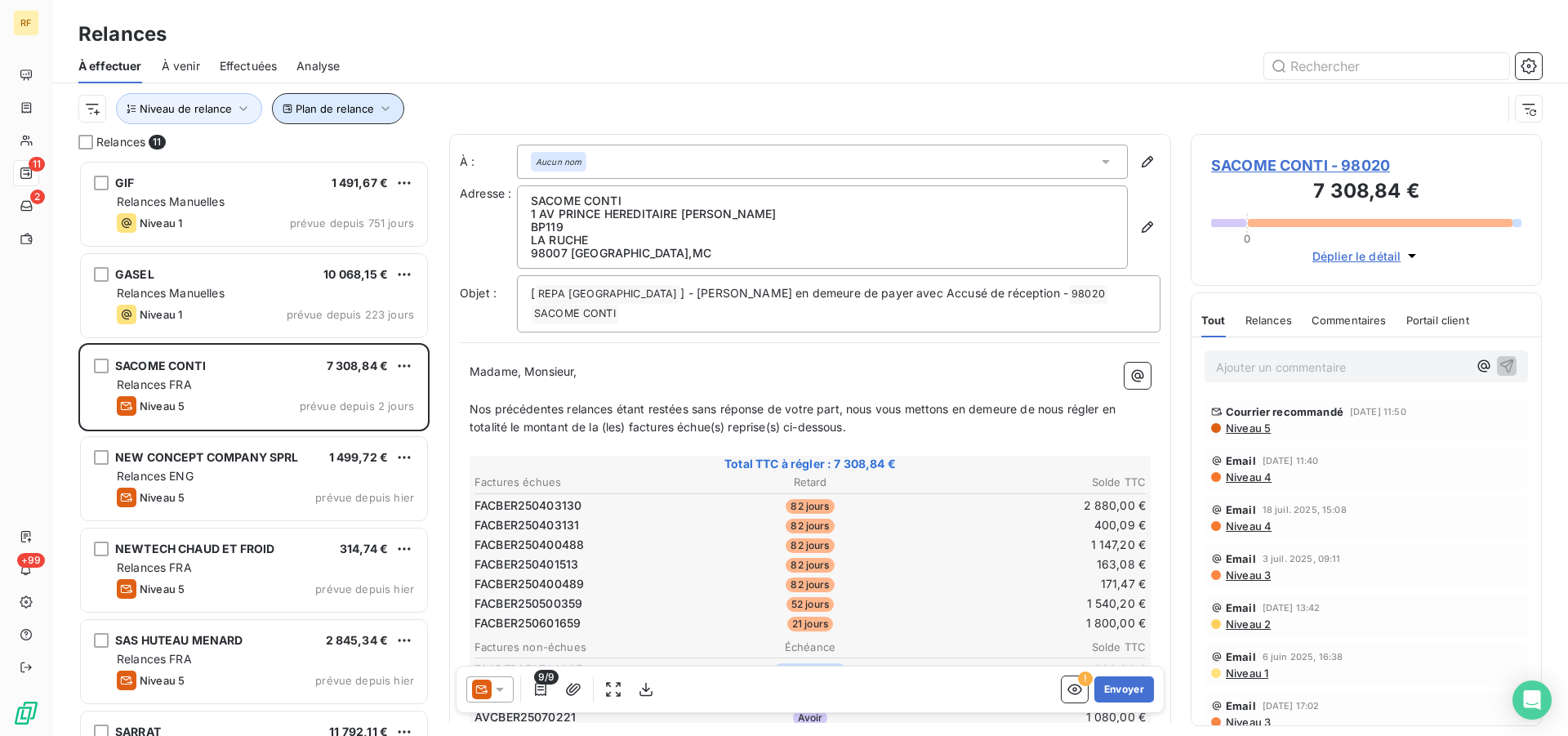
click at [388, 108] on icon "button" at bounding box center [385, 108] width 16 height 16
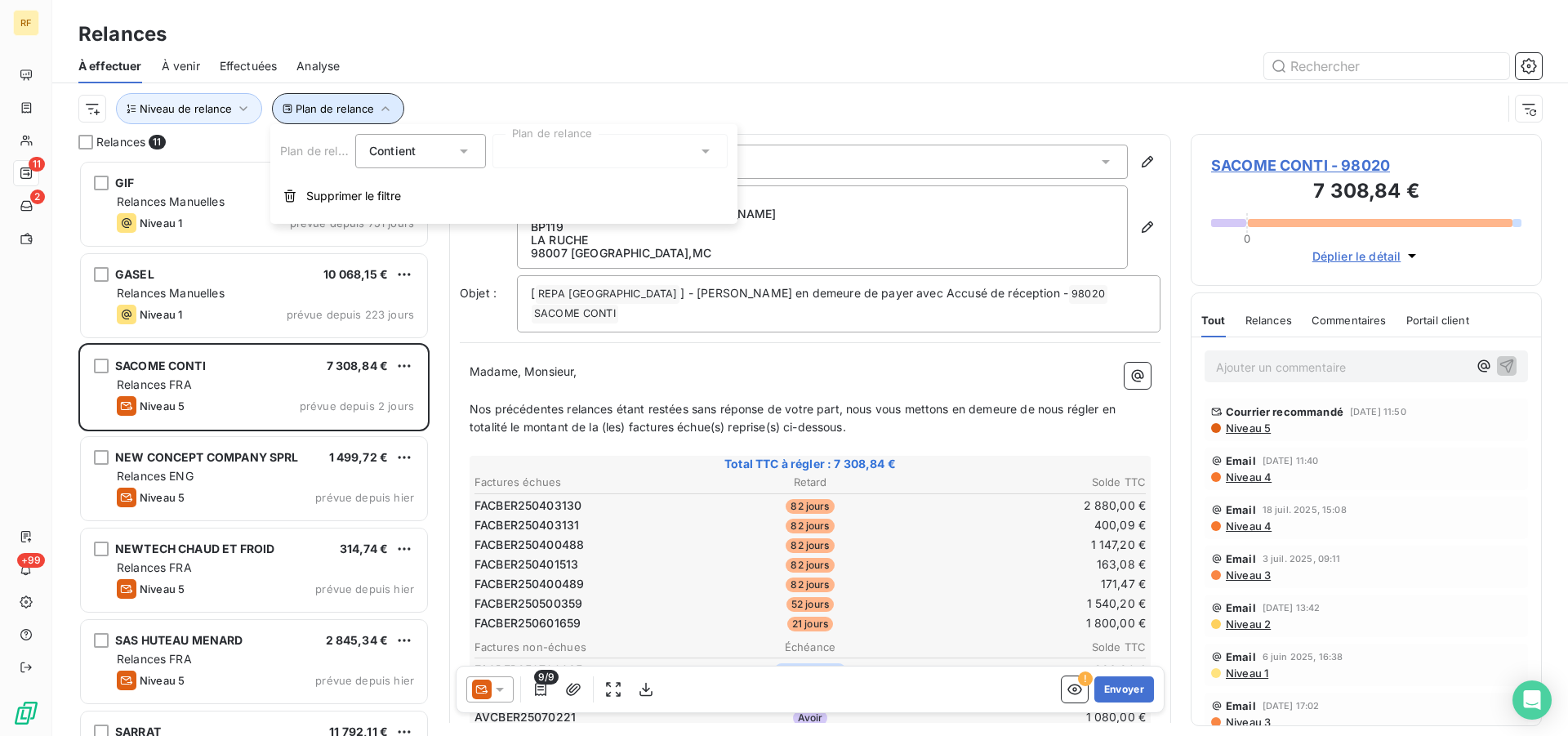
click at [388, 108] on icon "button" at bounding box center [385, 108] width 16 height 16
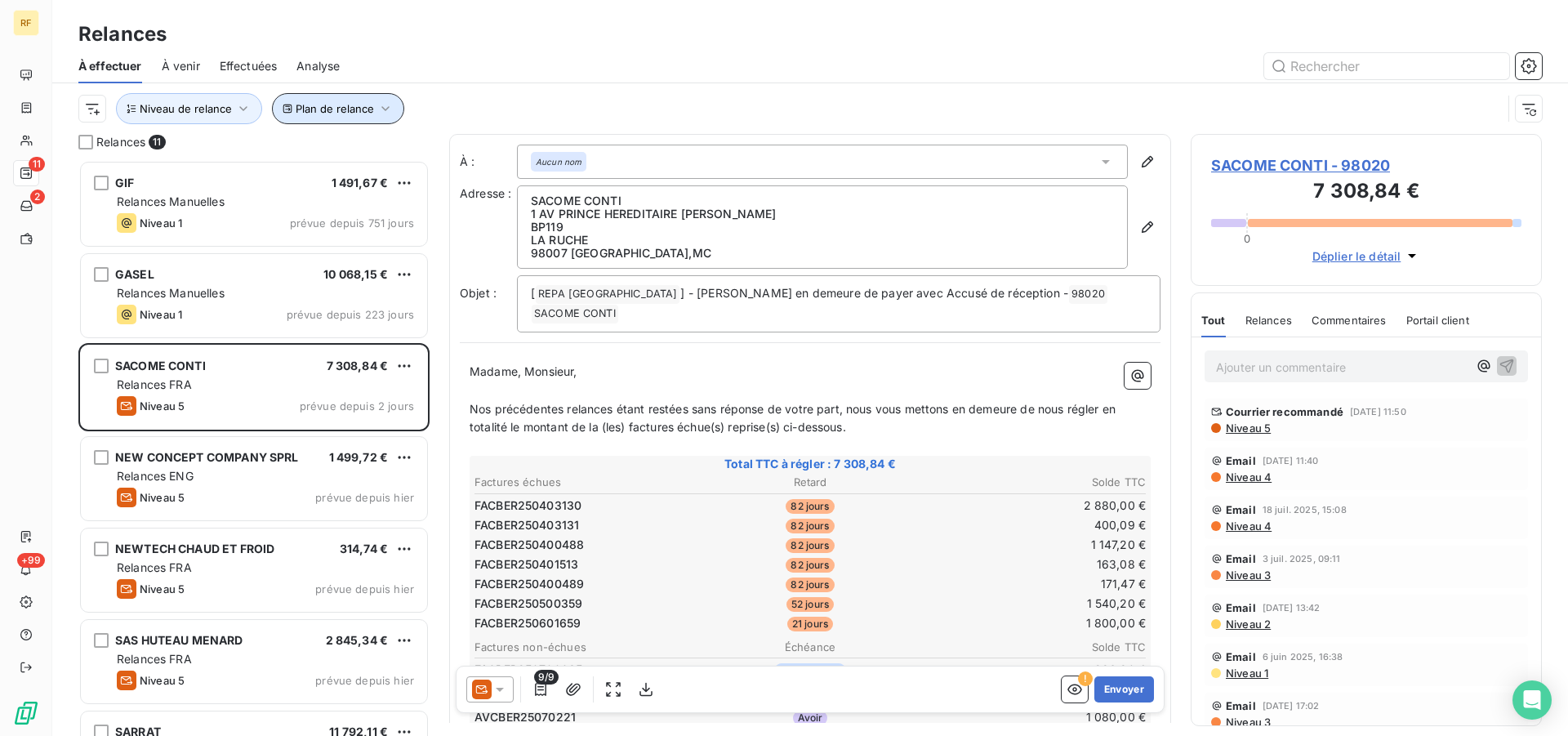
click at [386, 108] on icon "button" at bounding box center [386, 109] width 9 height 5
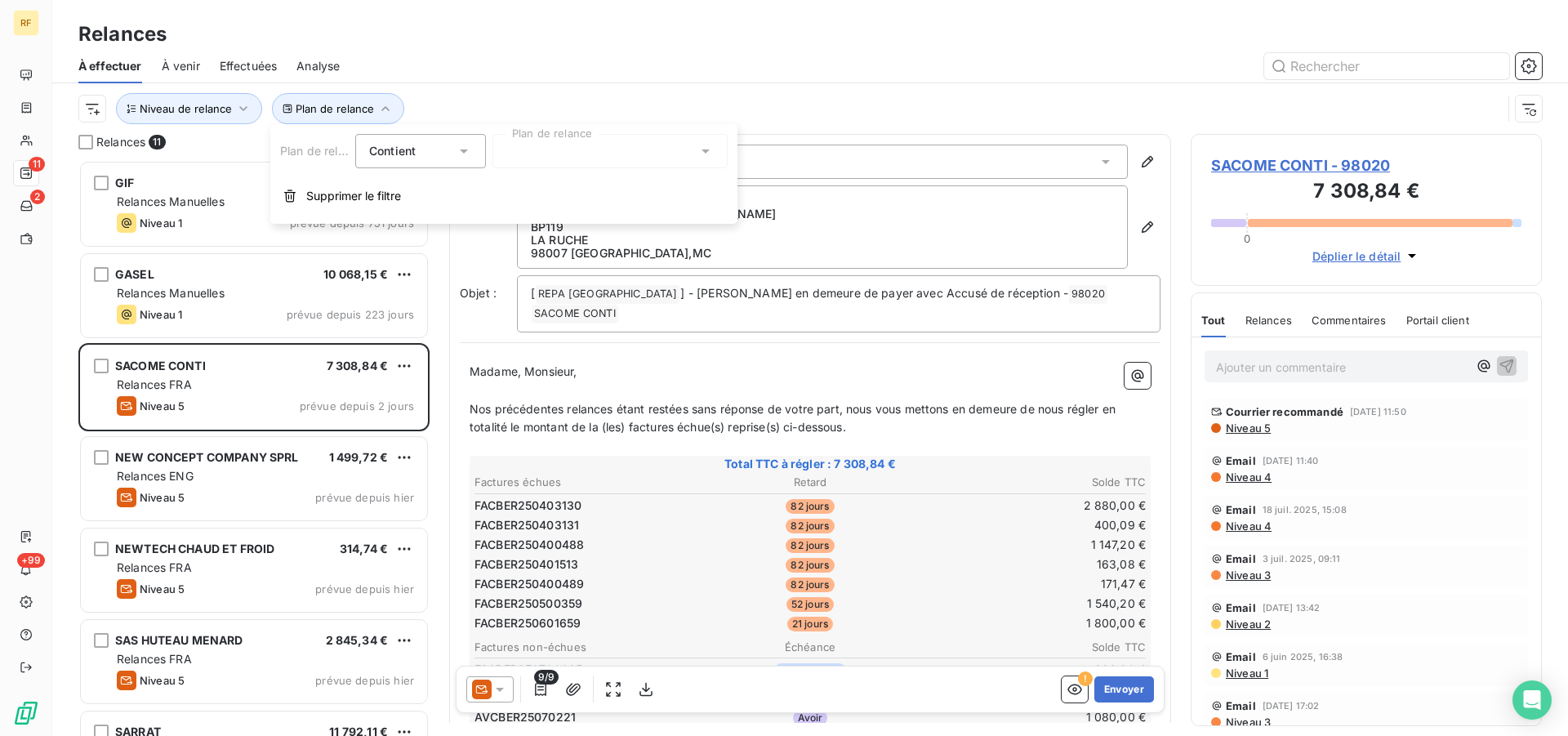
click at [710, 152] on icon at bounding box center [705, 151] width 16 height 16
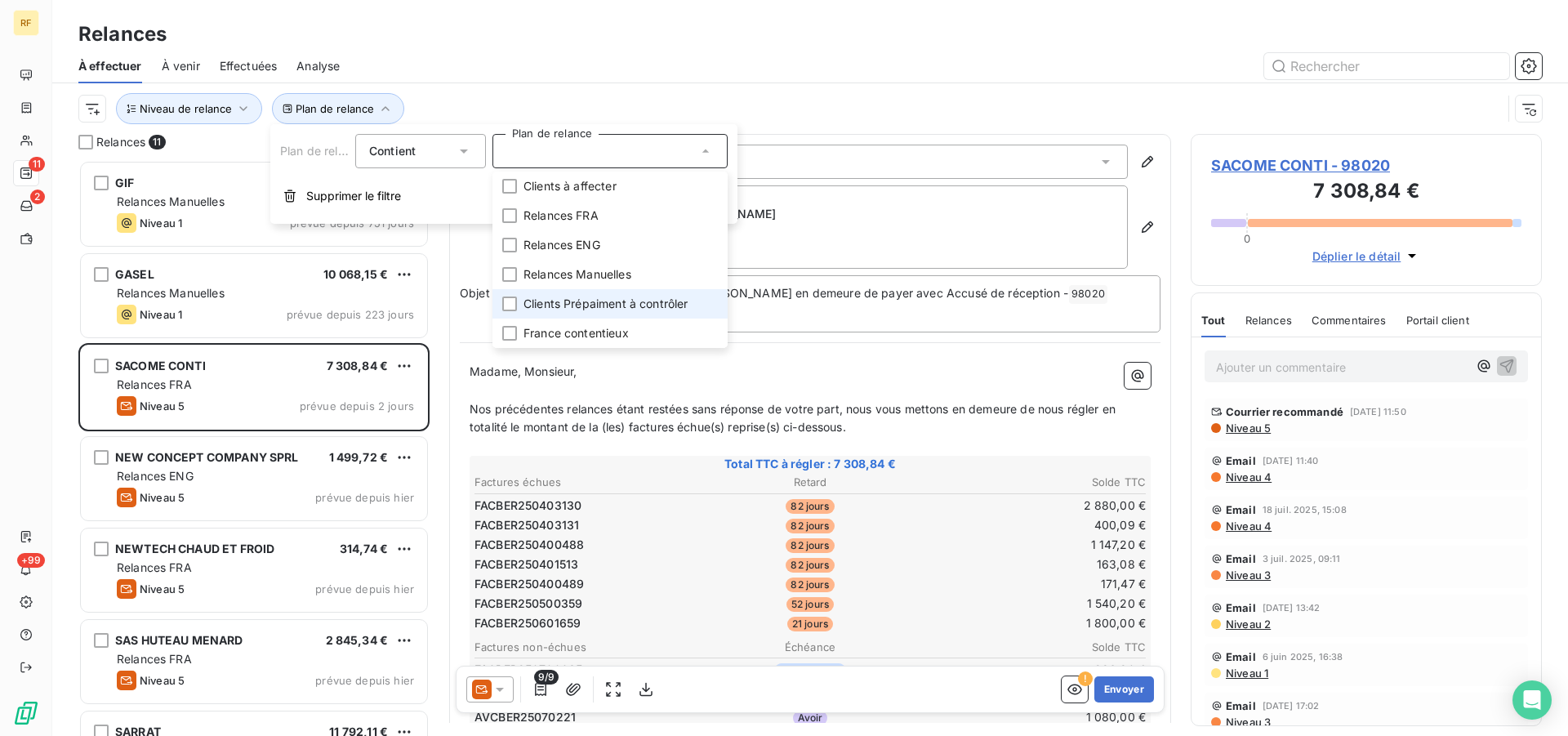
click at [672, 307] on span "Clients Prépaiment à contrôler" at bounding box center [606, 303] width 165 height 16
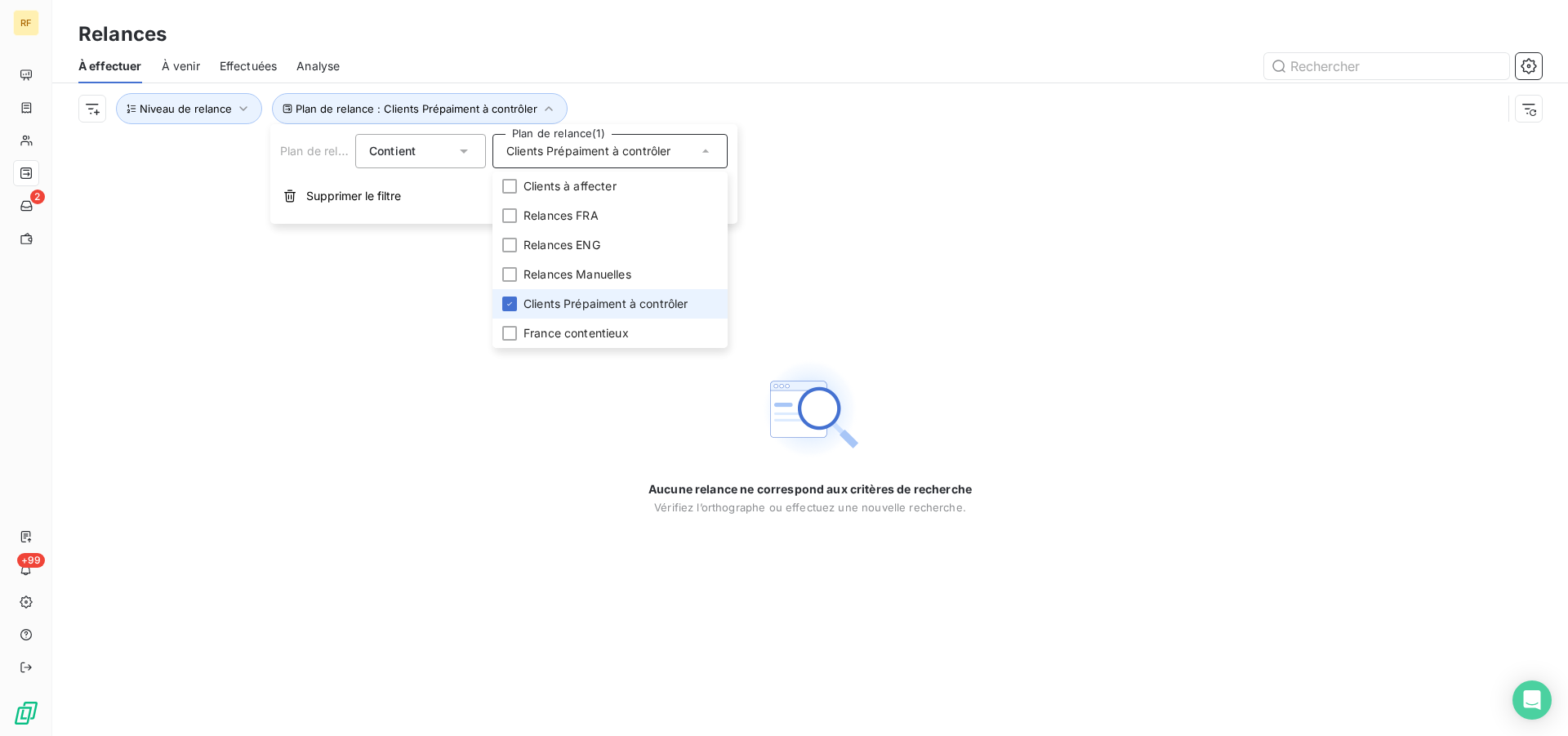
click at [669, 309] on span "Clients Prépaiment à contrôler" at bounding box center [606, 303] width 165 height 16
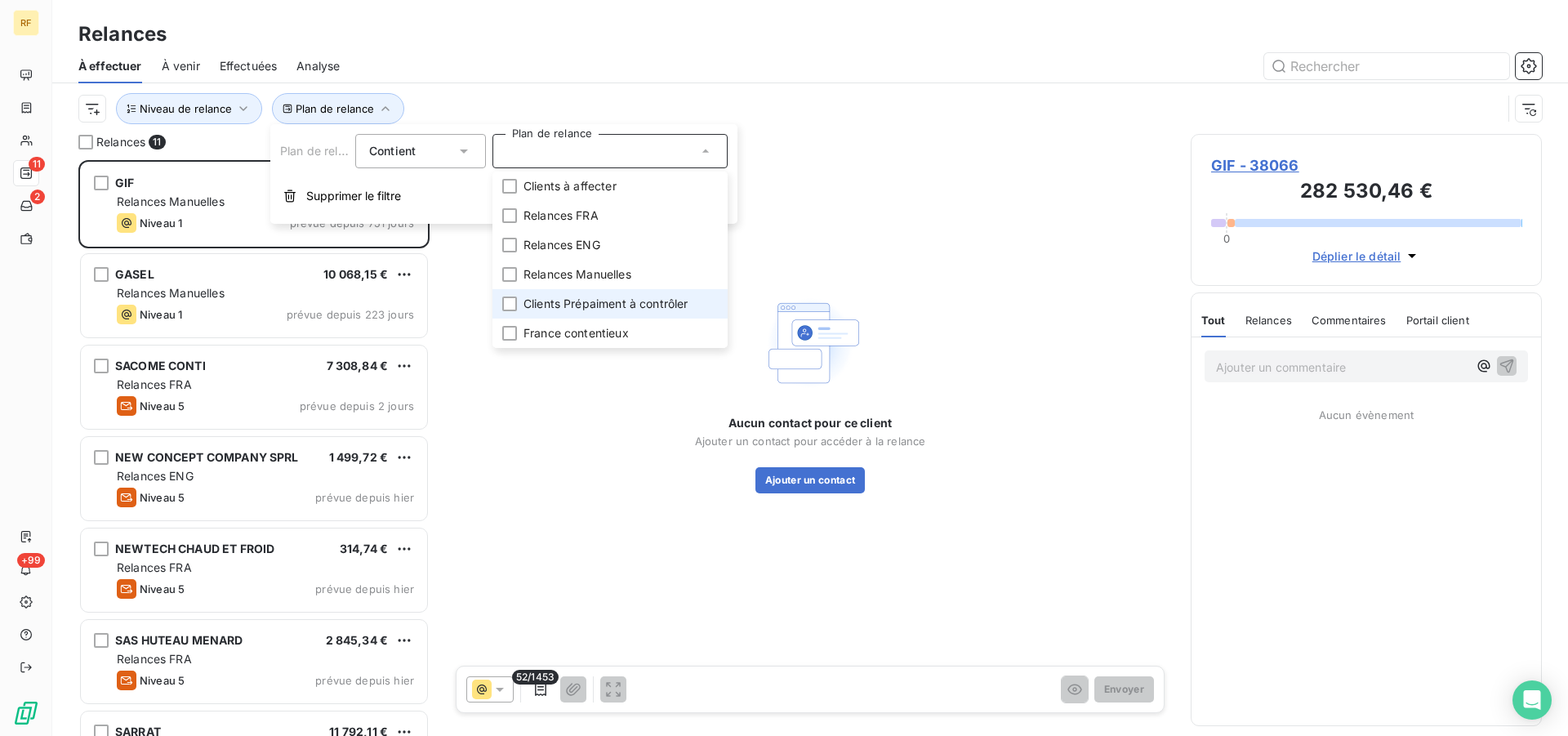
scroll to position [561, 337]
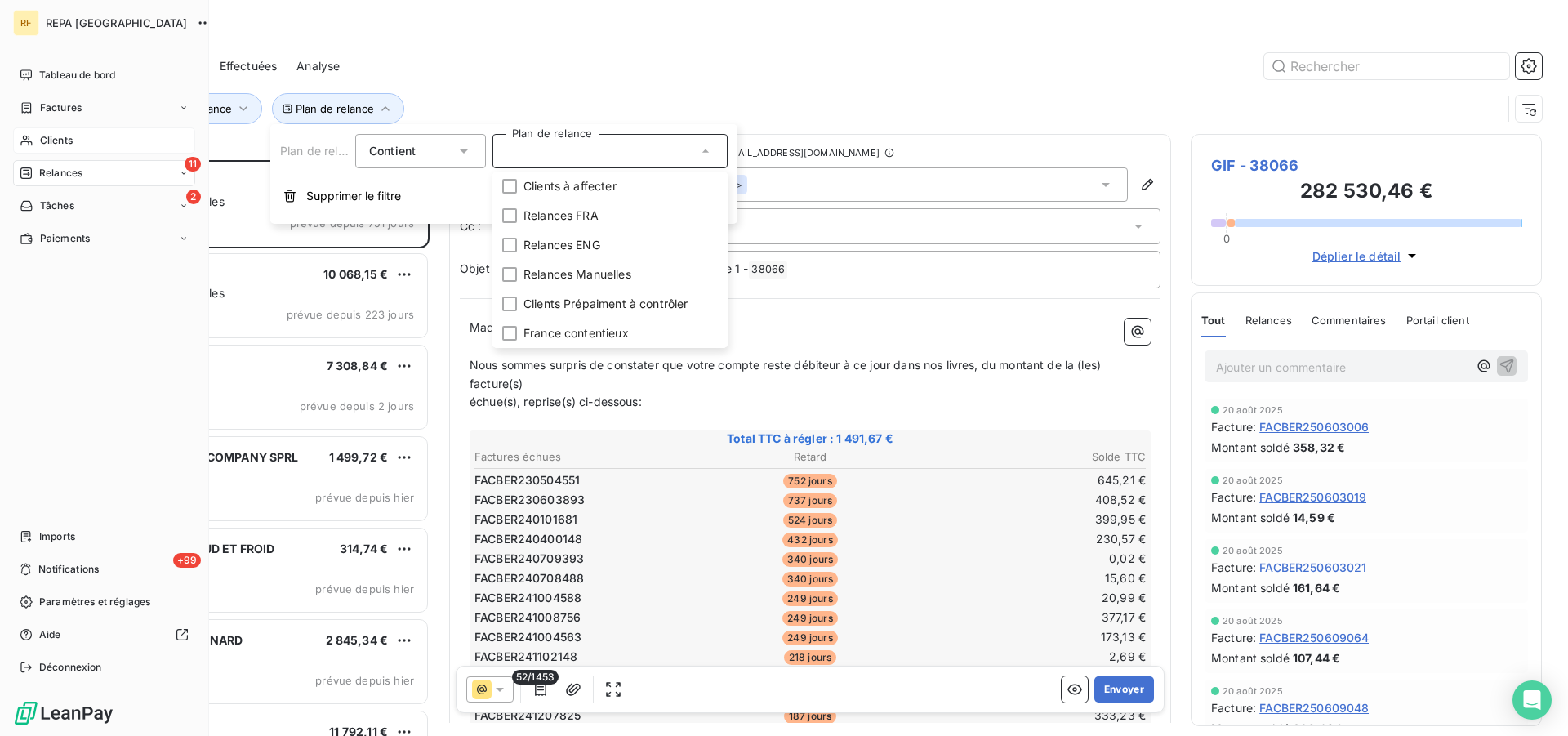
click at [51, 141] on span "Clients" at bounding box center [56, 140] width 32 height 14
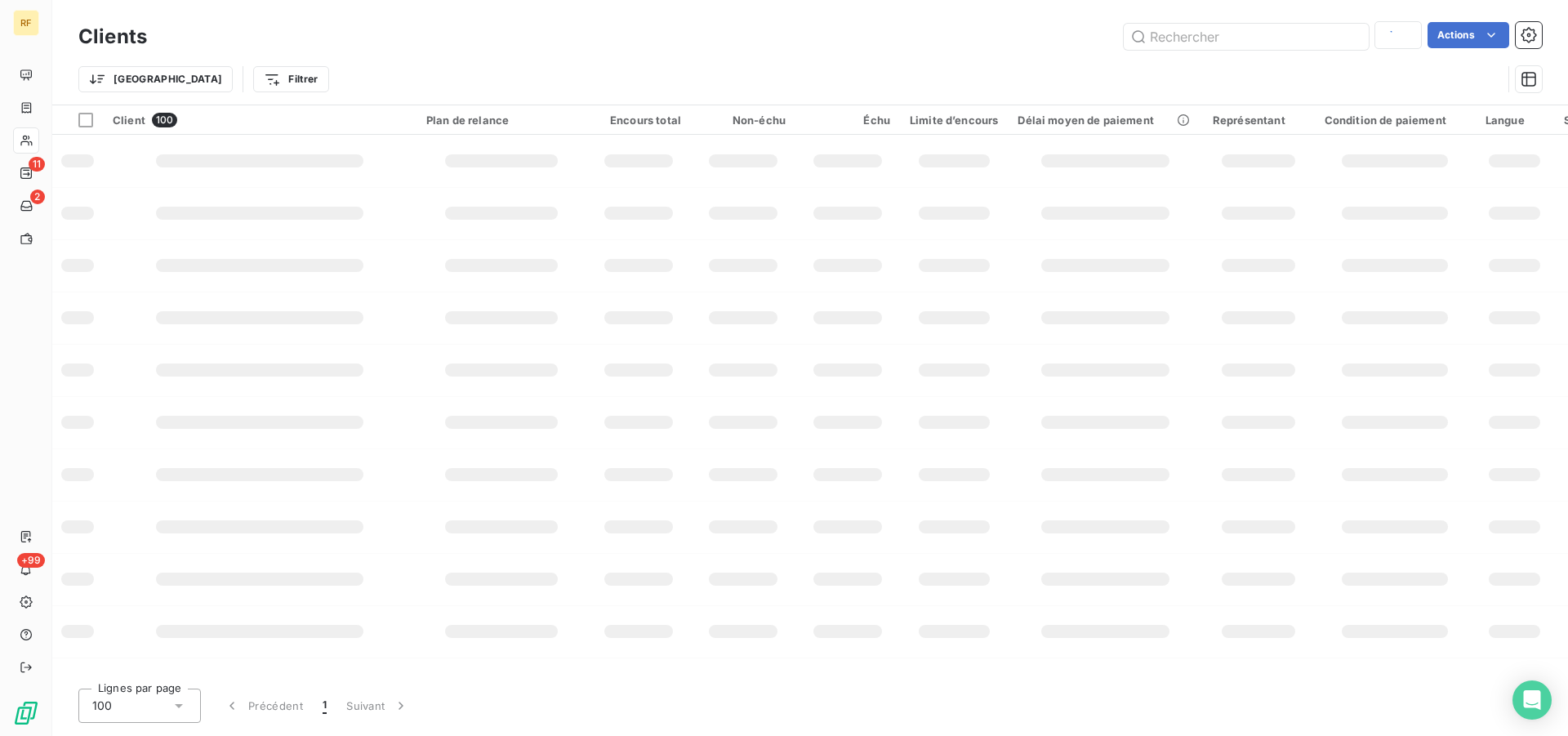
type input "44141"
click at [1411, 32] on icon at bounding box center [1408, 37] width 16 height 16
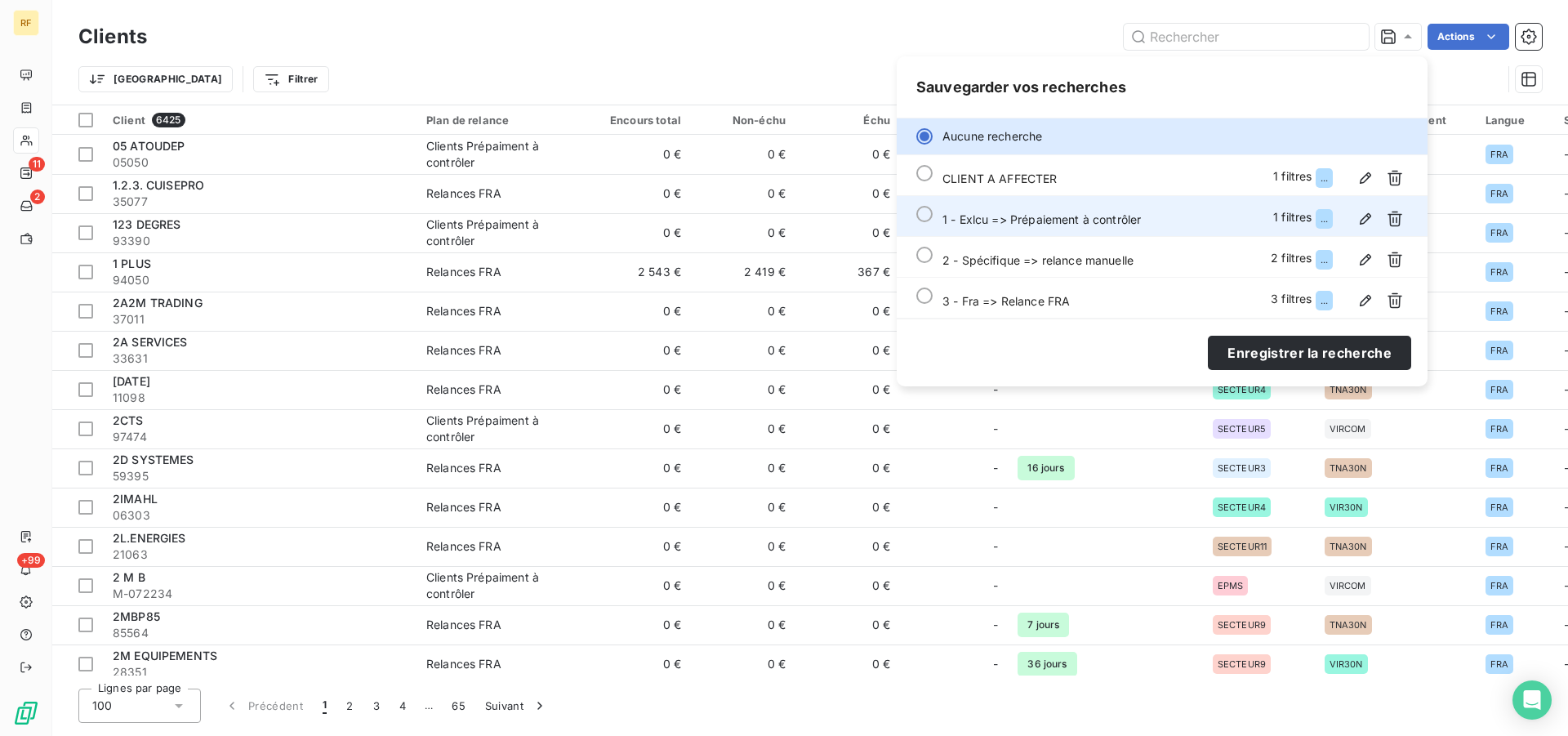
click at [1076, 226] on div "1 - Exlcu => Prépaiement à contrôler" at bounding box center [1041, 219] width 199 height 17
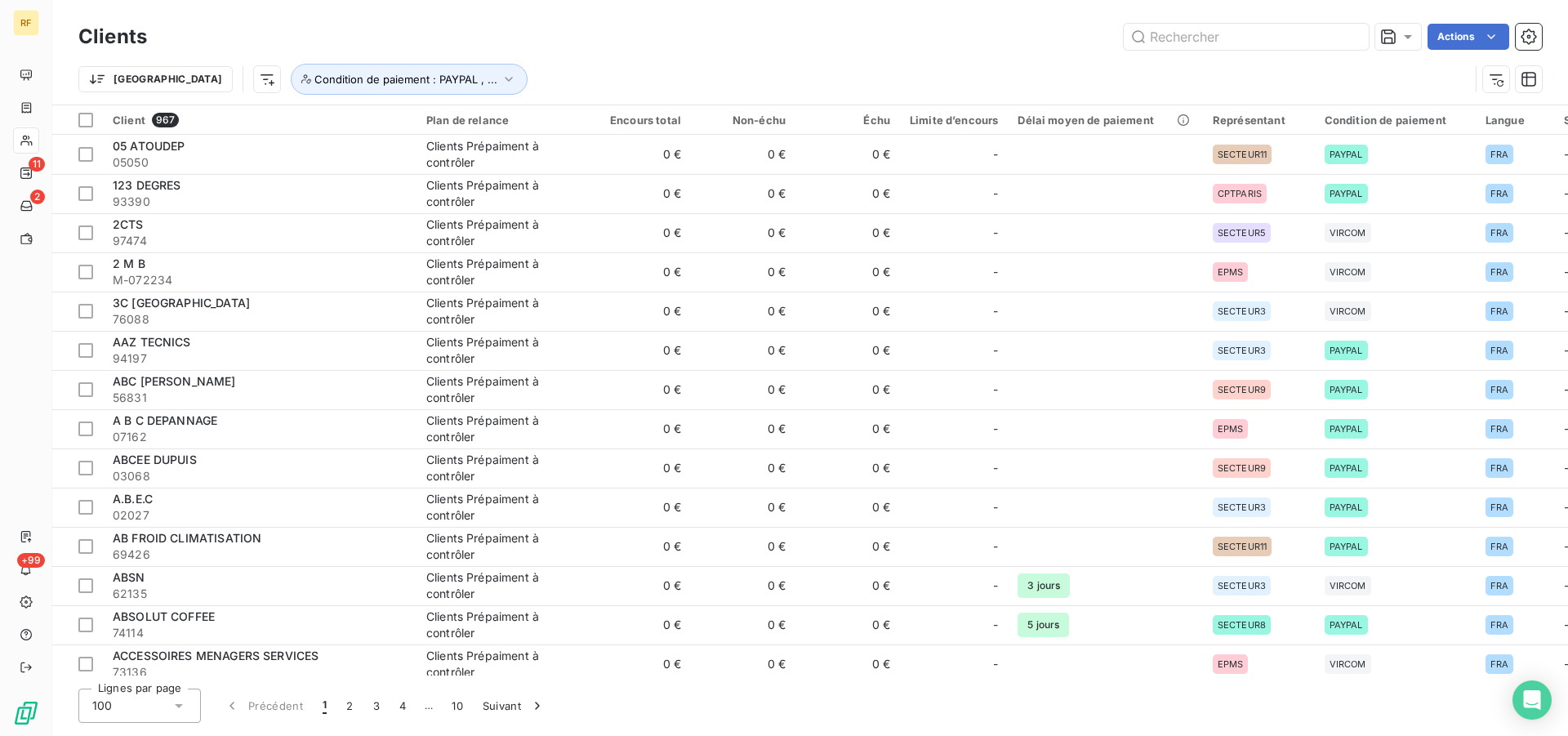
click at [543, 51] on div "Clients Actions" at bounding box center [810, 37] width 1463 height 34
click at [1407, 43] on icon at bounding box center [1408, 37] width 16 height 16
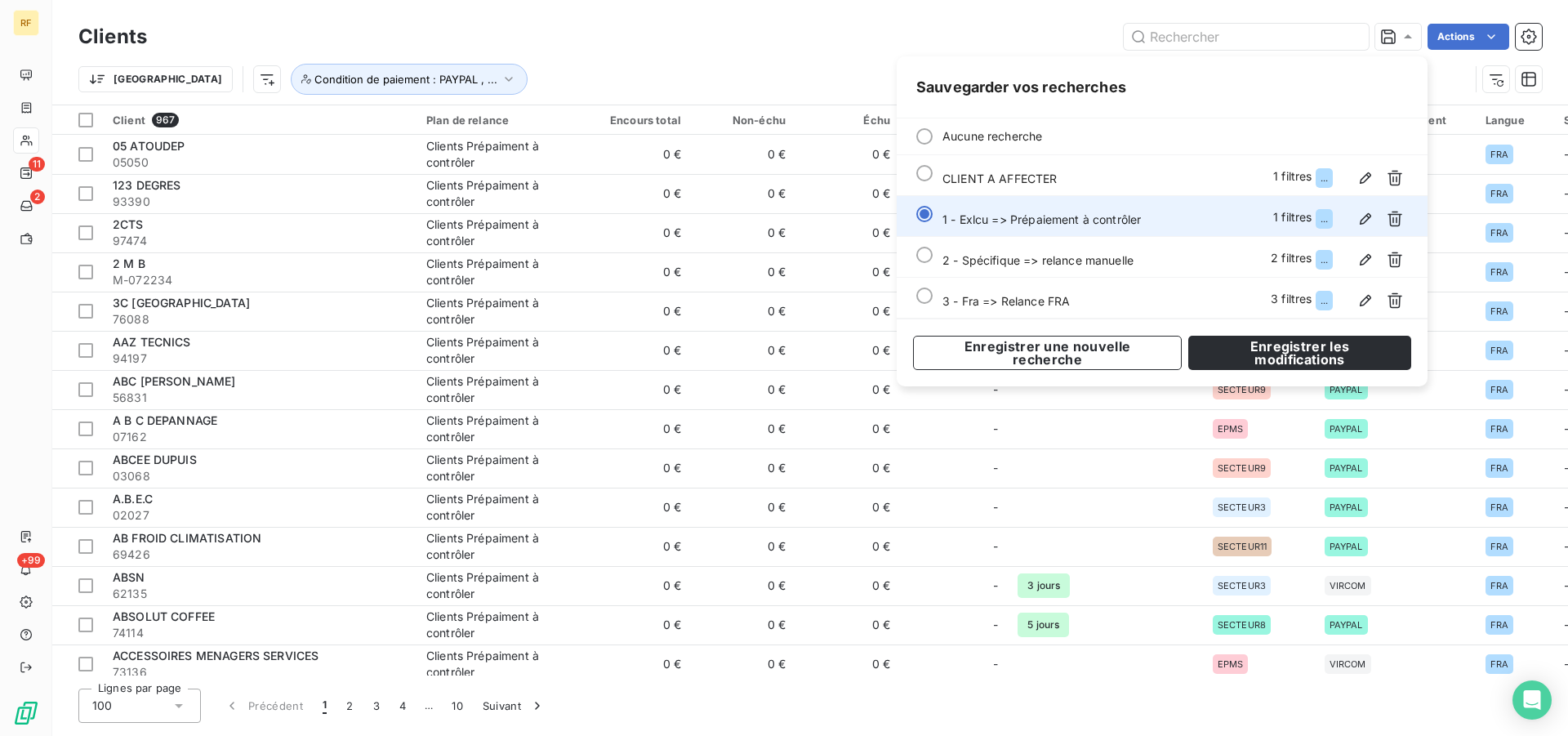
click at [1063, 223] on span "1 - Exlcu => Prépaiement à contrôler" at bounding box center [1041, 219] width 199 height 14
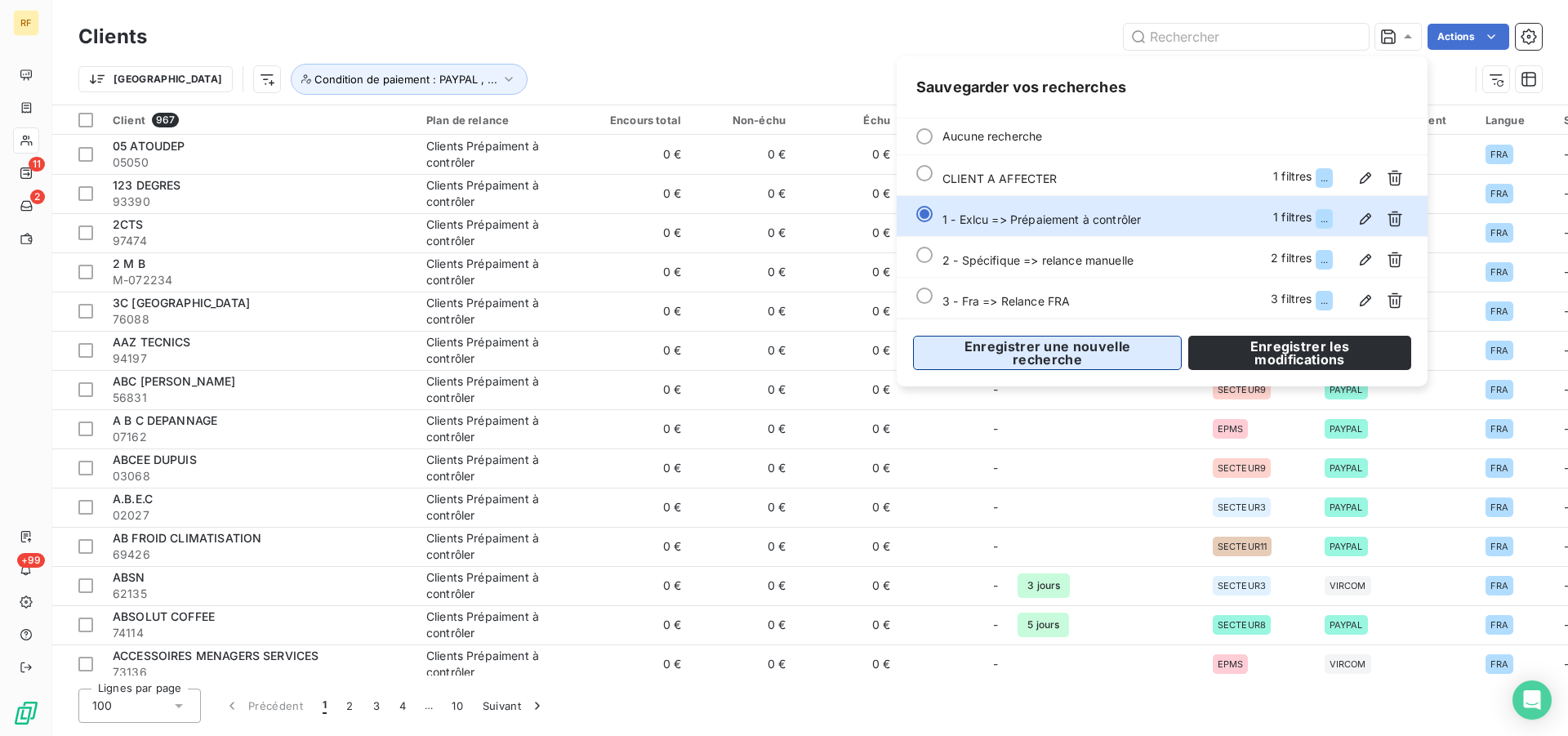
click at [1087, 359] on button "Enregistrer une nouvelle recherche" at bounding box center [1046, 353] width 268 height 34
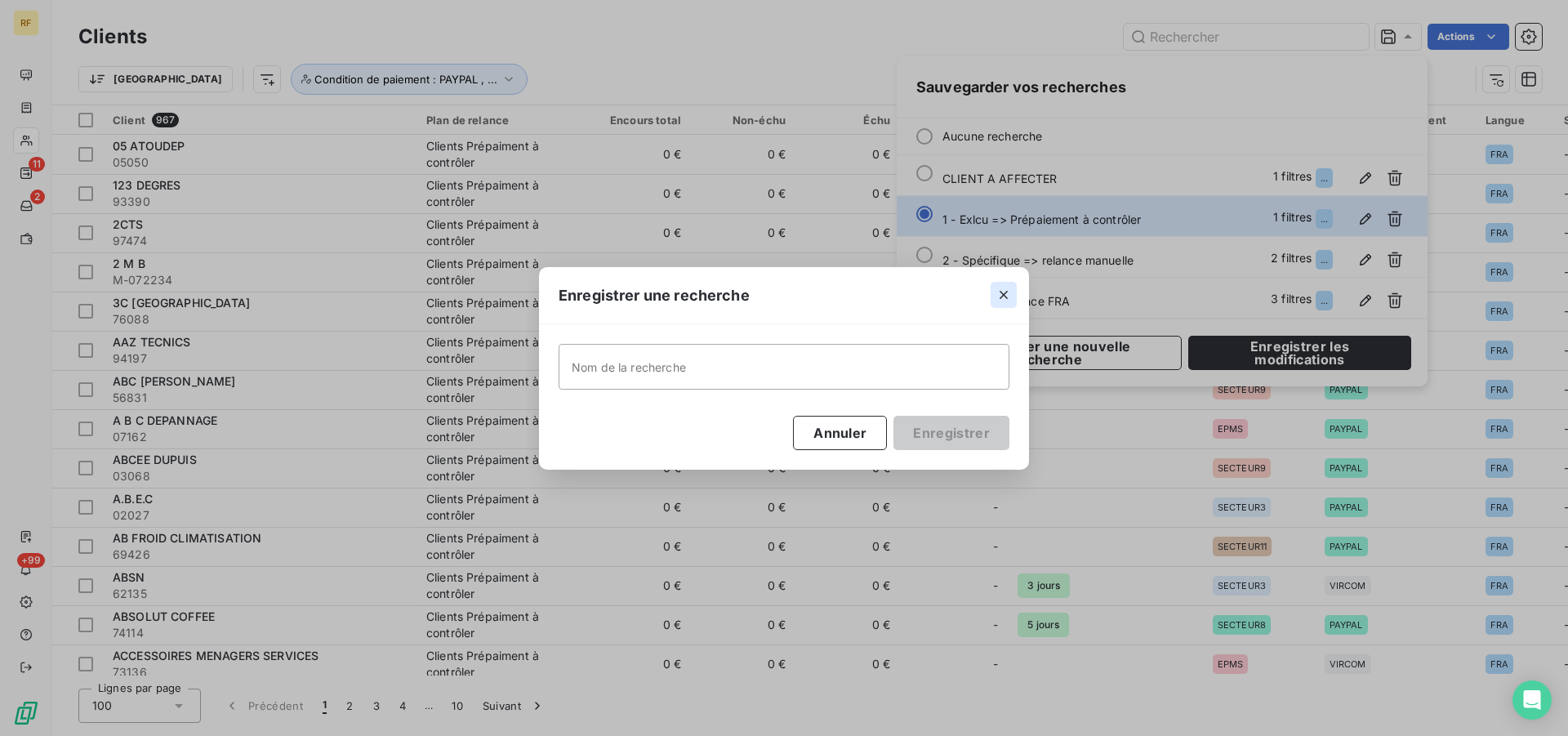
click at [1008, 290] on icon "button" at bounding box center [1003, 294] width 16 height 16
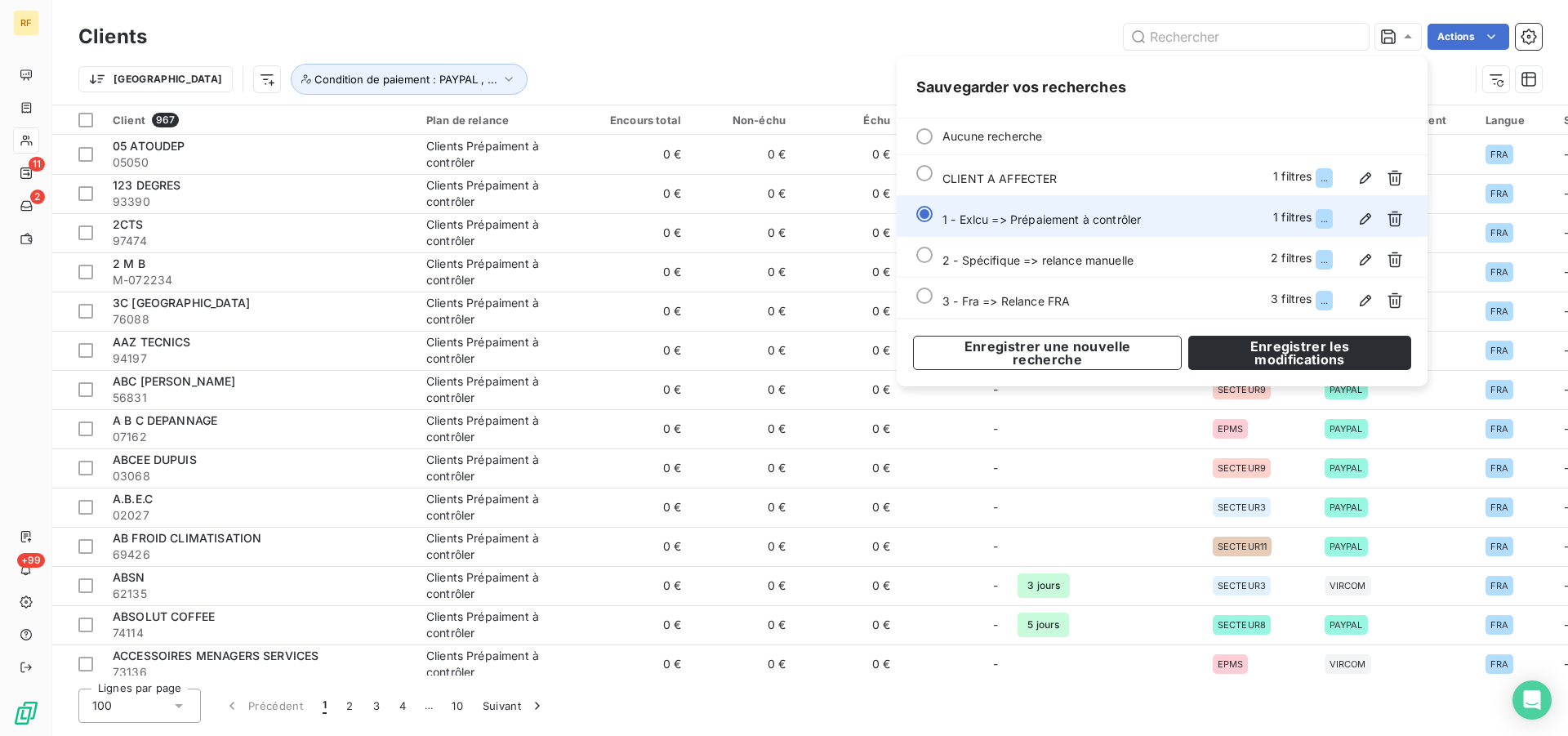
click at [1038, 223] on span "1 - Exlcu => Prépaiement à contrôler" at bounding box center [1041, 219] width 199 height 14
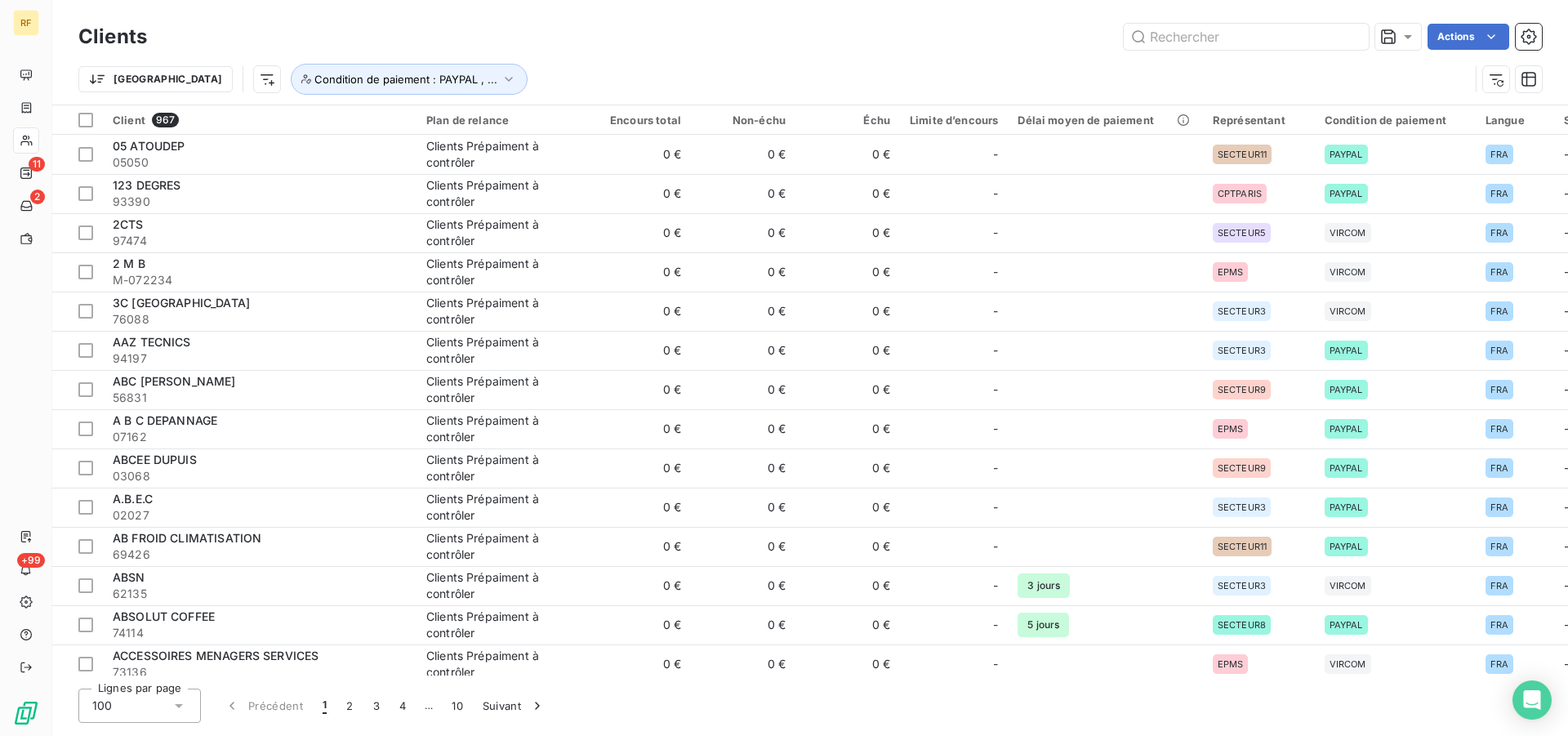
click at [657, 78] on div "Trier Condition de paiement : PAYPAL , ..." at bounding box center [774, 79] width 1391 height 31
click at [1398, 31] on div at bounding box center [1398, 37] width 36 height 16
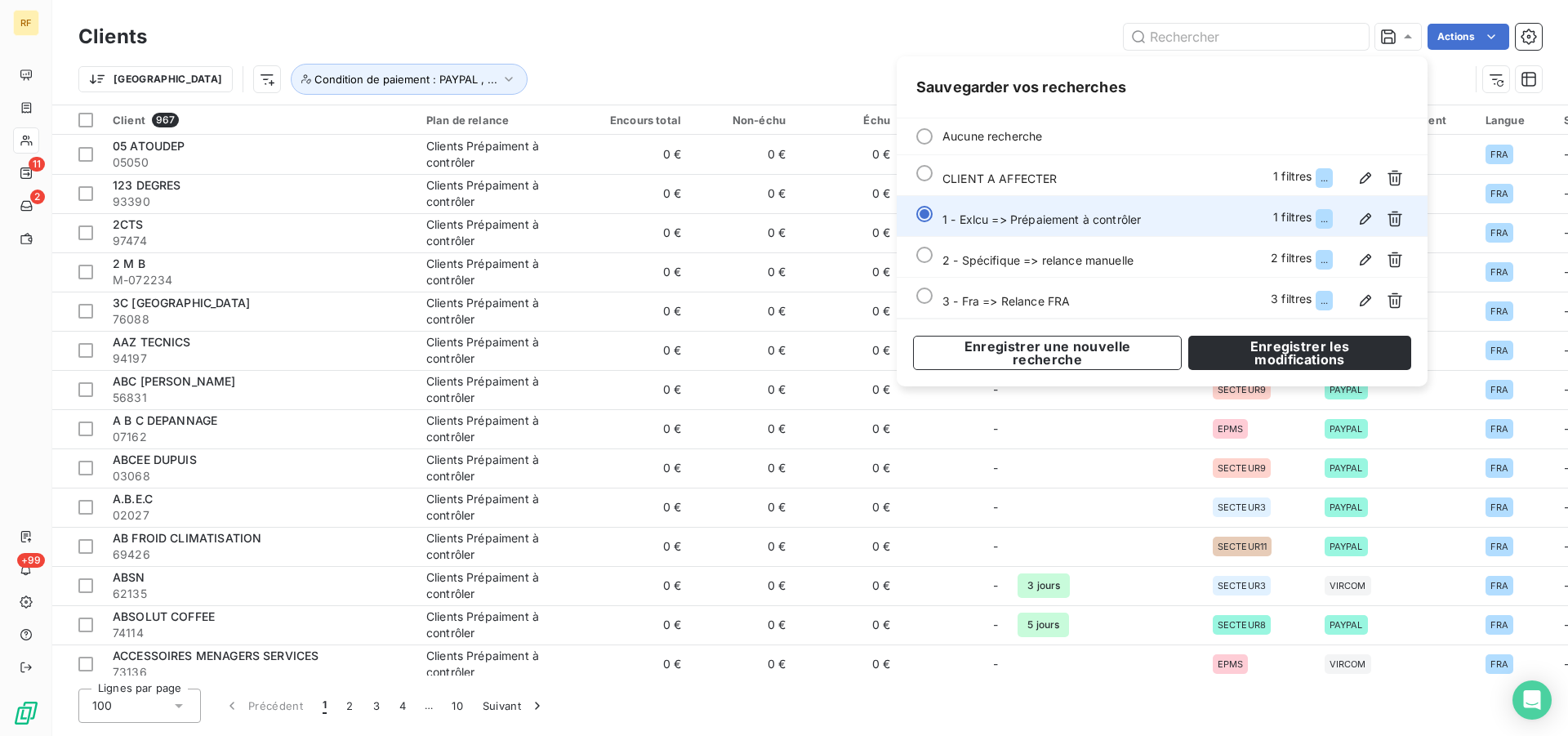
click at [1006, 222] on span "1 - Exlcu => Prépaiement à contrôler" at bounding box center [1041, 219] width 199 height 14
click at [925, 216] on div at bounding box center [924, 214] width 16 height 16
click at [922, 209] on div at bounding box center [924, 214] width 16 height 16
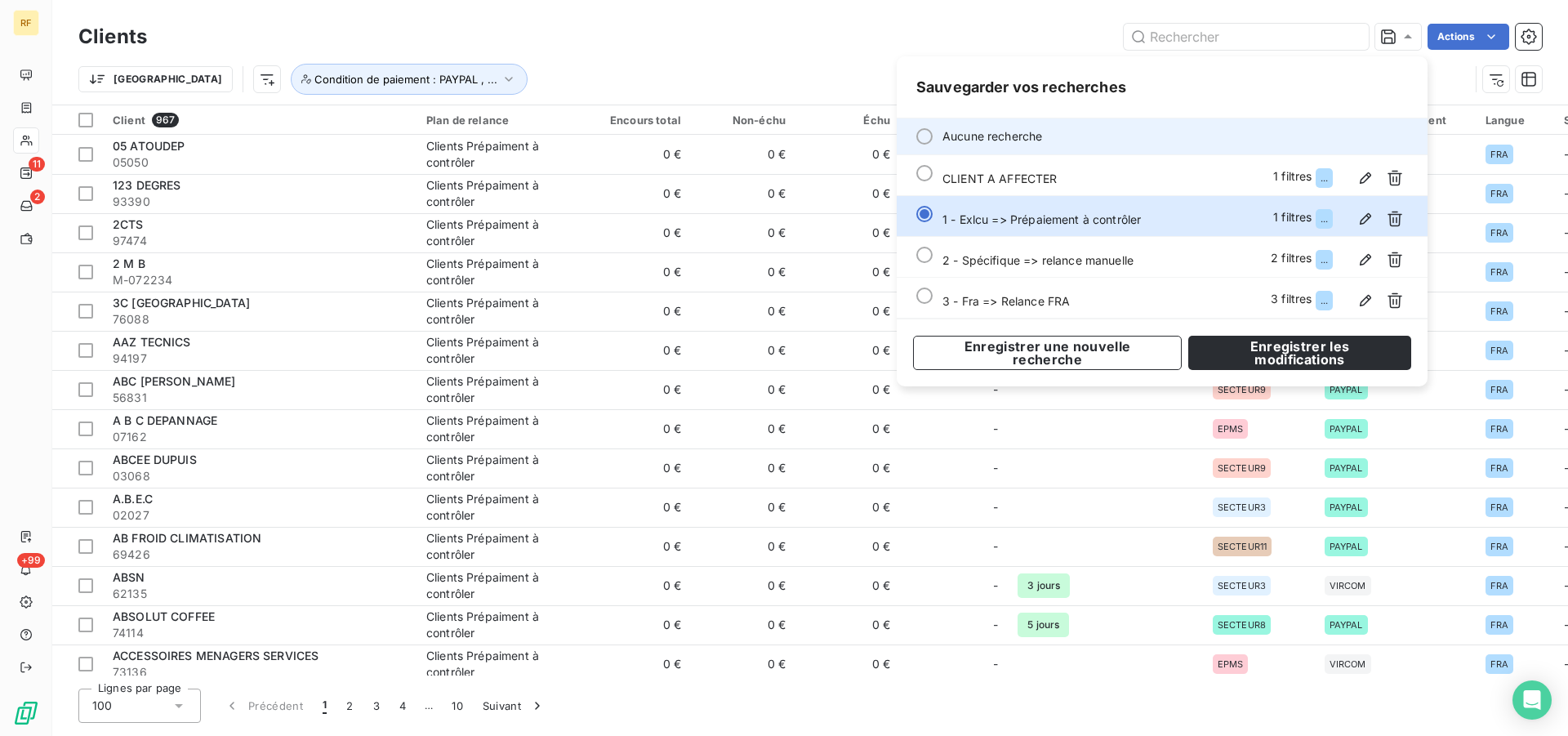
click at [932, 141] on li "Aucune recherche" at bounding box center [1162, 136] width 531 height 37
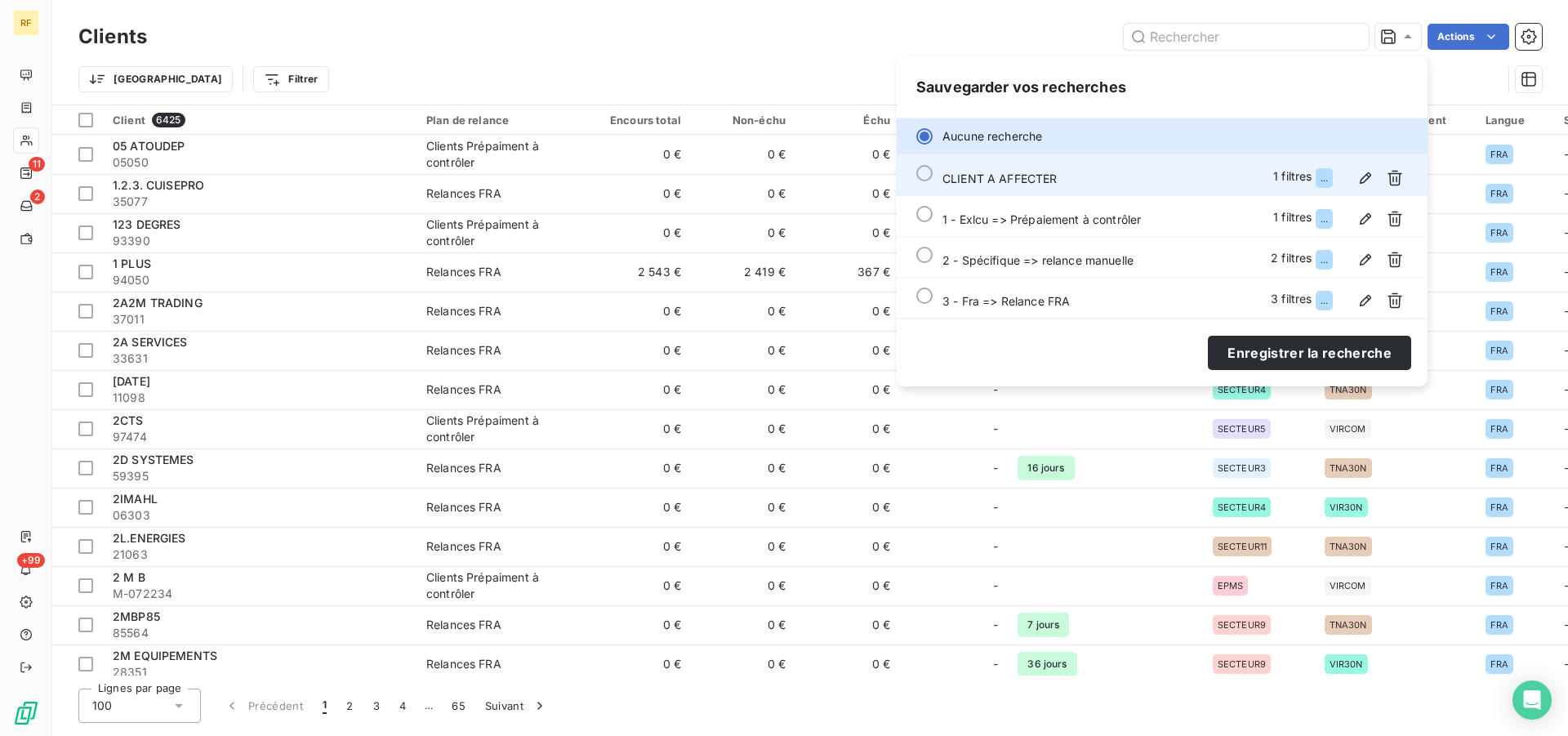
click at [924, 177] on div at bounding box center [924, 173] width 16 height 16
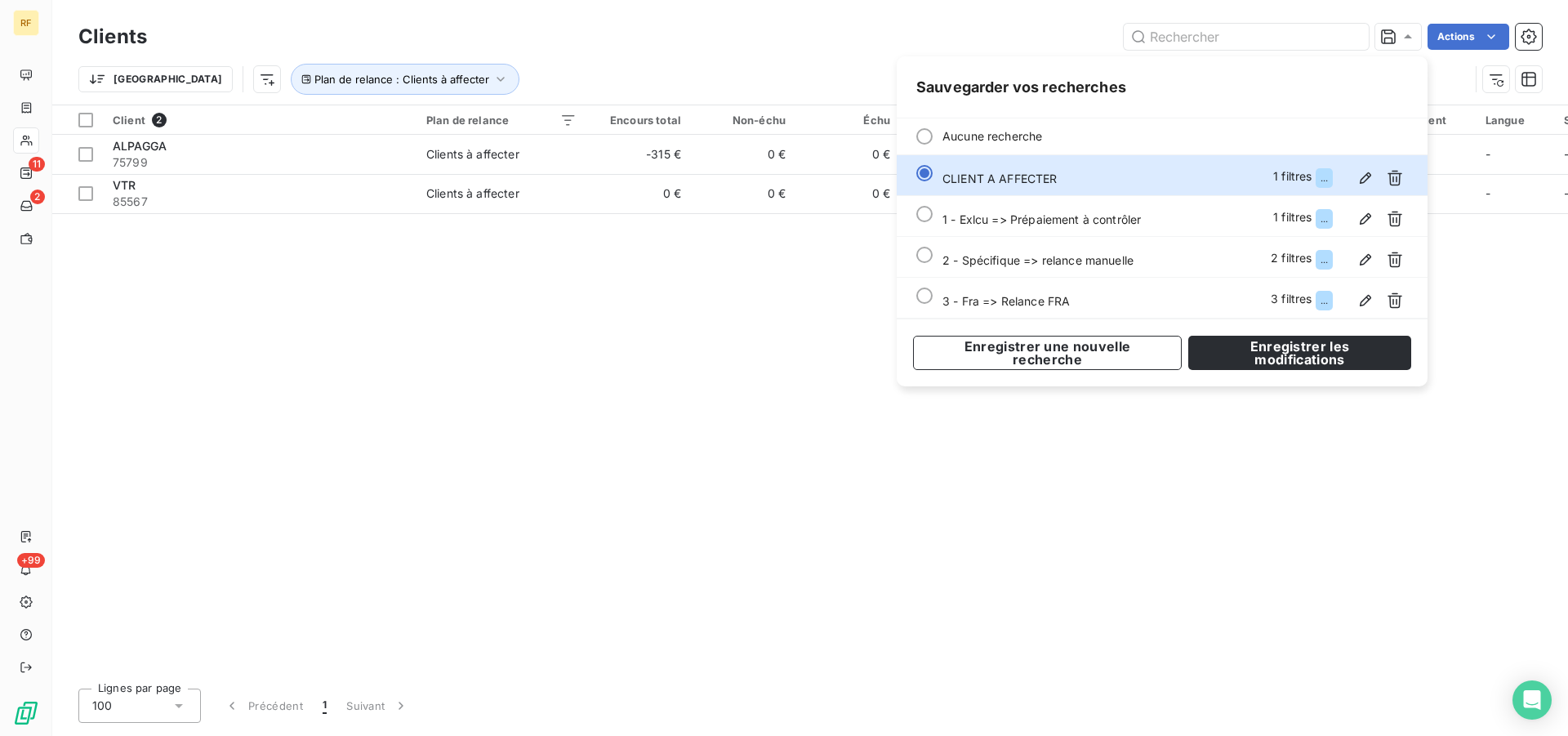
click at [597, 330] on div "Client 2 Plan de relance Encours total Non-échu Échu Limite d’encours Délai moy…" at bounding box center [810, 390] width 1516 height 570
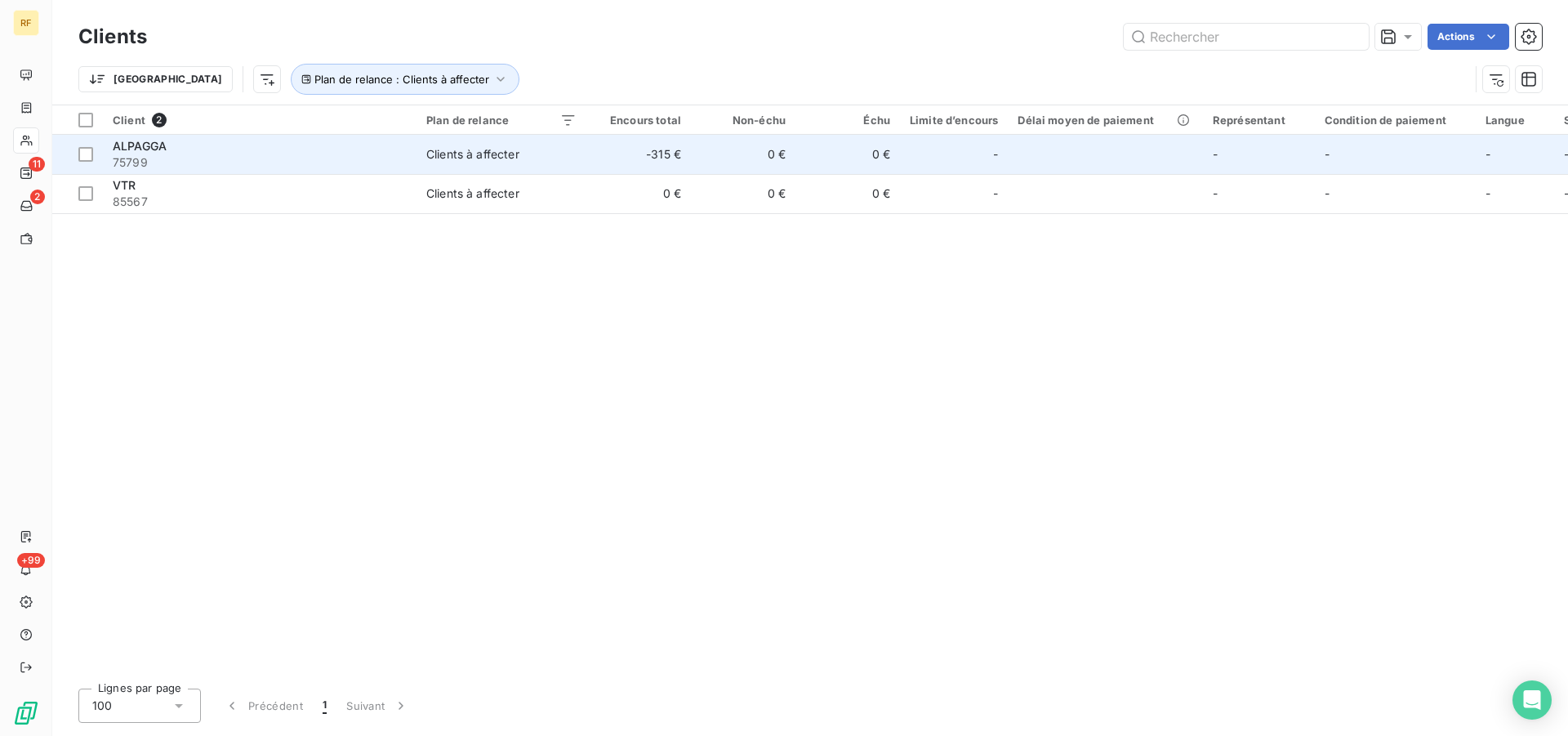
click at [506, 158] on div "Clients à affecter" at bounding box center [472, 154] width 93 height 16
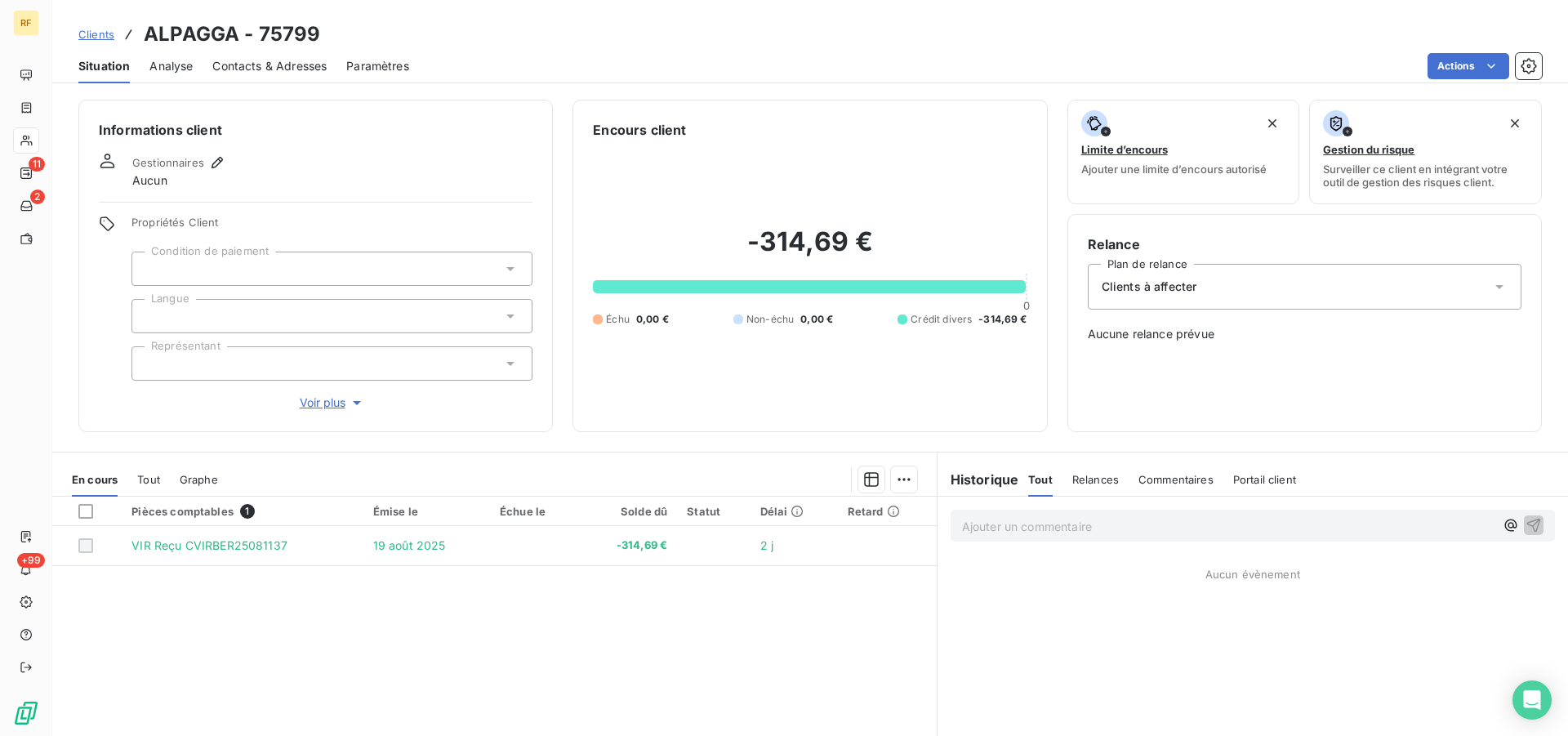
click at [284, 66] on span "Contacts & Adresses" at bounding box center [269, 66] width 114 height 16
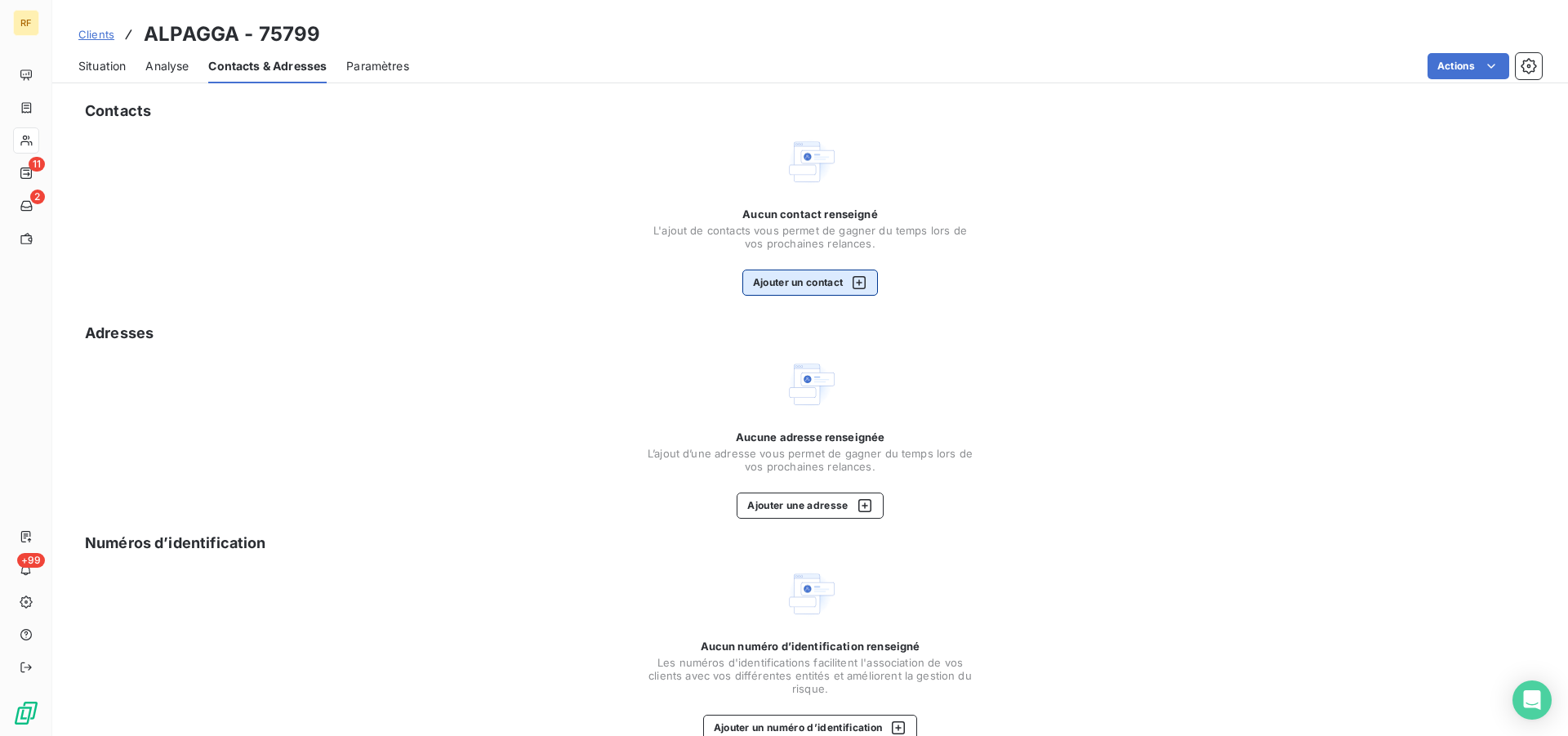
click at [790, 296] on button "Ajouter un contact" at bounding box center [810, 282] width 136 height 26
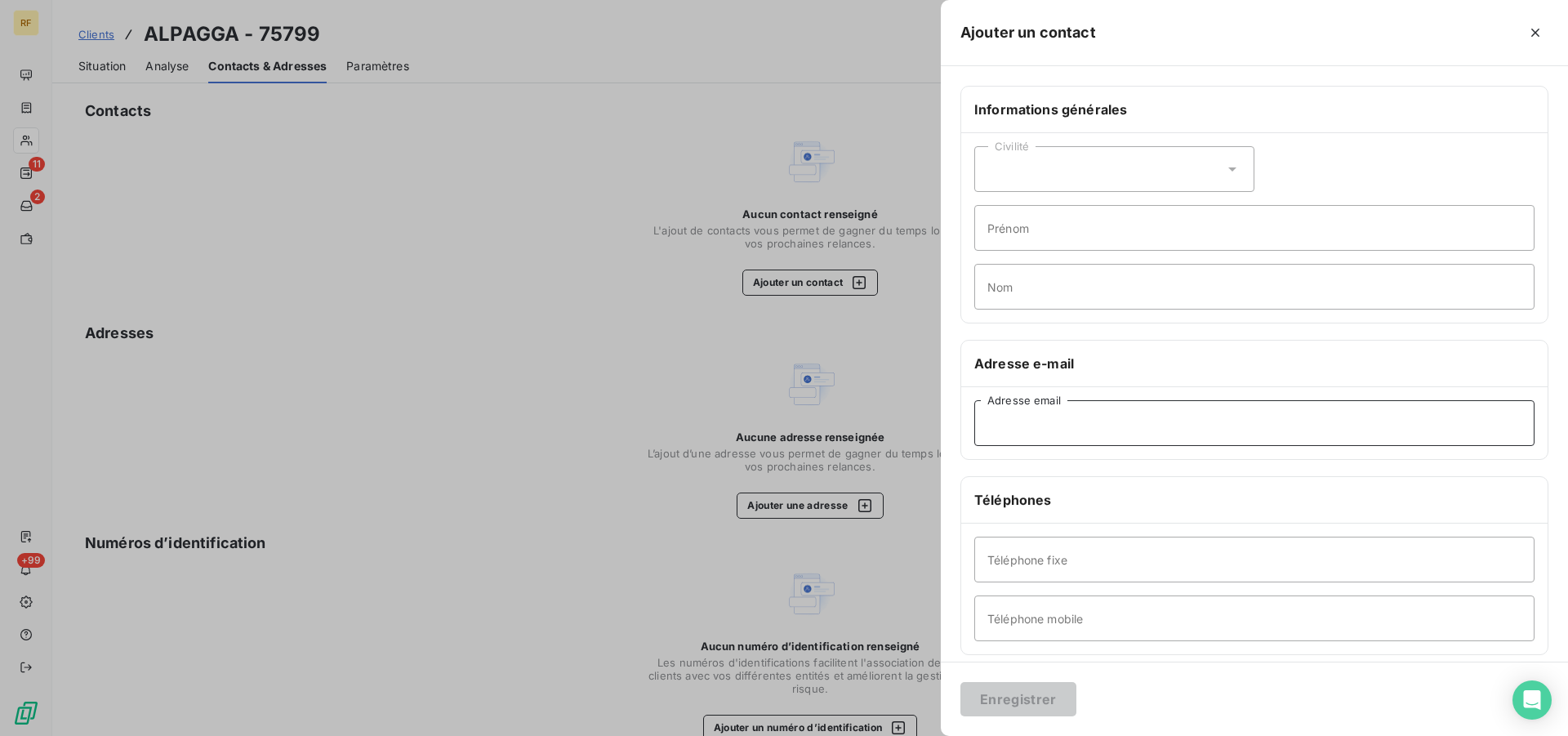
click at [1082, 426] on input "Adresse email" at bounding box center [1254, 423] width 560 height 46
paste input "[EMAIL_ADDRESS][DOMAIN_NAME]"
type input "[EMAIL_ADDRESS][DOMAIN_NAME]"
click at [1007, 694] on button "Enregistrer" at bounding box center [1018, 699] width 116 height 34
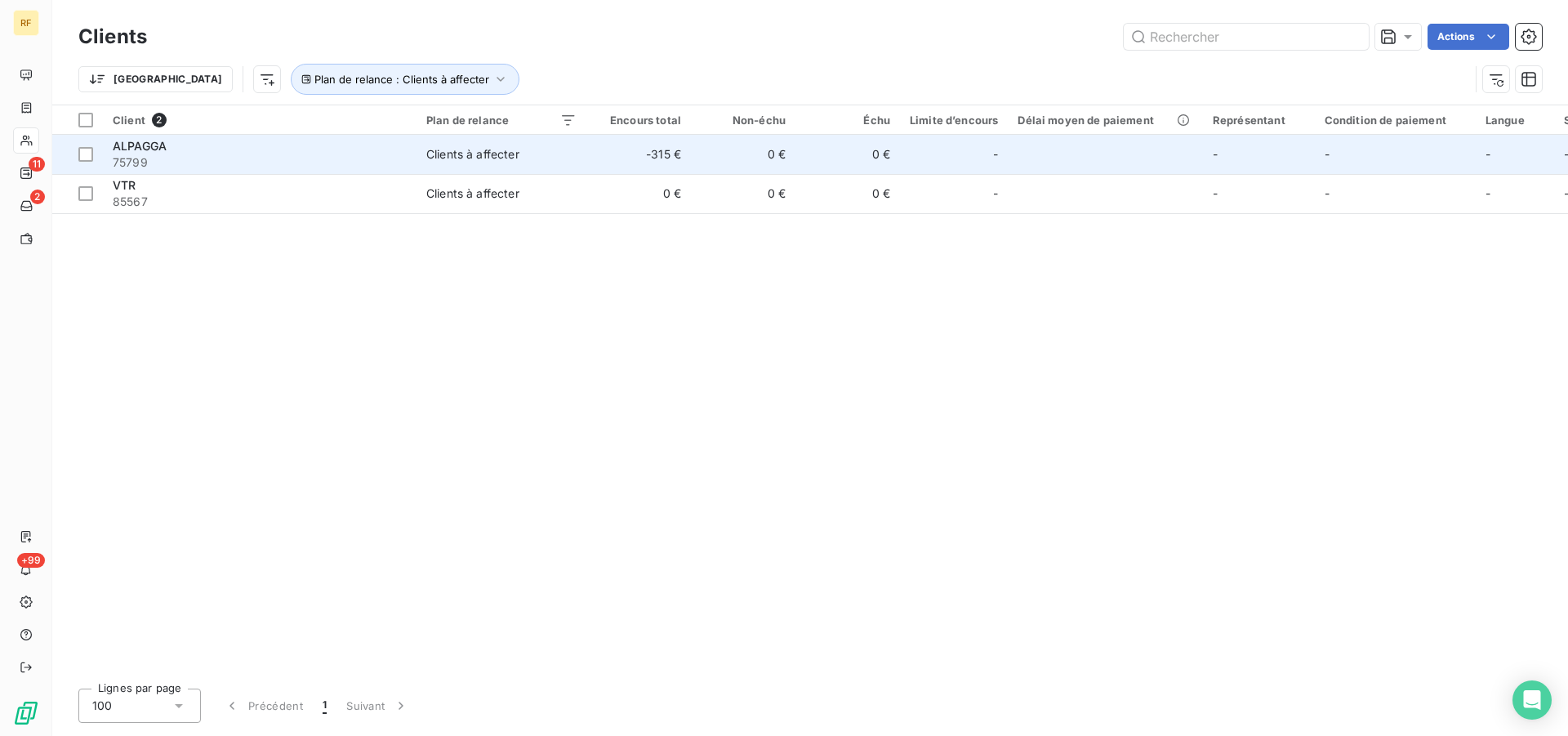
click at [175, 161] on span "75799" at bounding box center [259, 162] width 294 height 16
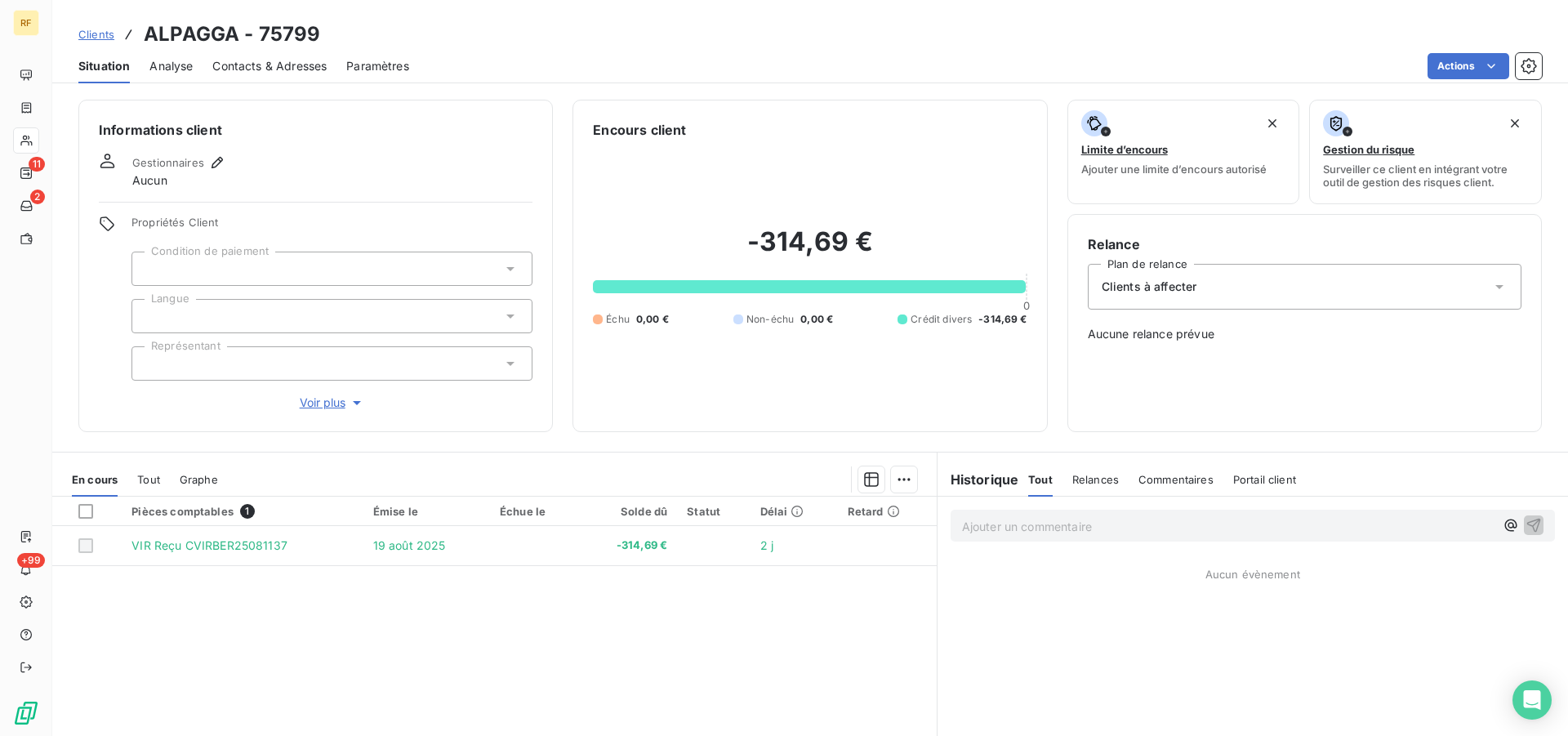
click at [230, 262] on div at bounding box center [331, 268] width 401 height 34
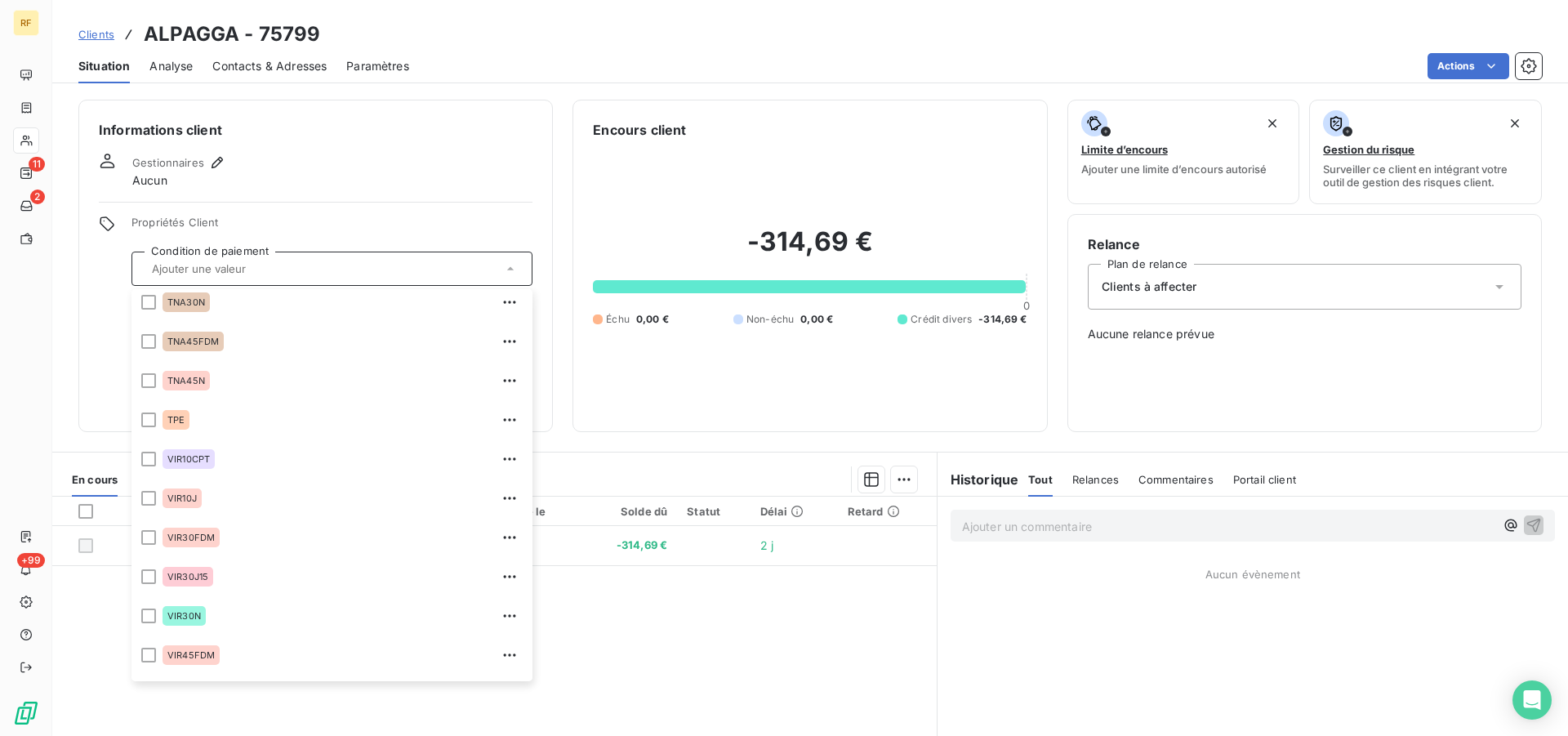
scroll to position [639, 0]
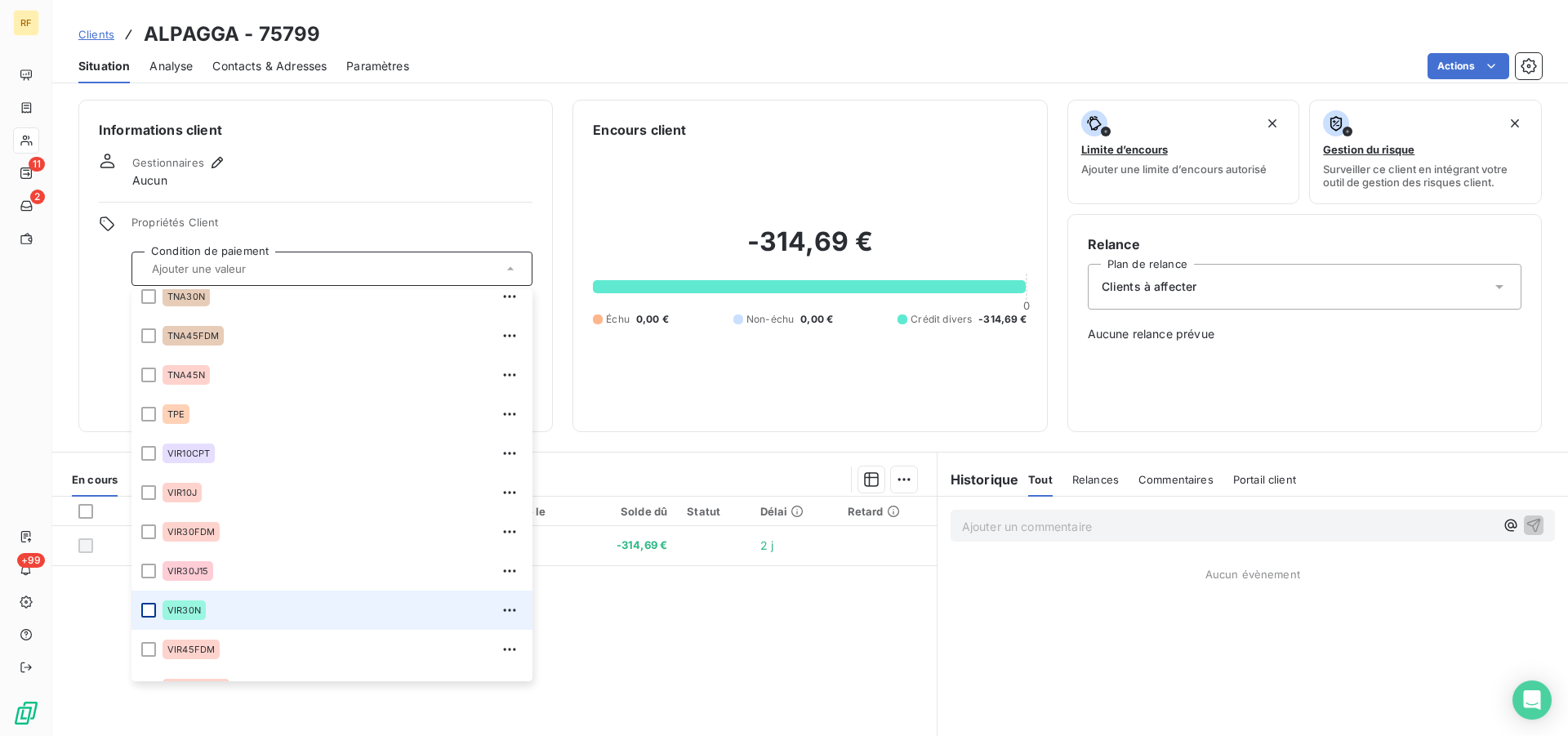
click at [152, 606] on div at bounding box center [148, 609] width 14 height 14
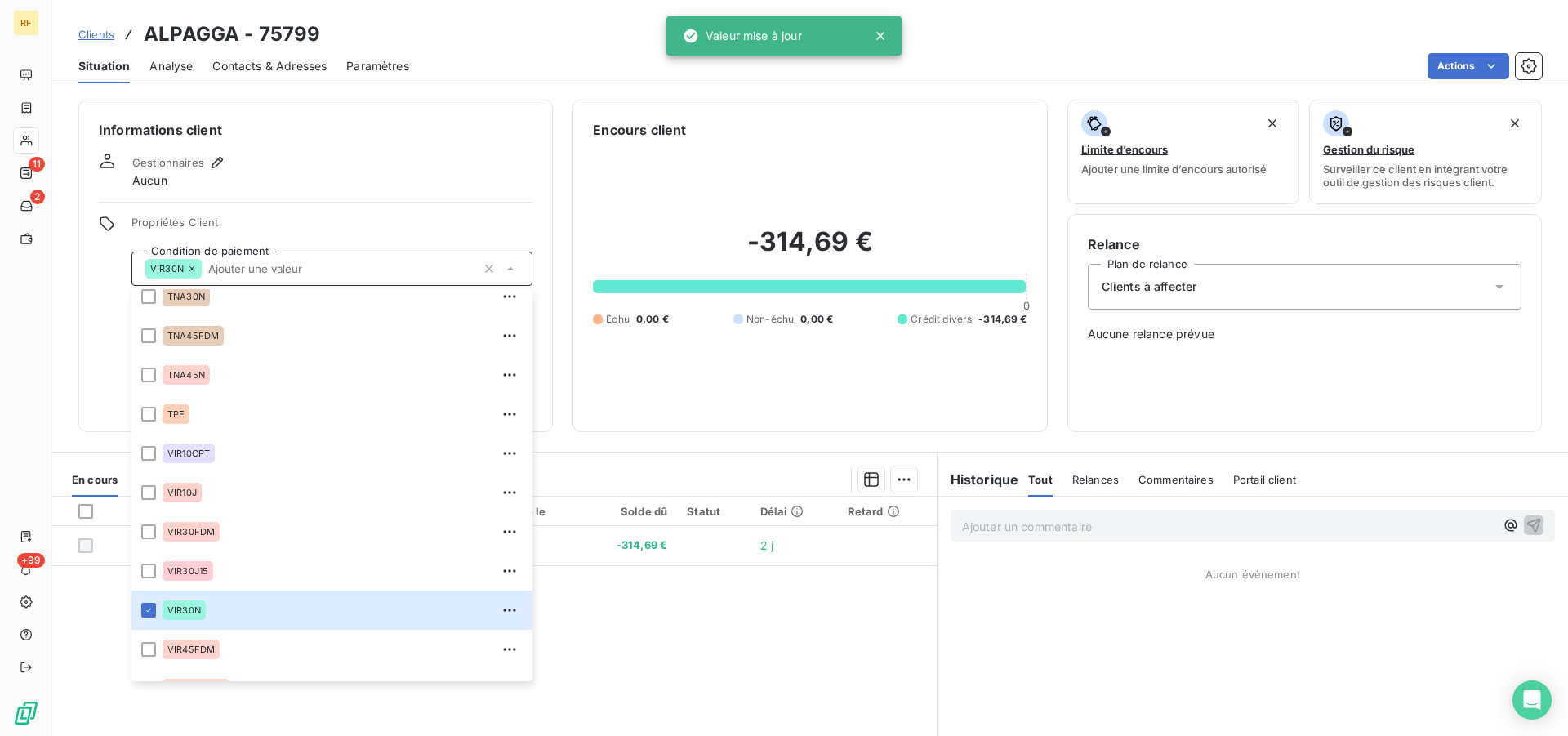
click at [383, 165] on div "Gestionnaires Aucun" at bounding box center [315, 170] width 434 height 36
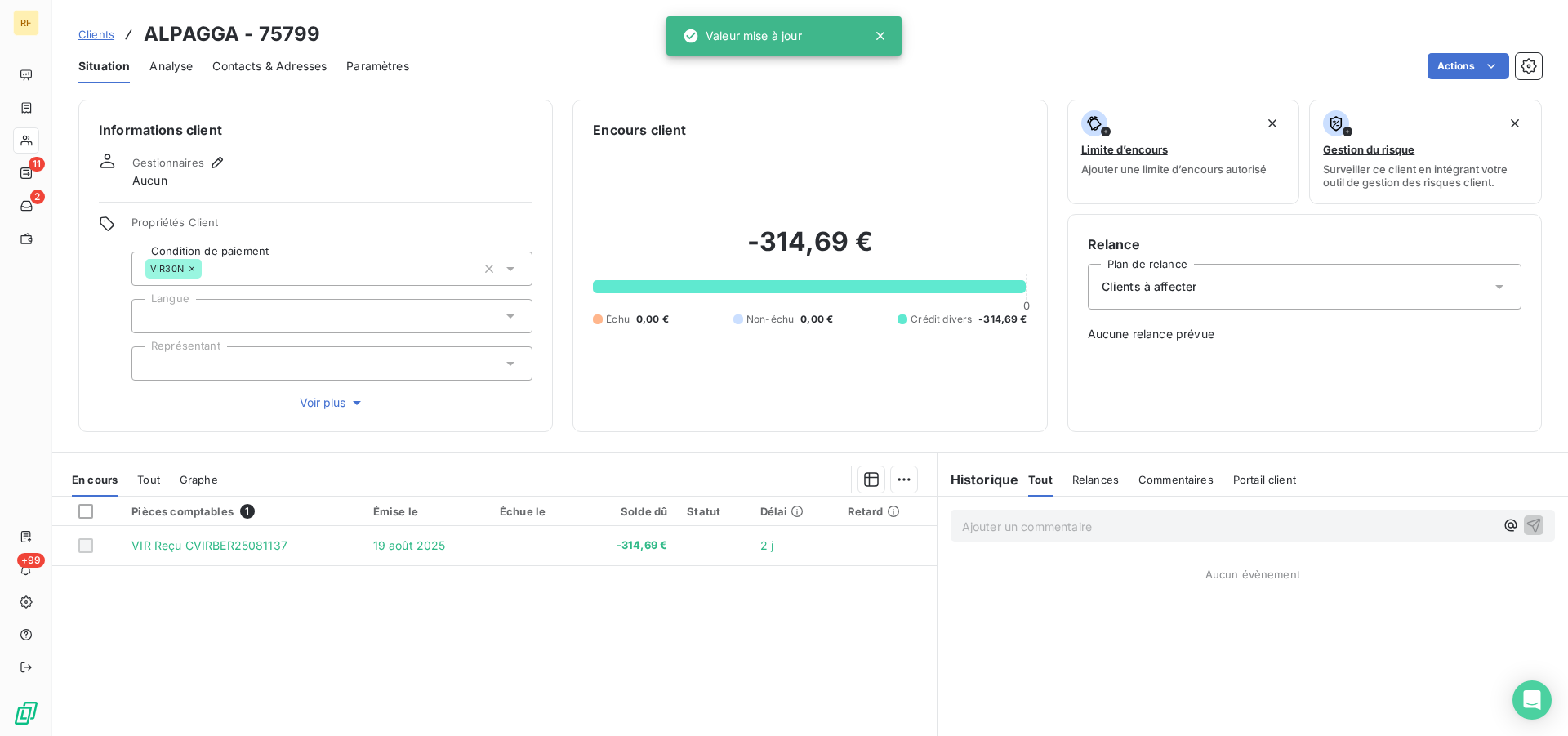
click at [301, 323] on div at bounding box center [331, 316] width 401 height 34
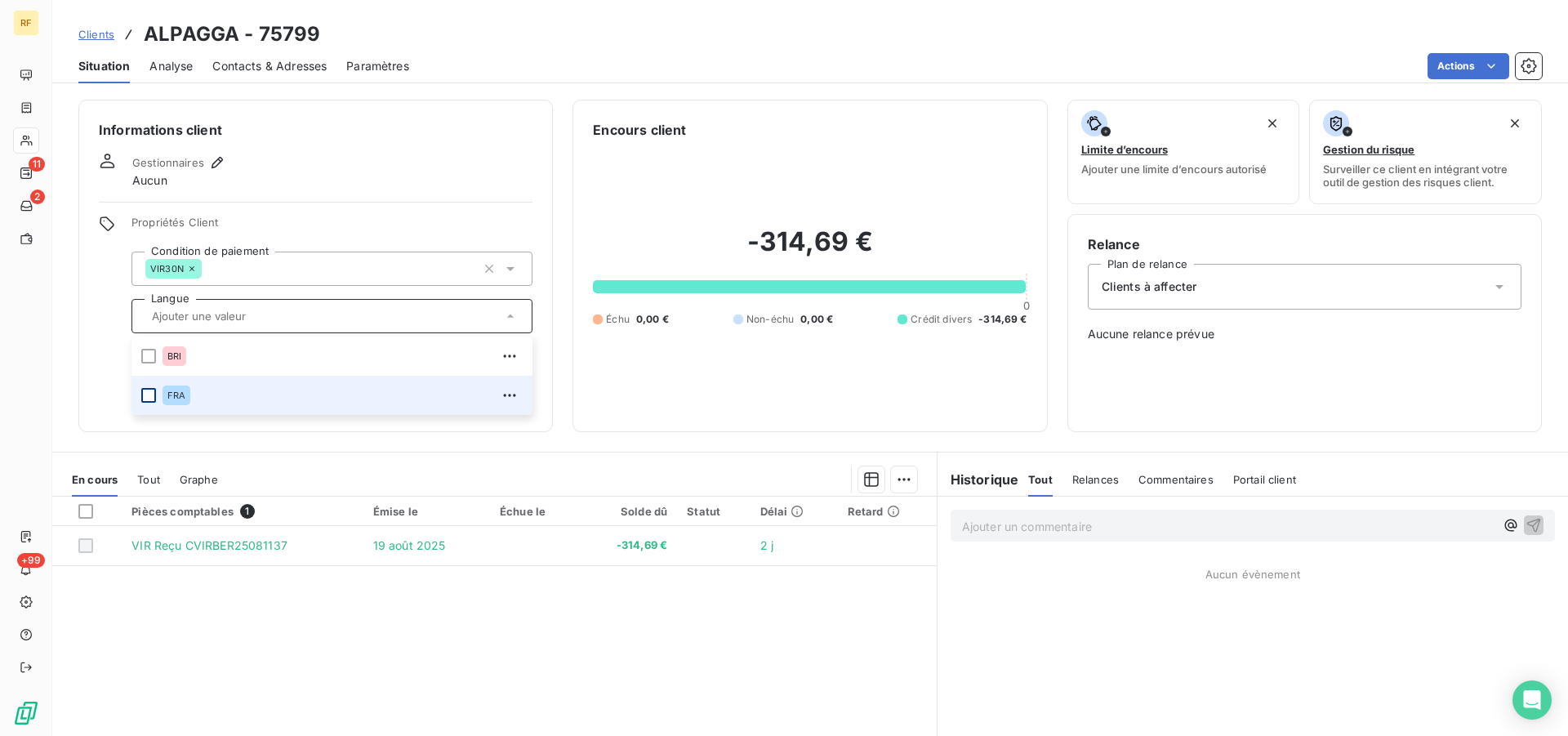
click at [149, 397] on div at bounding box center [148, 394] width 14 height 14
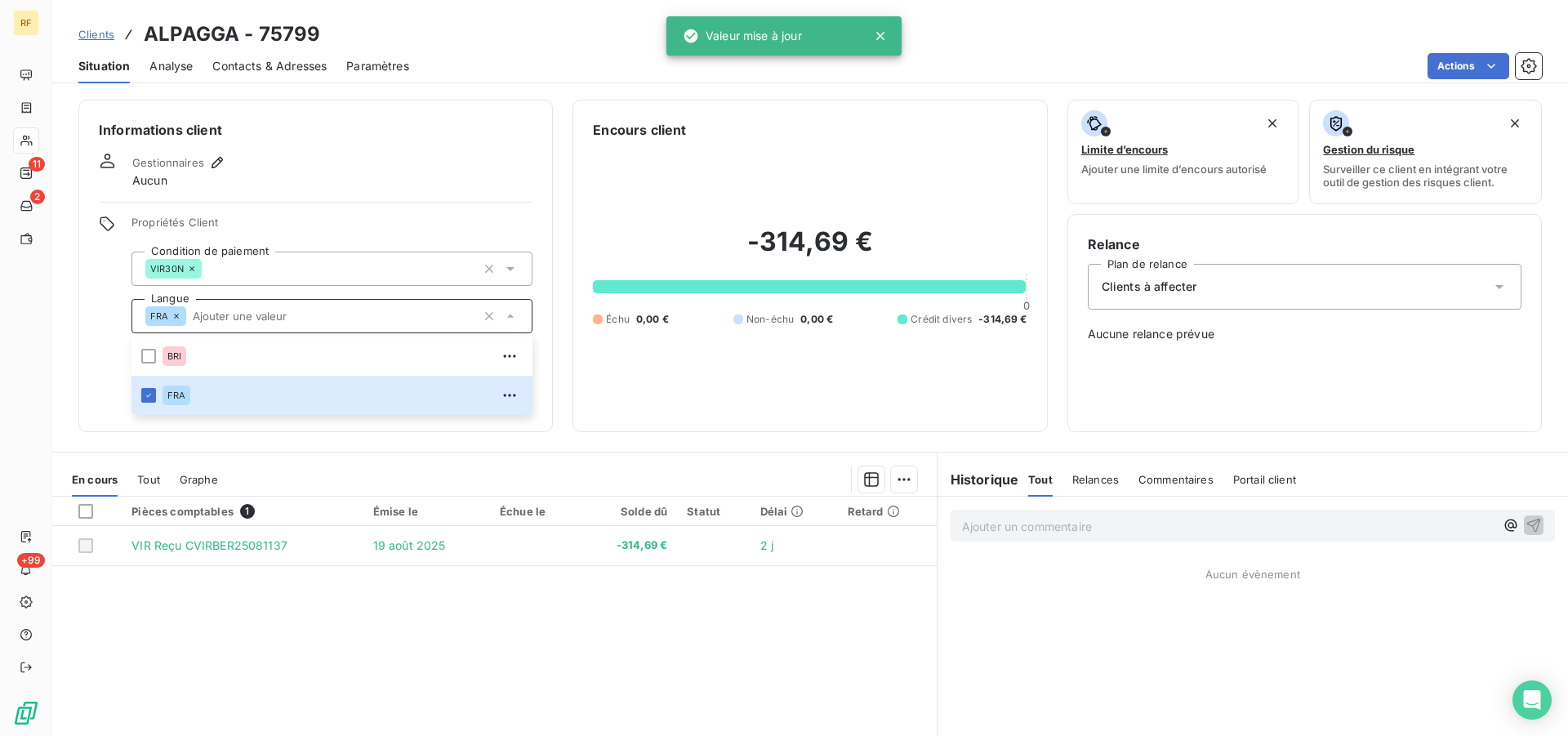
click at [334, 215] on div "Informations client Gestionnaires Aucun Propriétés Client Condition de paiement…" at bounding box center [315, 266] width 475 height 332
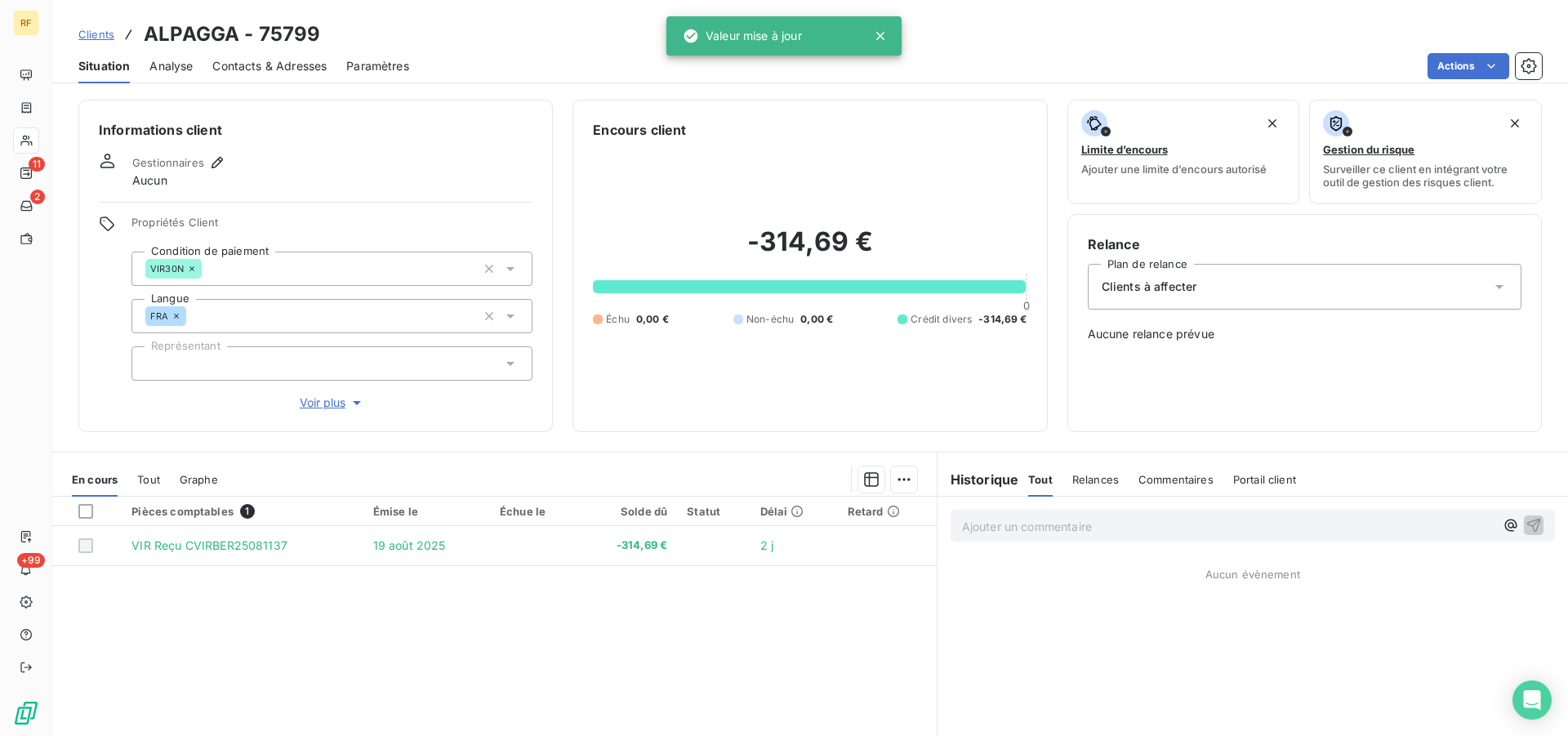
click at [294, 354] on div at bounding box center [331, 363] width 401 height 34
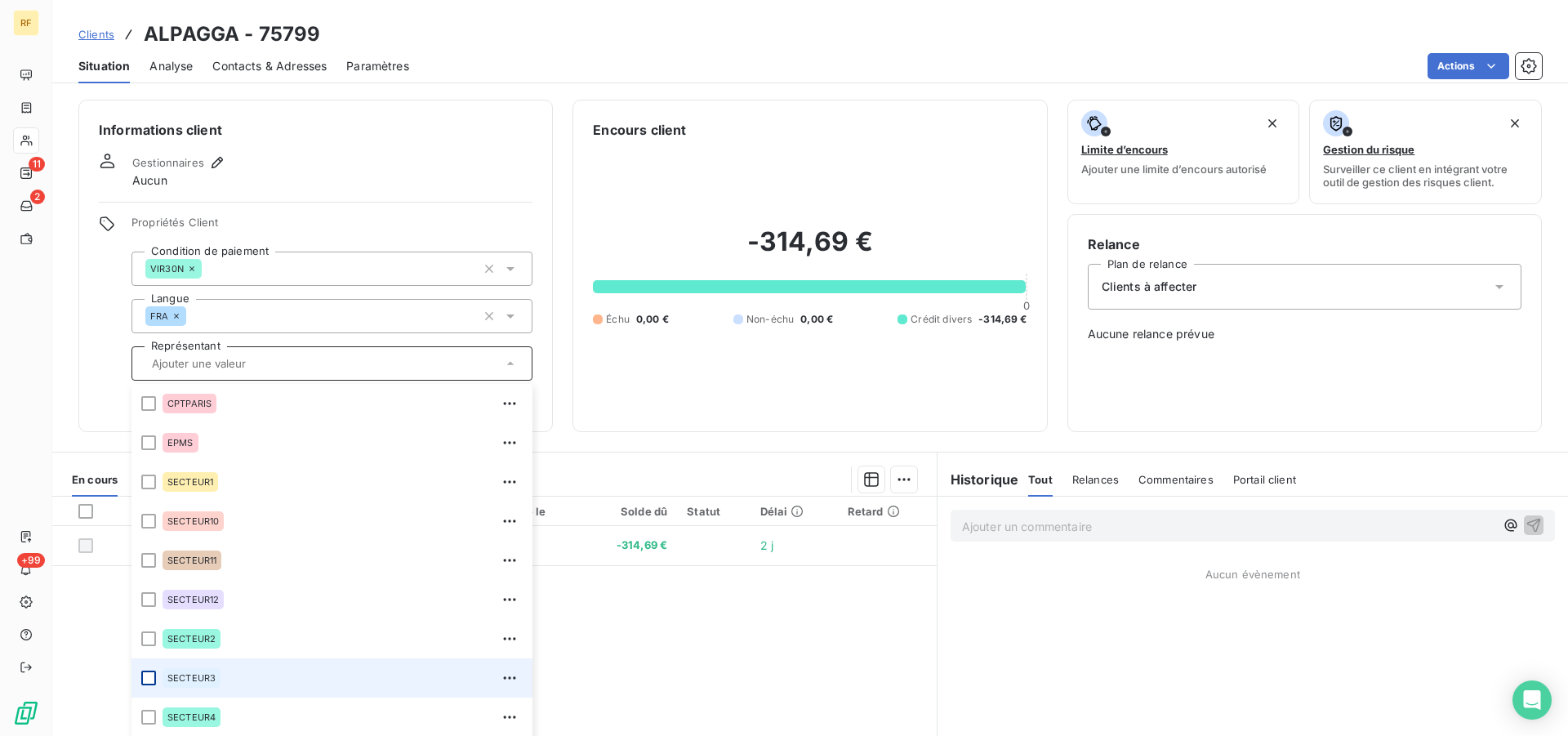
click at [151, 678] on div at bounding box center [148, 677] width 14 height 14
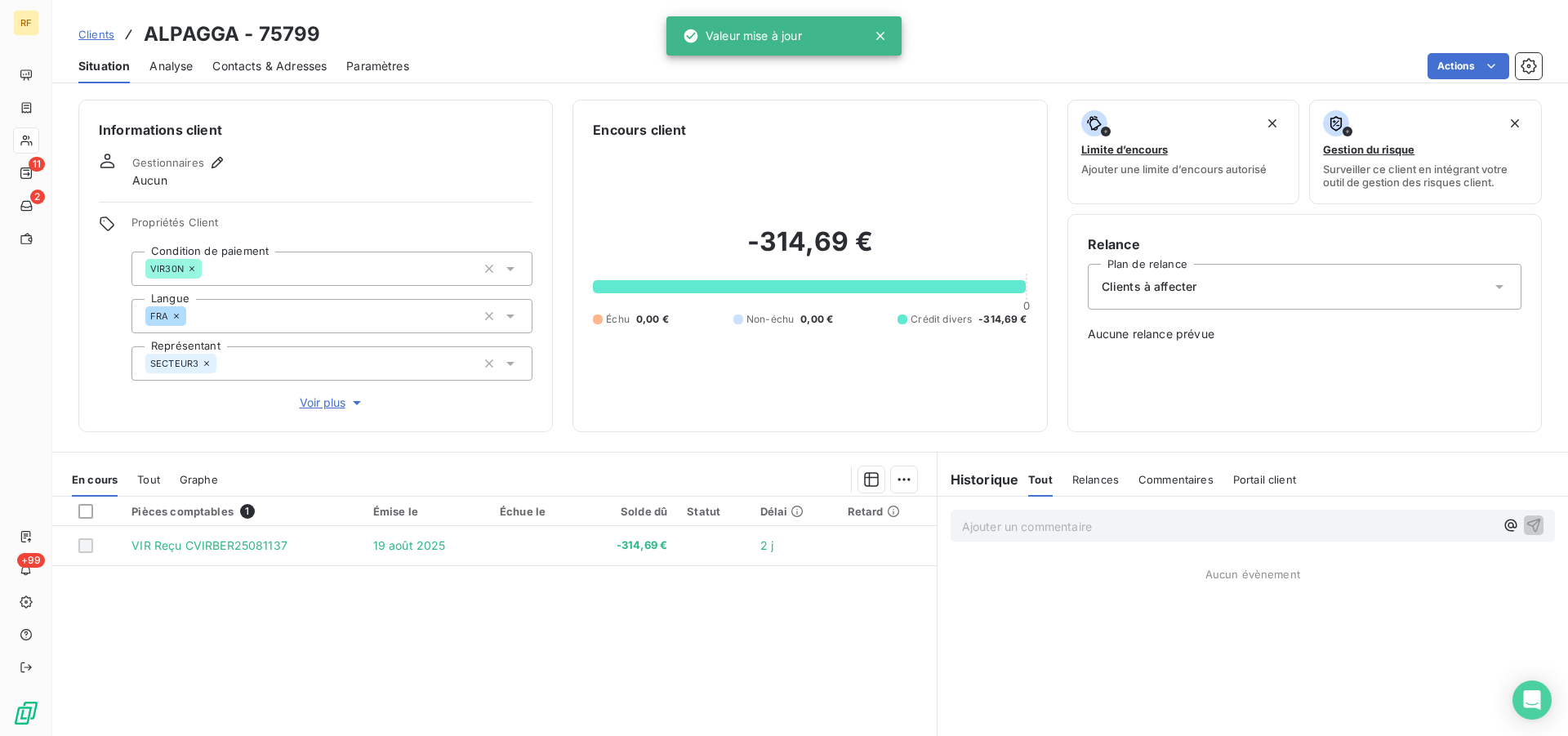
click at [285, 209] on div "Informations client Gestionnaires Aucun Propriétés Client Condition de paiement…" at bounding box center [315, 266] width 475 height 332
click at [318, 408] on span "Voir plus" at bounding box center [332, 402] width 66 height 16
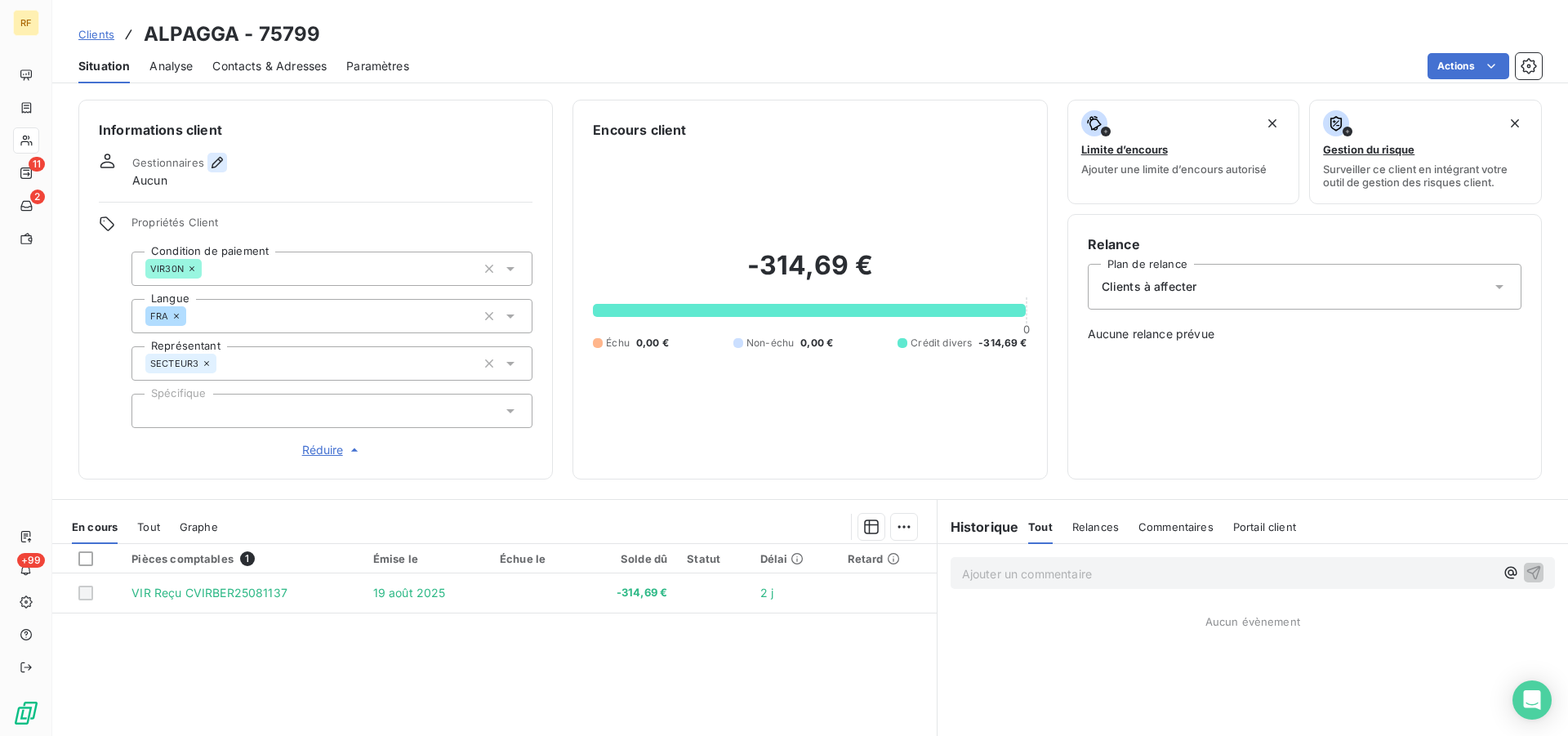
click at [222, 156] on icon "button" at bounding box center [216, 162] width 16 height 16
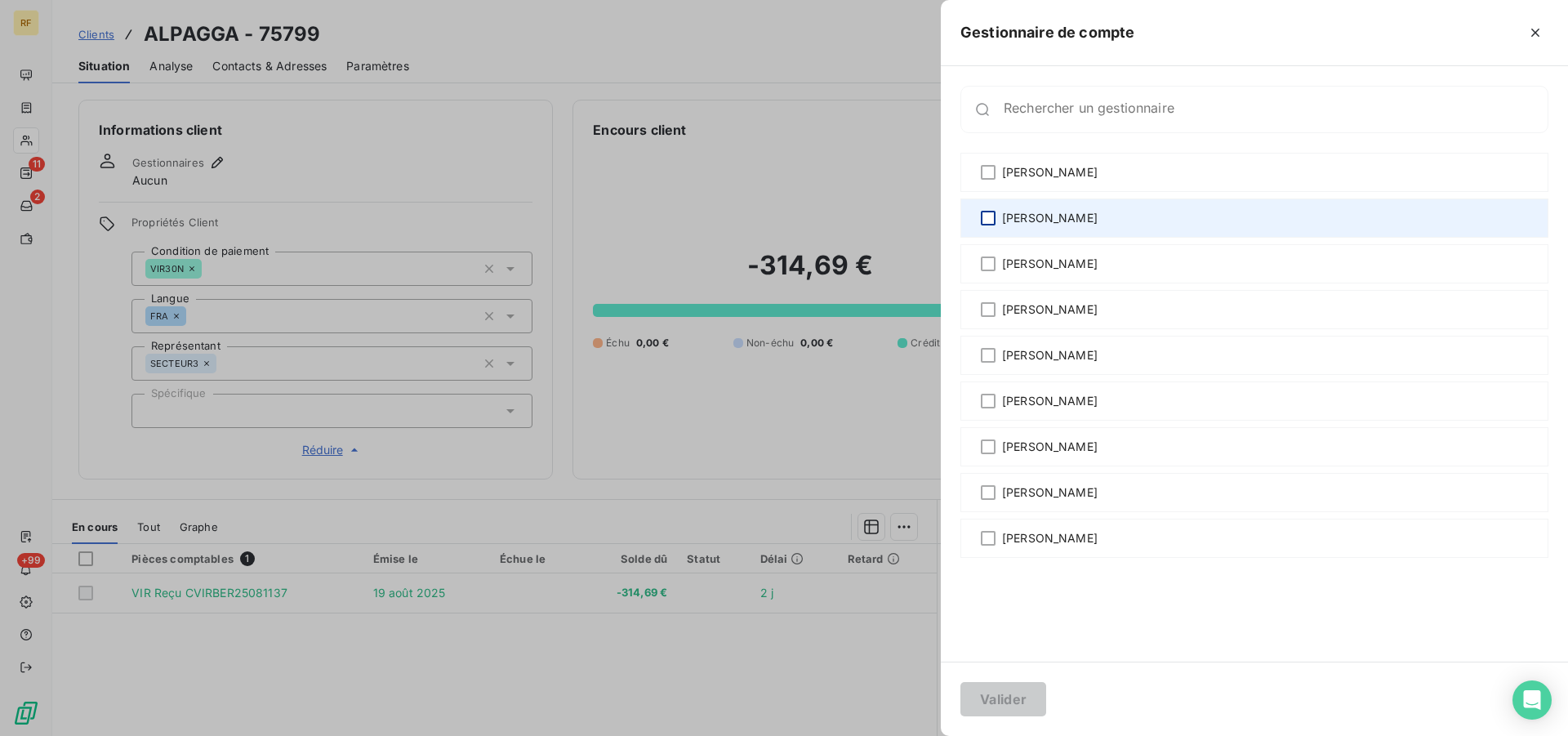
click at [988, 225] on div at bounding box center [988, 217] width 14 height 14
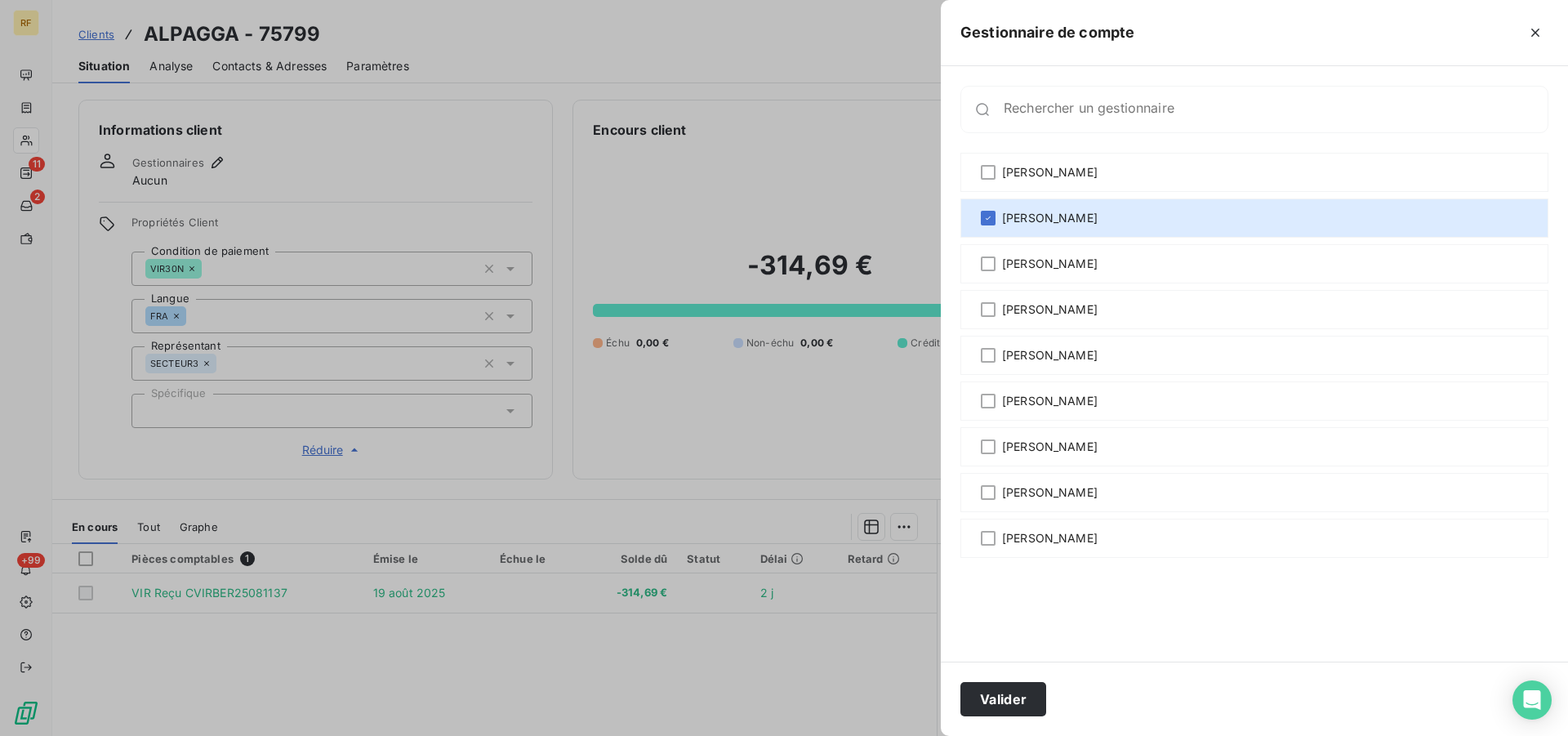
click at [336, 147] on div at bounding box center [784, 368] width 1568 height 736
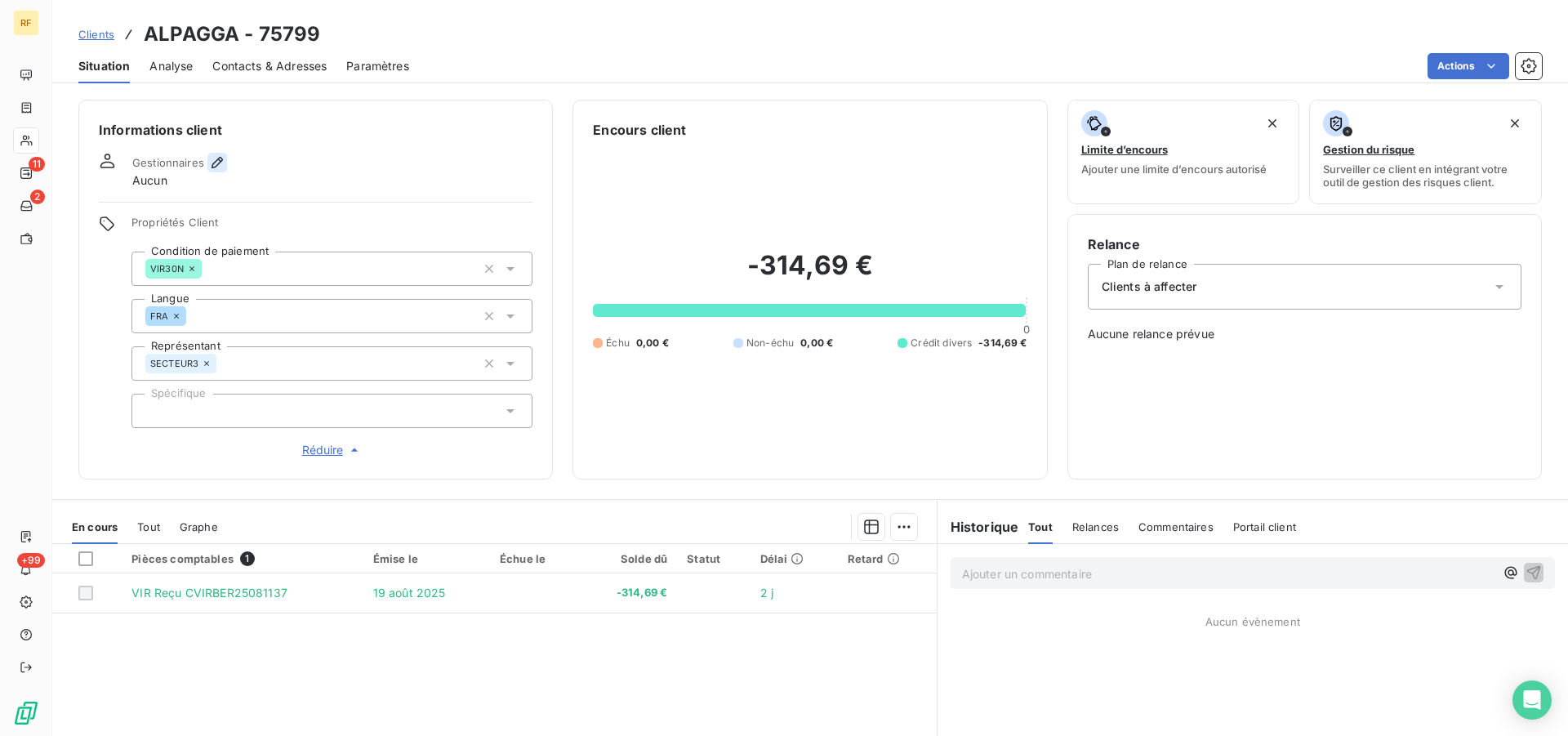
click at [222, 164] on icon "button" at bounding box center [216, 162] width 16 height 16
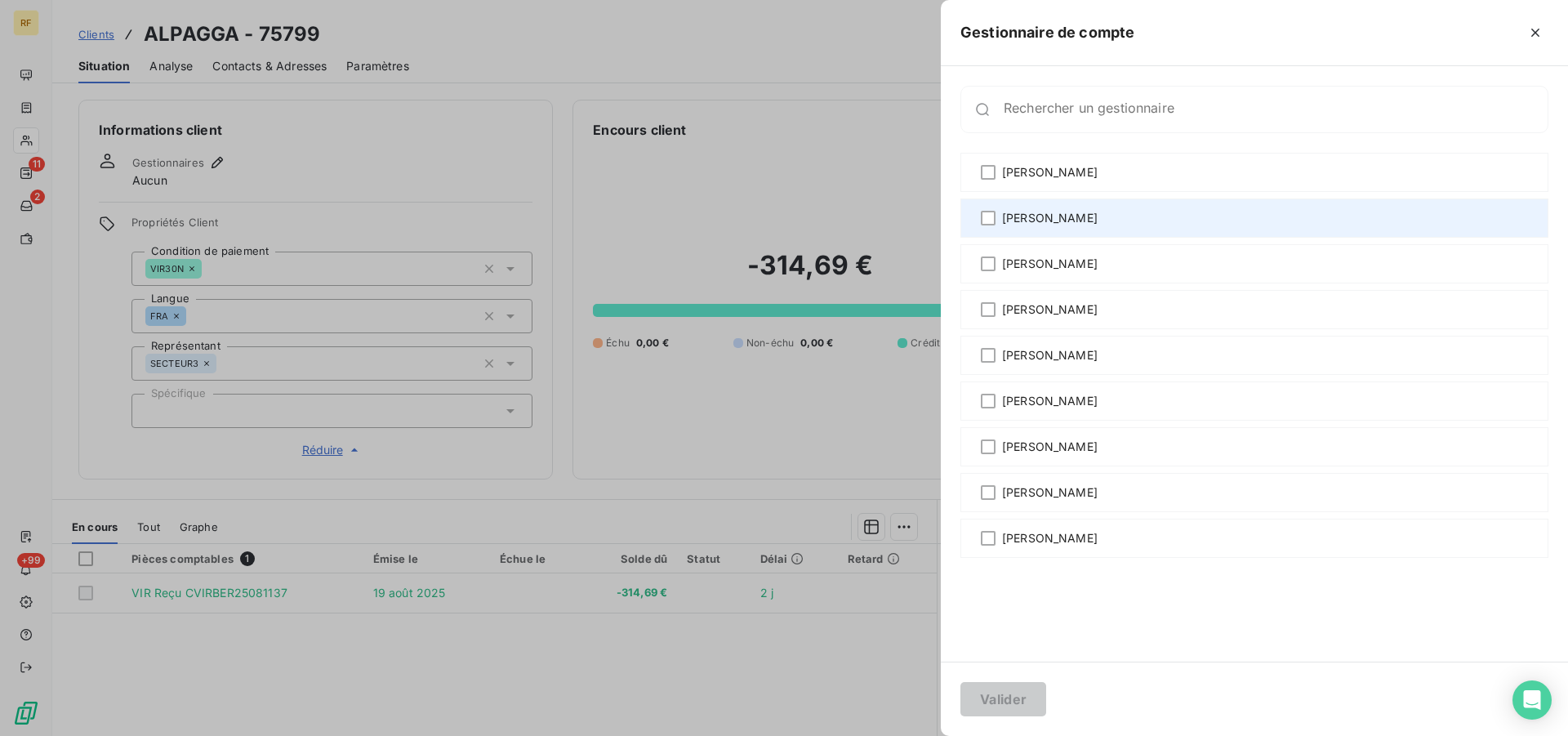
click at [976, 217] on div "[PERSON_NAME]" at bounding box center [1254, 218] width 588 height 39
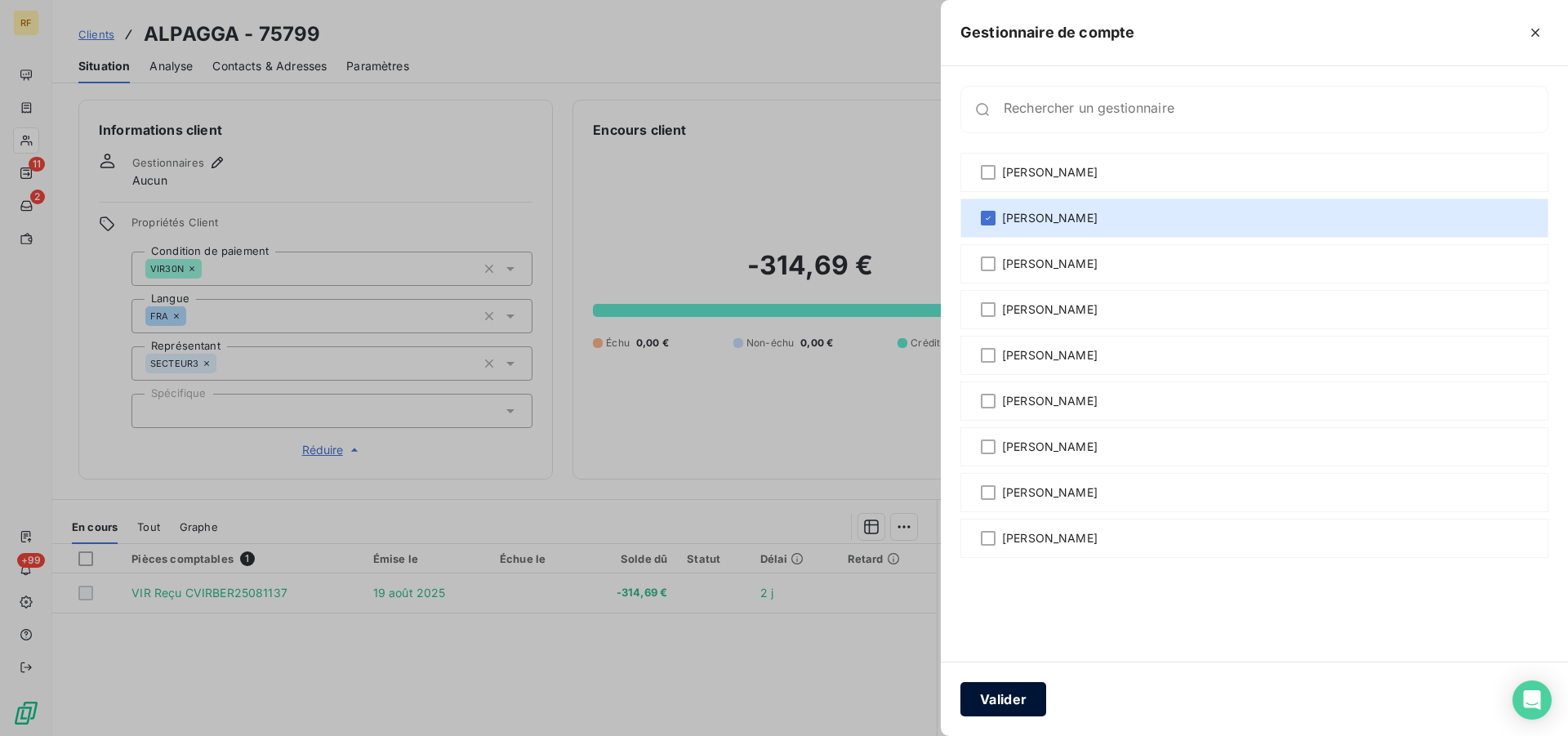
click at [1002, 688] on button "Valider" at bounding box center [1003, 699] width 86 height 34
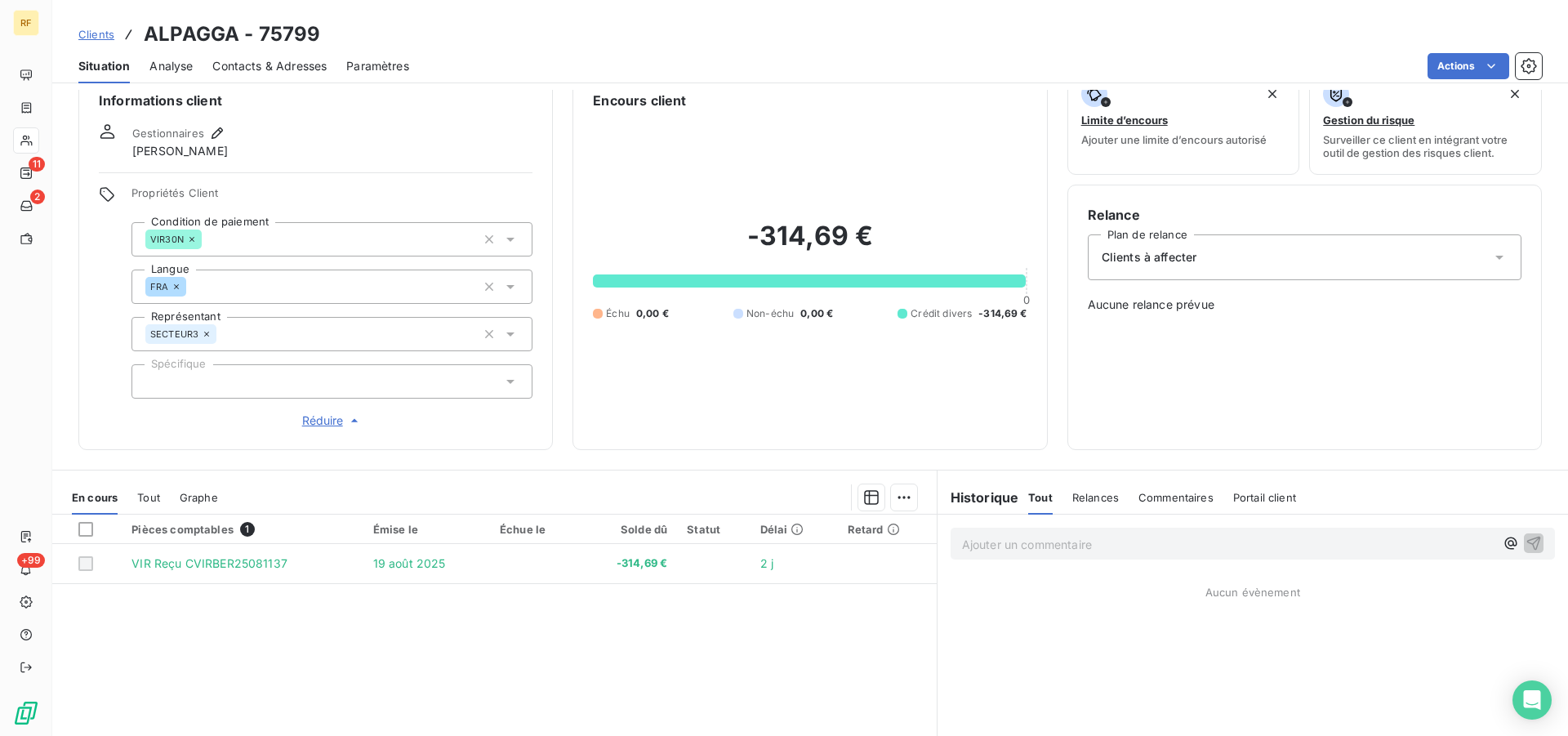
scroll to position [0, 0]
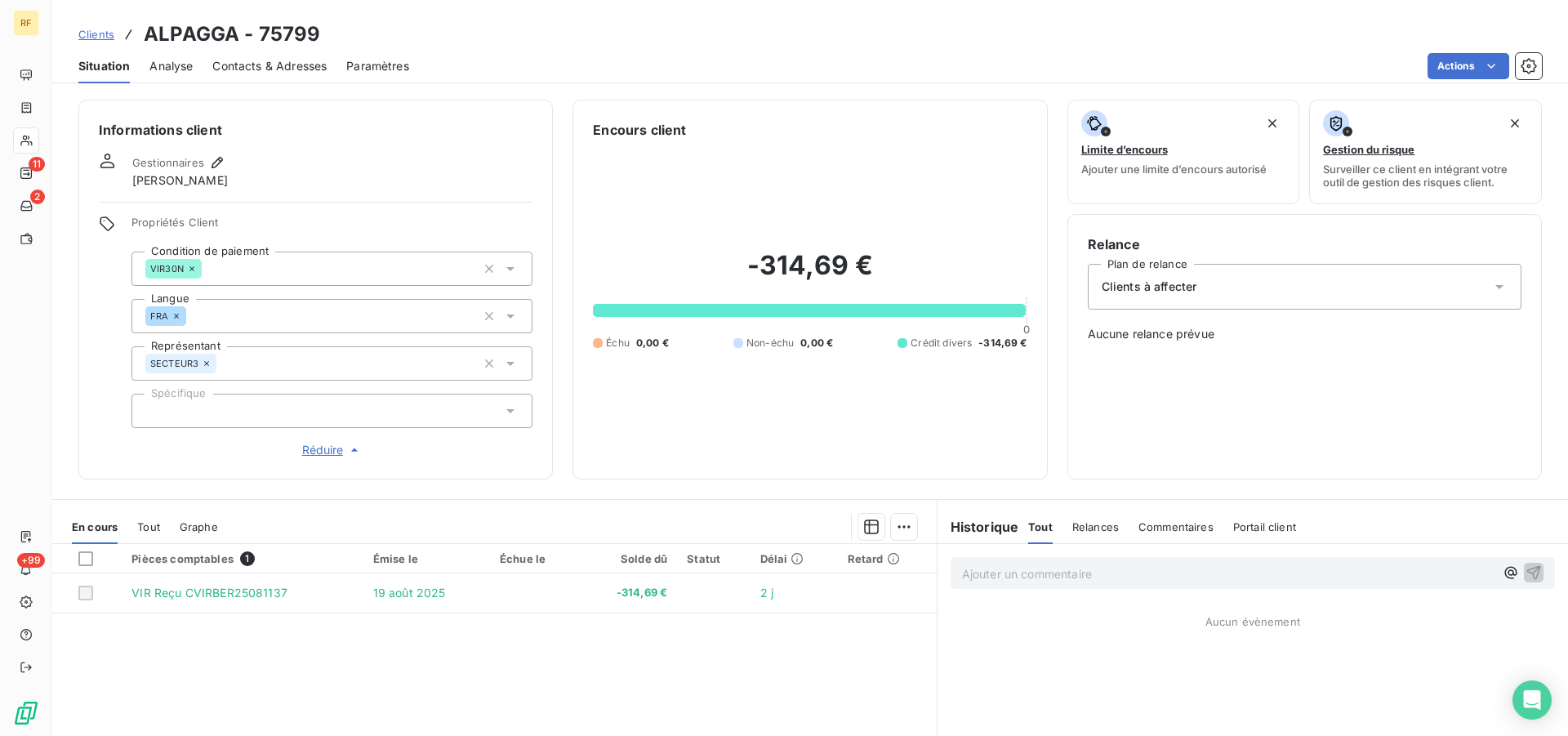
click at [1165, 293] on span "Clients à affecter" at bounding box center [1150, 286] width 95 height 16
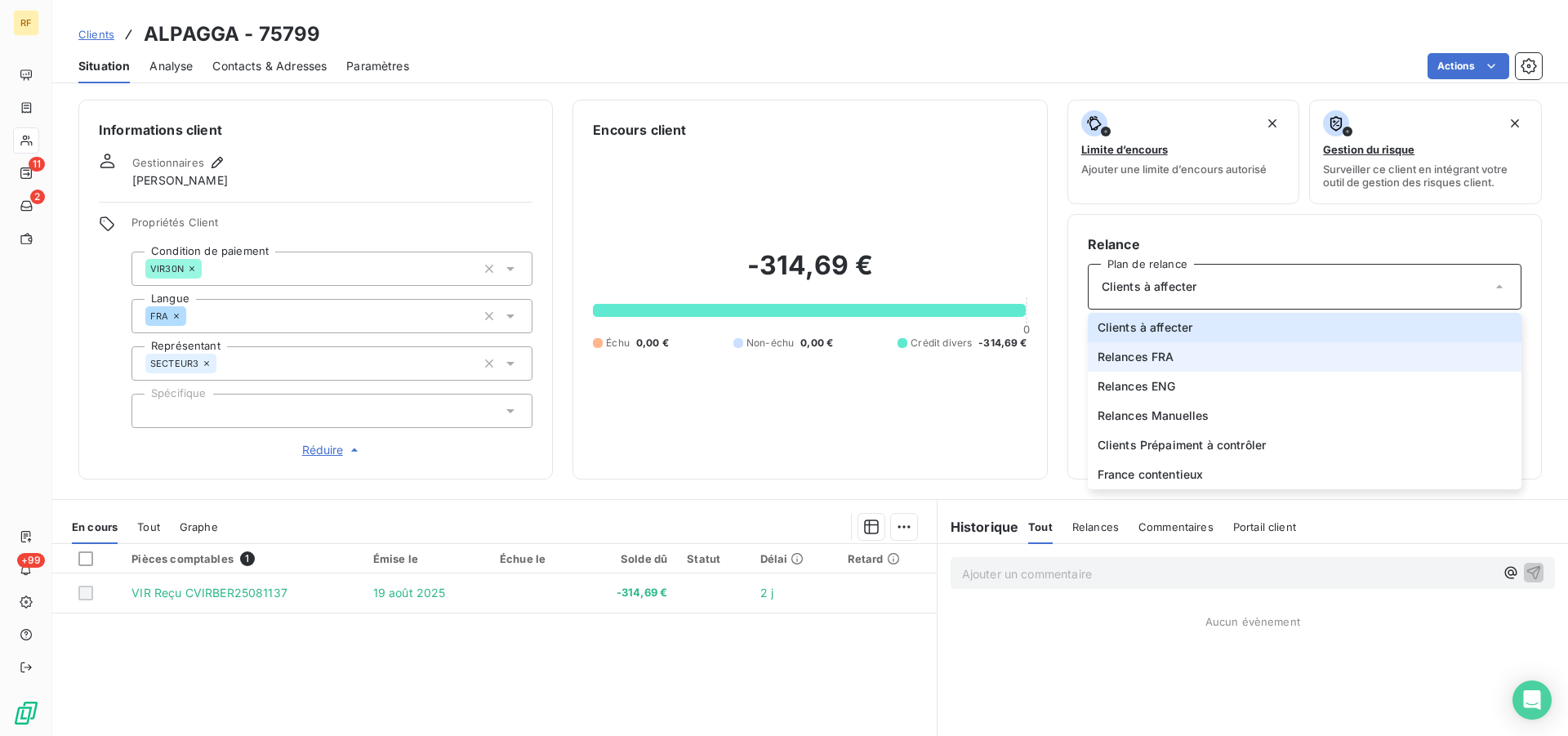
click at [1147, 355] on span "Relances FRA" at bounding box center [1136, 356] width 77 height 16
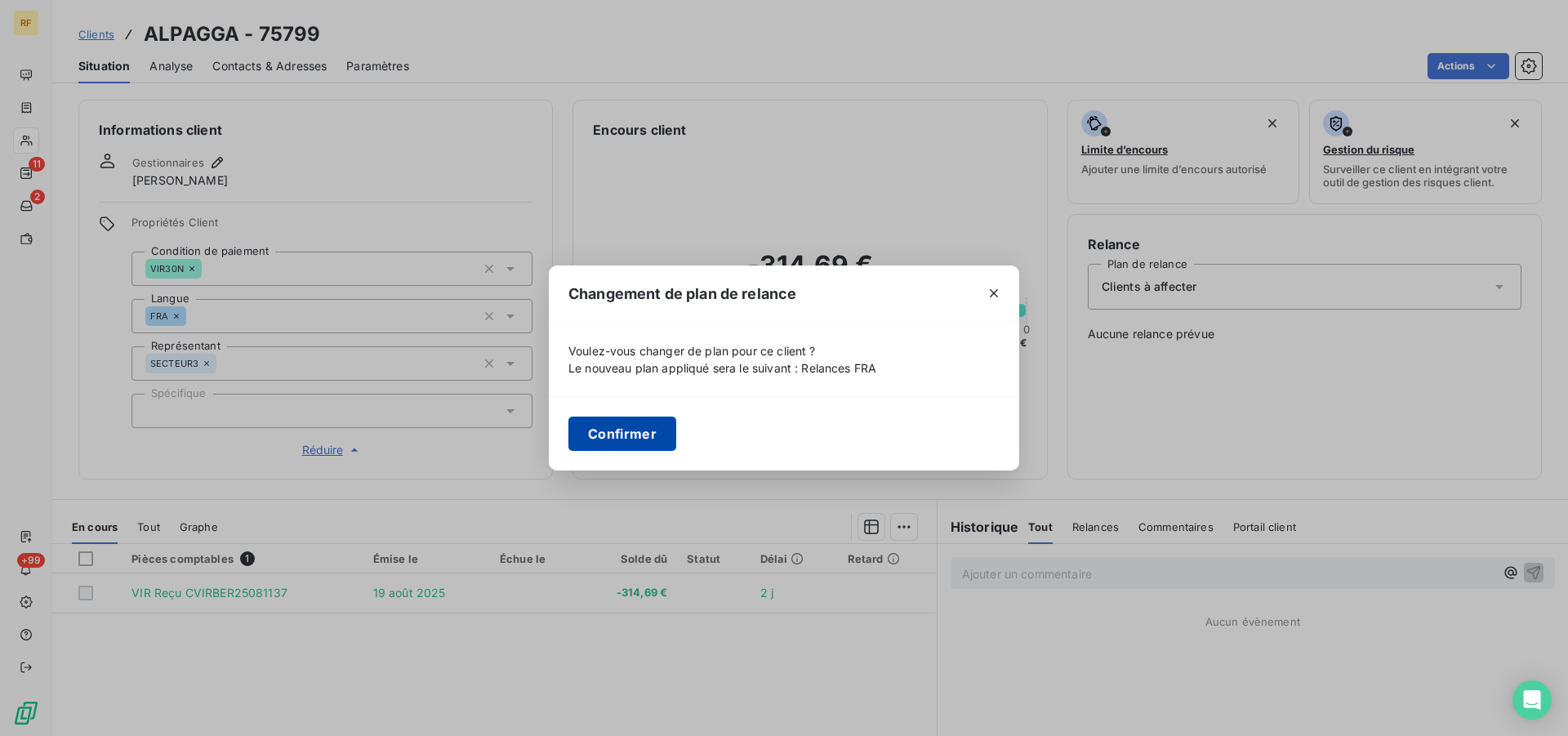
click at [620, 440] on button "Confirmer" at bounding box center [622, 434] width 108 height 34
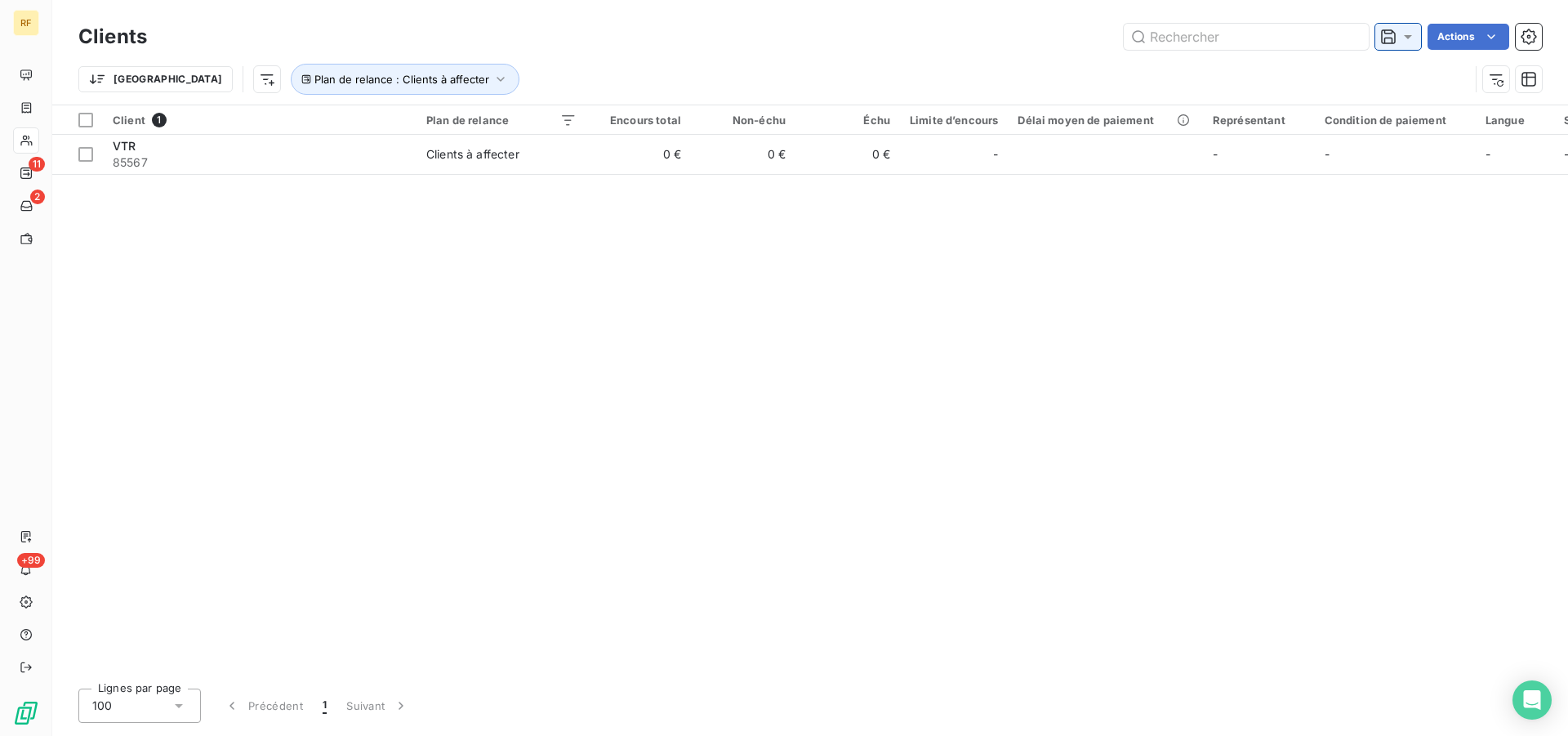
click at [1403, 36] on icon at bounding box center [1408, 37] width 16 height 16
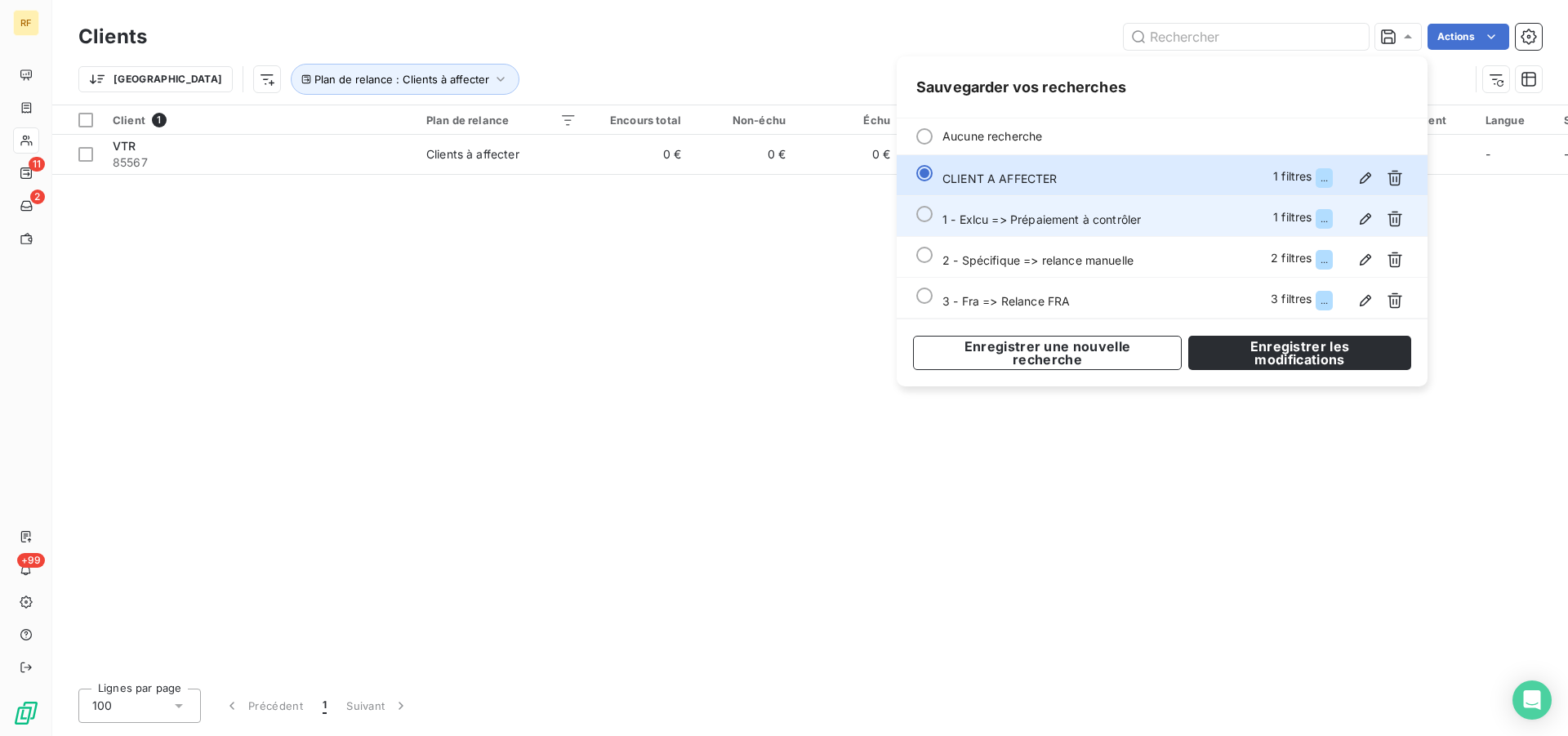
click at [928, 212] on div at bounding box center [924, 214] width 16 height 16
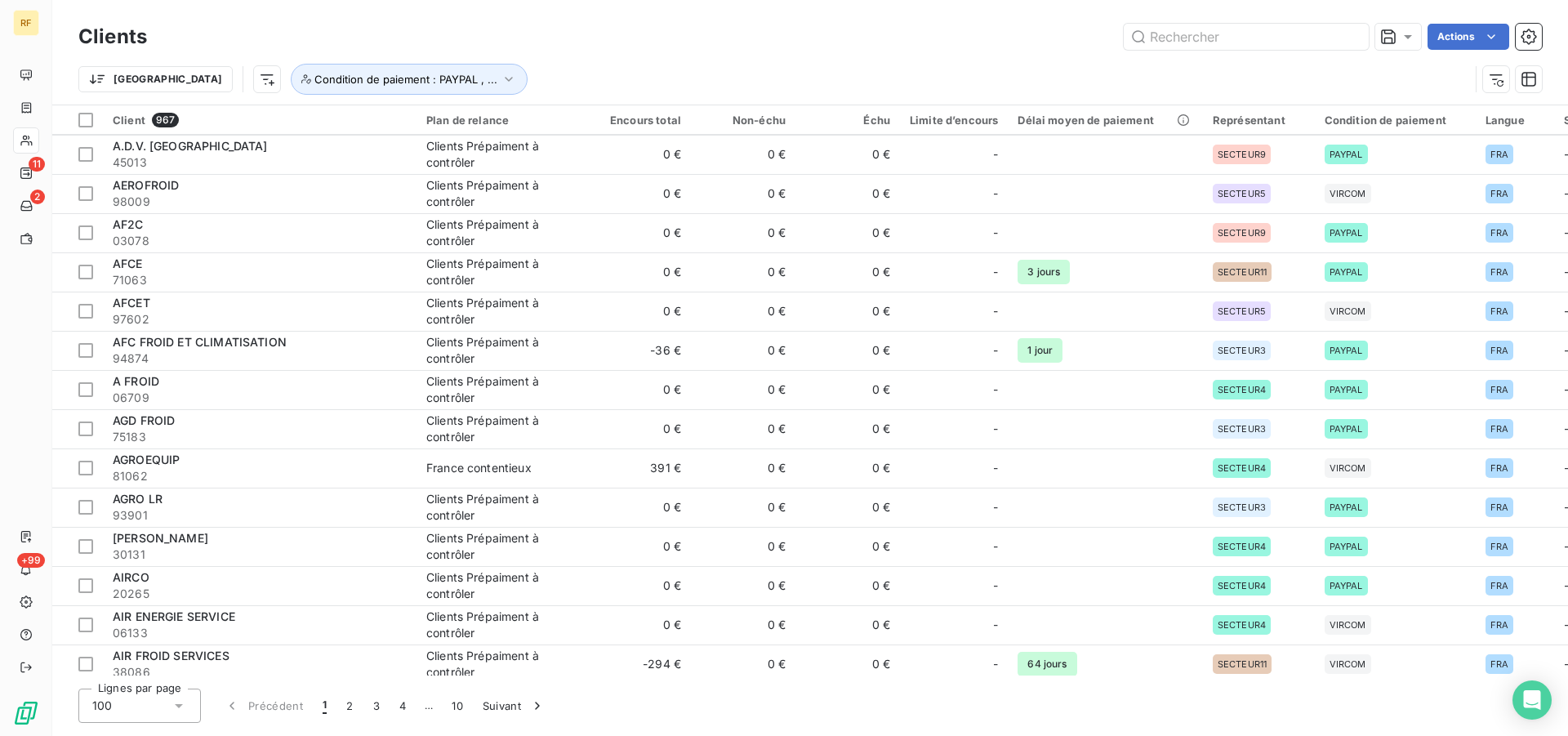
scroll to position [1291, 0]
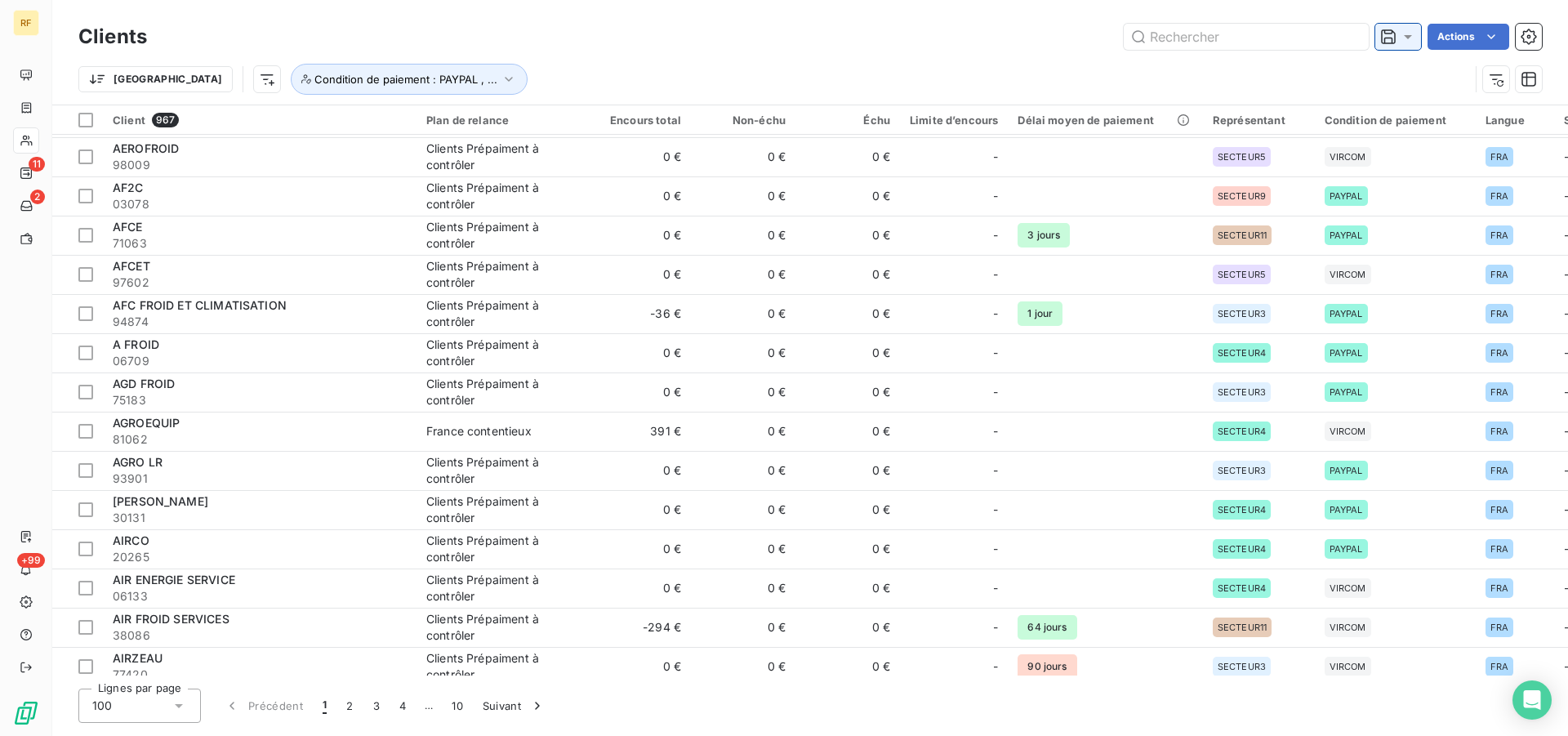
click at [1411, 40] on icon at bounding box center [1408, 37] width 16 height 16
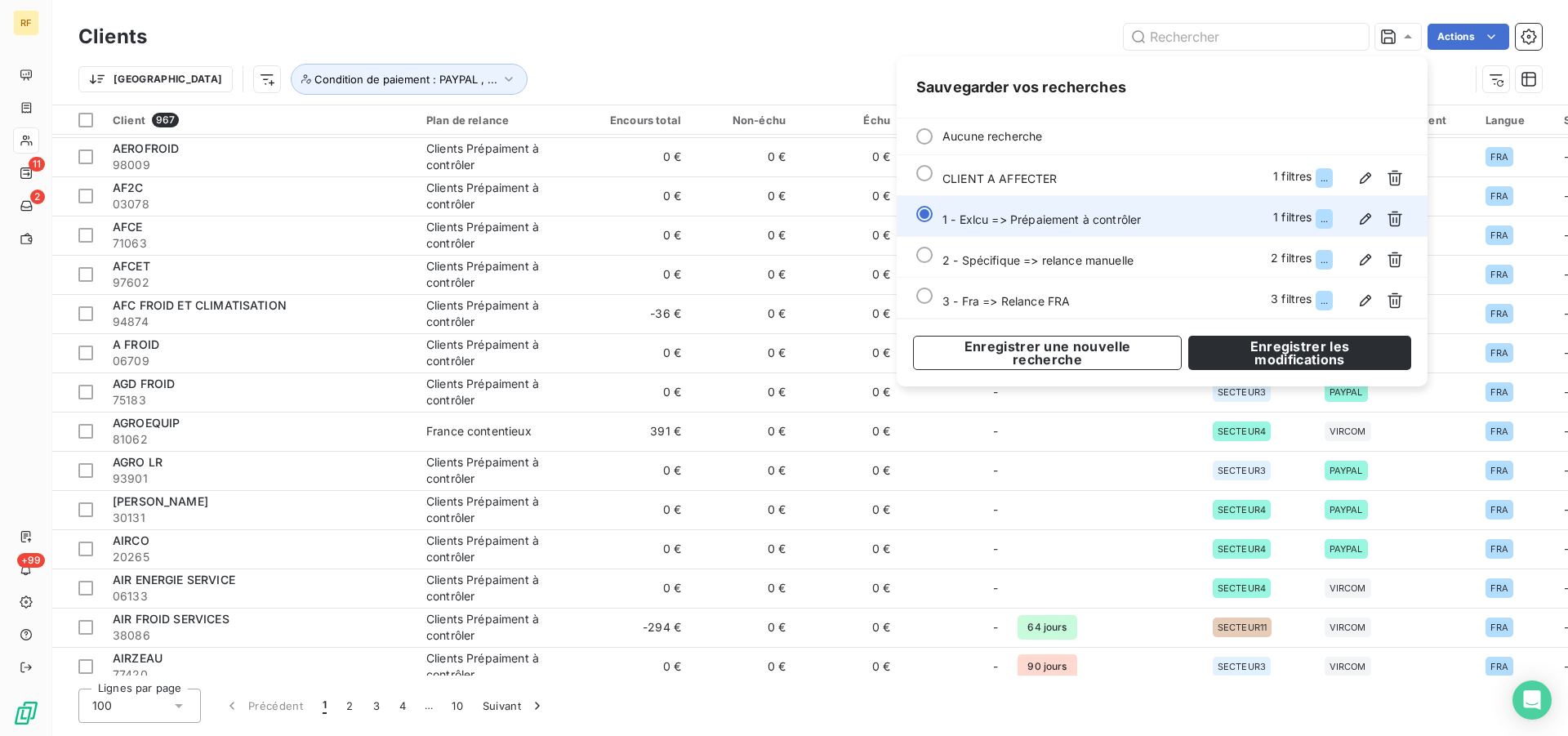
click at [926, 216] on div at bounding box center [924, 214] width 16 height 16
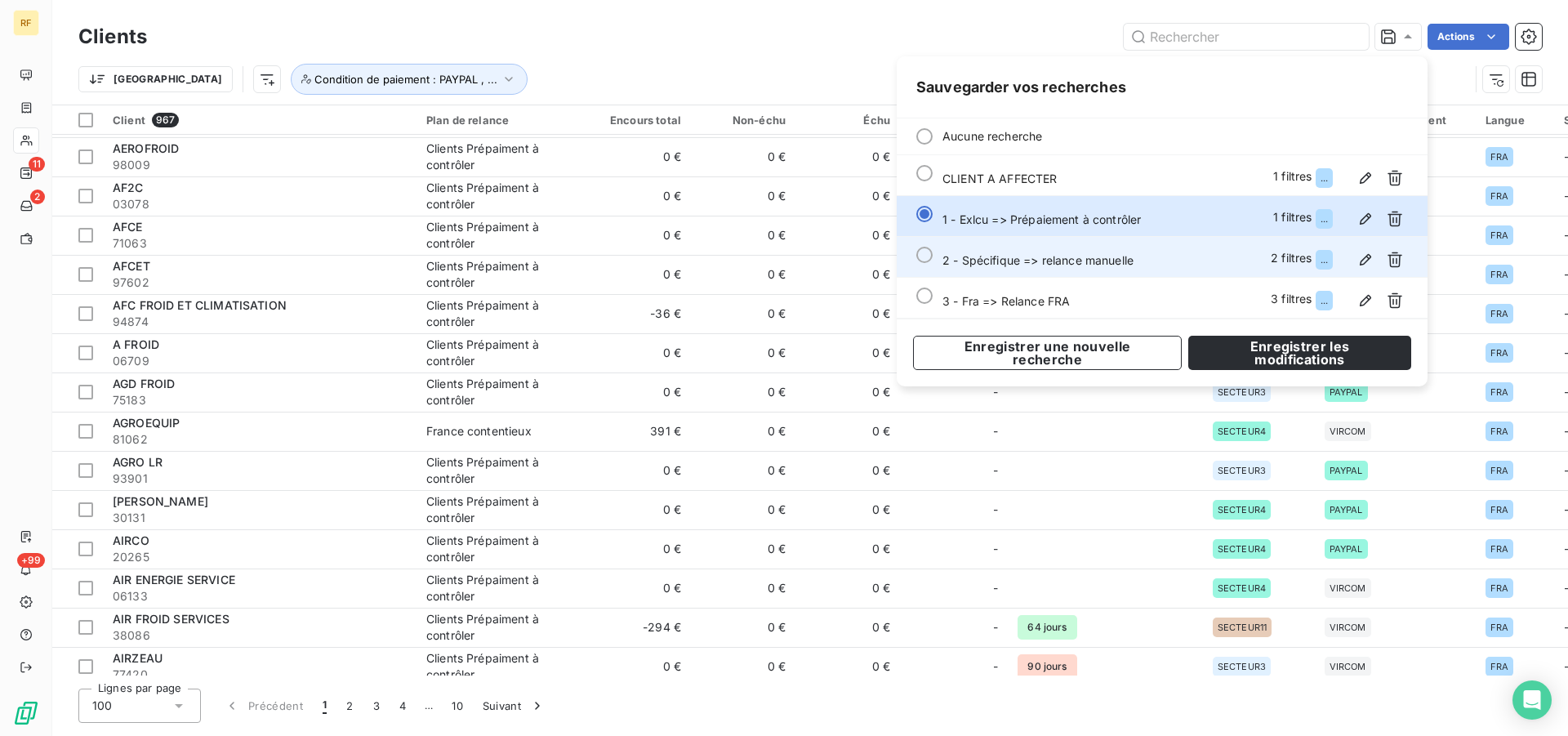
click at [925, 256] on div at bounding box center [924, 254] width 16 height 16
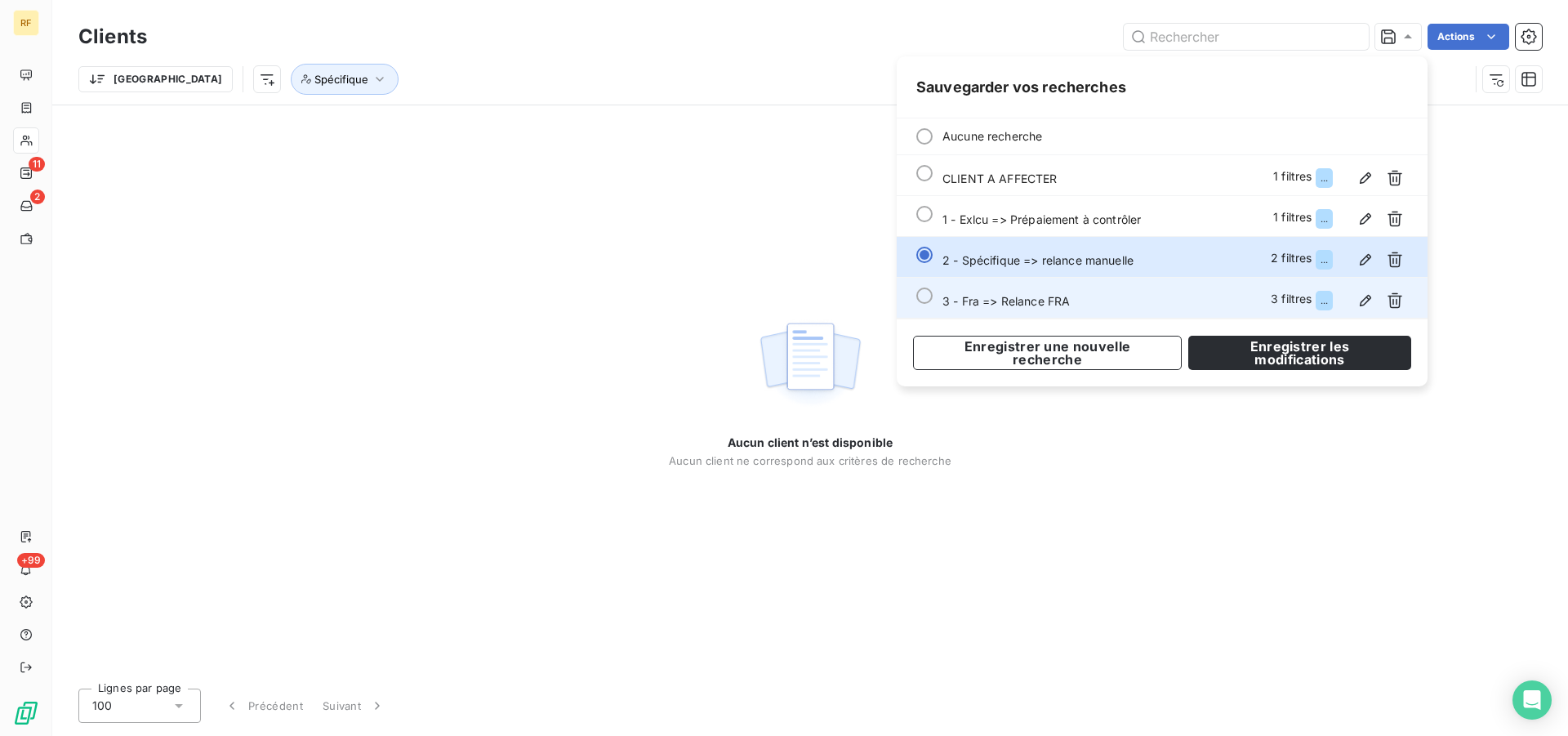
click at [925, 295] on div at bounding box center [924, 295] width 16 height 16
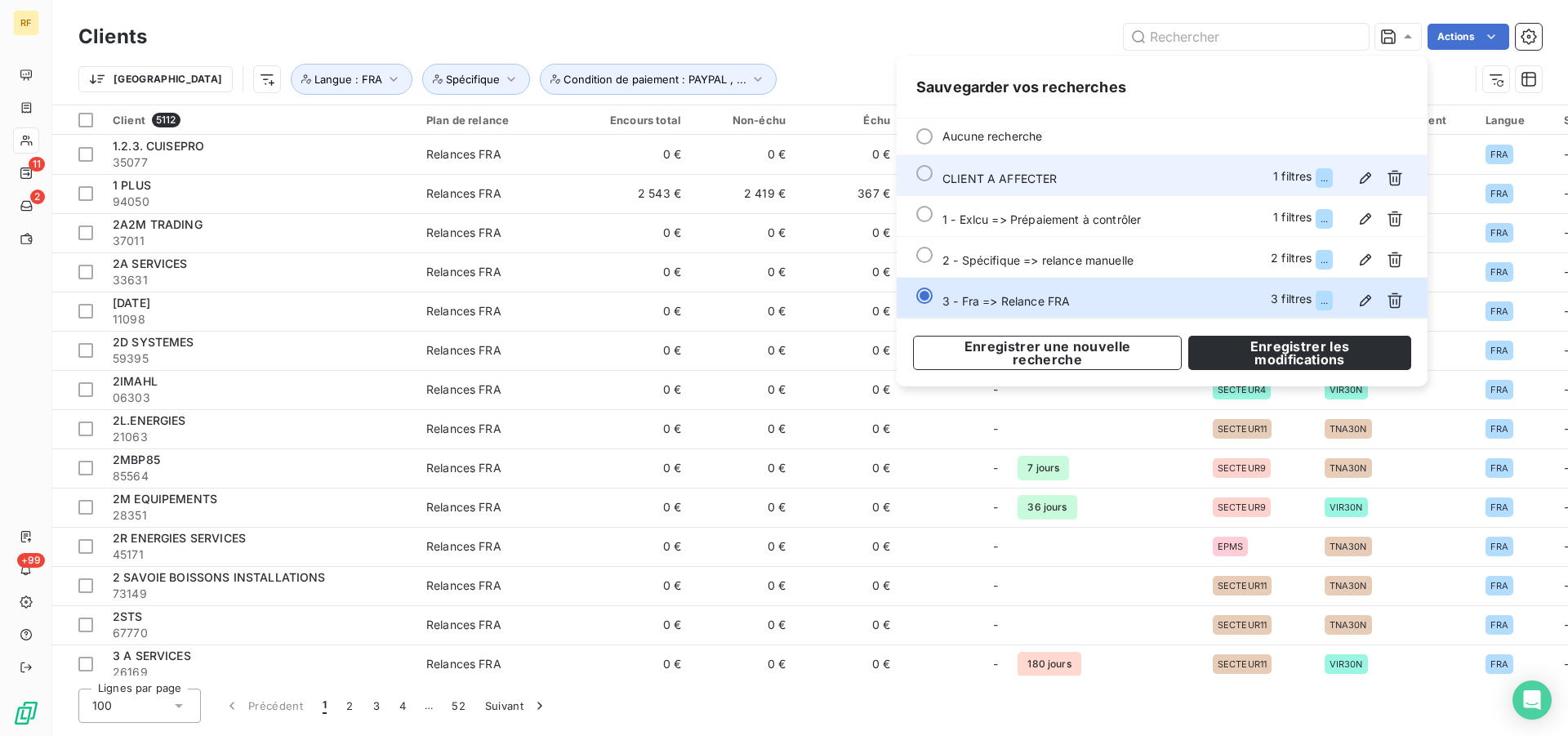
click at [927, 164] on li "CLIENT A AFFECTER 1 filtres ..." at bounding box center [1162, 175] width 531 height 41
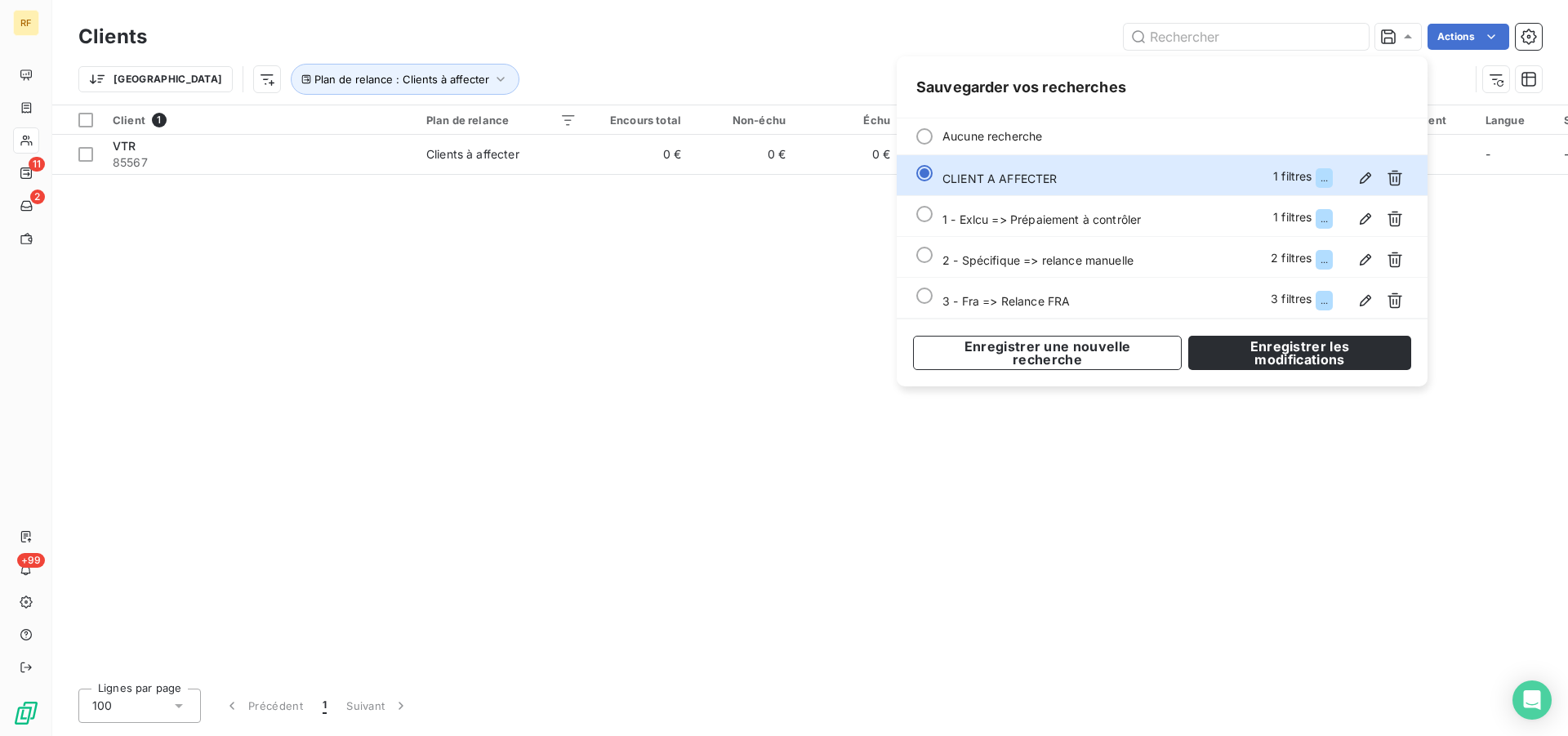
click at [697, 287] on div "Client 1 Plan de relance Encours total Non-échu Échu Limite d’encours Délai moy…" at bounding box center [810, 390] width 1516 height 570
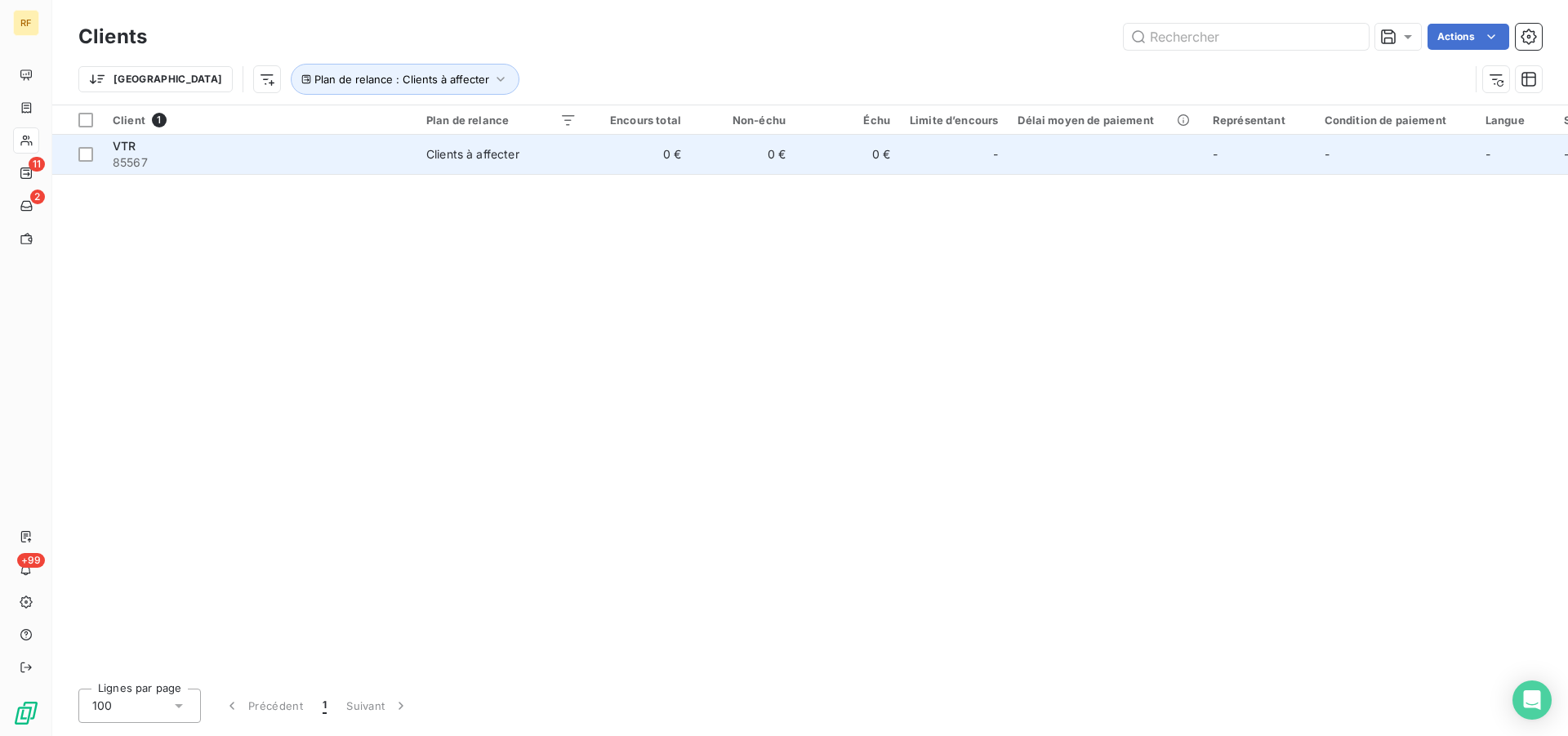
click at [464, 155] on div "Clients à affecter" at bounding box center [472, 154] width 93 height 16
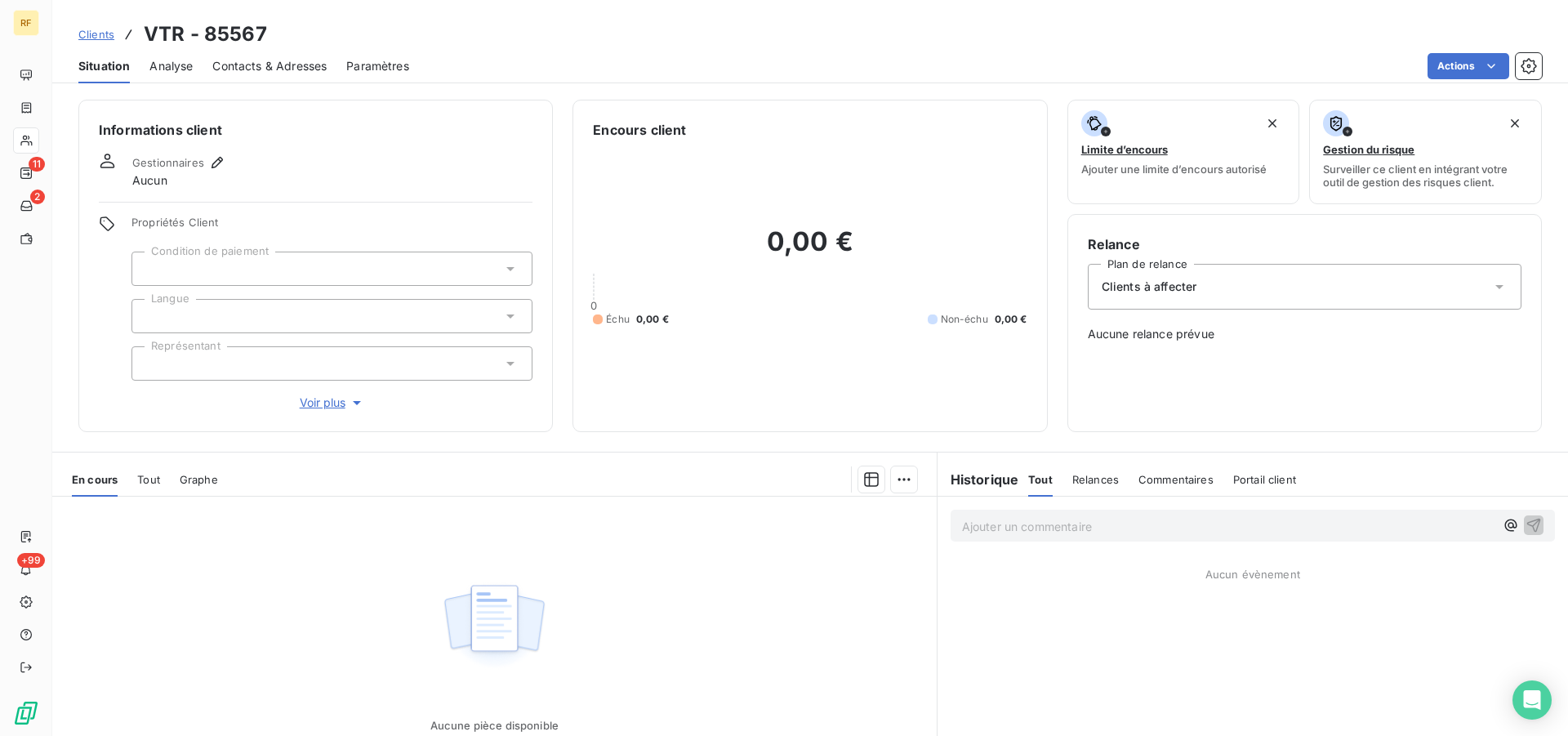
click at [188, 265] on div at bounding box center [331, 268] width 401 height 34
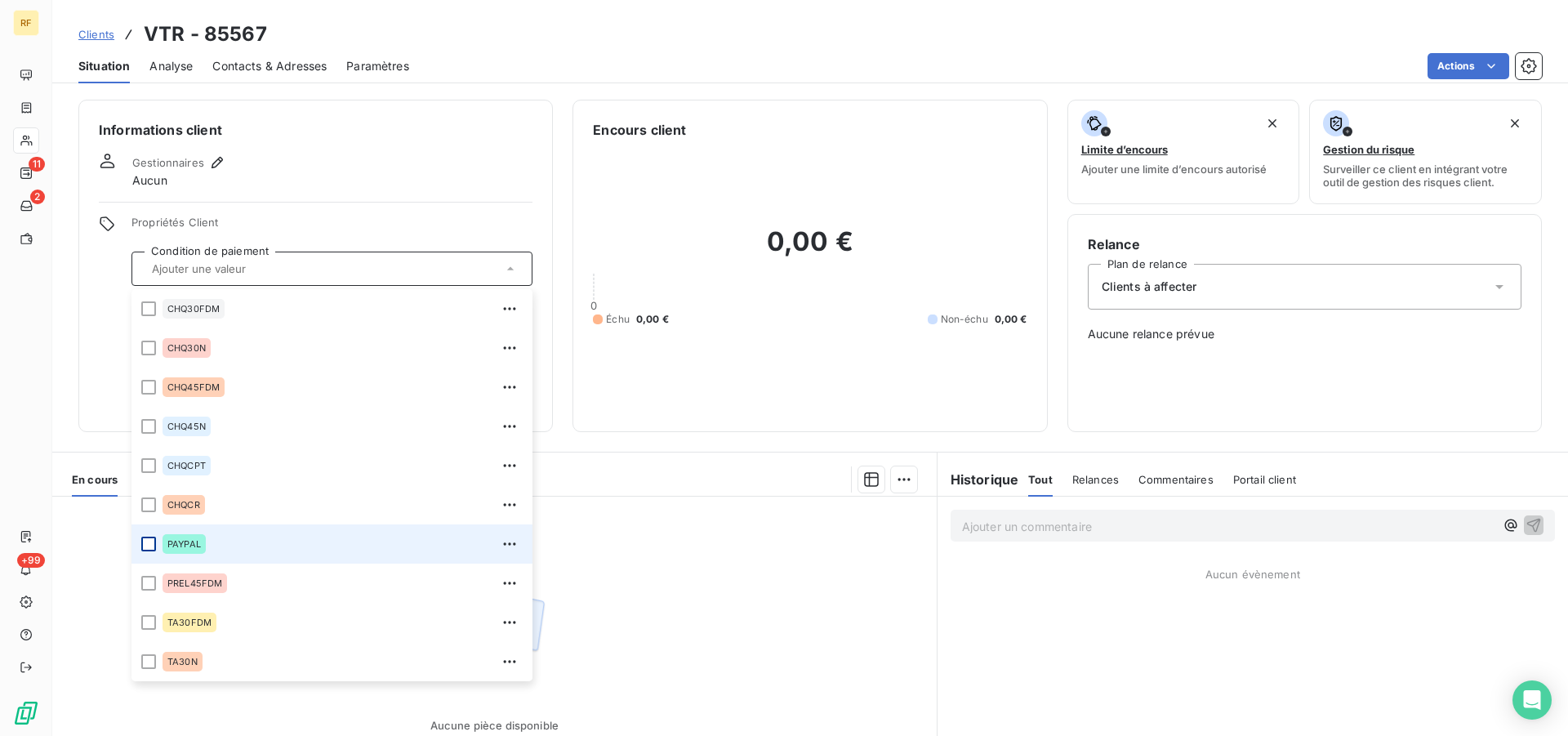
click at [152, 543] on div at bounding box center [148, 543] width 14 height 14
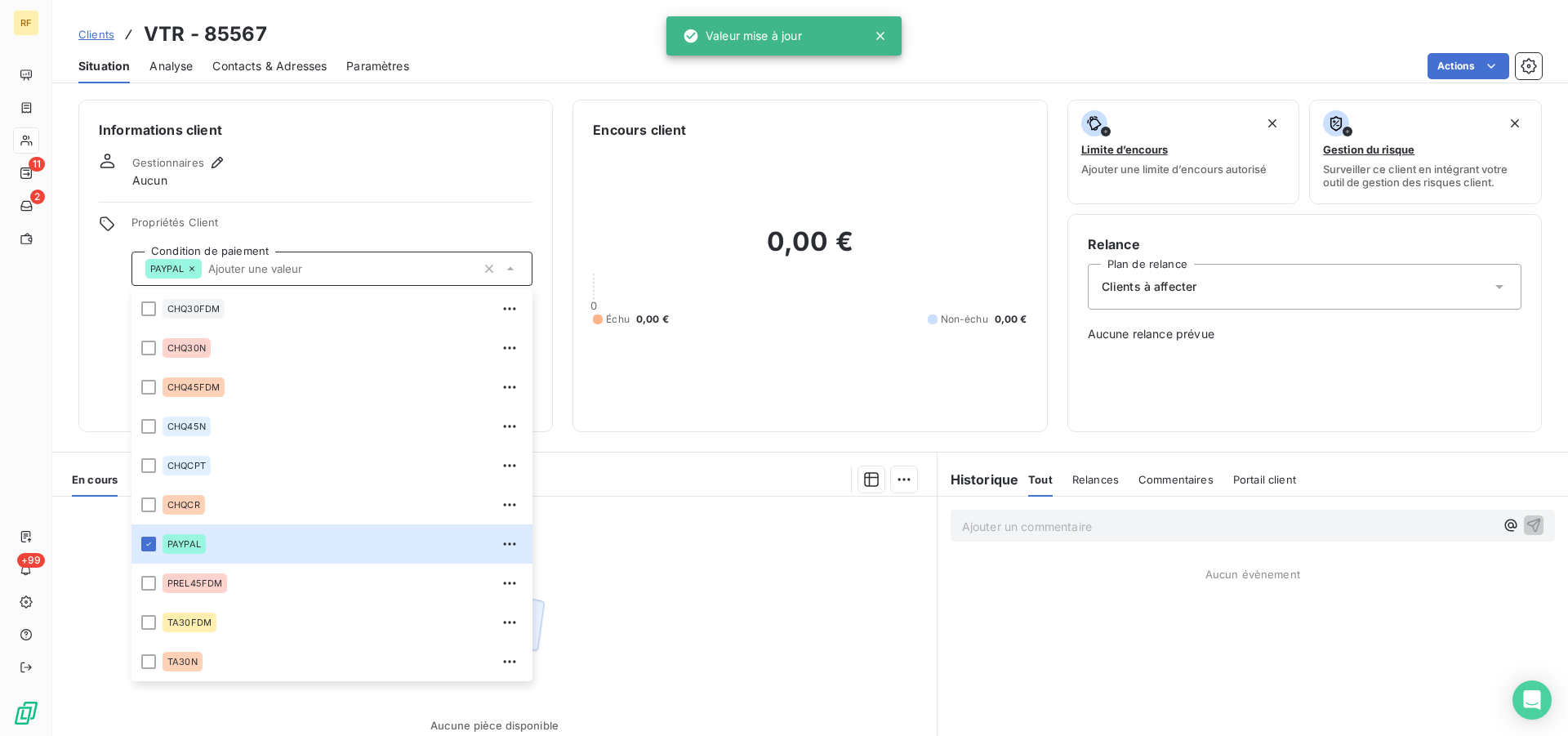
click at [310, 186] on div "Gestionnaires Aucun" at bounding box center [315, 170] width 434 height 36
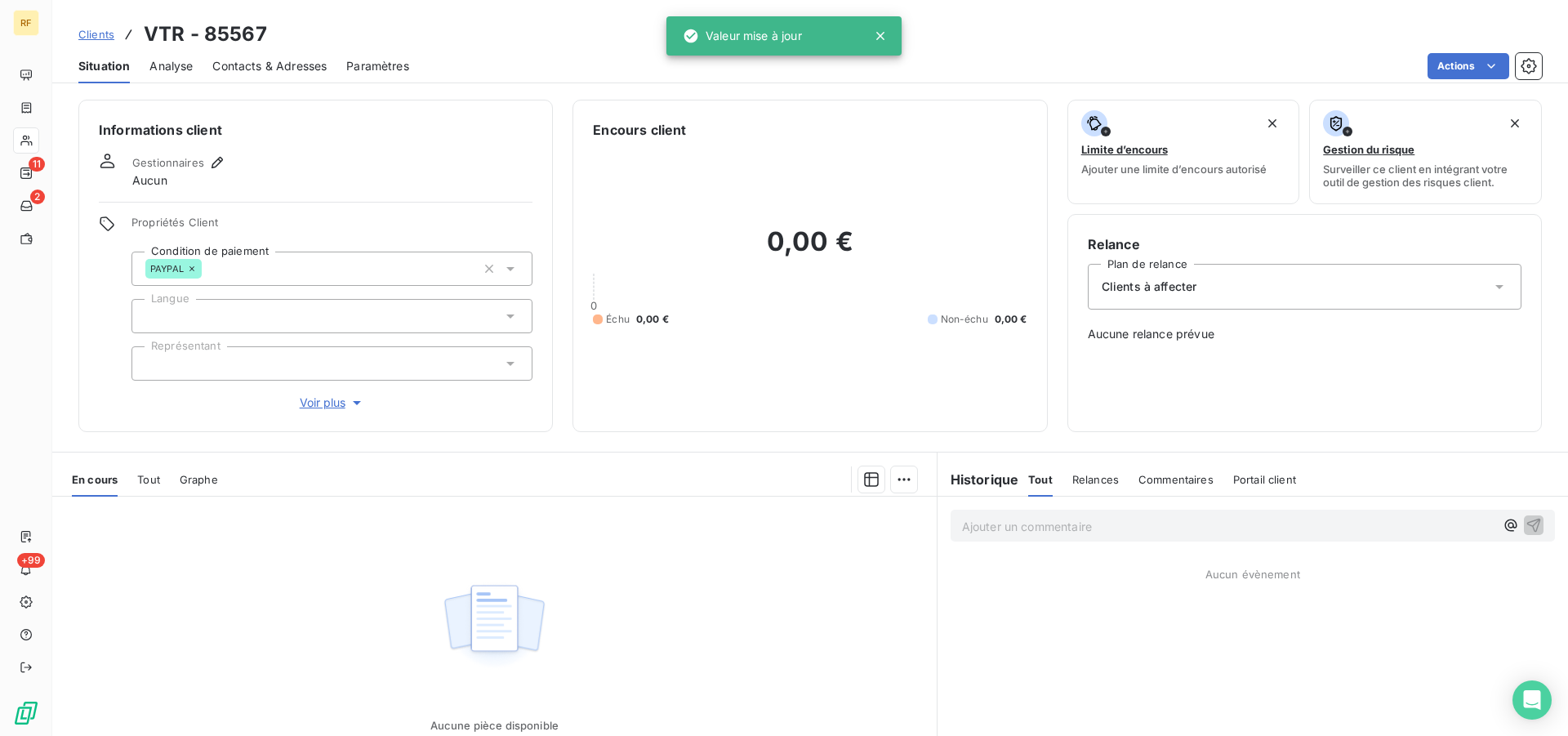
click at [237, 317] on div at bounding box center [331, 316] width 401 height 34
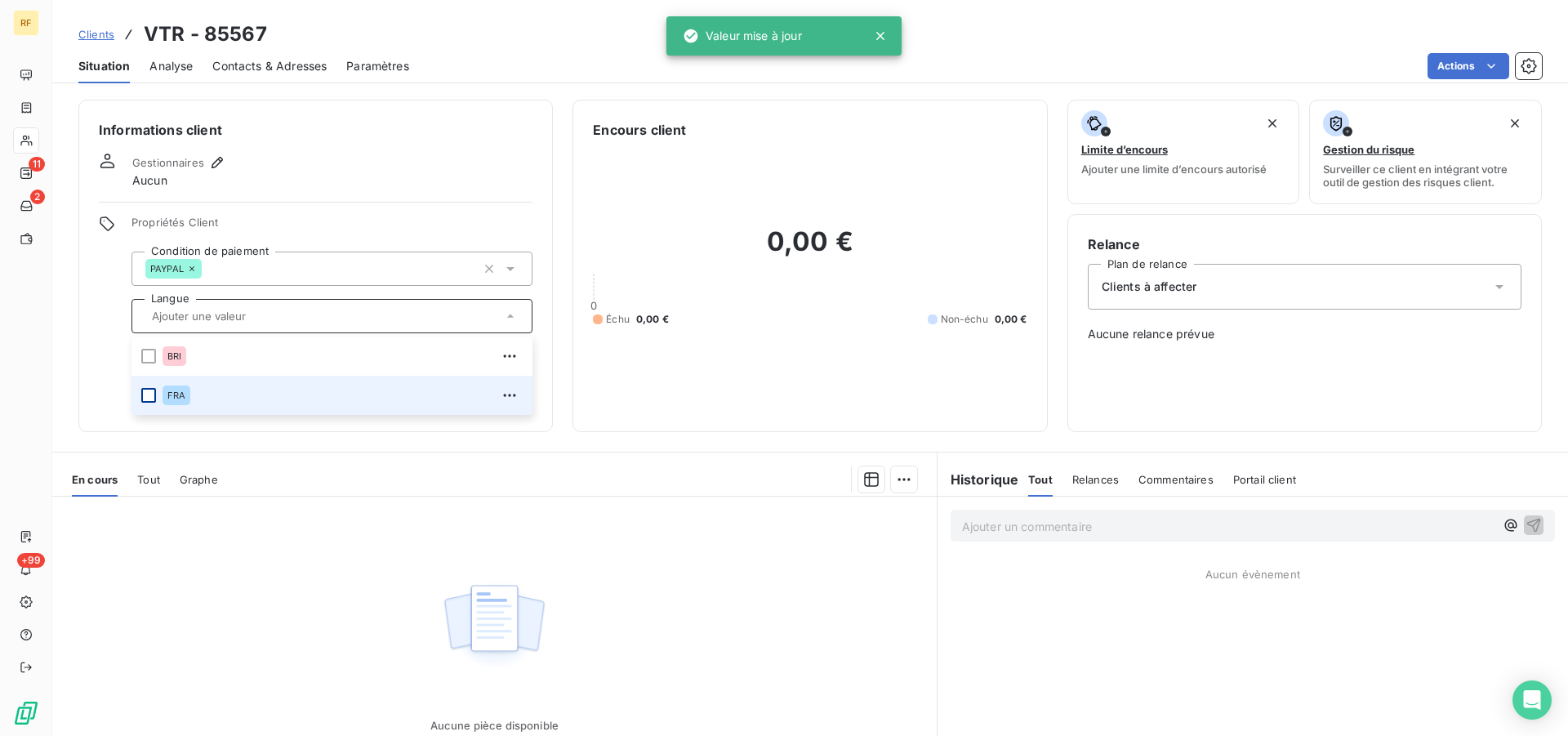
click at [145, 394] on div at bounding box center [148, 394] width 14 height 14
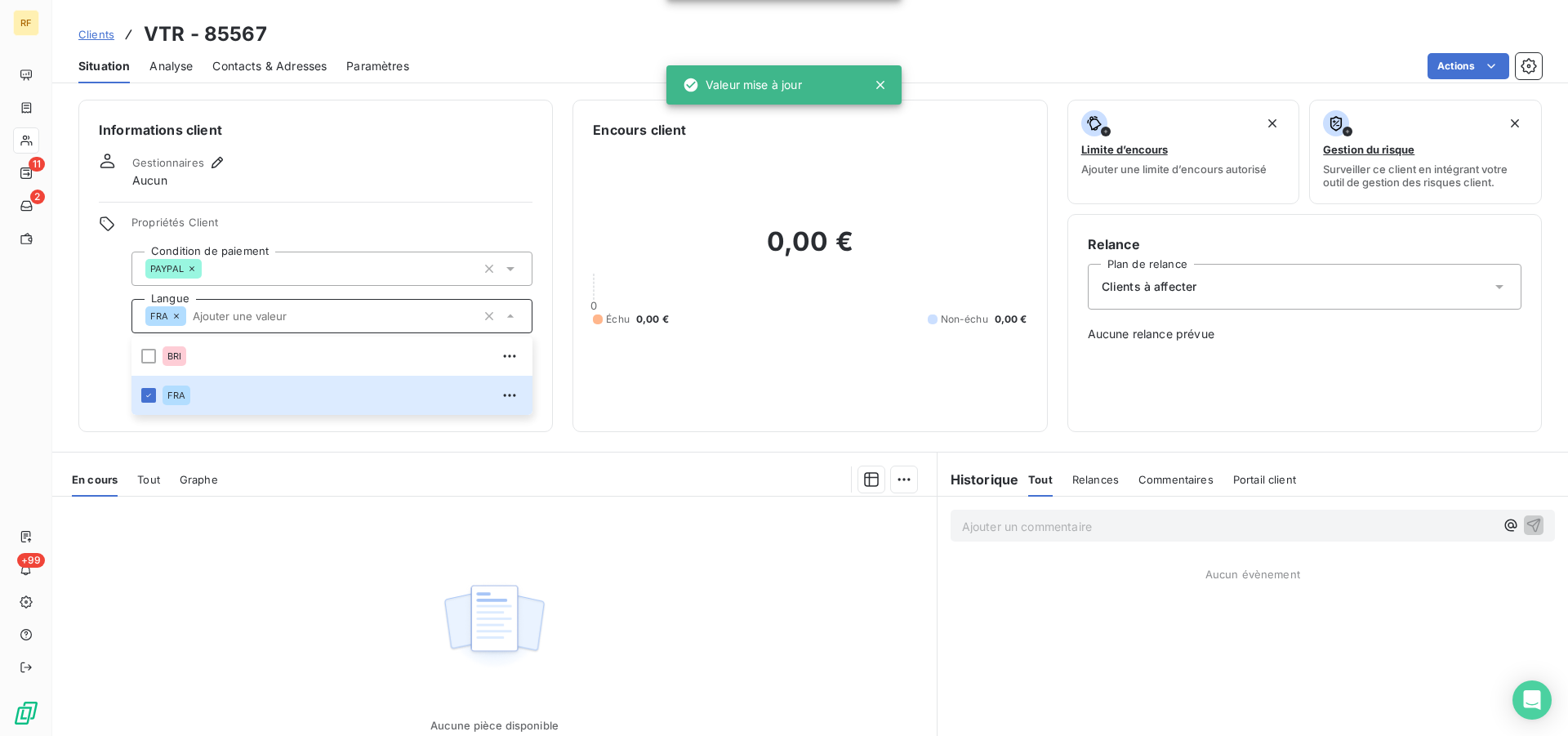
click at [303, 176] on div "Gestionnaires Aucun" at bounding box center [315, 170] width 434 height 36
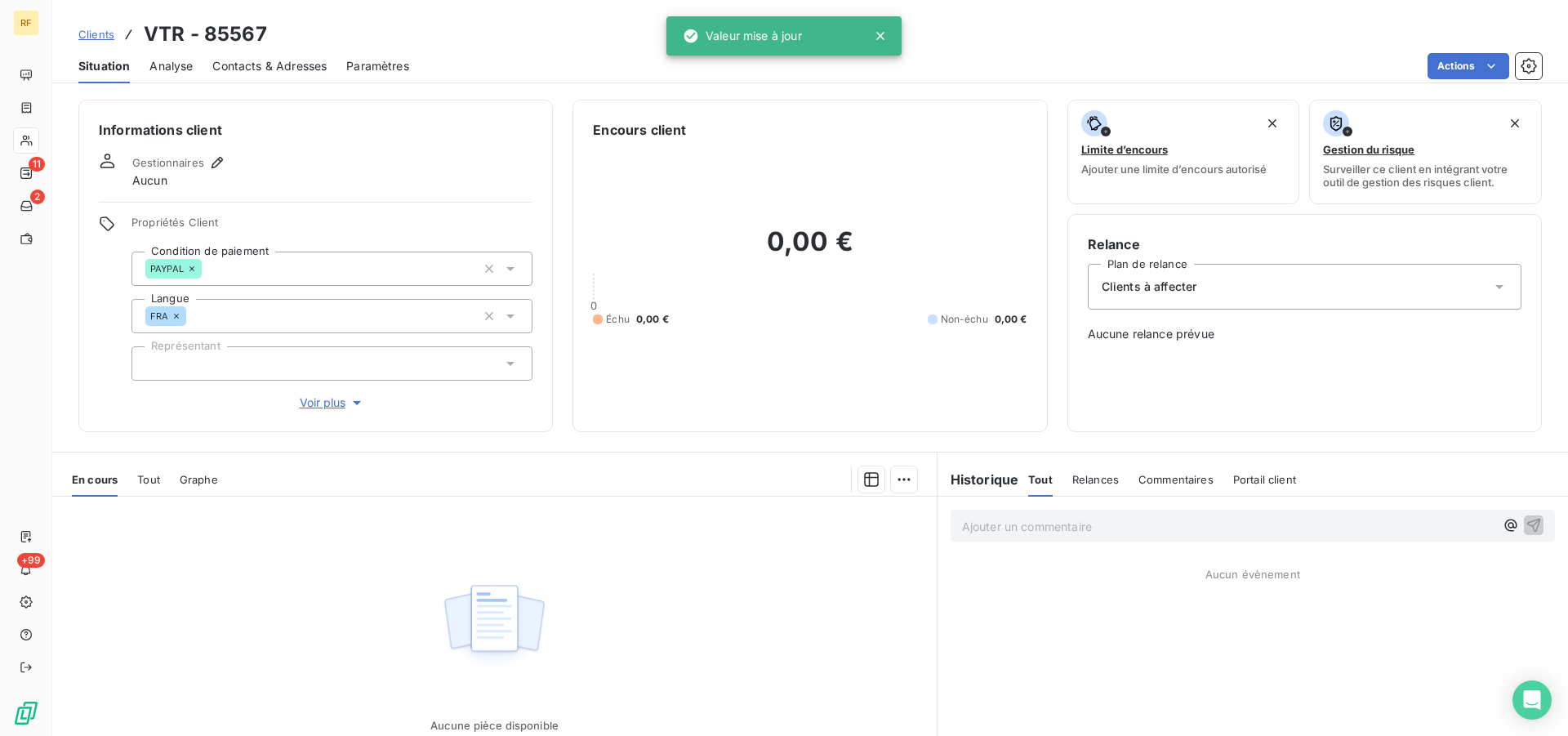
click at [288, 370] on div at bounding box center [331, 363] width 401 height 34
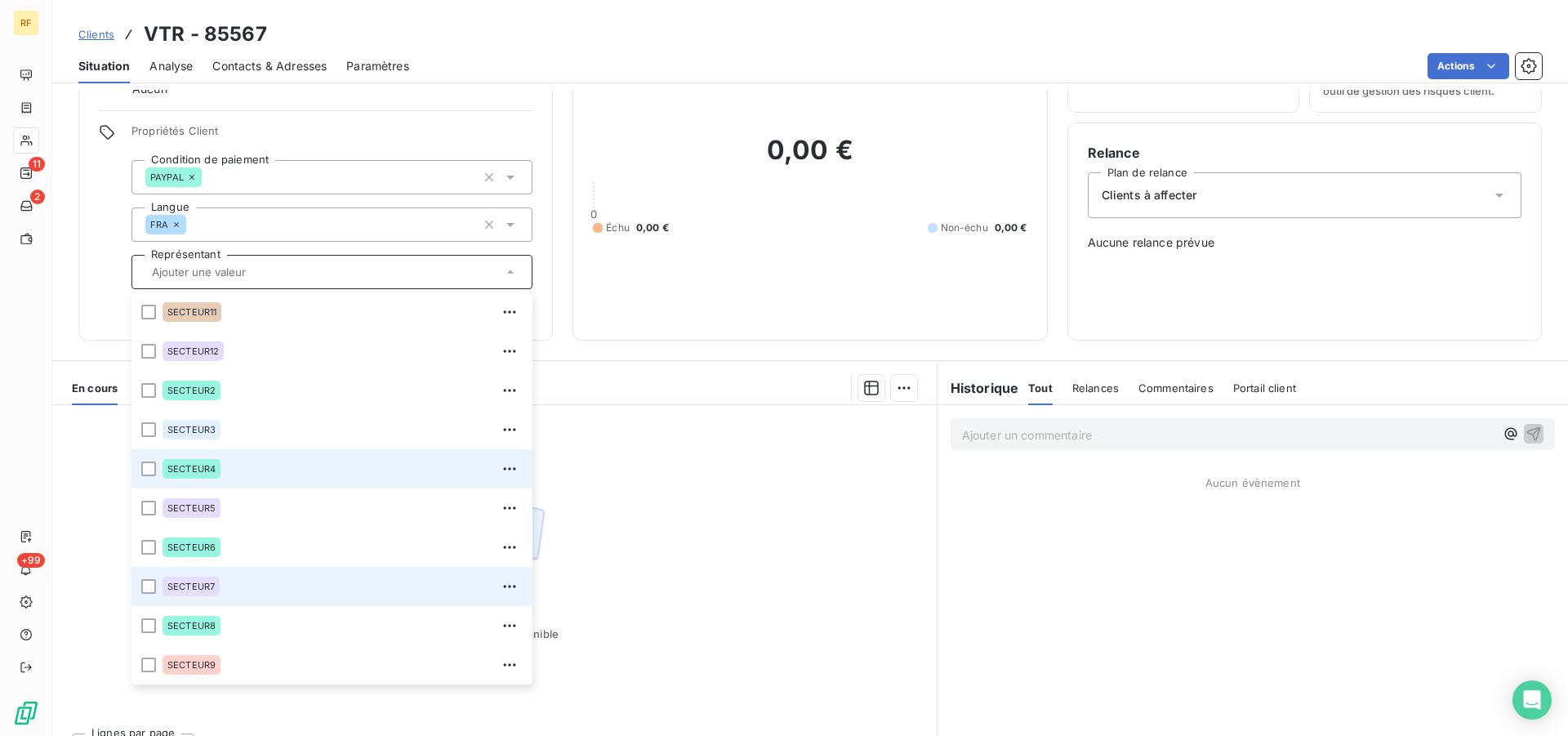
scroll to position [124, 0]
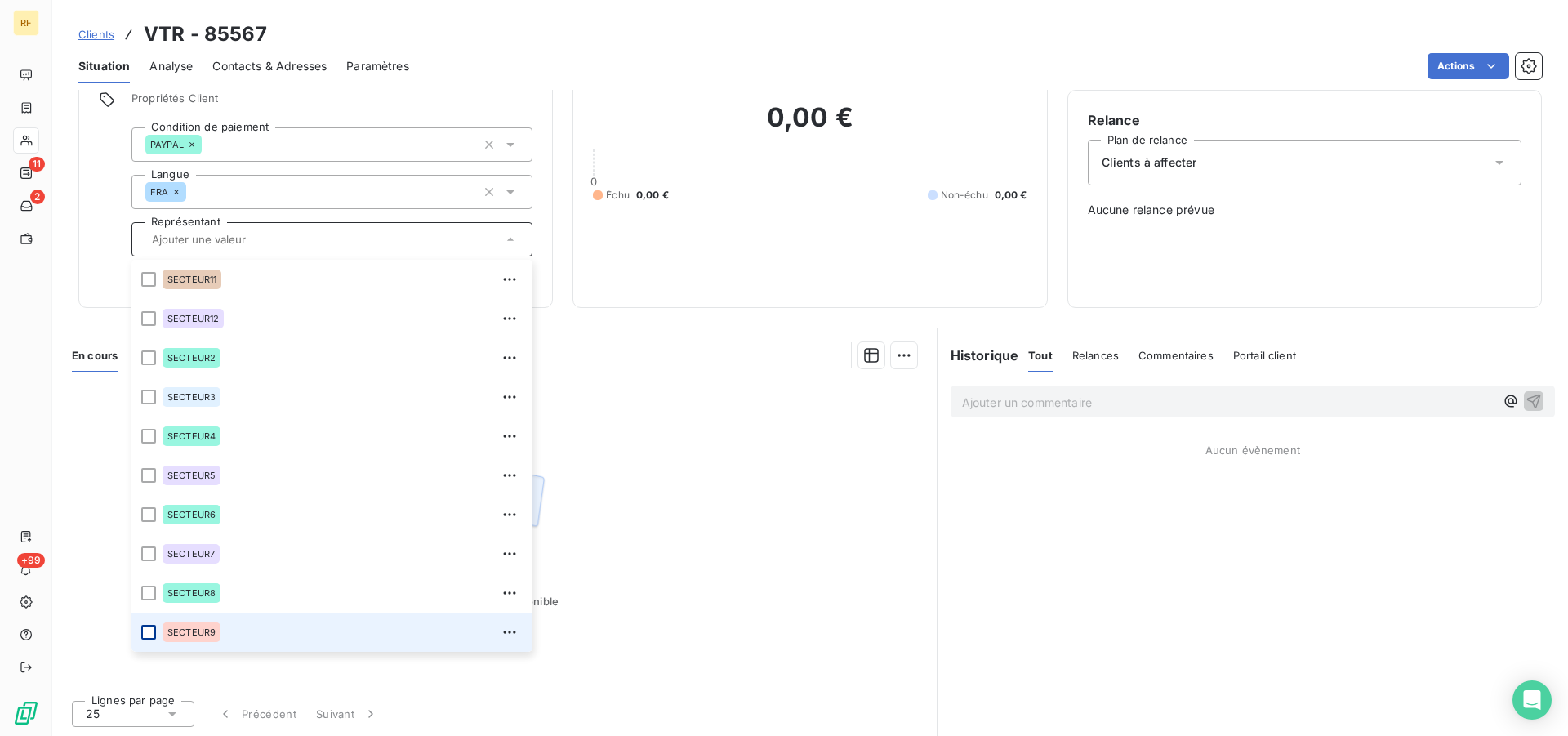
click at [150, 630] on div at bounding box center [148, 631] width 14 height 14
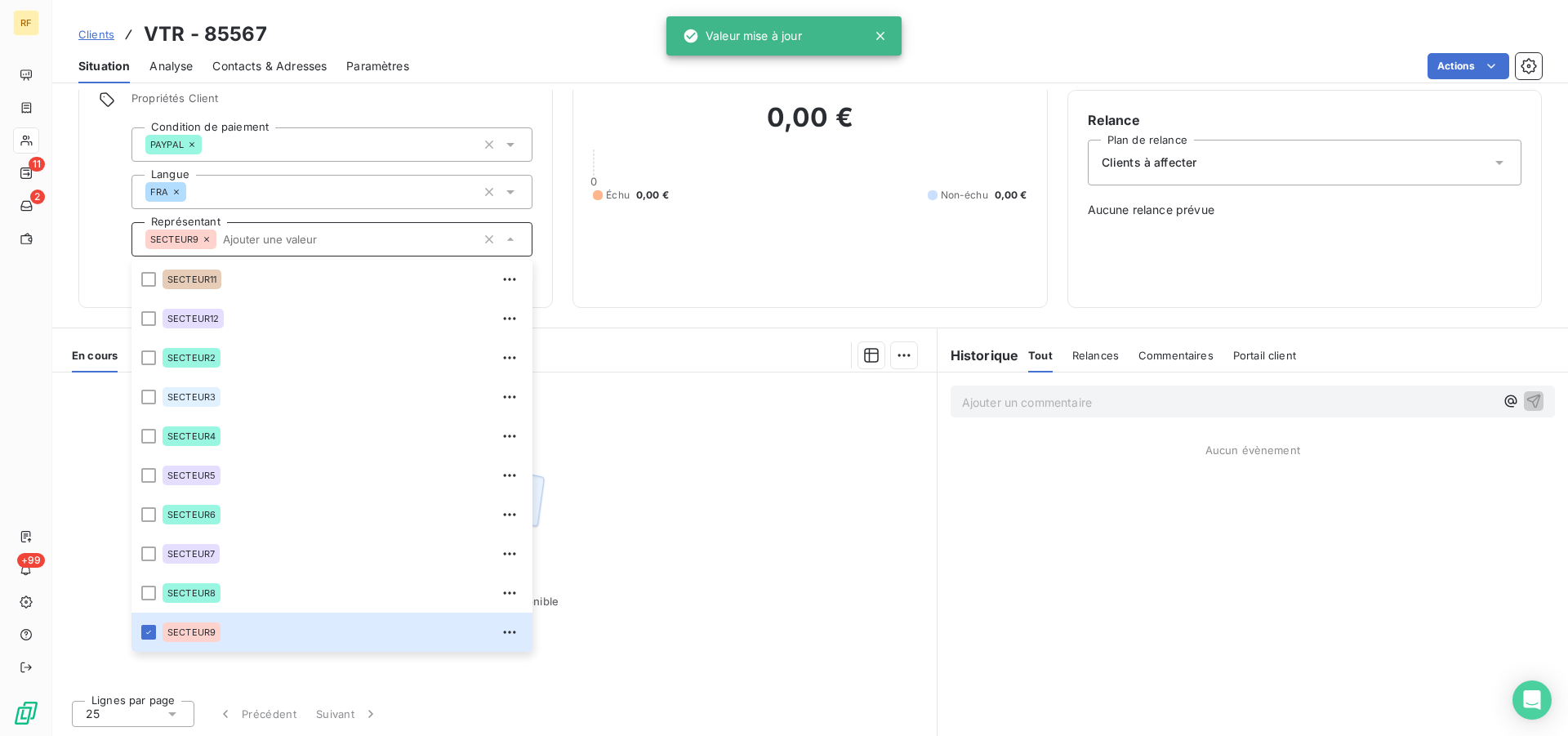
click at [305, 234] on input "text" at bounding box center [346, 239] width 260 height 14
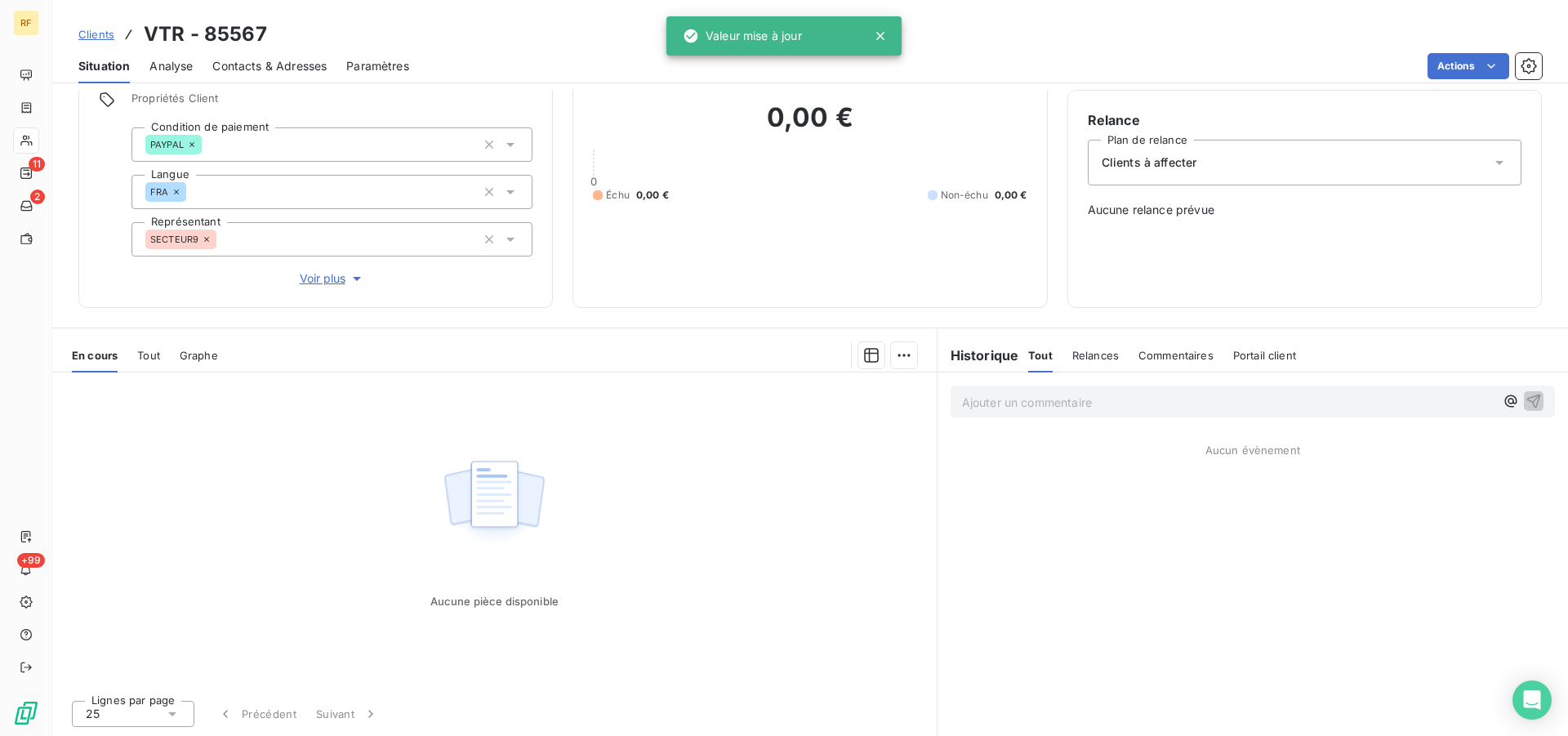
click at [317, 280] on span "Voir plus" at bounding box center [332, 278] width 66 height 16
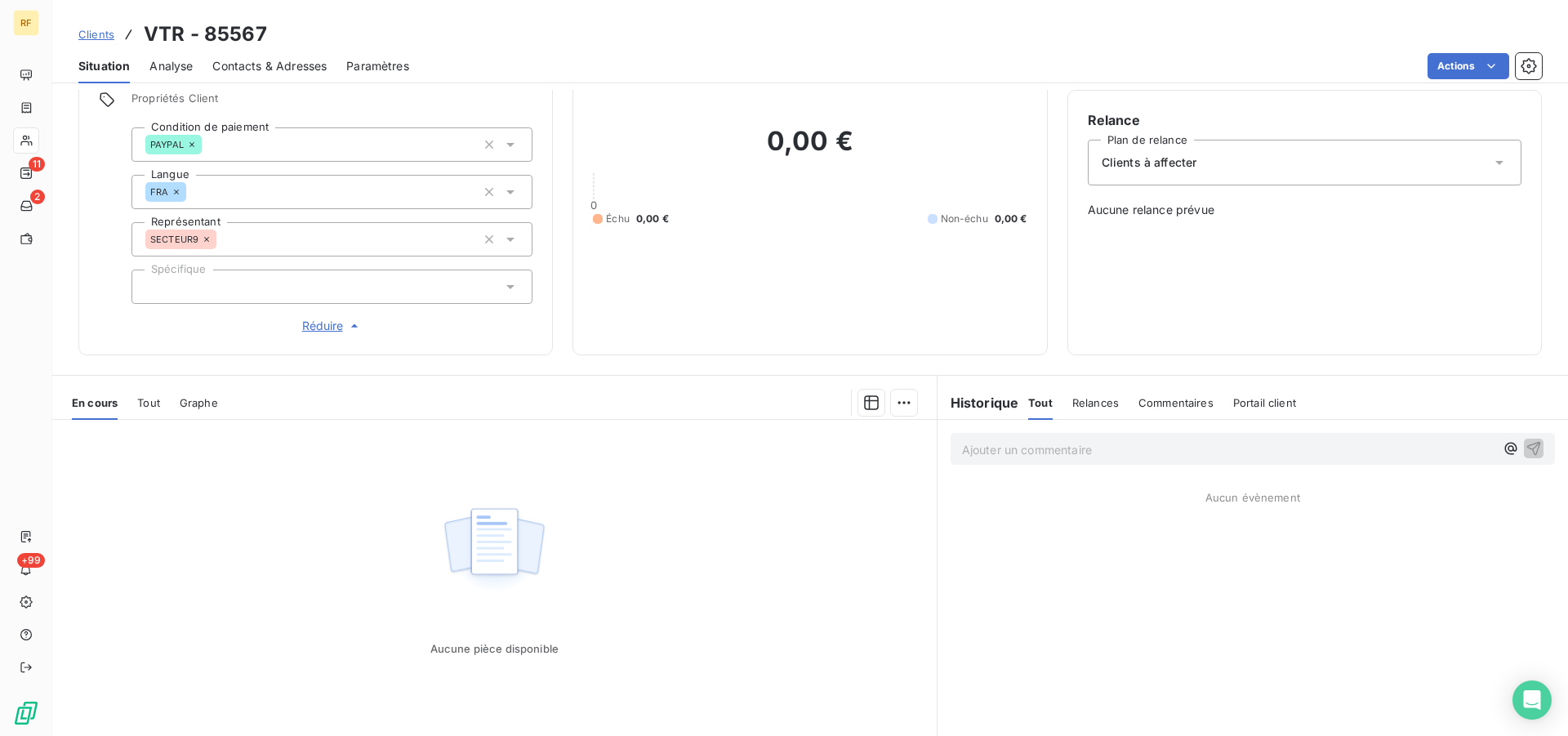
click at [1187, 166] on span "Clients à affecter" at bounding box center [1150, 162] width 95 height 16
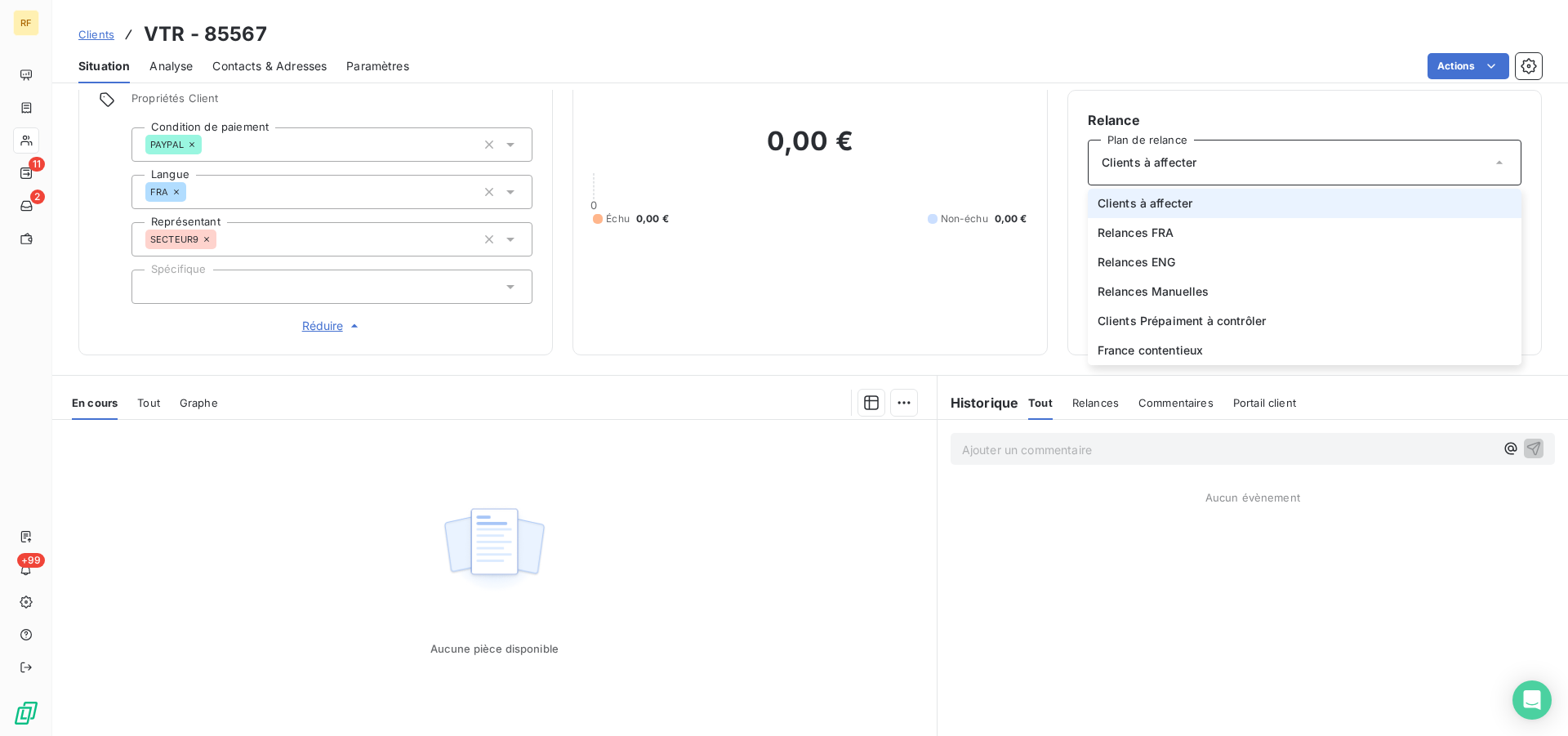
click at [839, 55] on div "Actions" at bounding box center [985, 66] width 1113 height 26
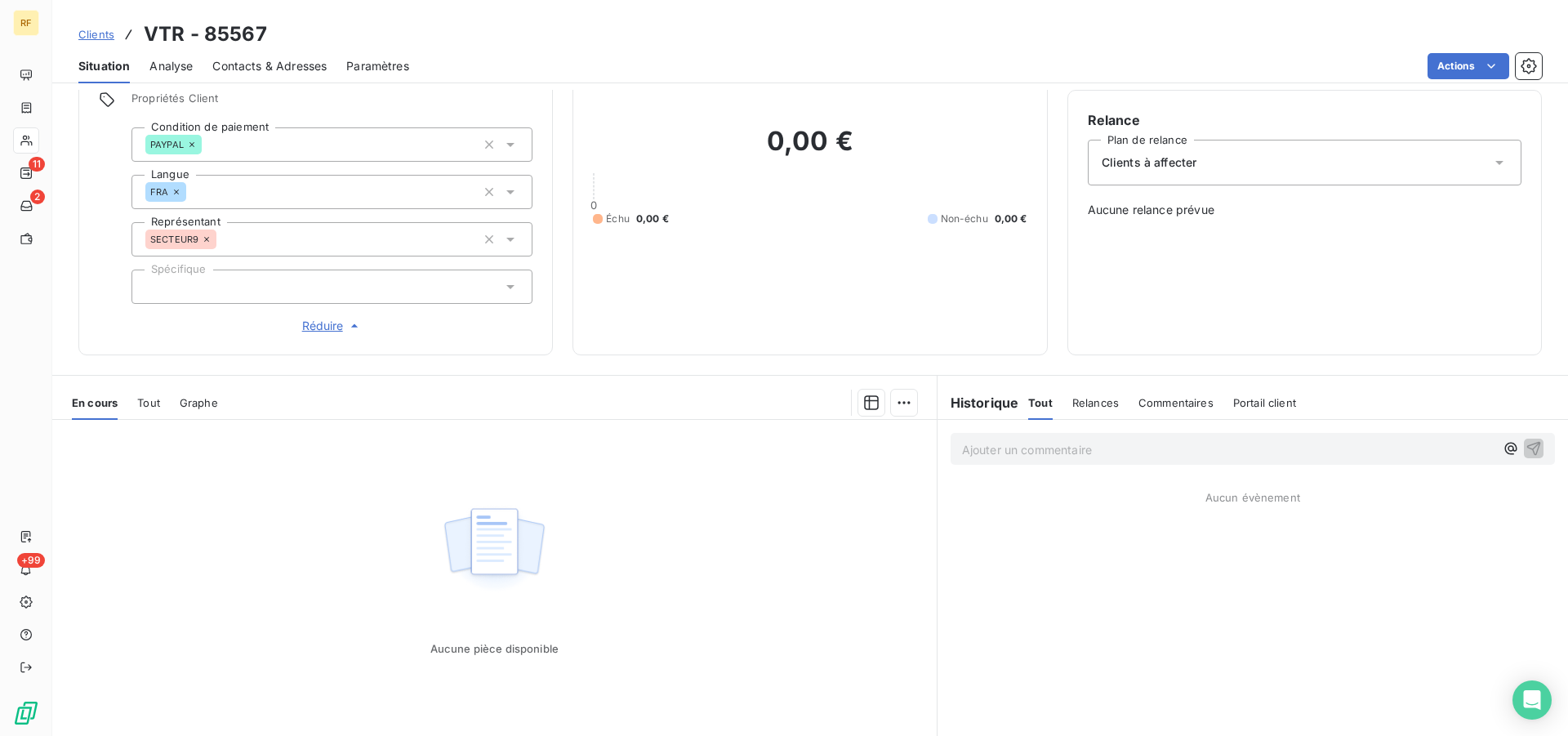
click at [306, 69] on span "Contacts & Adresses" at bounding box center [269, 66] width 114 height 16
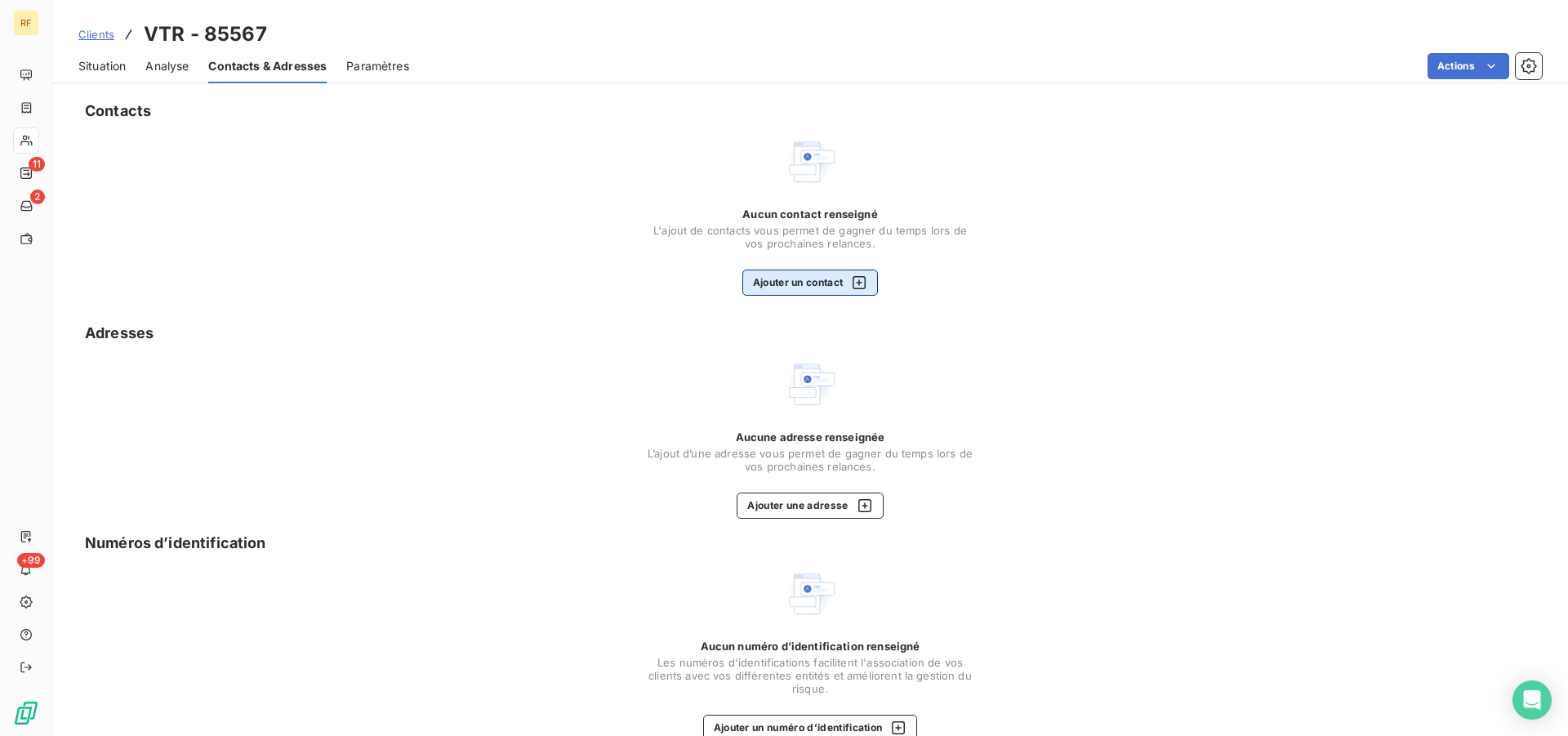
click at [813, 285] on button "Ajouter un contact" at bounding box center [810, 282] width 136 height 26
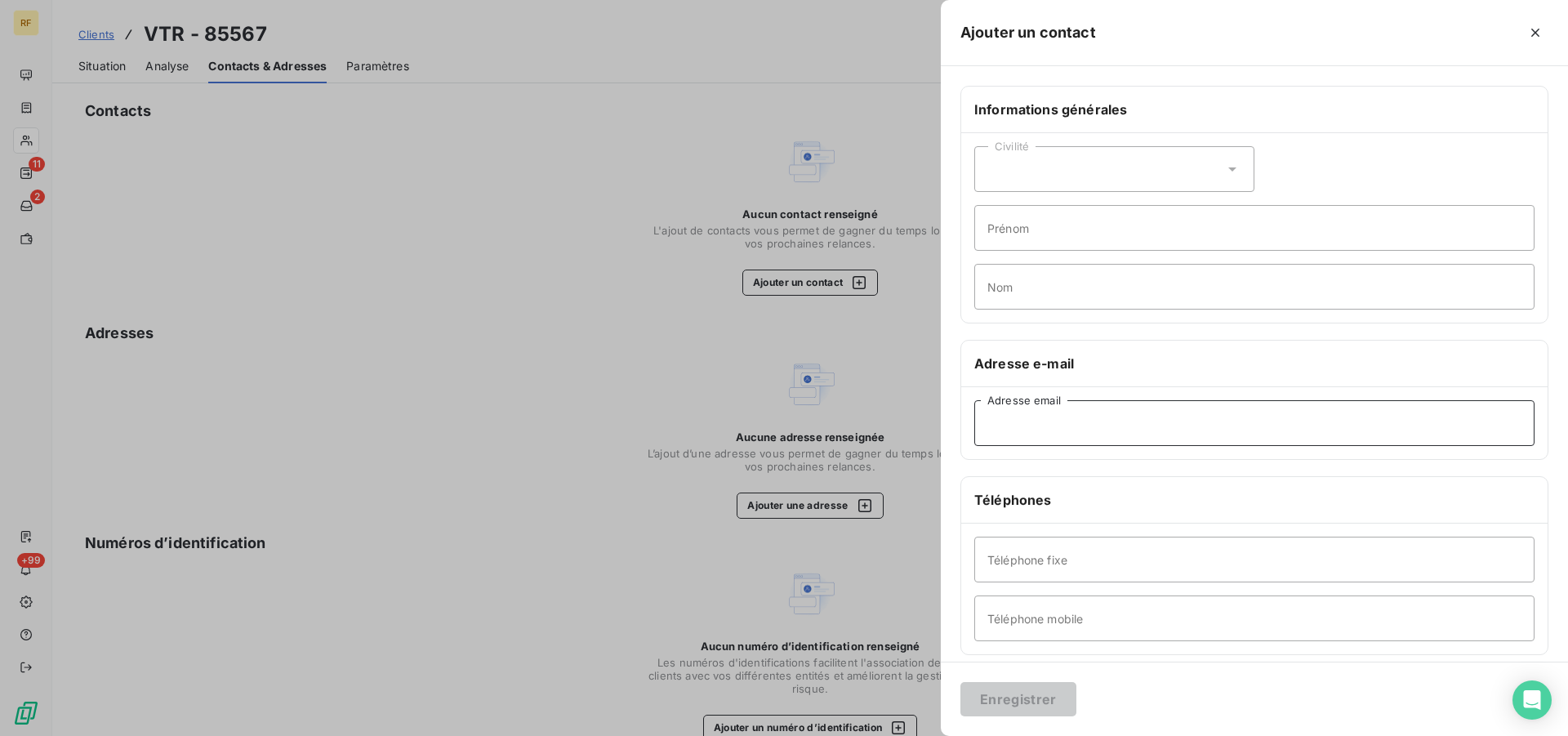
drag, startPoint x: 1110, startPoint y: 416, endPoint x: 1102, endPoint y: 424, distance: 11.3
click at [1103, 424] on input "Adresse email" at bounding box center [1254, 423] width 560 height 46
paste input "[EMAIL_ADDRESS][DOMAIN_NAME]"
type input "[EMAIL_ADDRESS][DOMAIN_NAME]"
click at [1034, 703] on button "Enregistrer" at bounding box center [1018, 699] width 116 height 34
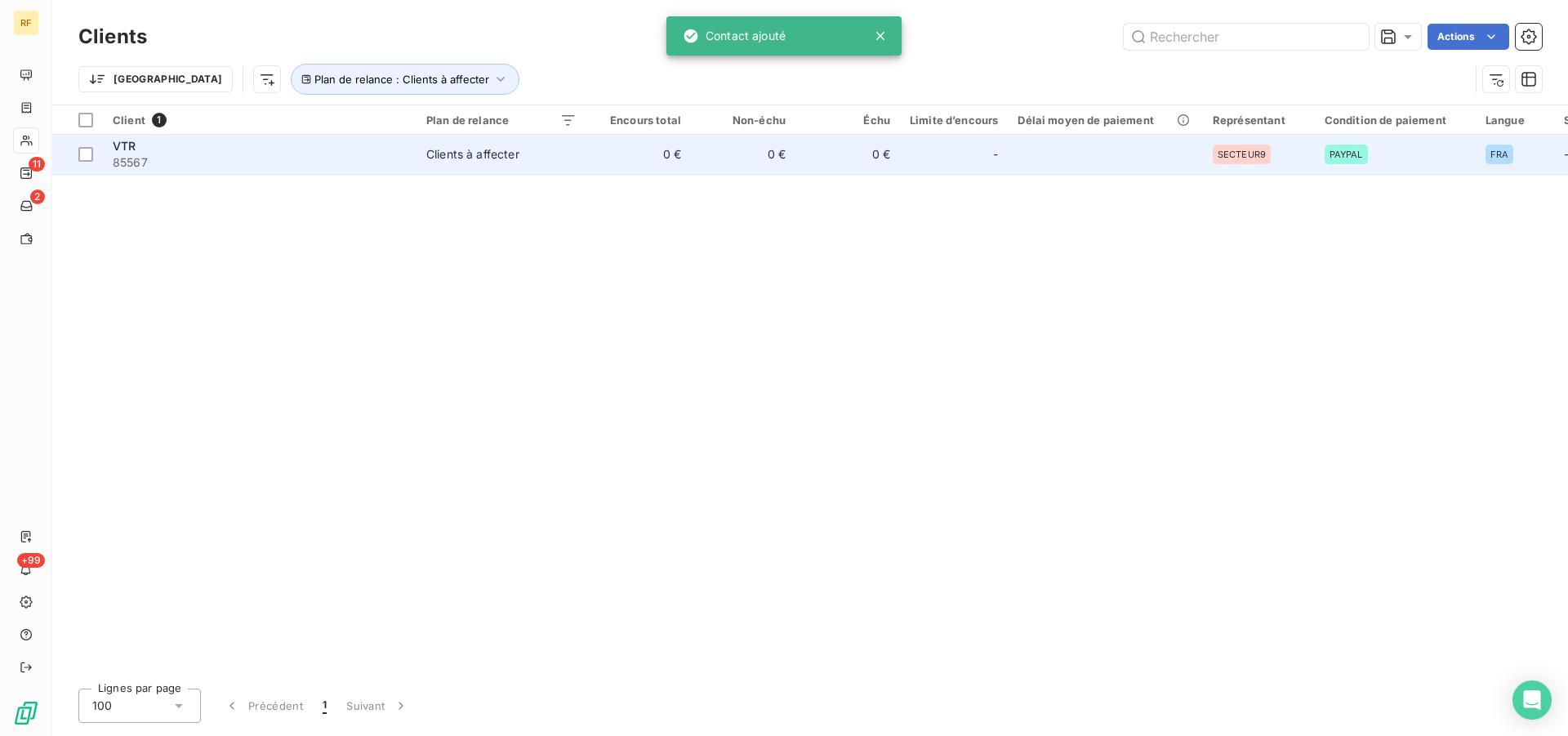
click at [499, 162] on div "Clients à affecter" at bounding box center [472, 154] width 93 height 16
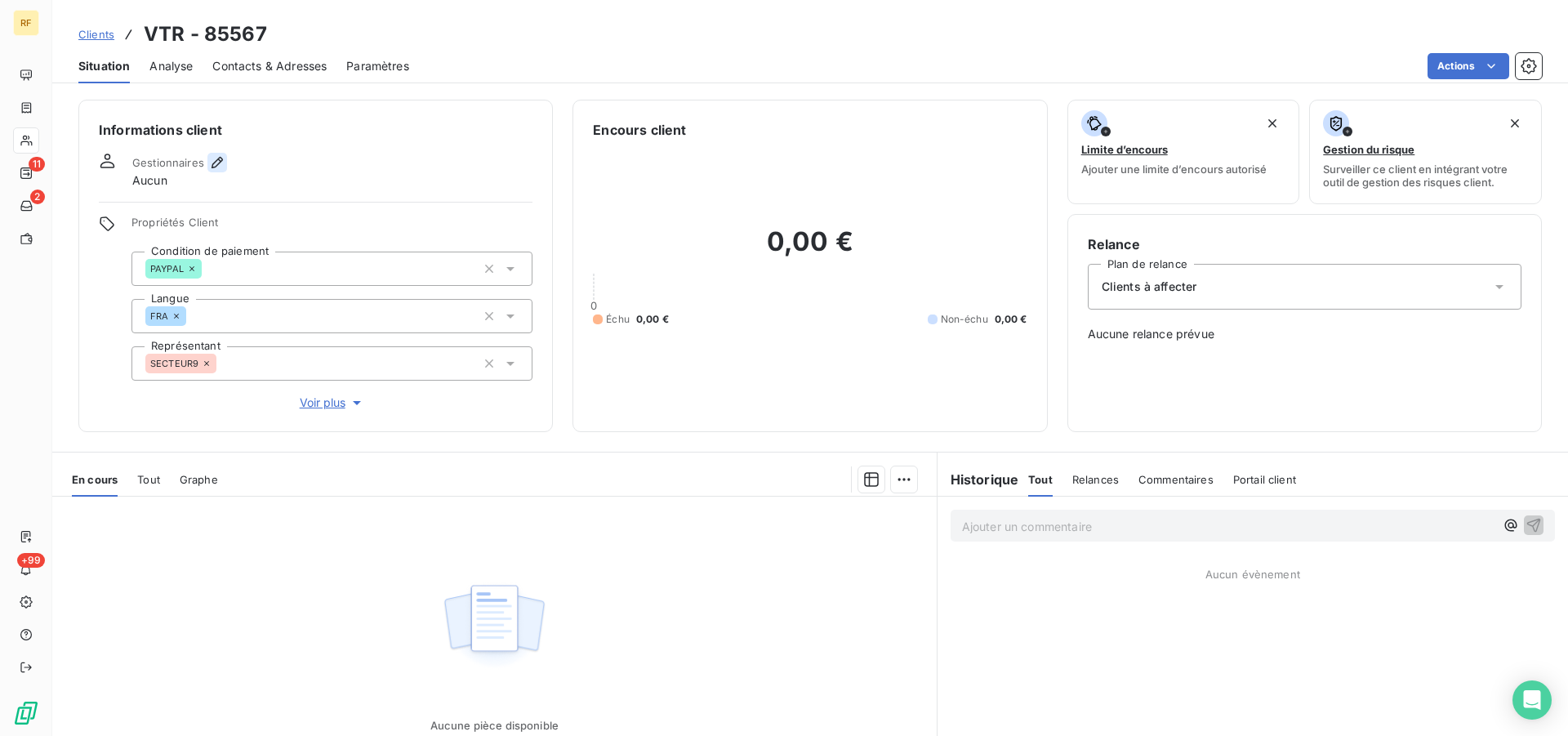
click at [216, 164] on icon "button" at bounding box center [216, 162] width 16 height 16
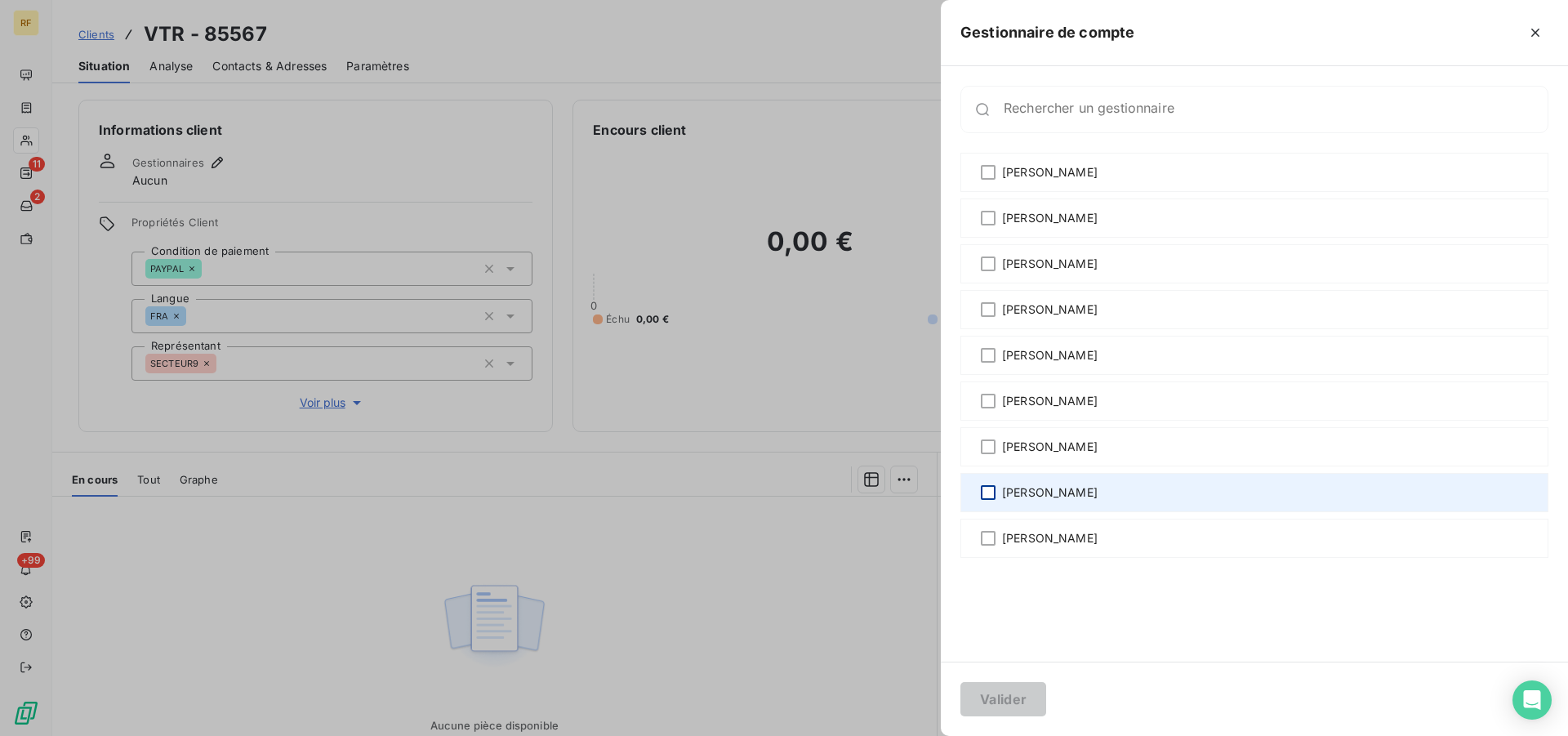
click at [992, 494] on div at bounding box center [988, 492] width 14 height 14
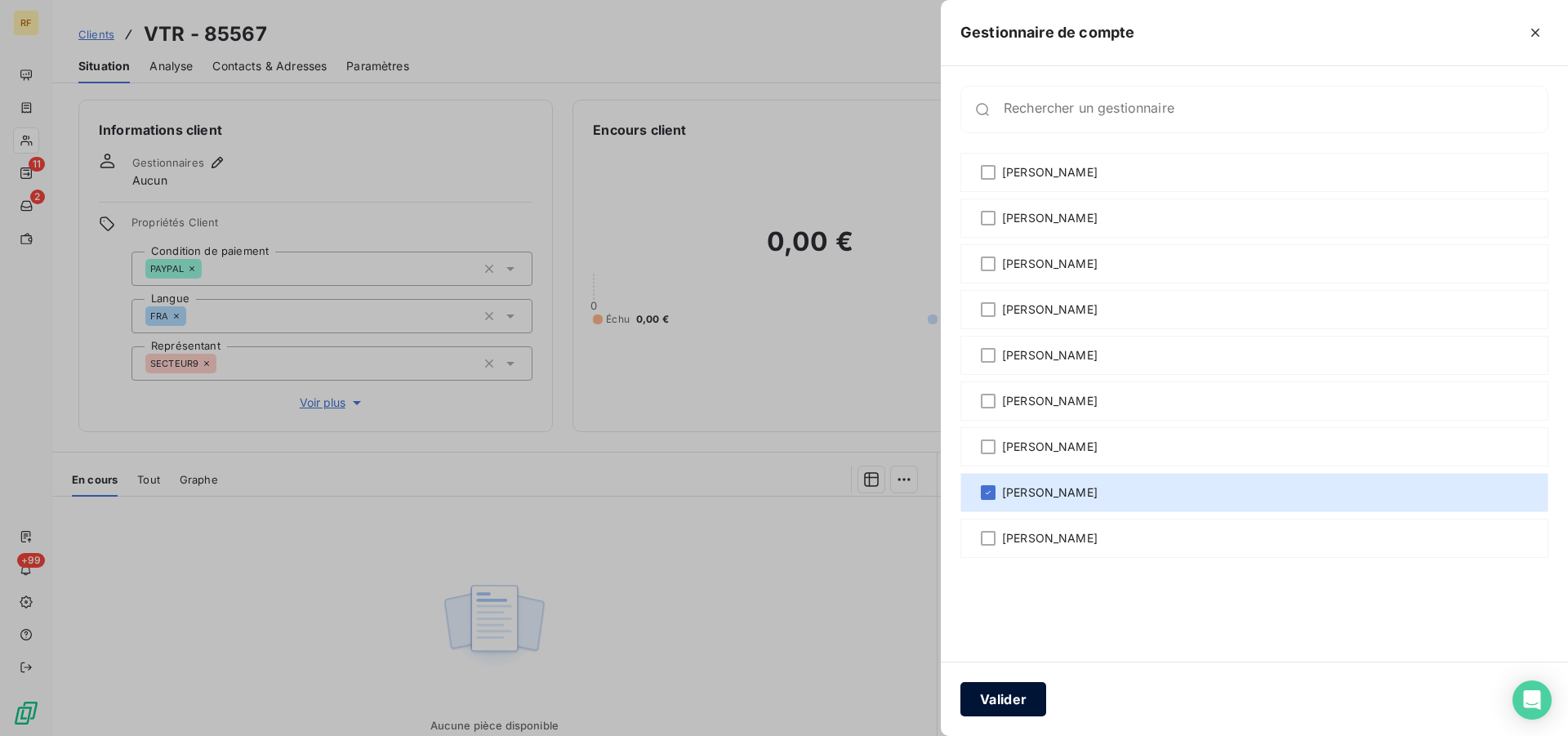
click at [1025, 694] on button "Valider" at bounding box center [1003, 699] width 86 height 34
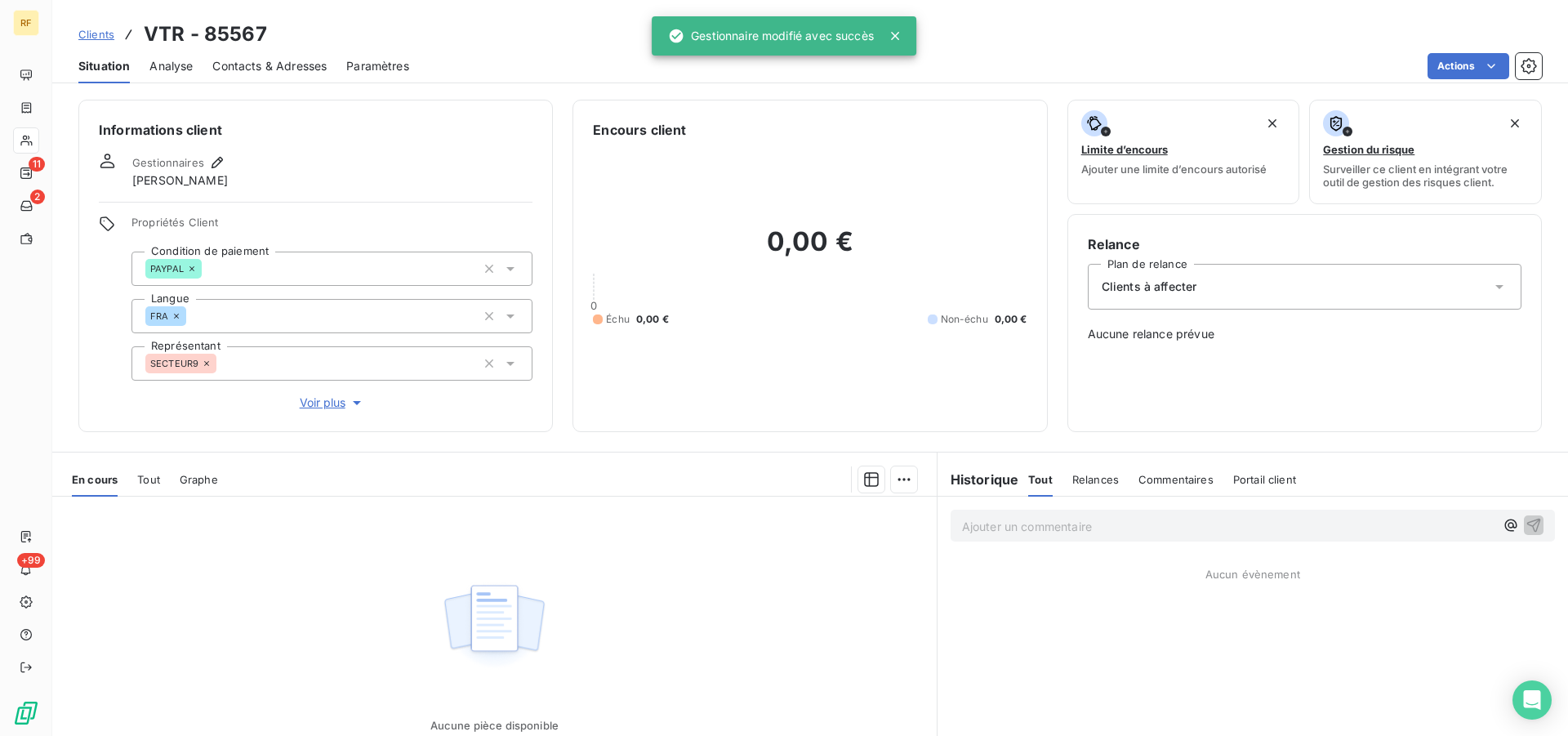
click at [1209, 290] on div "Clients à affecter" at bounding box center [1305, 287] width 434 height 46
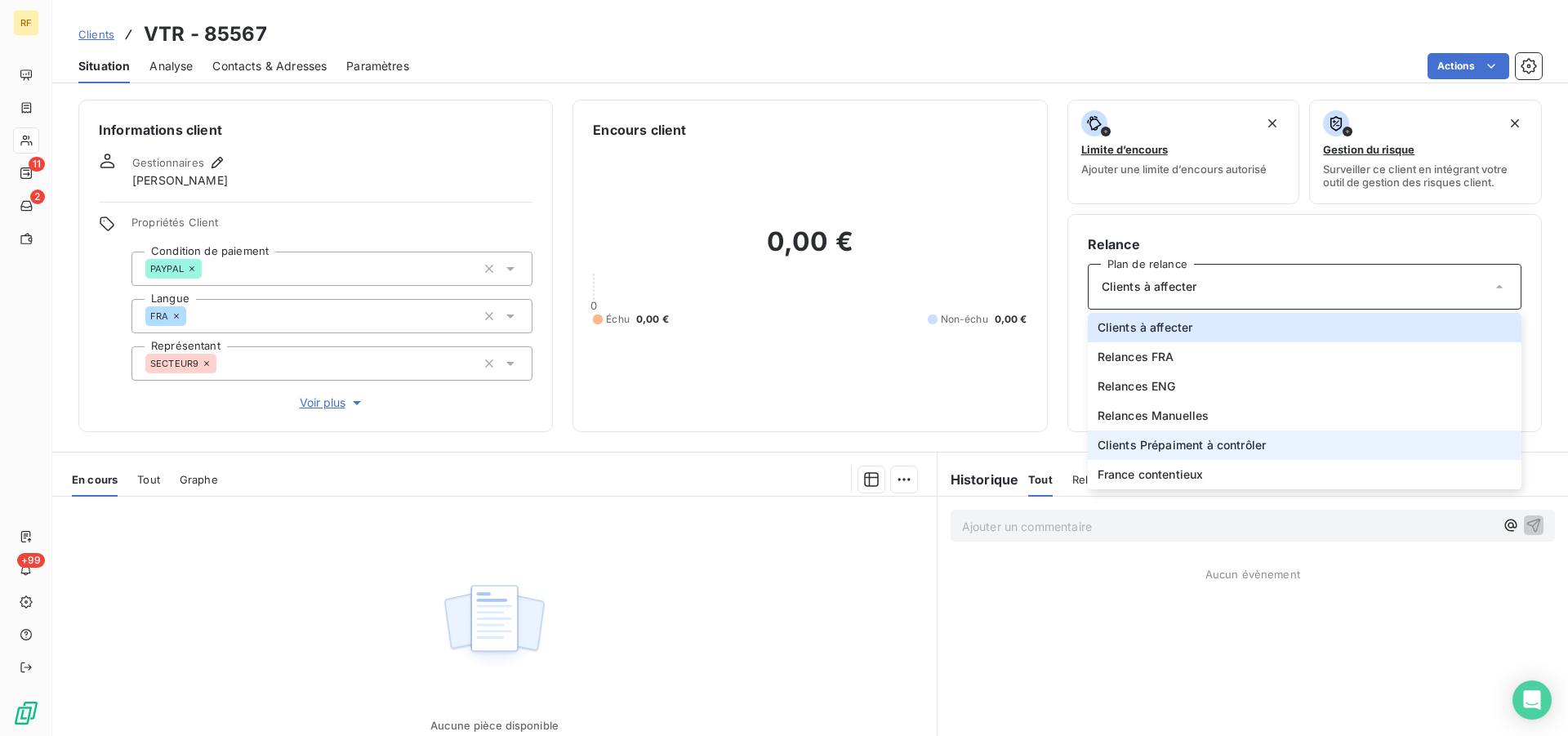
click at [1225, 448] on span "Clients Prépaiment à contrôler" at bounding box center [1182, 445] width 169 height 16
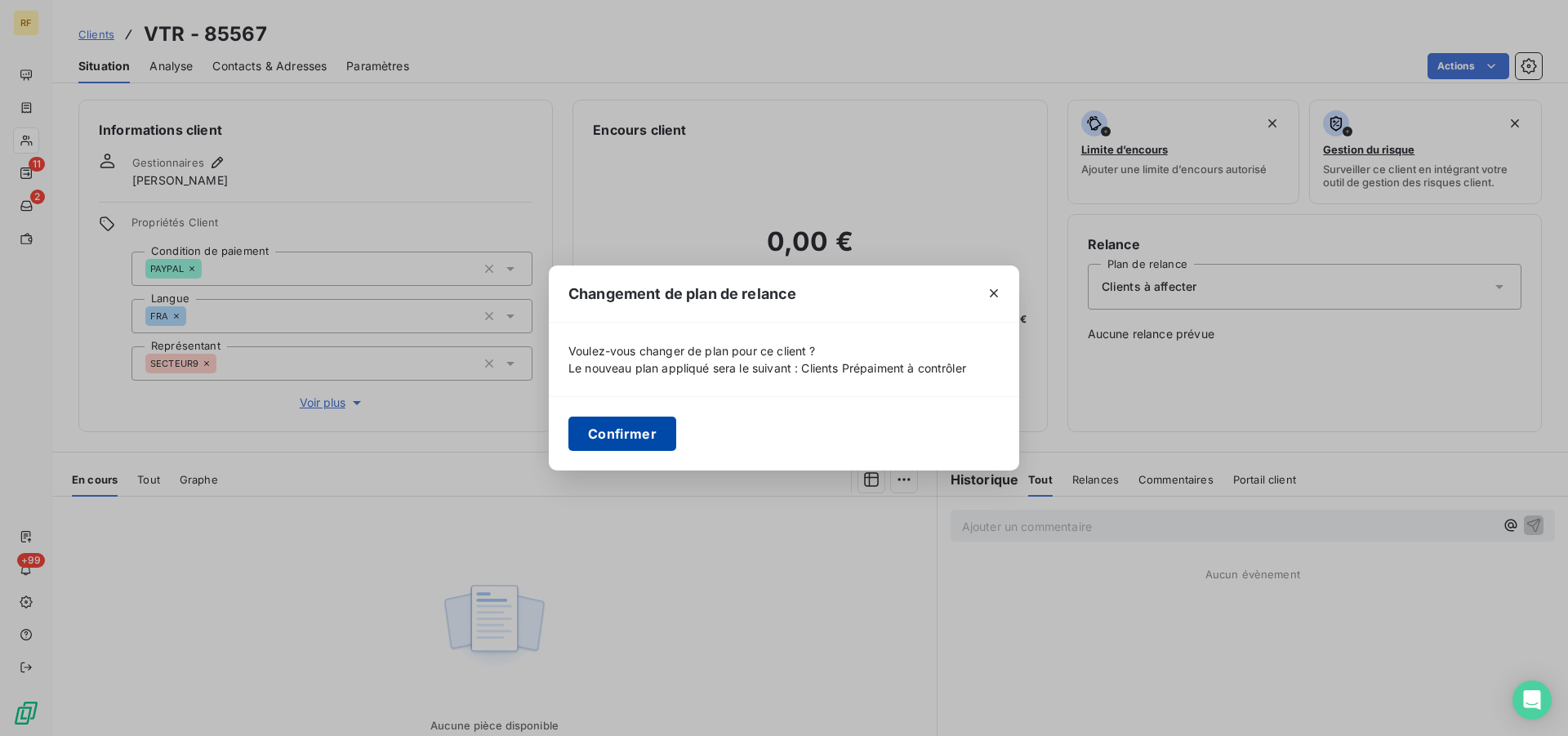
click at [650, 434] on button "Confirmer" at bounding box center [622, 434] width 108 height 34
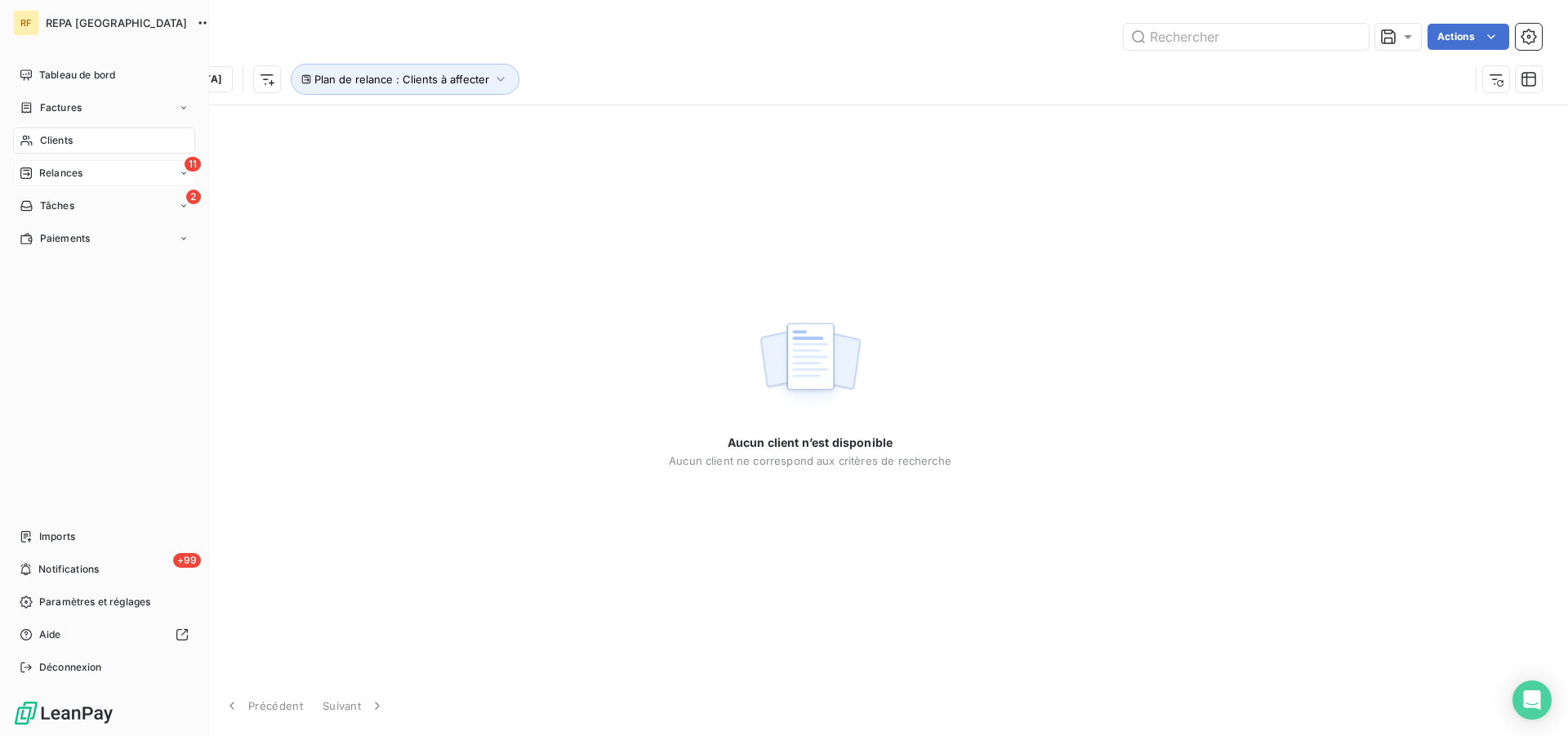
click at [71, 173] on span "Relances" at bounding box center [61, 173] width 43 height 14
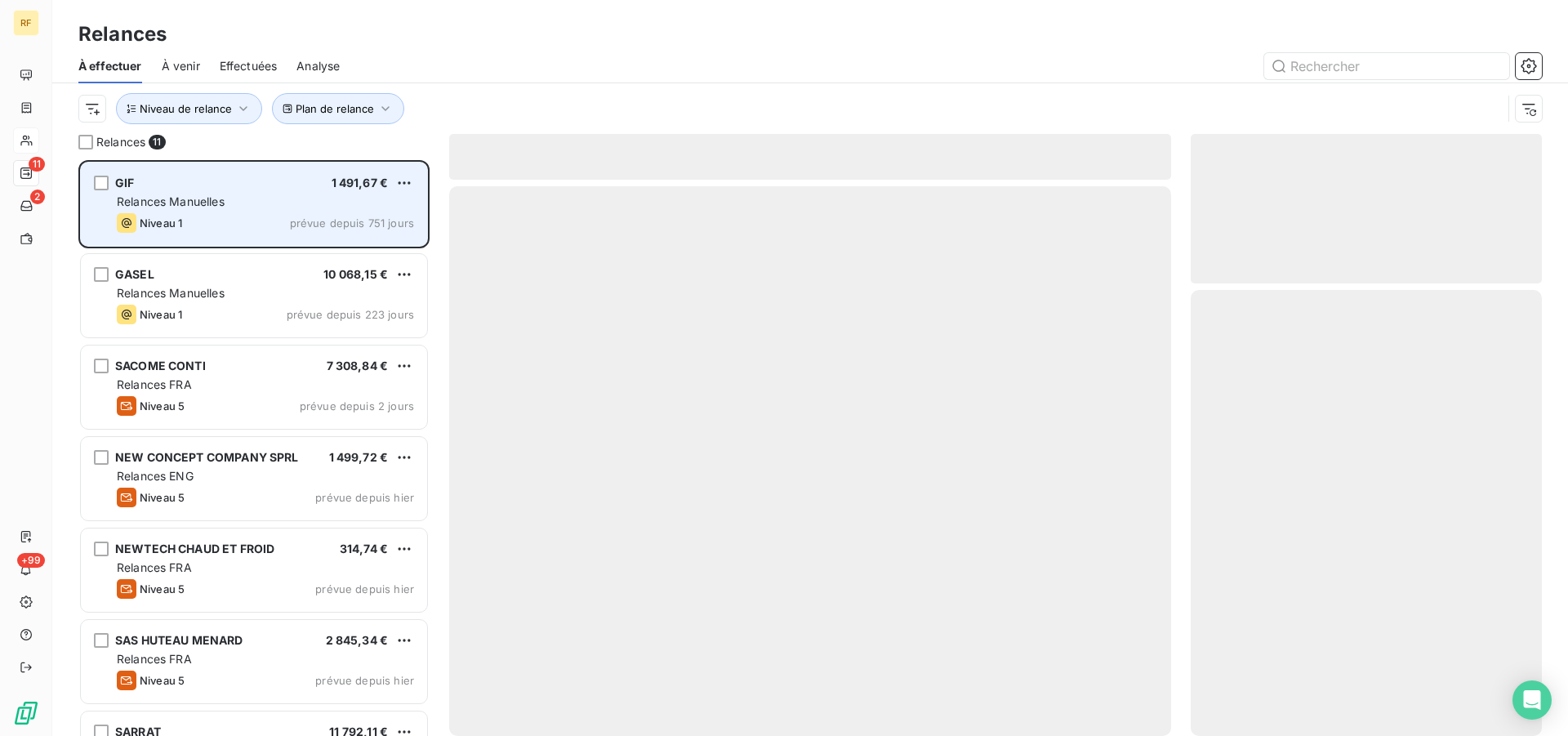
scroll to position [561, 337]
